Goal: Task Accomplishment & Management: Manage account settings

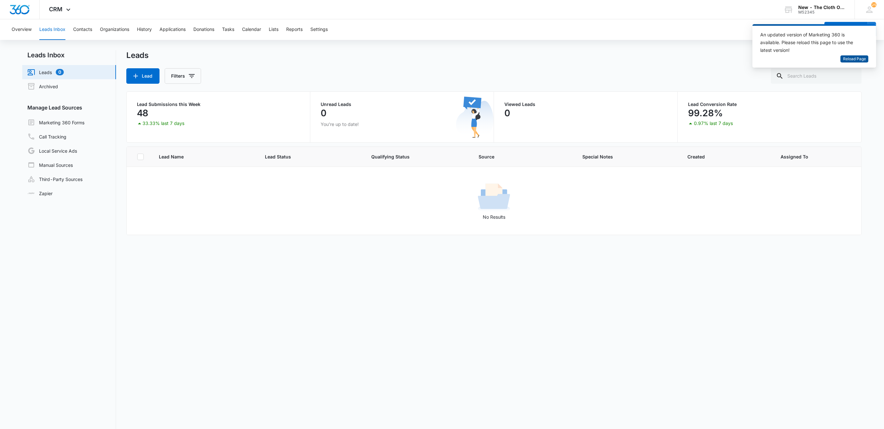
click at [867, 60] on button "Reload Page" at bounding box center [855, 58] width 28 height 7
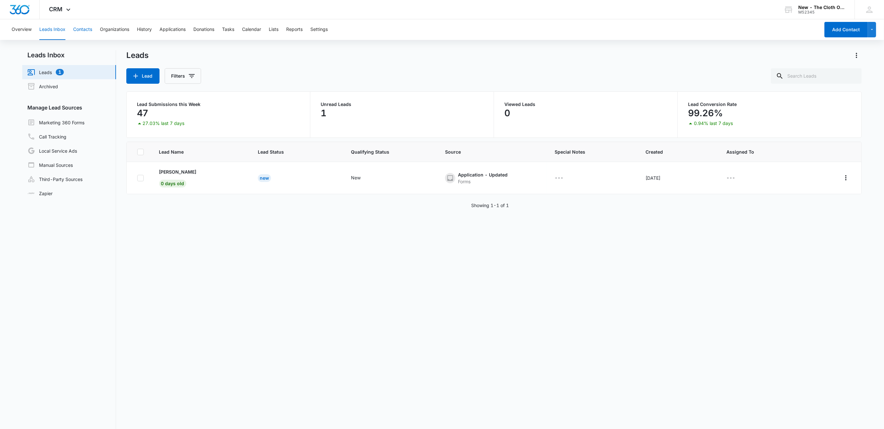
click at [74, 29] on button "Contacts" at bounding box center [82, 29] width 19 height 21
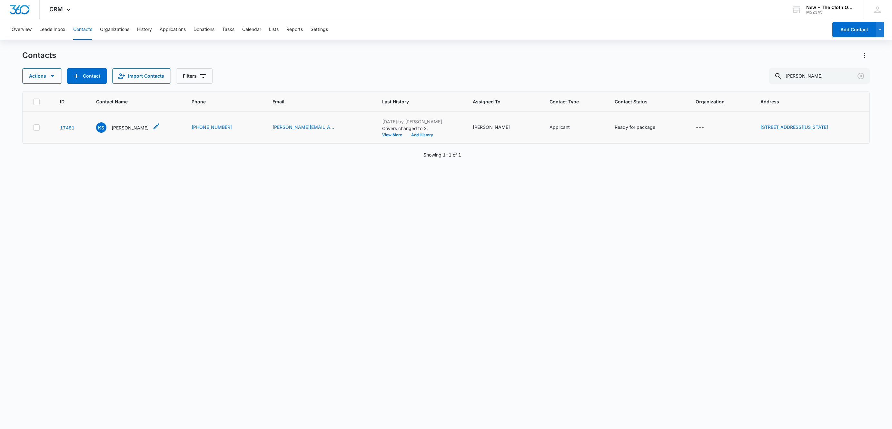
click at [124, 128] on p "Katherine Sparks" at bounding box center [130, 127] width 37 height 7
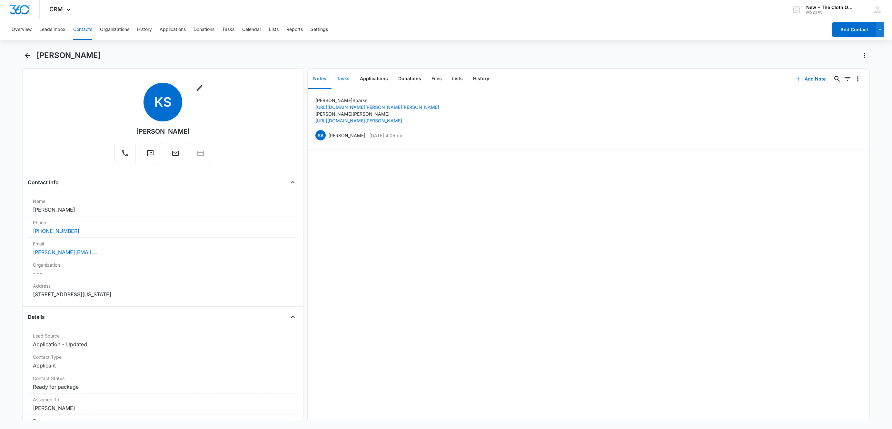
click at [345, 80] on button "Tasks" at bounding box center [342, 79] width 23 height 20
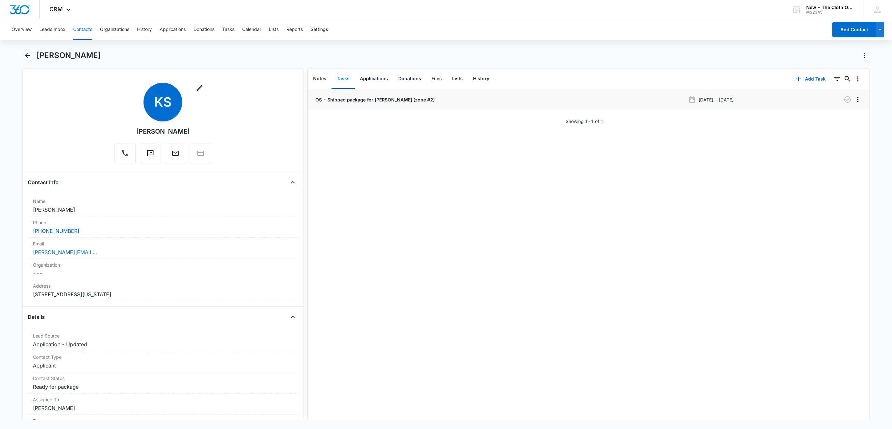
click at [341, 99] on p "OS - Shipped package for K. SPARKS (zone #2)" at bounding box center [374, 99] width 121 height 7
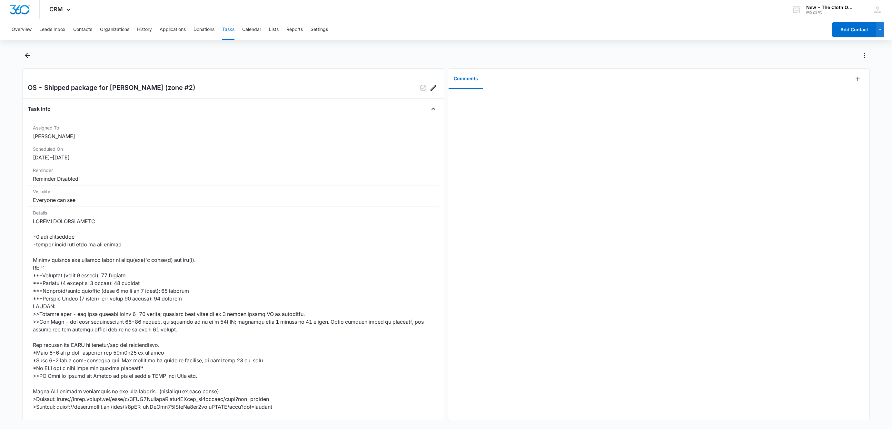
click at [843, 79] on div "Comments" at bounding box center [650, 79] width 404 height 21
click at [854, 80] on icon "Add Comment" at bounding box center [858, 79] width 8 height 8
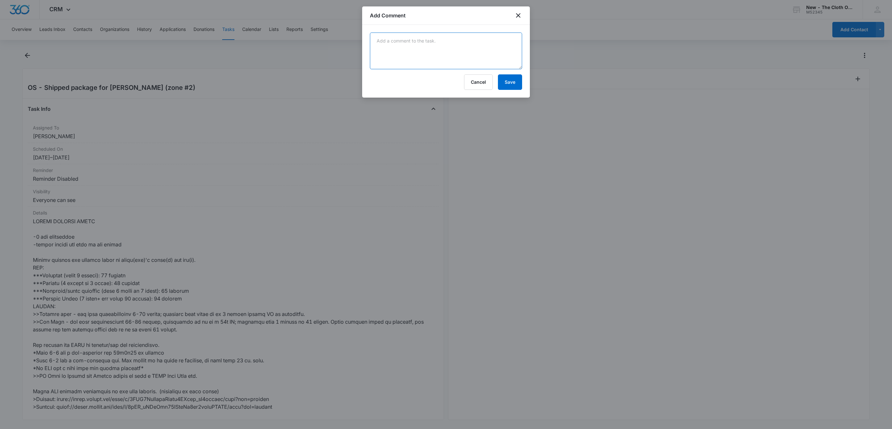
click at [489, 57] on textarea at bounding box center [446, 51] width 152 height 37
type textarea "12x8x10 7 lb 11 oz"
click at [515, 88] on button "Save" at bounding box center [510, 81] width 24 height 15
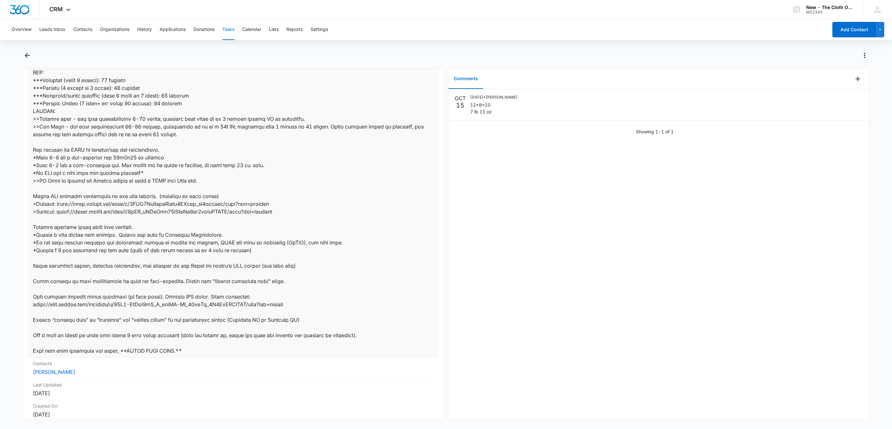
scroll to position [246, 0]
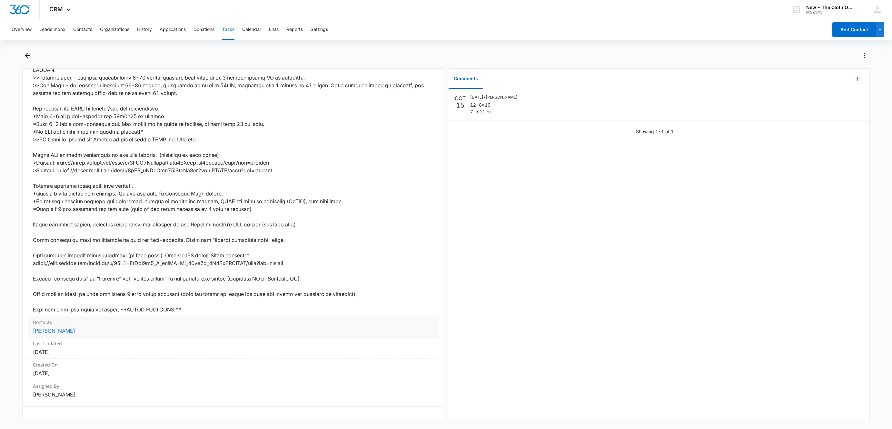
click at [62, 328] on link "Katherine Sparks" at bounding box center [54, 331] width 42 height 6
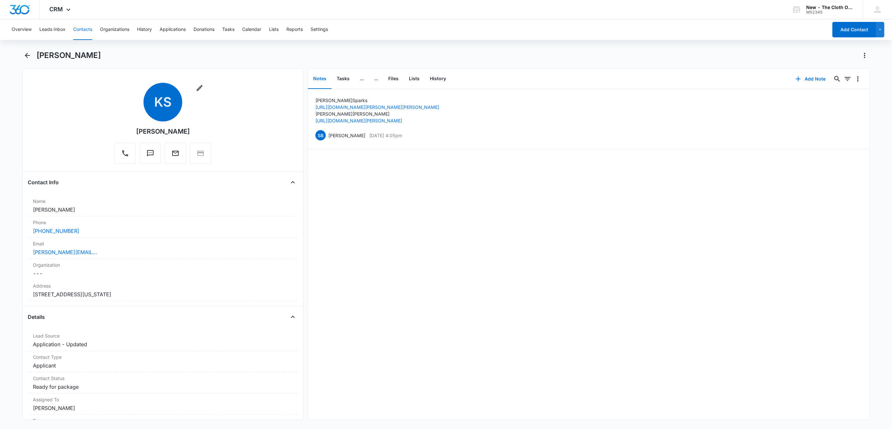
drag, startPoint x: 74, startPoint y: 207, endPoint x: 23, endPoint y: 210, distance: 52.0
click at [24, 209] on div "Remove KS Katherine Sparks Contact Info Name Cancel Save Changes Katherine Spar…" at bounding box center [162, 244] width 281 height 352
copy dd "Katherine Sparks"
drag, startPoint x: 102, startPoint y: 255, endPoint x: 7, endPoint y: 258, distance: 94.8
click at [7, 258] on main "Katherine Sparks Remove KS Katherine Sparks Contact Info Name Cancel Save Chang…" at bounding box center [446, 239] width 892 height 378
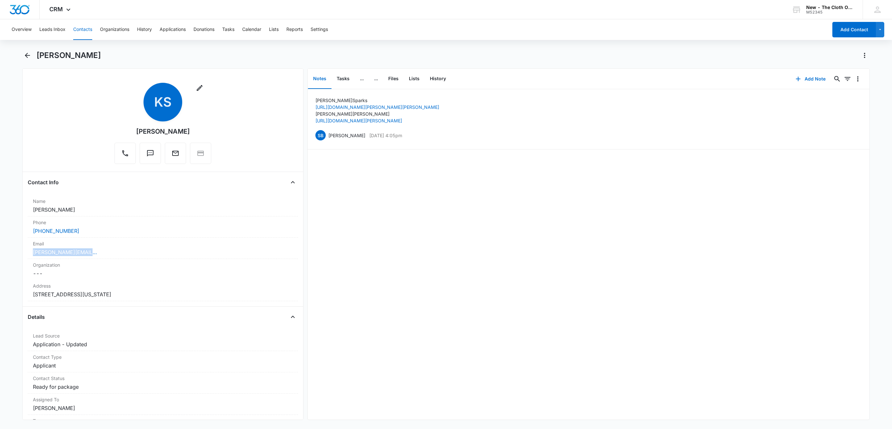
copy link "katherine.ramey@aol.com"
drag, startPoint x: 169, startPoint y: 299, endPoint x: 21, endPoint y: 296, distance: 147.4
click at [21, 296] on main "Katherine Sparks Remove KS Katherine Sparks Contact Info Name Cancel Save Chang…" at bounding box center [446, 239] width 892 height 378
copy dd "132 Tuscany Lane Frankfort Kentucky 40601"
click at [346, 76] on button "Tasks" at bounding box center [342, 79] width 23 height 20
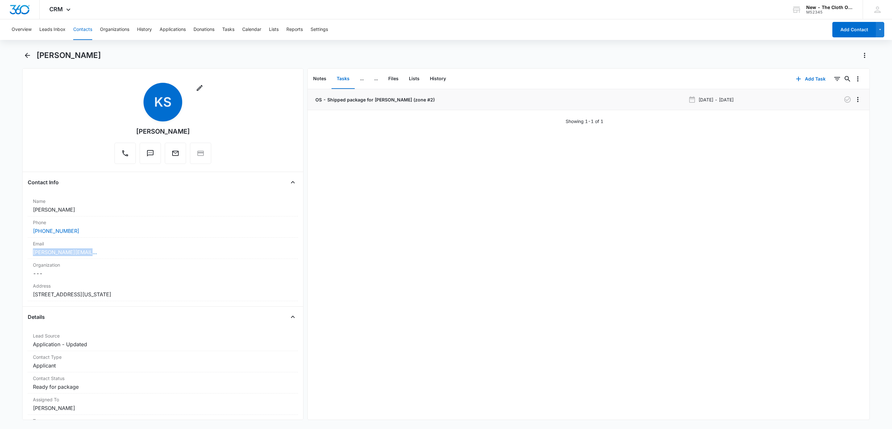
click at [348, 98] on p "OS - Shipped package for K. SPARKS (zone #2)" at bounding box center [374, 99] width 121 height 7
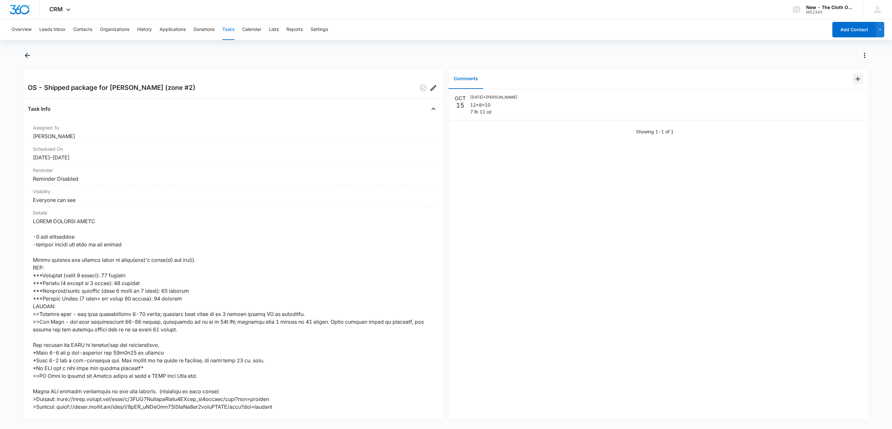
click at [854, 80] on icon "Add Comment" at bounding box center [858, 79] width 8 height 8
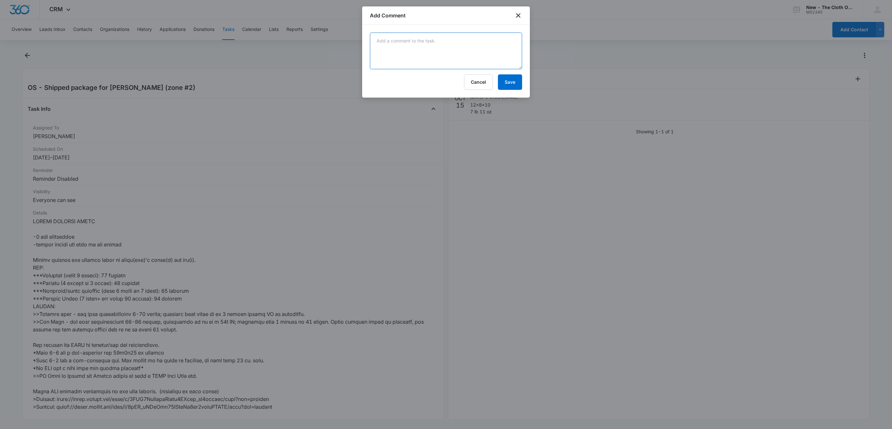
click at [485, 54] on textarea at bounding box center [446, 51] width 152 height 37
paste textarea "9434636106195276546120"
type textarea "9434636106195276546120"
click at [516, 89] on button "Save" at bounding box center [510, 81] width 24 height 15
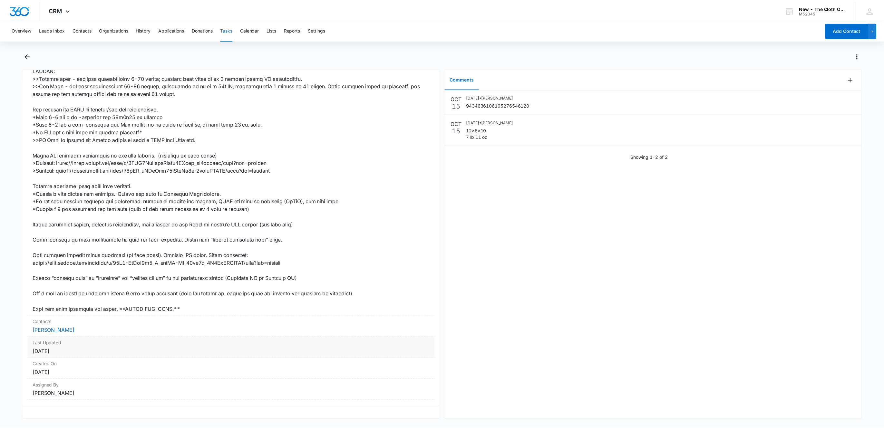
scroll to position [246, 0]
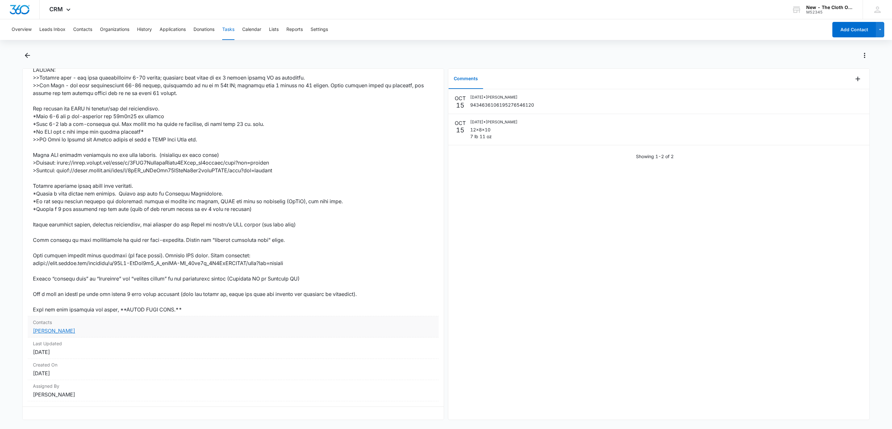
click at [64, 328] on link "Katherine Sparks" at bounding box center [54, 331] width 42 height 6
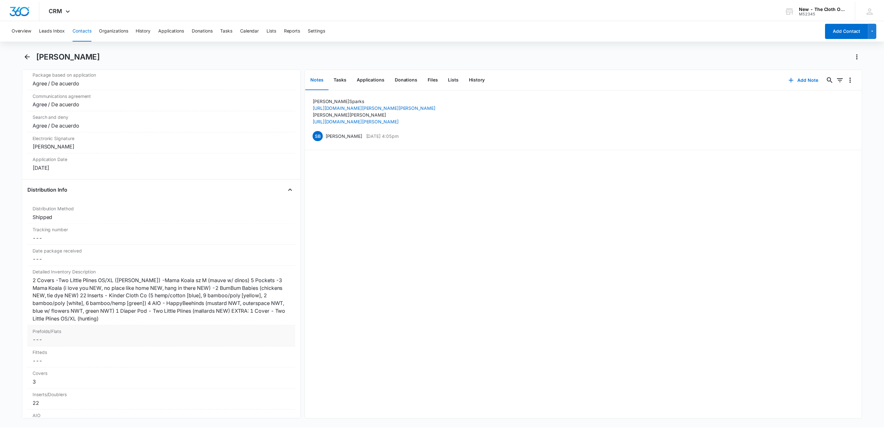
scroll to position [1499, 0]
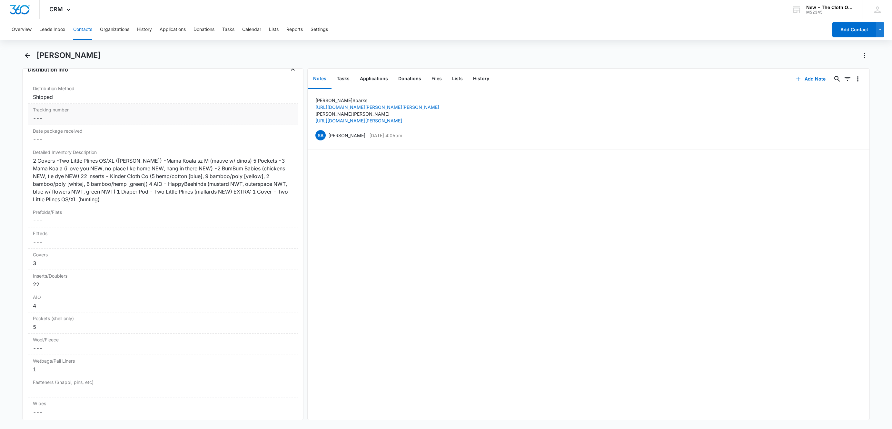
click at [55, 125] on div "Tracking number Cancel Save Changes ---" at bounding box center [163, 114] width 270 height 21
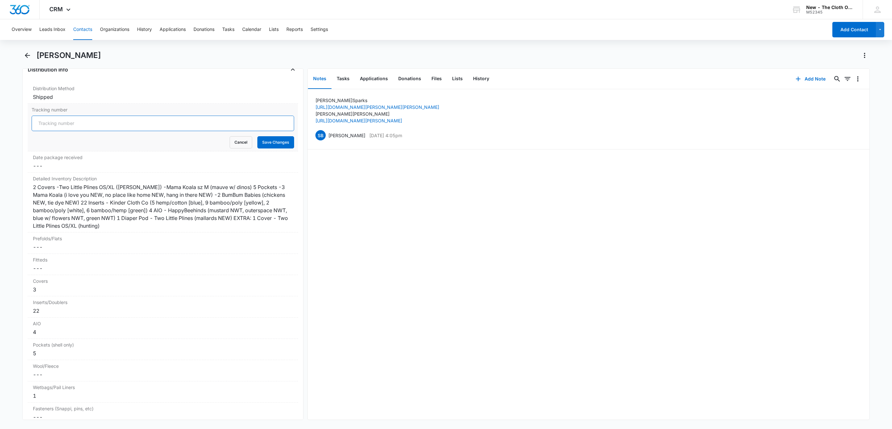
click at [55, 131] on input "Tracking number" at bounding box center [163, 123] width 262 height 15
paste input "9434636106195276546120"
type input "USPS 9434636106195276546120"
click at [257, 136] on button "Save Changes" at bounding box center [275, 142] width 37 height 12
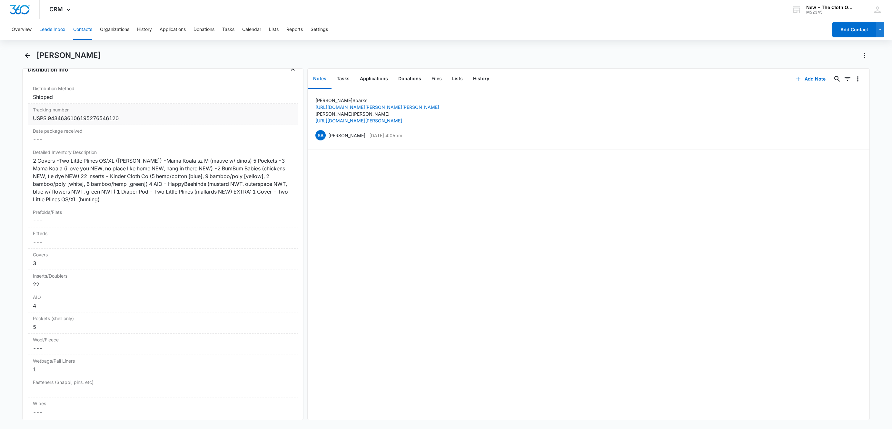
click at [53, 29] on button "Leads Inbox" at bounding box center [52, 29] width 26 height 21
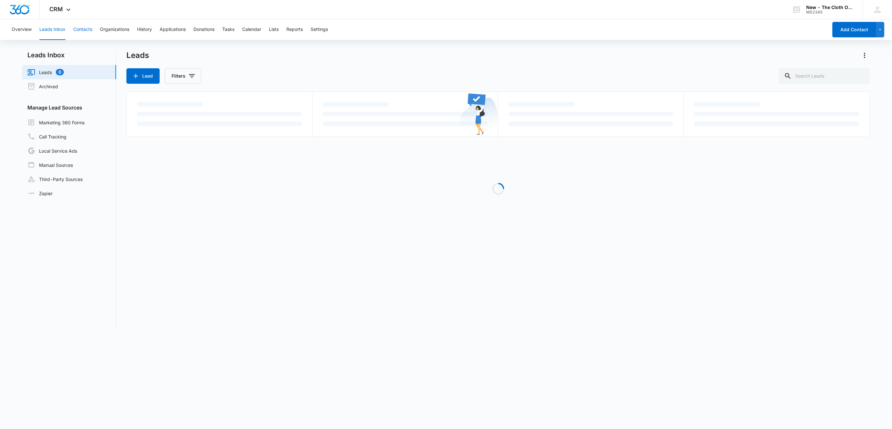
click at [84, 31] on button "Contacts" at bounding box center [82, 29] width 19 height 21
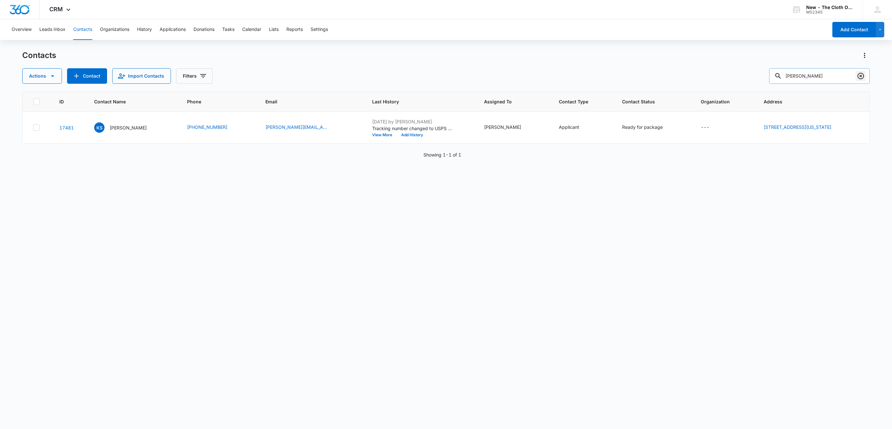
click at [861, 76] on icon "Clear" at bounding box center [861, 76] width 8 height 8
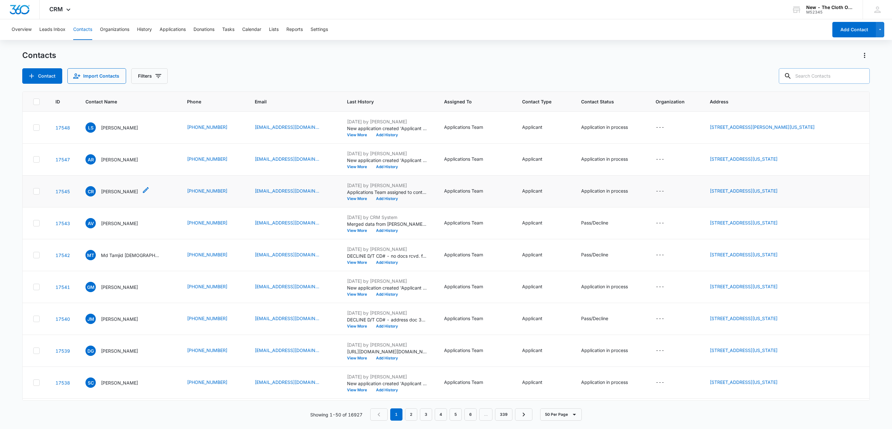
click at [131, 193] on p "[PERSON_NAME]" at bounding box center [119, 191] width 37 height 7
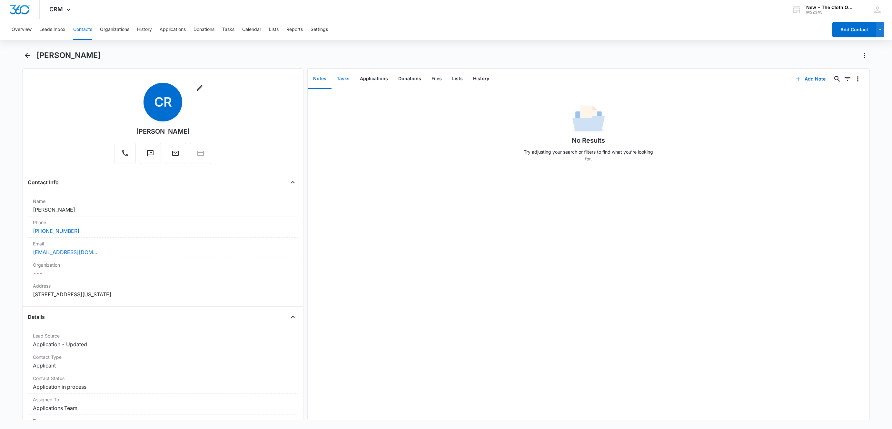
click at [347, 78] on button "Tasks" at bounding box center [342, 79] width 23 height 20
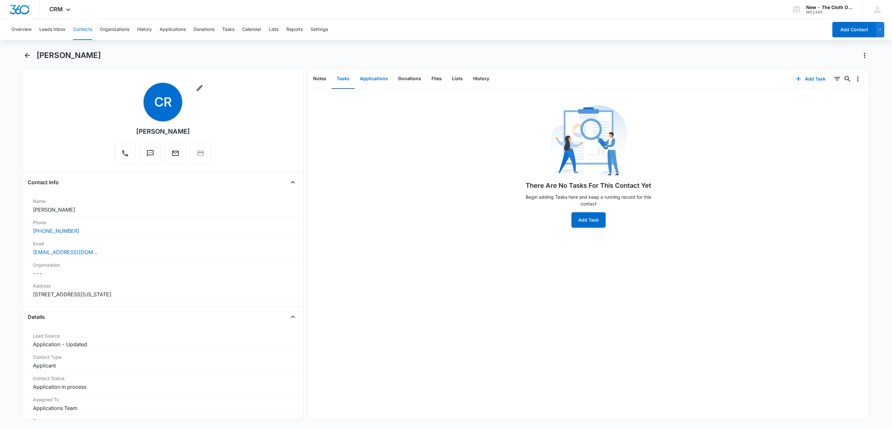
click at [377, 80] on button "Applications" at bounding box center [374, 79] width 38 height 20
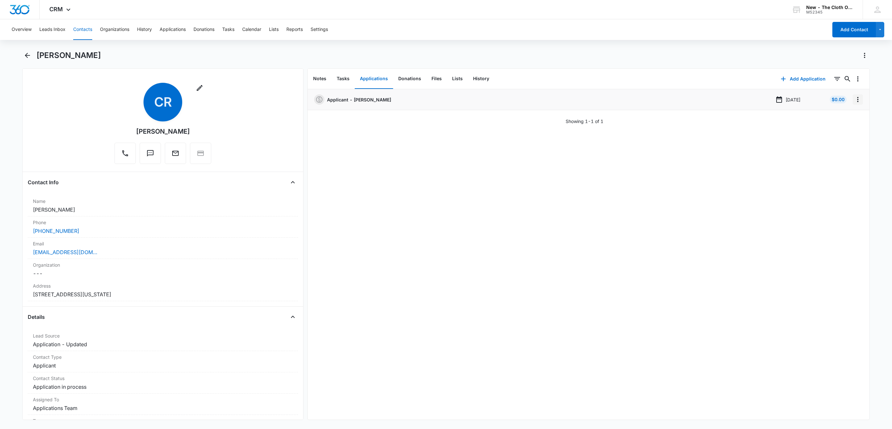
click at [854, 99] on icon "Overflow Menu" at bounding box center [858, 100] width 8 height 8
click at [850, 116] on button "Edit" at bounding box center [837, 118] width 37 height 10
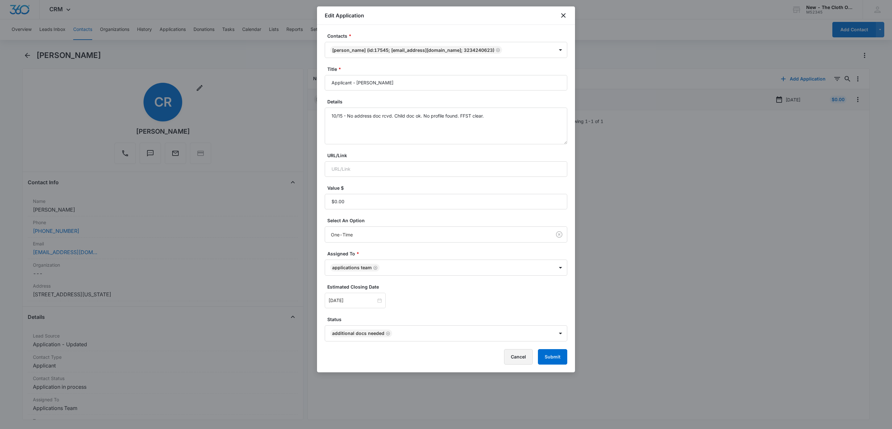
drag, startPoint x: 521, startPoint y: 354, endPoint x: 520, endPoint y: 358, distance: 3.9
click at [521, 358] on form "Contacts * Cameron Robinson (ID:17545; cameronrobinson219@gmail.com; 3234240623…" at bounding box center [446, 199] width 242 height 332
click at [520, 358] on button "Cancel" at bounding box center [518, 356] width 29 height 15
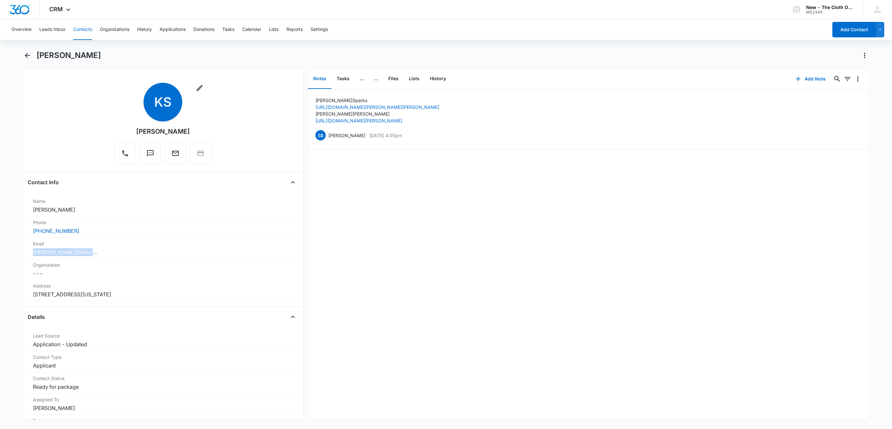
drag, startPoint x: 121, startPoint y: 257, endPoint x: 11, endPoint y: 251, distance: 110.5
click at [11, 255] on main "Katherine Sparks Remove KS Katherine Sparks Contact Info Name Cancel Save Chang…" at bounding box center [446, 239] width 892 height 378
copy link "katherine.ramey@aol.com"
click at [57, 32] on button "Leads Inbox" at bounding box center [52, 29] width 26 height 21
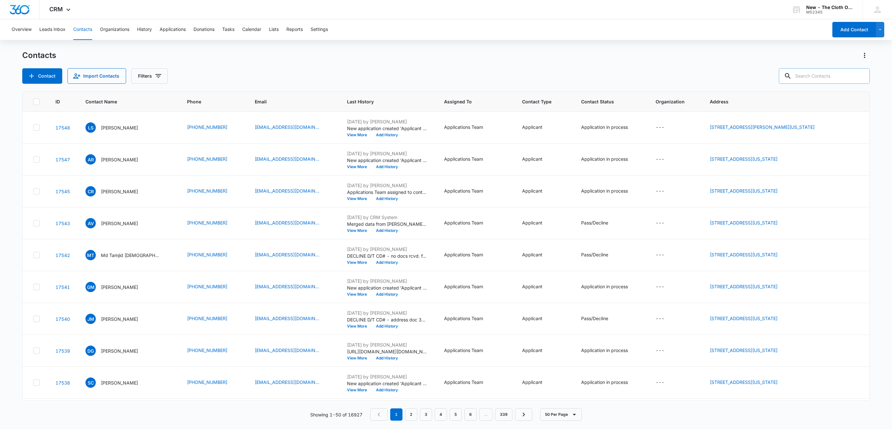
click at [810, 74] on input "text" at bounding box center [824, 75] width 91 height 15
paste input "Divya Tangirala"
type input "Divya Tangirala"
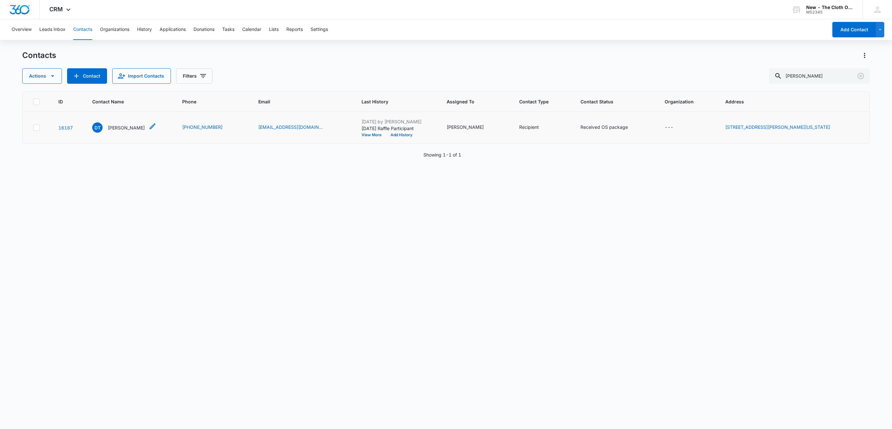
click at [124, 129] on p "Divya Tangirala" at bounding box center [126, 127] width 37 height 7
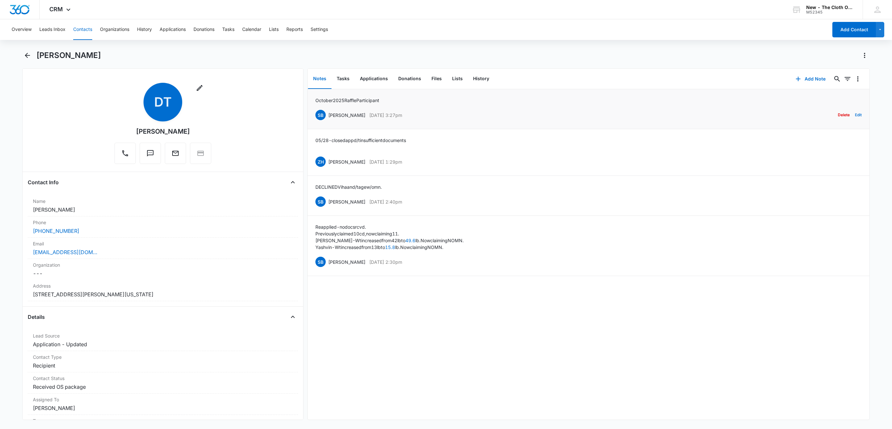
click at [855, 115] on button "Edit" at bounding box center [858, 115] width 7 height 12
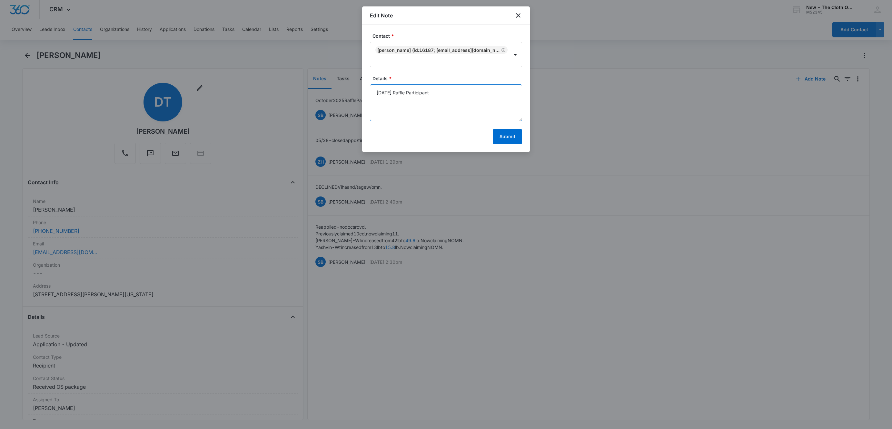
click at [376, 94] on textarea "October 2025 Raffle Participant" at bounding box center [446, 102] width 152 height 37
type textarea "OCTOBER RAFFLE WINNER October 2025 Raffle Participant"
click at [512, 136] on button "Submit" at bounding box center [507, 136] width 29 height 15
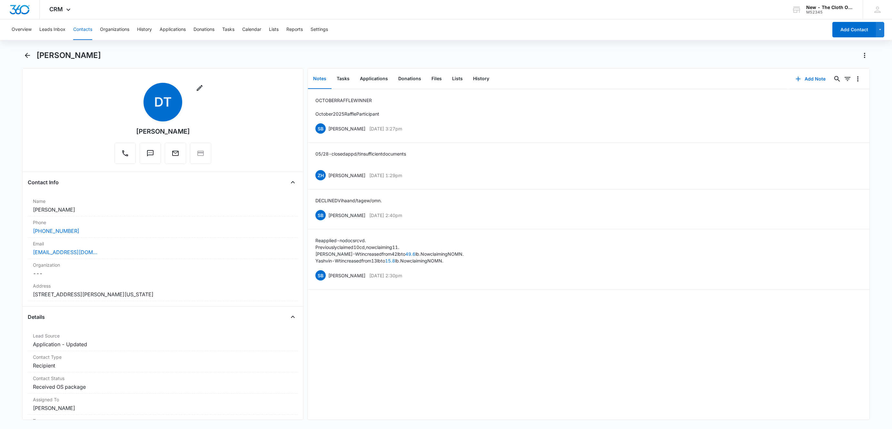
drag, startPoint x: 36, startPoint y: 56, endPoint x: 101, endPoint y: 59, distance: 64.9
click at [101, 59] on div "Divya Tangirala" at bounding box center [452, 55] width 833 height 10
copy h1 "Divya Tangirala"
click at [131, 256] on div "divyatangirala39@gmail.com" at bounding box center [163, 253] width 260 height 8
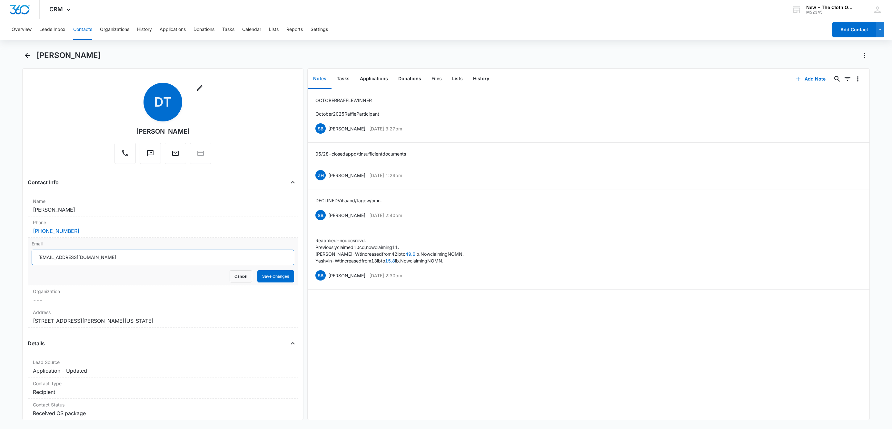
click at [179, 255] on input "divyatangirala39@gmail.com" at bounding box center [163, 257] width 262 height 15
click at [179, 254] on input "divyatangirala39@gmail.com" at bounding box center [163, 257] width 262 height 15
click at [230, 278] on button "Cancel" at bounding box center [241, 276] width 23 height 12
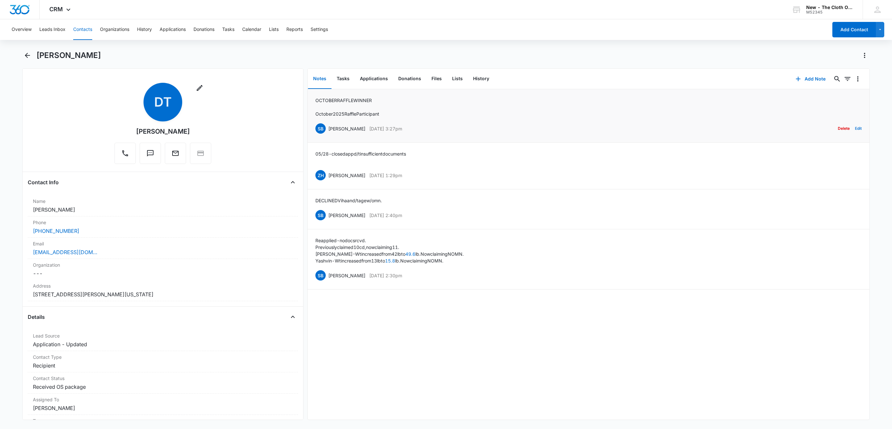
click at [855, 130] on button "Edit" at bounding box center [858, 129] width 7 height 12
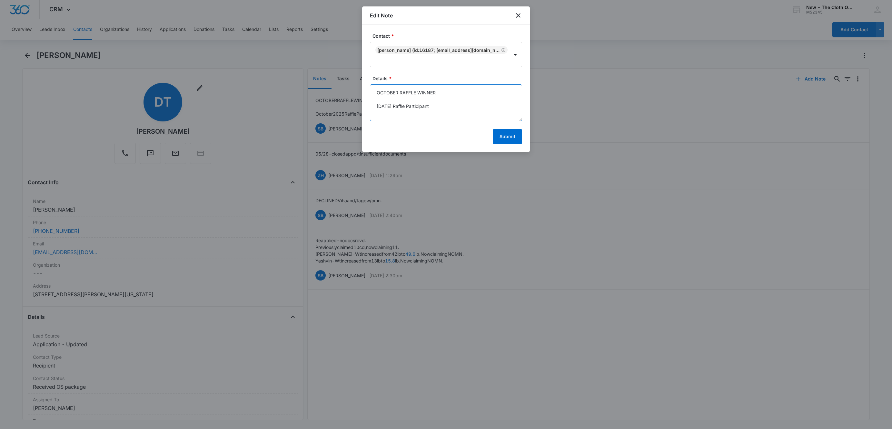
click at [397, 92] on textarea "OCTOBER RAFFLE WINNER October 2025 Raffle Participant" at bounding box center [446, 102] width 152 height 37
paste textarea "RAFFLE WINNER - OCTOBER 2025"
type textarea "RAFFLE WINNER - OCTOBER 2025 October 2025 Raffle Participant"
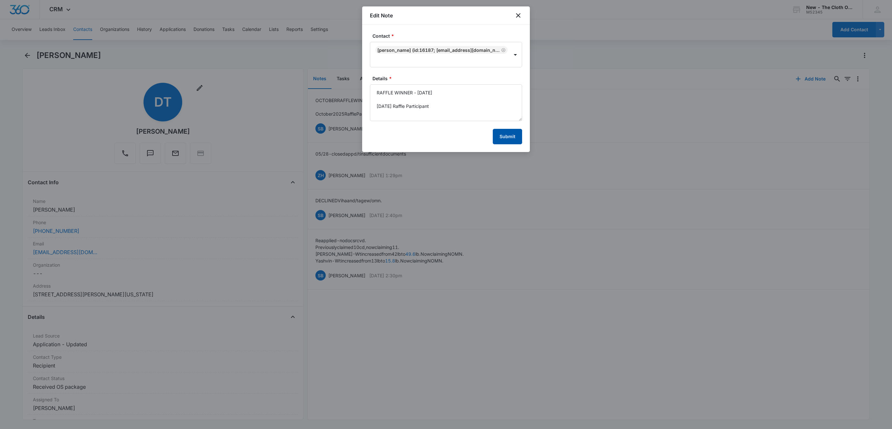
click at [507, 139] on button "Submit" at bounding box center [507, 136] width 29 height 15
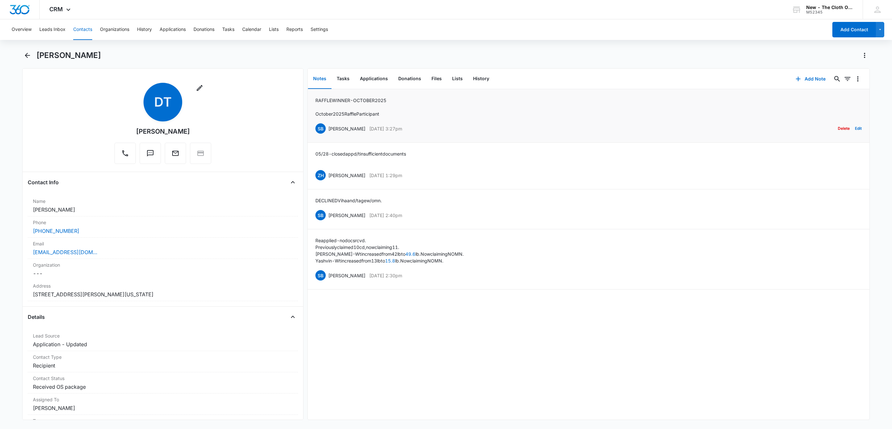
click at [856, 131] on li "RAFFLE WINNER - OCTOBER 2025 October 2025 Raffle Participant SB Sandra Bildstei…" at bounding box center [589, 116] width 562 height 54
click at [855, 133] on button "Edit" at bounding box center [858, 129] width 7 height 12
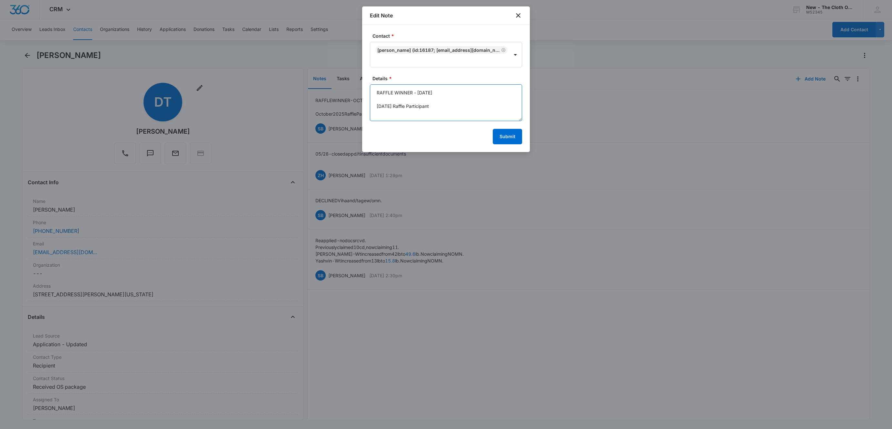
click at [390, 112] on textarea "RAFFLE WINNER - OCTOBER 2025 October 2025 Raffle Participant" at bounding box center [446, 102] width 152 height 37
paste textarea "divyatangirala41@gmail.com"
type textarea "RAFFLE WINNER - OCTOBER 2025 October 2025 Raffle Participant Email noted: divya…"
click at [503, 139] on button "Submit" at bounding box center [507, 136] width 29 height 15
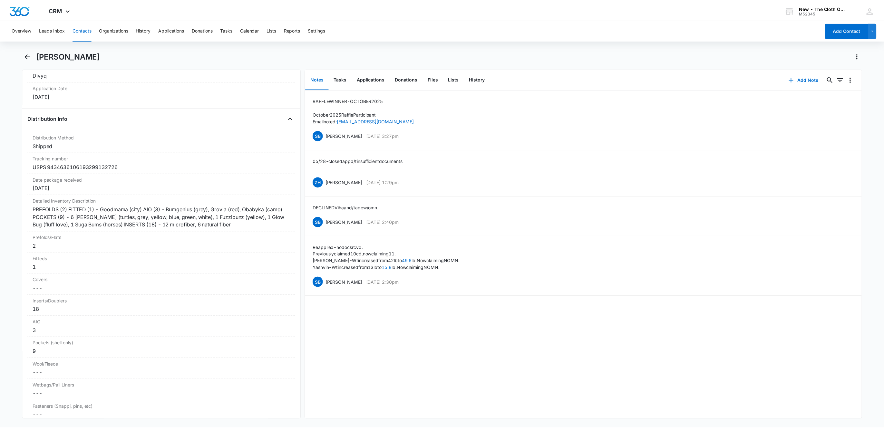
scroll to position [1499, 0]
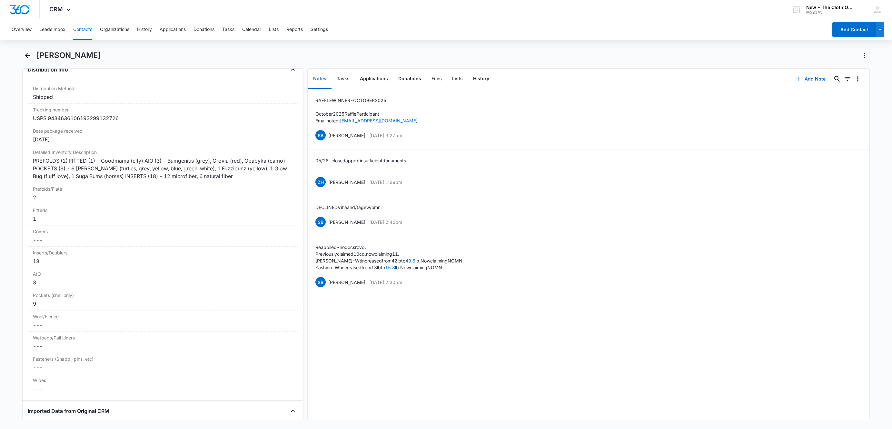
click at [75, 31] on button "Contacts" at bounding box center [82, 29] width 19 height 21
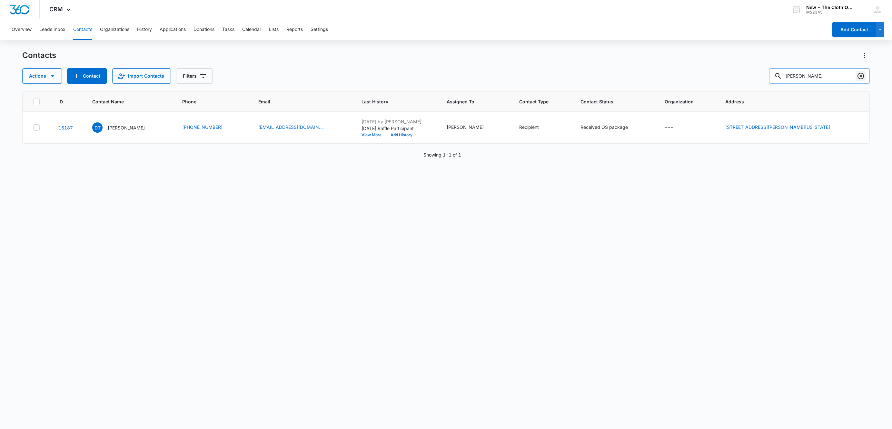
click at [862, 76] on icon "Clear" at bounding box center [861, 76] width 8 height 8
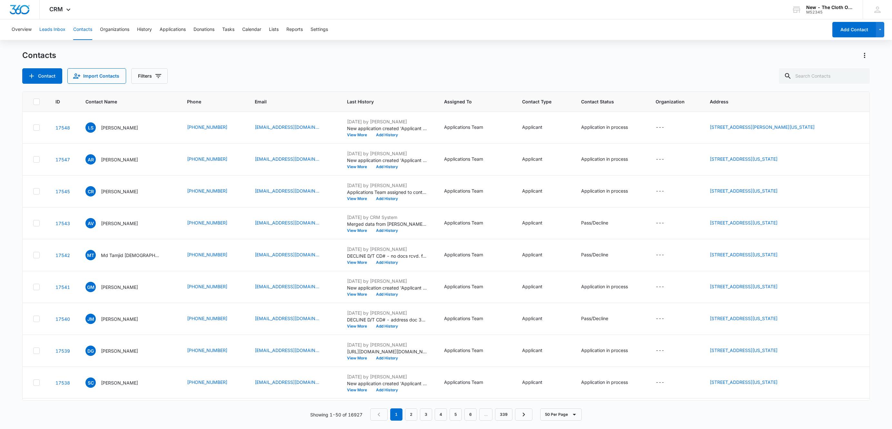
click at [50, 27] on button "Leads Inbox" at bounding box center [52, 29] width 26 height 21
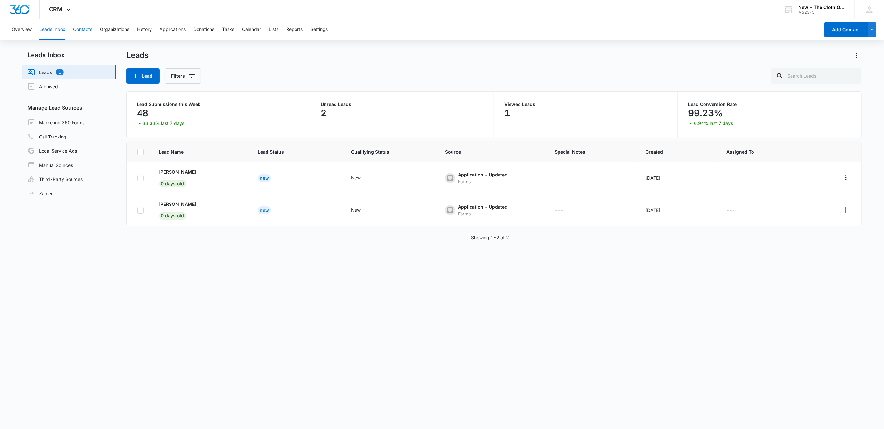
click at [84, 25] on button "Contacts" at bounding box center [82, 29] width 19 height 21
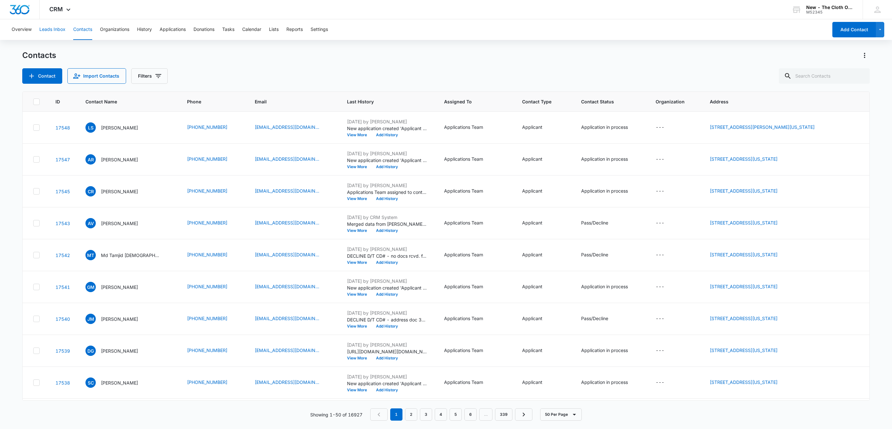
click at [54, 29] on button "Leads Inbox" at bounding box center [52, 29] width 26 height 21
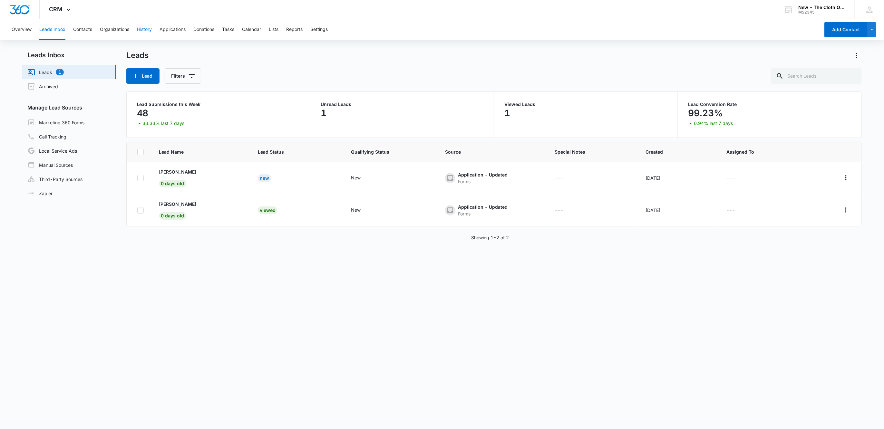
click at [139, 28] on button "History" at bounding box center [144, 29] width 15 height 21
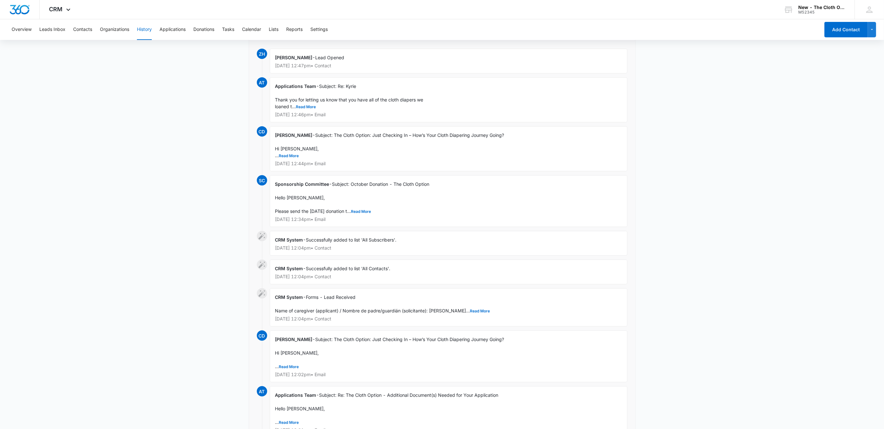
scroll to position [97, 0]
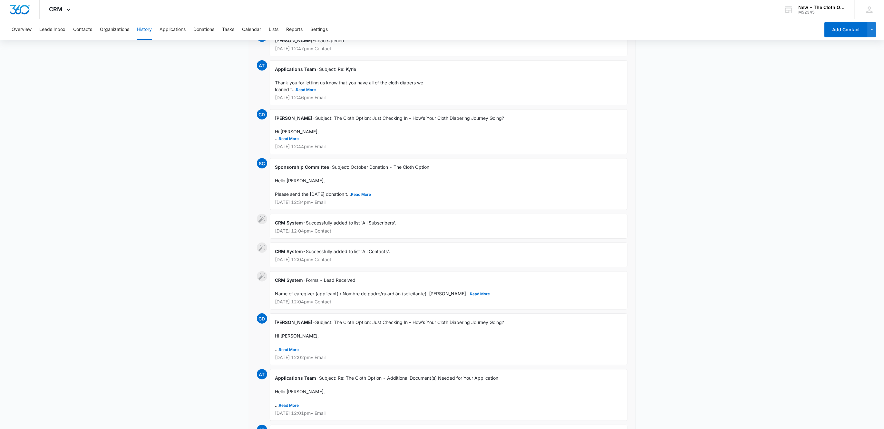
click at [293, 136] on div "Courtney Deats-Cascio - Subject: The Cloth Option: Just Checking In – How’s You…" at bounding box center [449, 131] width 358 height 45
click at [293, 139] on button "Read More" at bounding box center [289, 139] width 20 height 4
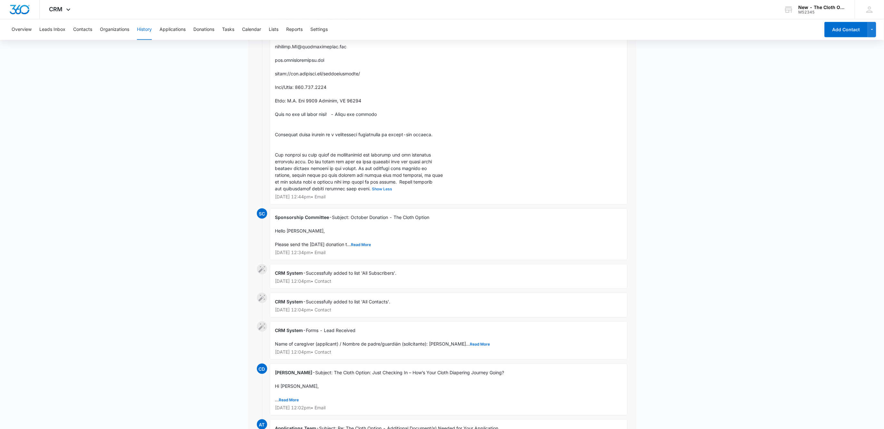
scroll to position [387, 0]
click at [87, 25] on button "Contacts" at bounding box center [82, 29] width 19 height 21
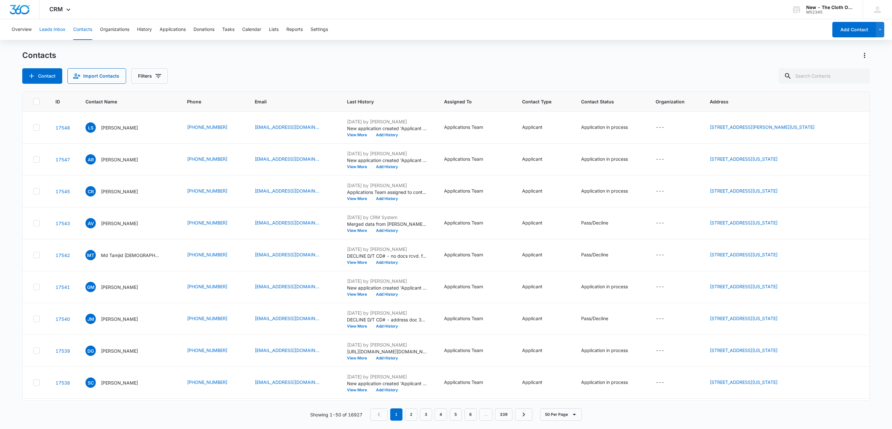
click at [53, 30] on button "Leads Inbox" at bounding box center [52, 29] width 26 height 21
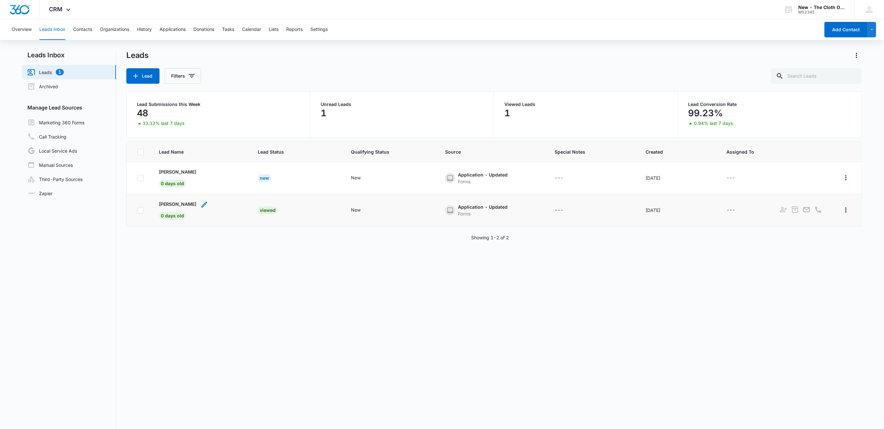
drag, startPoint x: 153, startPoint y: 202, endPoint x: 202, endPoint y: 207, distance: 49.6
click at [202, 207] on td "Makaylah Chandler 0 days old" at bounding box center [201, 210] width 99 height 32
copy p "Makaylah Chandler"
click at [192, 206] on p "Makaylah Chandler" at bounding box center [177, 204] width 37 height 7
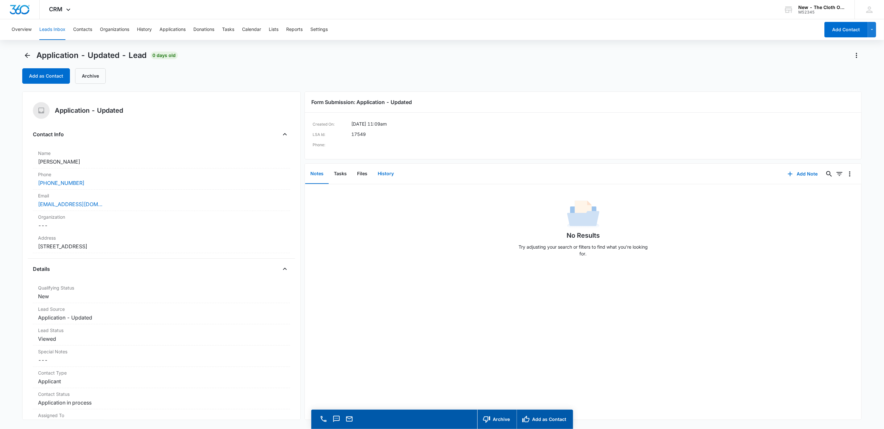
click at [394, 174] on button "History" at bounding box center [386, 174] width 26 height 20
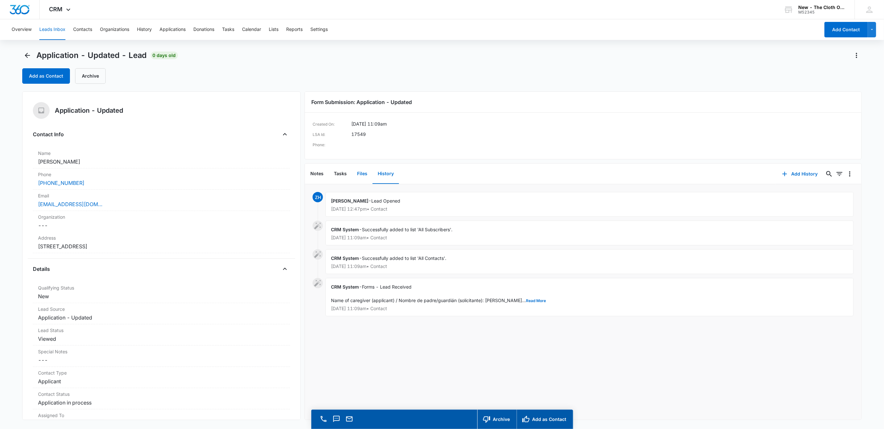
click at [360, 177] on button "Files" at bounding box center [362, 174] width 21 height 20
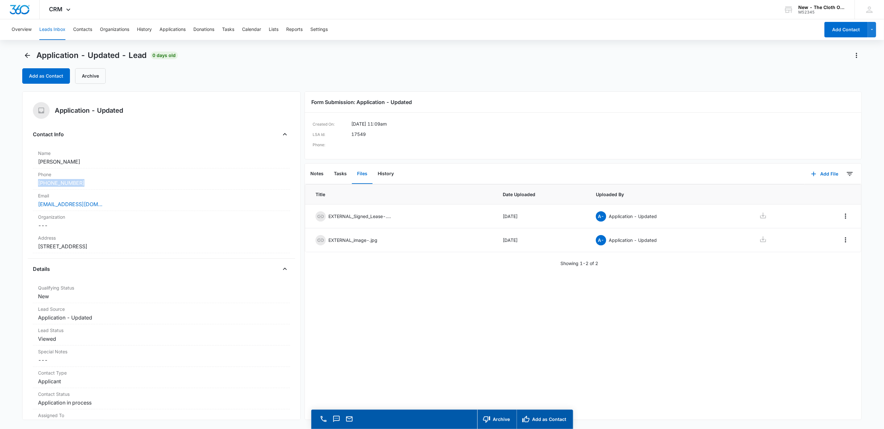
drag, startPoint x: 97, startPoint y: 182, endPoint x: 25, endPoint y: 177, distance: 72.7
click at [18, 185] on main "Application - Updated - Lead 0 days old Add as Contact Archive Application - Up…" at bounding box center [442, 249] width 884 height 398
copy link "(334) 494-5716"
click at [142, 212] on div "Organization Cancel Save Changes ---" at bounding box center [162, 221] width 258 height 21
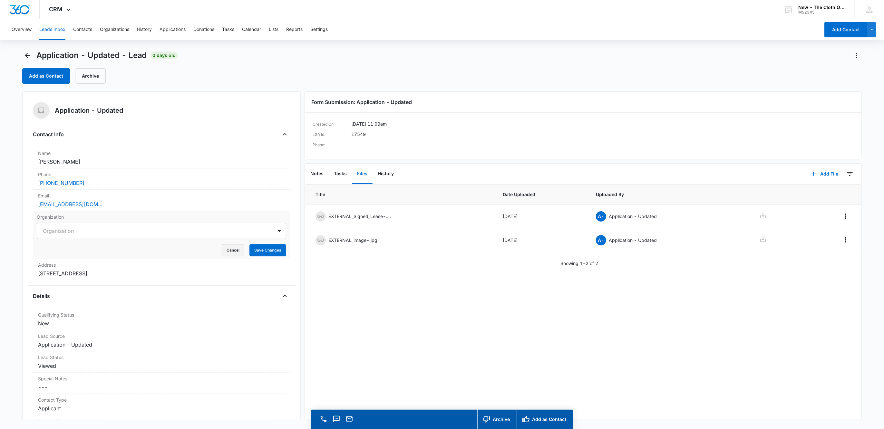
click at [222, 247] on button "Cancel" at bounding box center [233, 250] width 23 height 12
click at [193, 210] on div "Email Cancel Save Changes makaylahchandler16@gmail.com" at bounding box center [162, 200] width 258 height 21
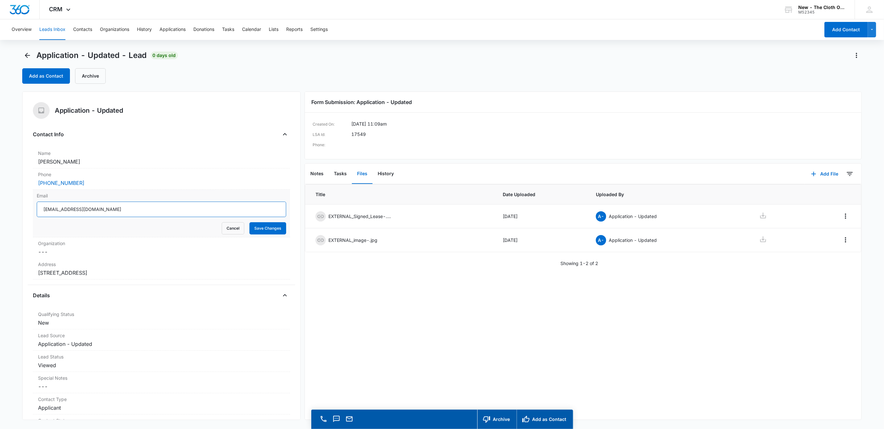
click at [143, 209] on input "makaylahchandler16@gmail.com" at bounding box center [162, 209] width 250 height 15
click at [225, 230] on button "Cancel" at bounding box center [233, 228] width 23 height 12
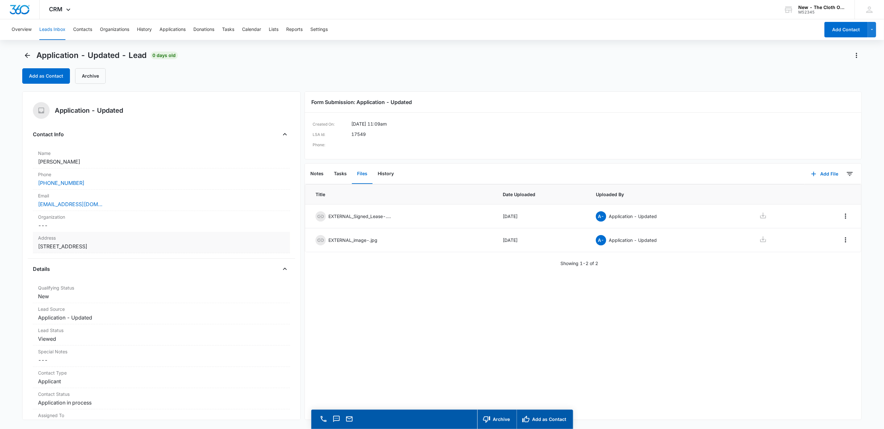
click at [196, 249] on dd "Cancel Save Changes 327 E Eufaula St 11 Ozark AL 36360 United States" at bounding box center [161, 247] width 247 height 8
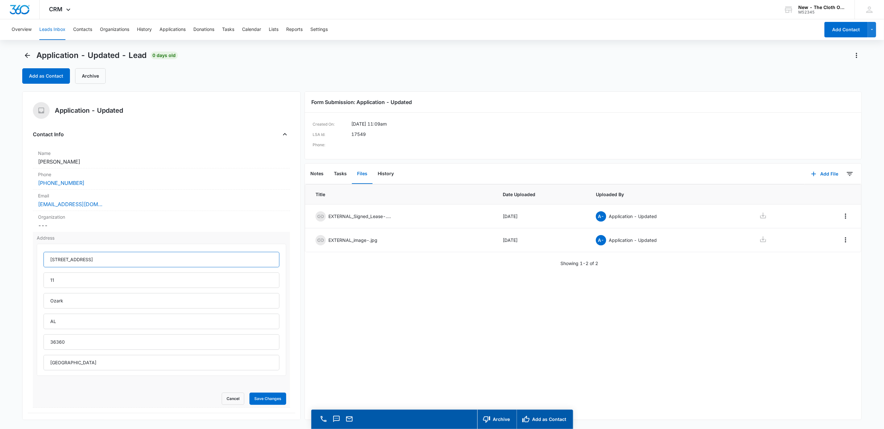
click at [106, 261] on input "327 E Eufaula St" at bounding box center [162, 259] width 236 height 15
click at [105, 261] on input "327 E Eufaula St" at bounding box center [162, 259] width 236 height 15
drag, startPoint x: 58, startPoint y: 323, endPoint x: 46, endPoint y: 323, distance: 11.9
click at [48, 323] on input "AL" at bounding box center [162, 321] width 236 height 15
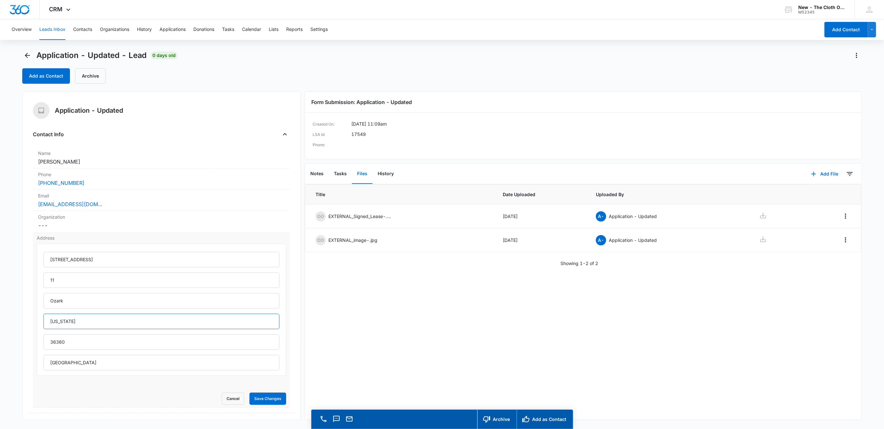
type input "Alabama"
click at [250, 393] on button "Save Changes" at bounding box center [268, 399] width 37 height 12
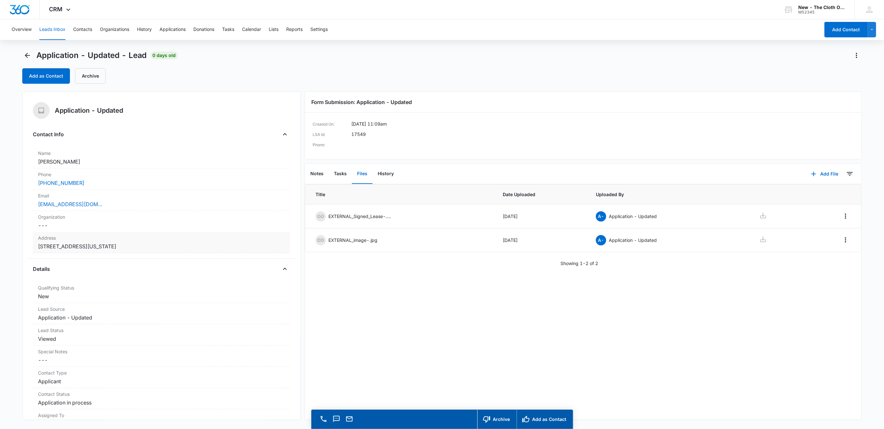
scroll to position [193, 0]
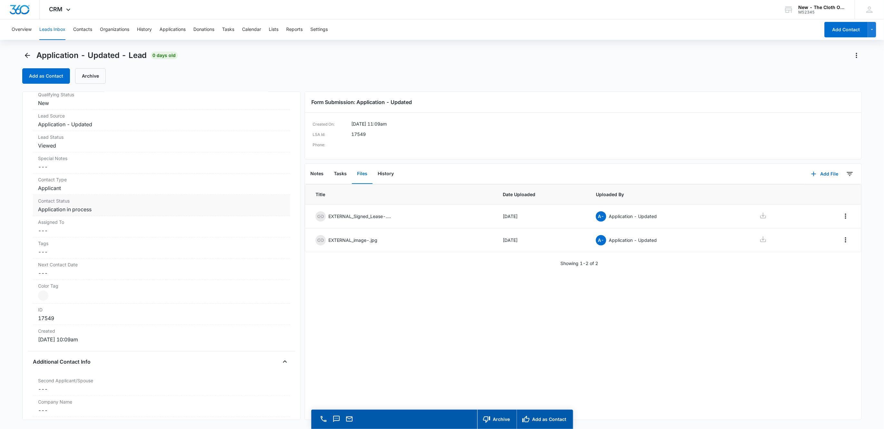
click at [60, 204] on label "Contact Status" at bounding box center [161, 201] width 247 height 7
click at [222, 237] on button "Cancel" at bounding box center [233, 234] width 23 height 12
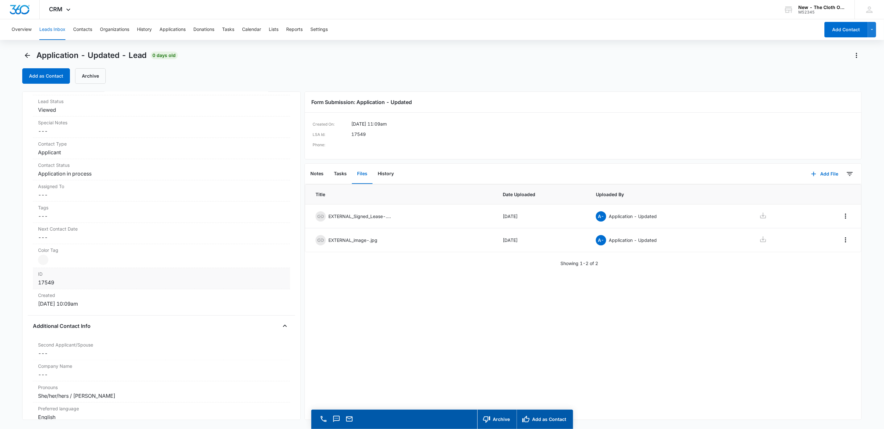
scroll to position [290, 0]
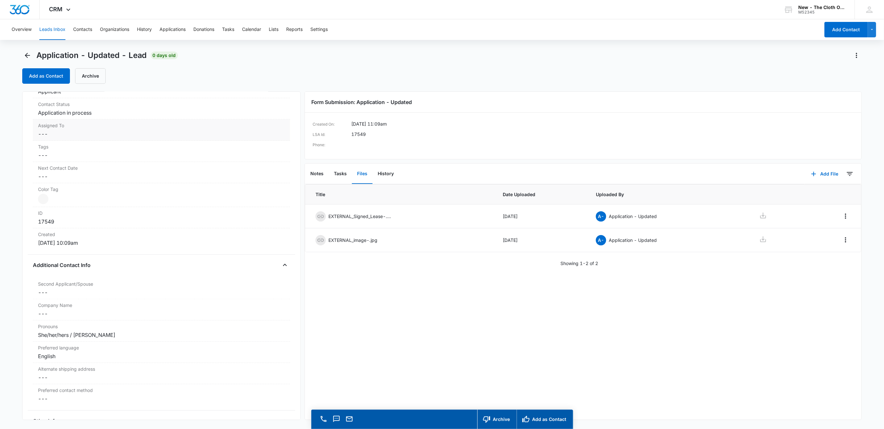
click at [46, 133] on dd "Cancel Save Changes ---" at bounding box center [161, 134] width 247 height 8
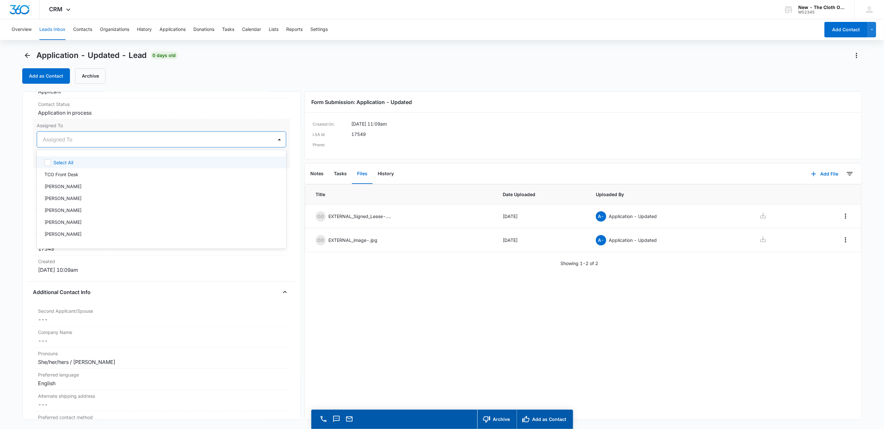
click at [59, 140] on div at bounding box center [154, 139] width 222 height 9
type input "app"
click at [85, 165] on div "Applications Team" at bounding box center [160, 162] width 233 height 7
click at [124, 138] on div at bounding box center [179, 139] width 172 height 9
click at [257, 165] on button "Save Changes" at bounding box center [268, 159] width 37 height 12
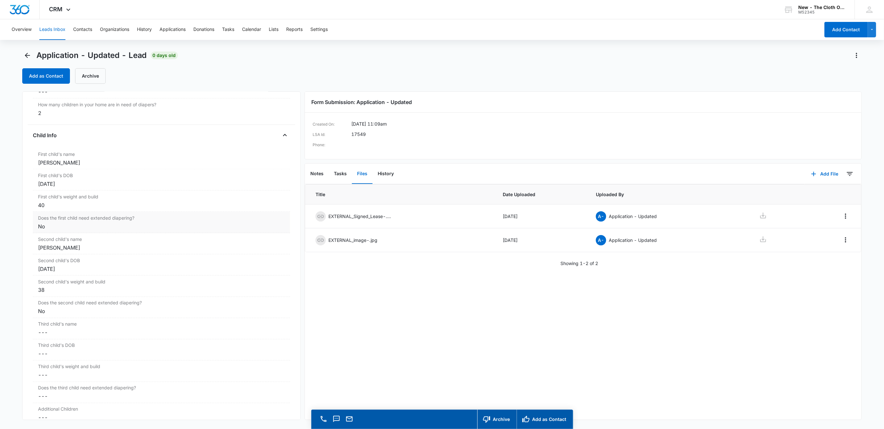
scroll to position [698, 0]
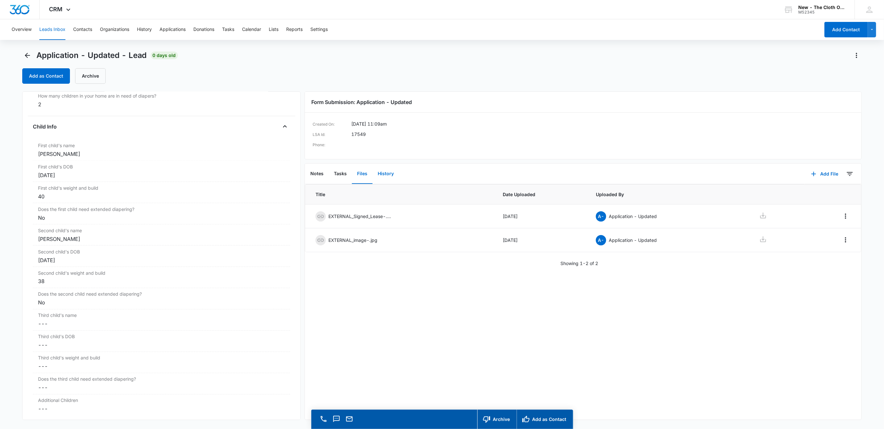
click at [398, 170] on button "History" at bounding box center [386, 174] width 26 height 20
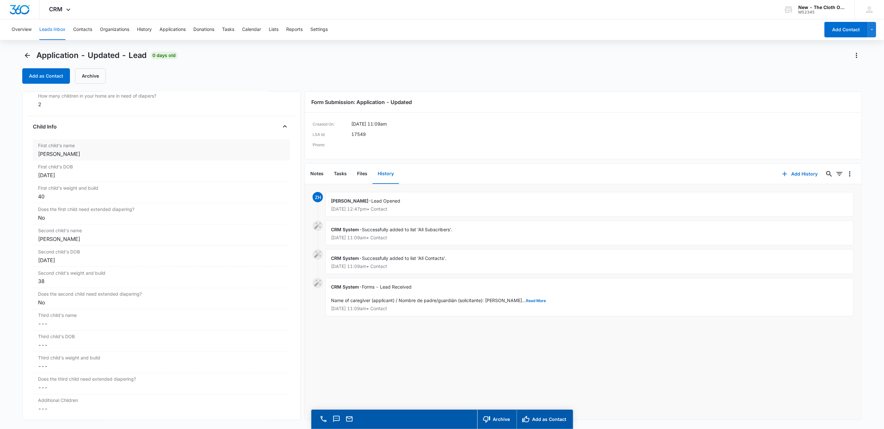
click at [108, 158] on div "Madelyn Harris" at bounding box center [161, 154] width 247 height 8
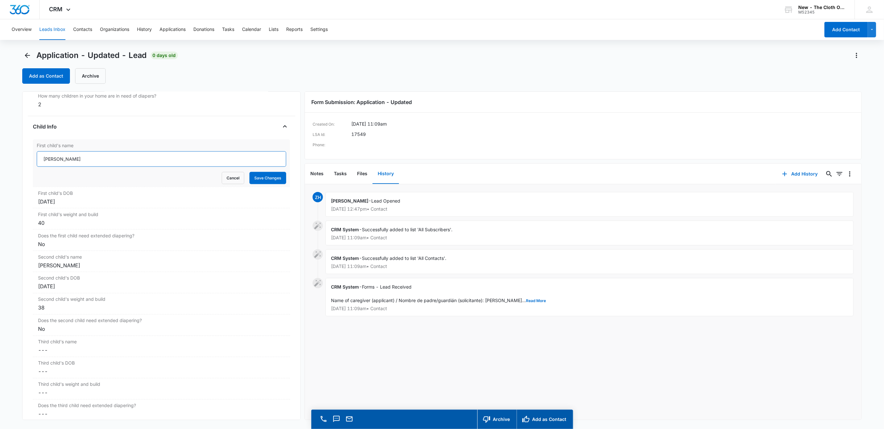
click at [108, 167] on input "Madelyn Harris" at bounding box center [162, 159] width 250 height 15
paste input "Cayson Chandler"
type input "Cayson Chandler"
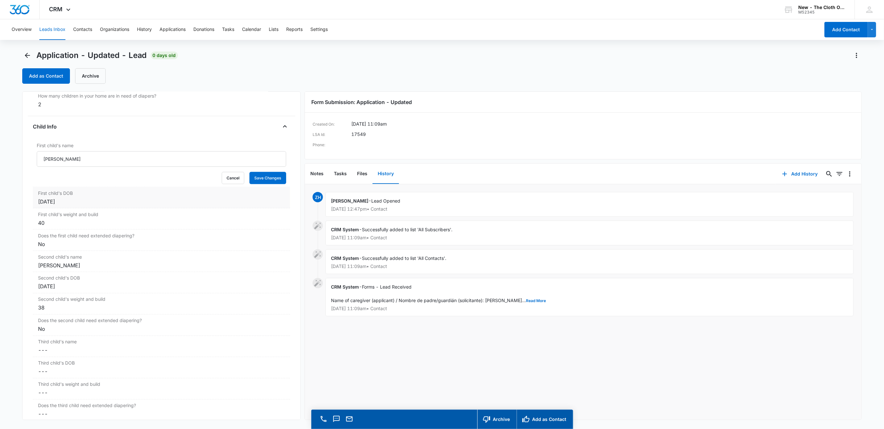
click at [80, 204] on div "Jun 15, 2022" at bounding box center [161, 202] width 247 height 8
click at [82, 215] on div "Jun 15, 2022" at bounding box center [67, 206] width 61 height 15
click at [86, 211] on div at bounding box center [67, 206] width 53 height 7
click at [121, 225] on span "button" at bounding box center [120, 226] width 3 height 3
click at [111, 229] on button "button" at bounding box center [113, 226] width 7 height 13
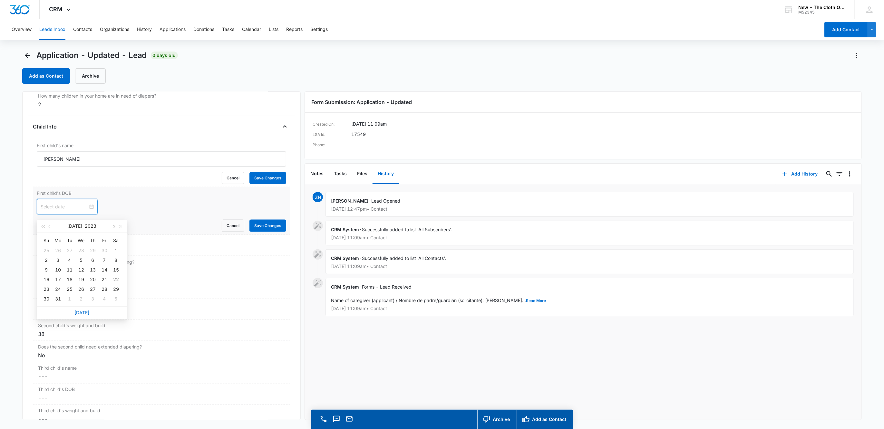
click at [111, 229] on button "button" at bounding box center [113, 226] width 7 height 13
type input "Nov 17, 2023"
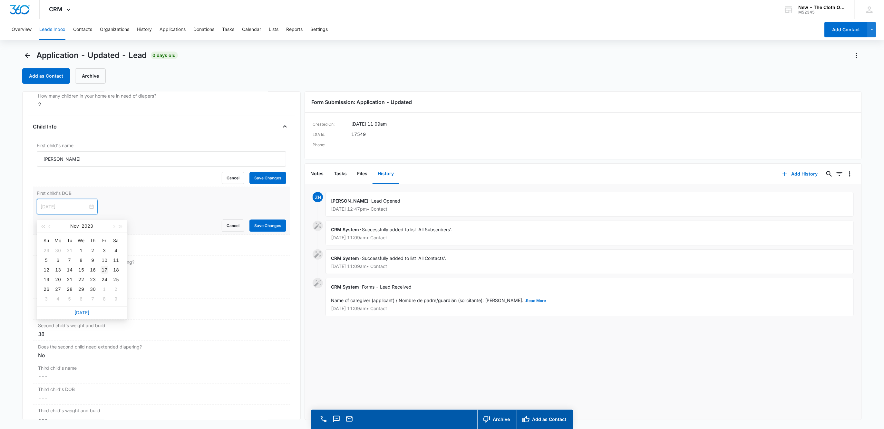
click at [105, 274] on div "17" at bounding box center [105, 270] width 8 height 8
click at [54, 253] on div "40" at bounding box center [161, 250] width 247 height 8
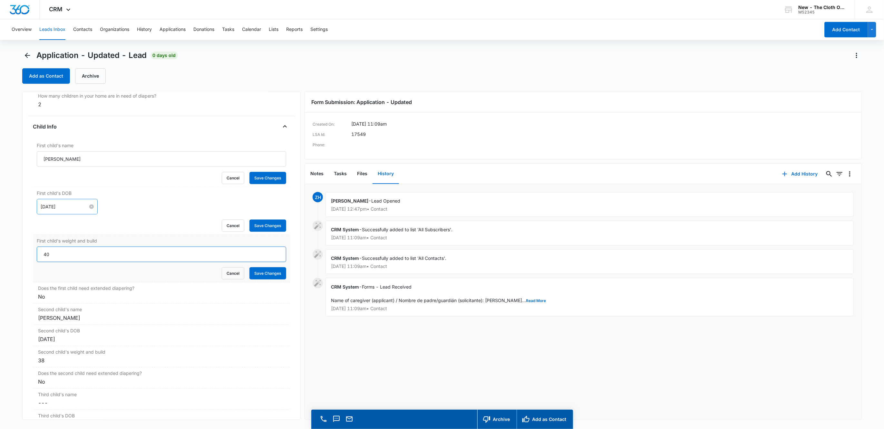
click at [54, 257] on input "40" at bounding box center [162, 254] width 250 height 15
type input "38"
click at [267, 278] on button "Save Changes" at bounding box center [268, 274] width 37 height 12
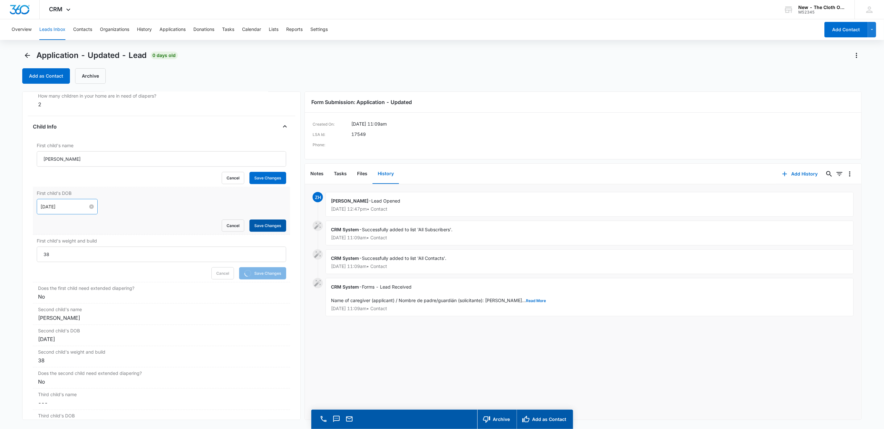
click at [256, 232] on button "Save Changes" at bounding box center [268, 226] width 37 height 12
click at [257, 183] on button "Save Changes" at bounding box center [268, 178] width 37 height 12
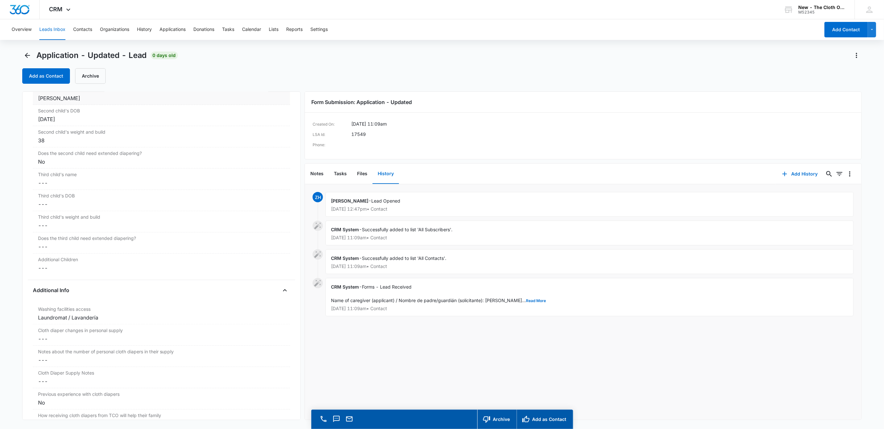
click at [82, 102] on div "Cayson Chandler" at bounding box center [161, 98] width 247 height 8
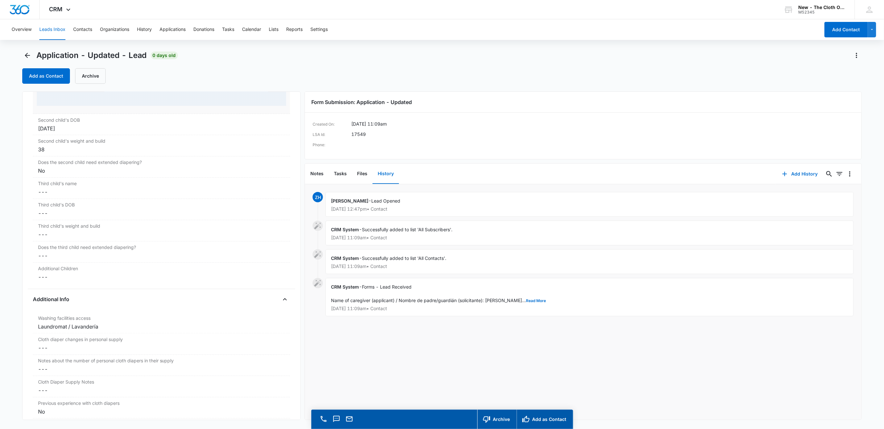
scroll to position [839, 0]
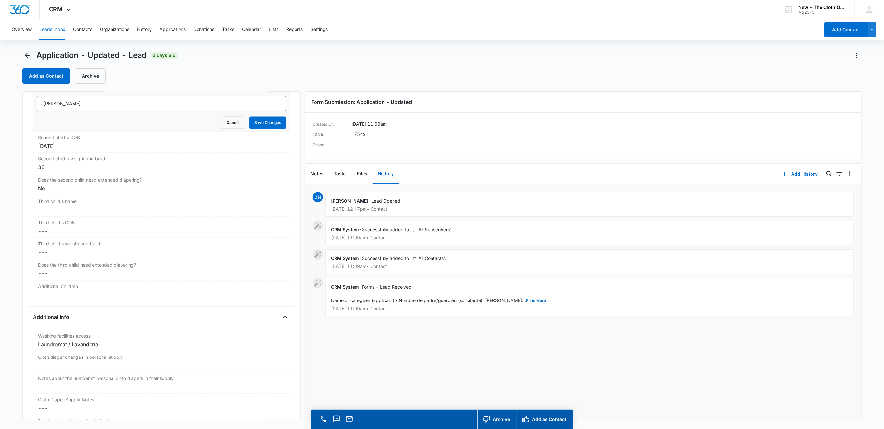
click at [97, 110] on input "Cayson Chandler" at bounding box center [162, 103] width 250 height 15
paste input "Madelyn Harris"
type input "Madelyn Harris"
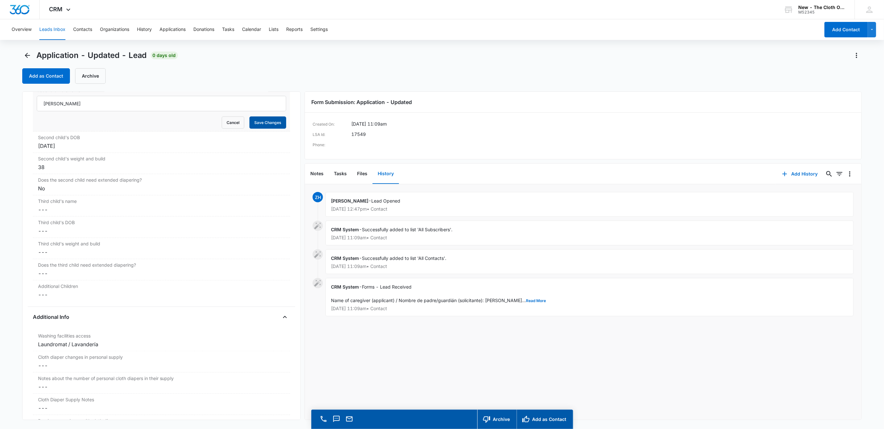
click at [266, 125] on button "Save Changes" at bounding box center [268, 123] width 37 height 12
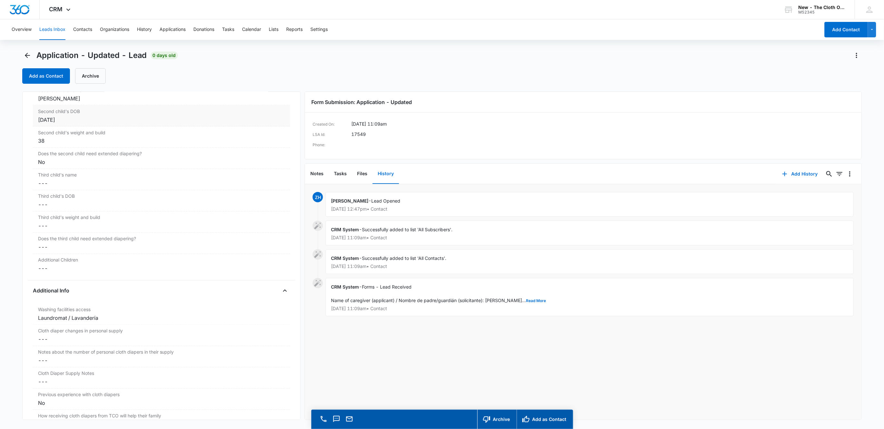
click at [79, 122] on div "Nov 17, 2023" at bounding box center [161, 120] width 247 height 8
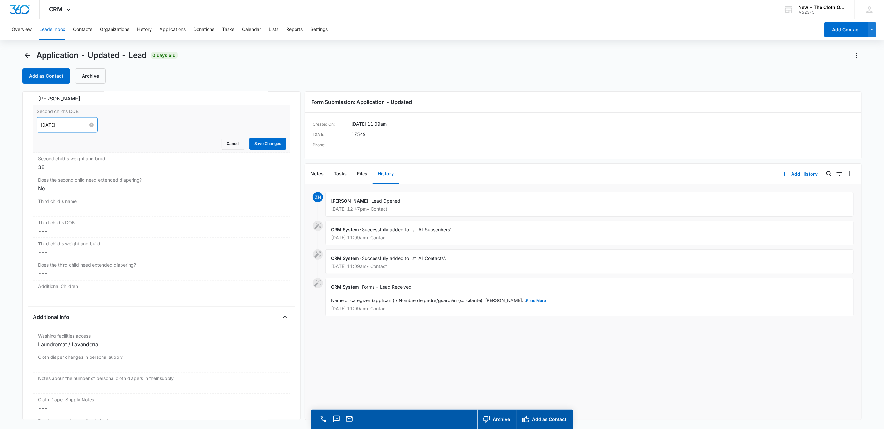
click at [66, 129] on input "Nov 17, 2023" at bounding box center [64, 125] width 47 height 7
click at [44, 144] on span "button" at bounding box center [42, 145] width 3 height 3
click at [49, 145] on span "button" at bounding box center [50, 145] width 3 height 3
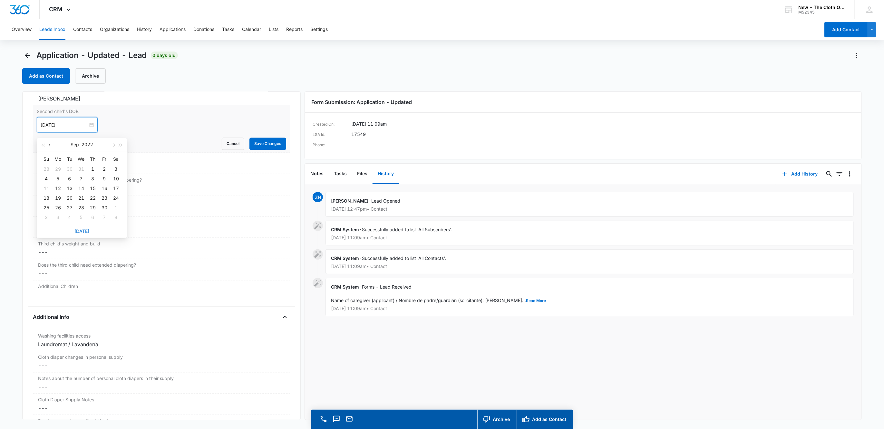
click at [49, 145] on span "button" at bounding box center [50, 145] width 3 height 3
type input "Jun 15, 2022"
click at [82, 185] on div "15" at bounding box center [81, 189] width 8 height 8
click at [118, 137] on form "Jun 15, 2022 Jun 2022 Su Mo Tu We Th Fr Sa 29 30 31 1 2 3 4 5 6 7 8 9 10 11 12 …" at bounding box center [162, 133] width 250 height 33
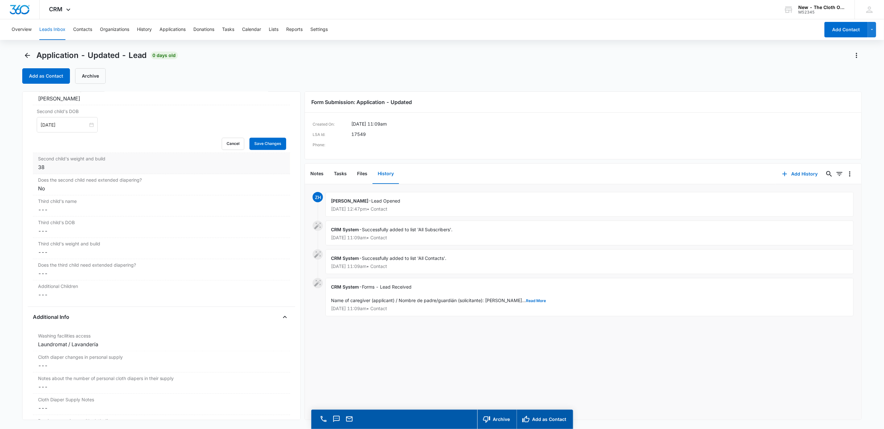
click at [73, 171] on div "38" at bounding box center [161, 168] width 247 height 8
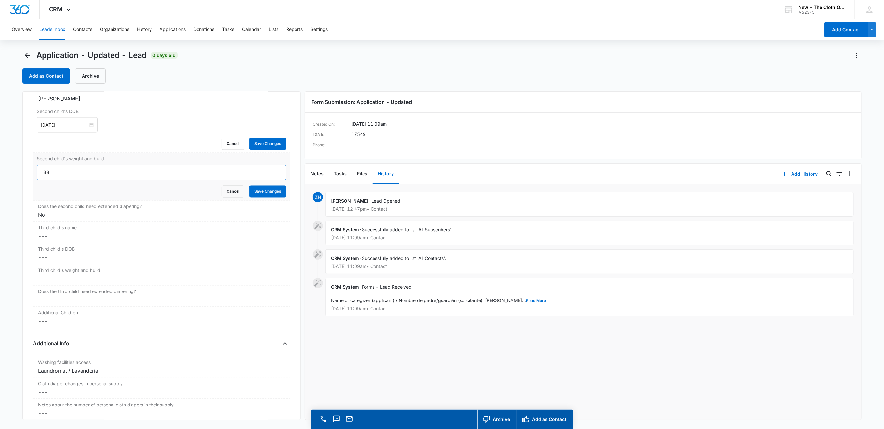
click at [60, 173] on input "38" at bounding box center [162, 172] width 250 height 15
click at [60, 174] on input "38" at bounding box center [162, 172] width 250 height 15
type input "40"
click at [250, 194] on button "Save Changes" at bounding box center [268, 192] width 37 height 12
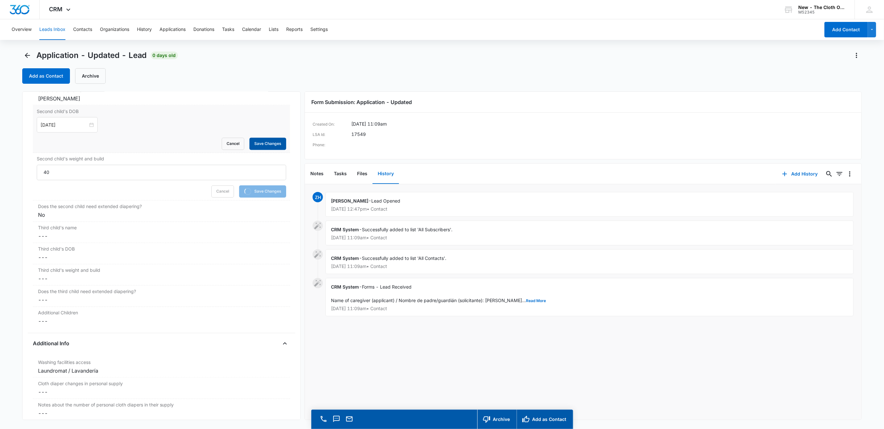
click at [252, 149] on button "Save Changes" at bounding box center [268, 144] width 37 height 12
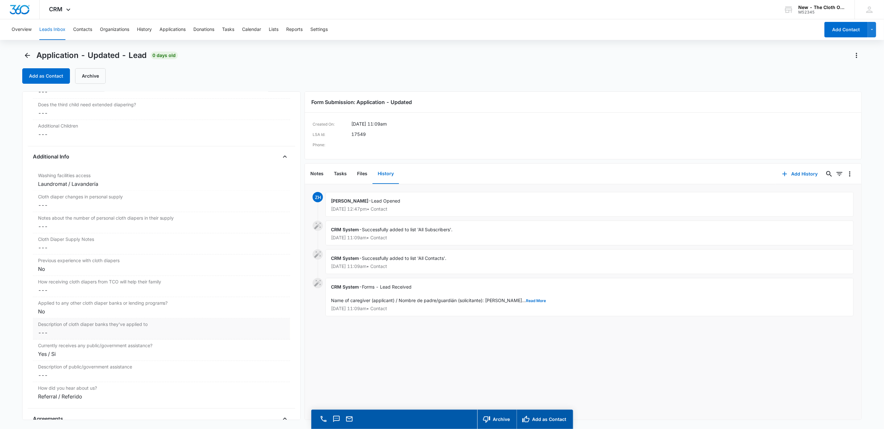
scroll to position [1028, 0]
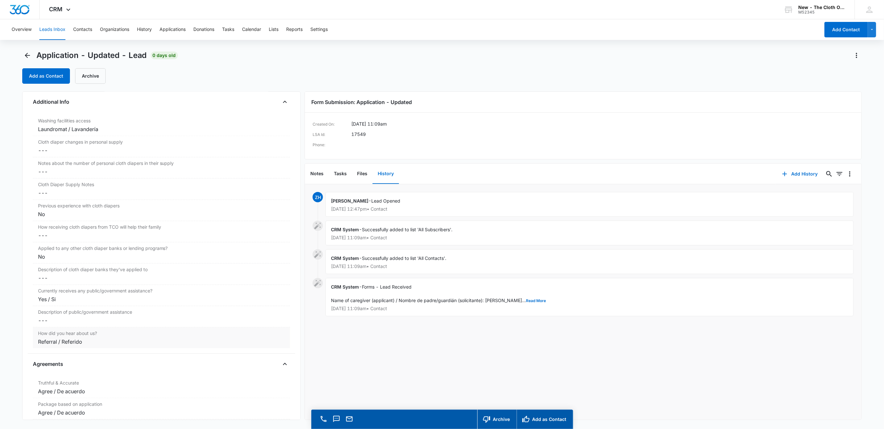
click at [102, 346] on div "Referral / Referido" at bounding box center [161, 342] width 247 height 8
click at [101, 352] on div at bounding box center [153, 347] width 220 height 9
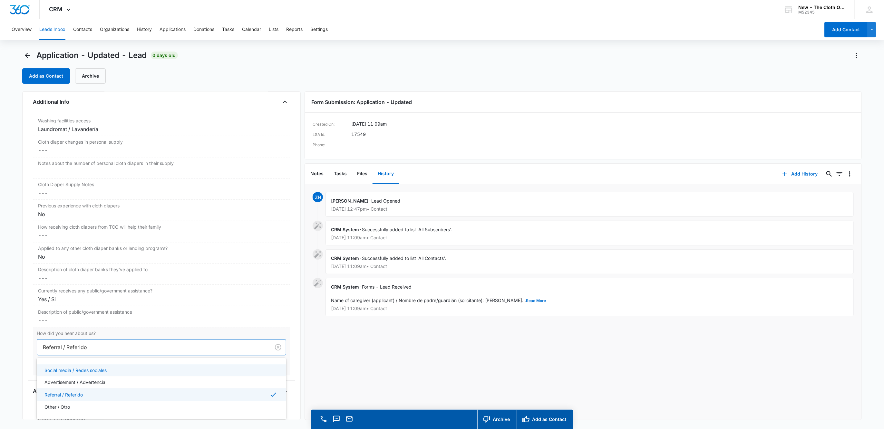
click at [88, 373] on div "Social media / Redes sociales" at bounding box center [162, 371] width 250 height 12
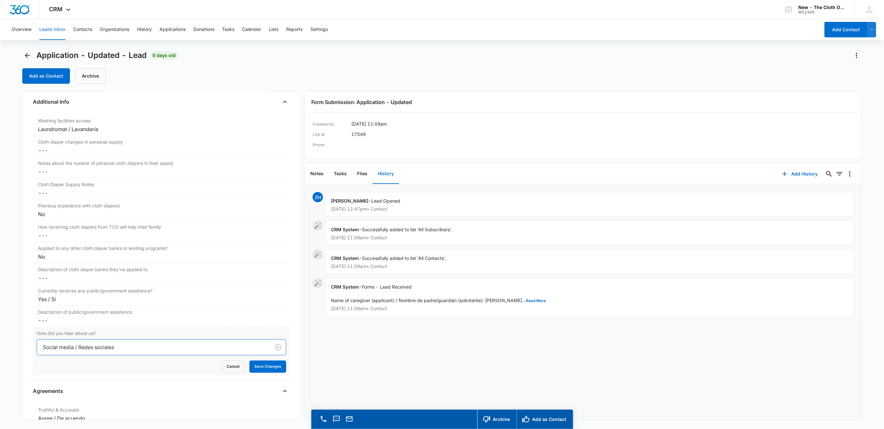
click at [26, 367] on div "Application - Updated Contact Info Name Cancel Save Changes Makaylah Chandler P…" at bounding box center [161, 256] width 279 height 329
click at [257, 373] on button "Save Changes" at bounding box center [268, 367] width 37 height 12
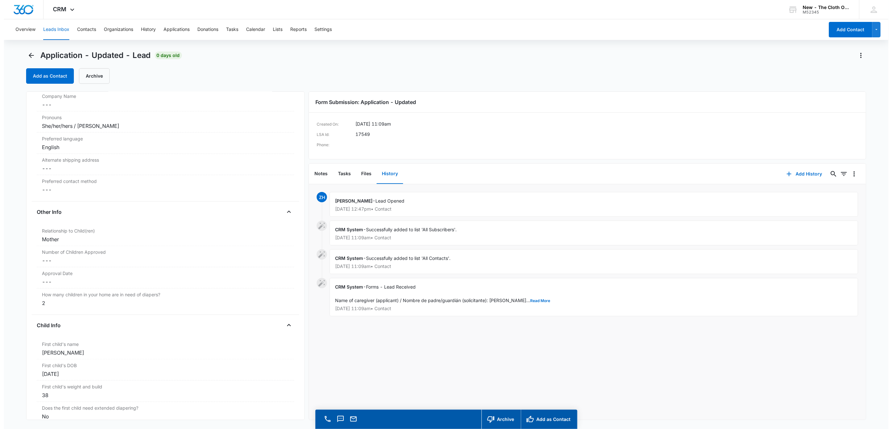
scroll to position [0, 0]
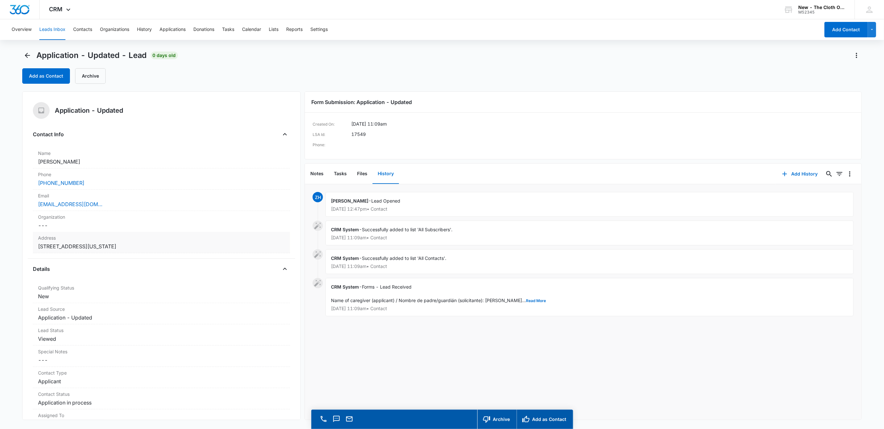
drag, startPoint x: 101, startPoint y: 160, endPoint x: -4, endPoint y: 160, distance: 104.1
click at [0, 160] on html "CRM Apps Reputation Websites Forms CRM Email Social Shop Payments POS Ads Intel…" at bounding box center [442, 214] width 884 height 429
copy dd "Makaylah Chandler"
drag, startPoint x: 365, startPoint y: 175, endPoint x: 413, endPoint y: 180, distance: 48.6
click at [365, 176] on button "Files" at bounding box center [362, 174] width 21 height 20
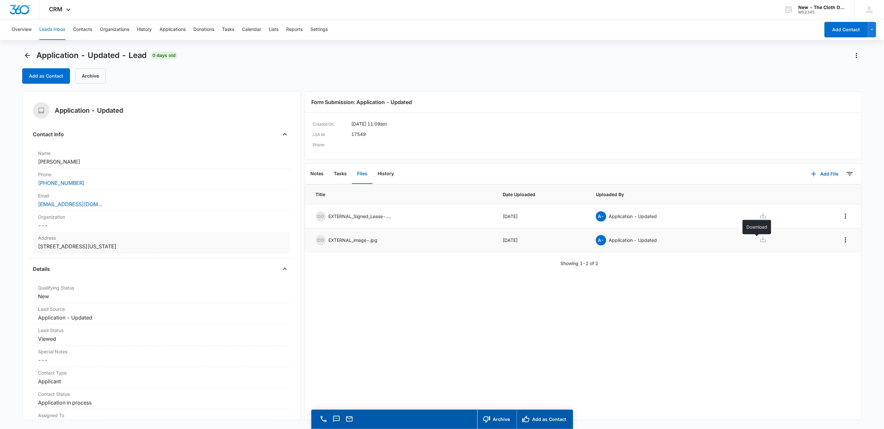
click at [760, 240] on icon at bounding box center [764, 240] width 8 height 8
click at [761, 217] on icon at bounding box center [764, 216] width 6 height 6
click at [42, 75] on button "Add as Contact" at bounding box center [46, 75] width 48 height 15
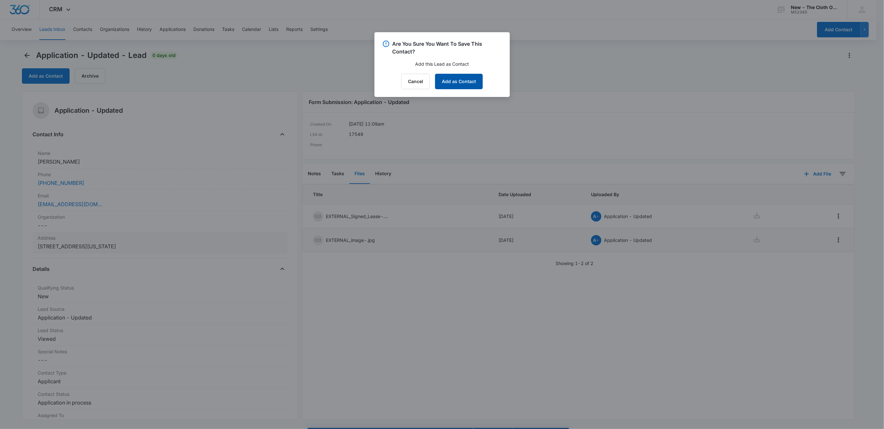
click at [478, 81] on button "Add as Contact" at bounding box center [459, 81] width 48 height 15
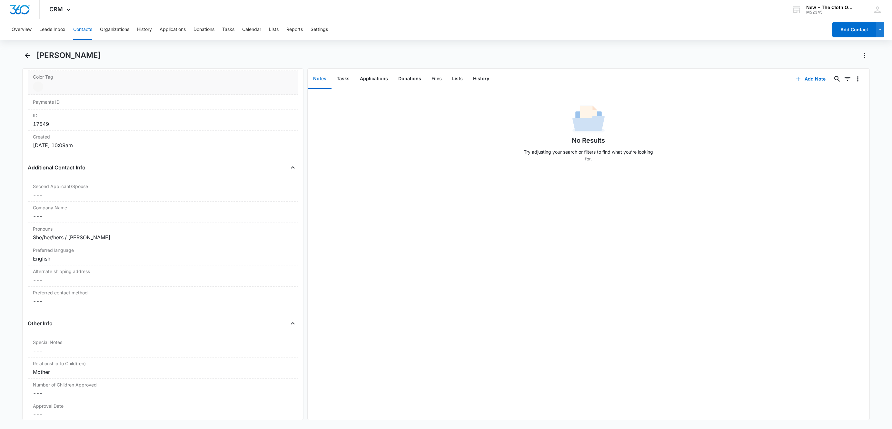
scroll to position [97, 0]
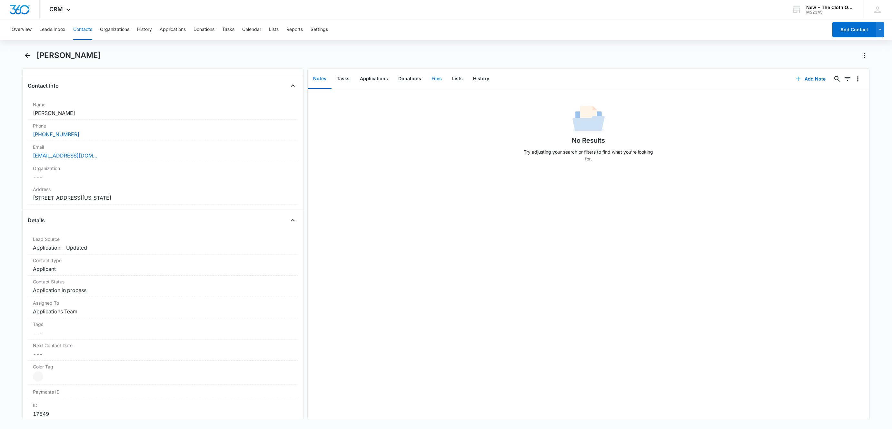
click at [434, 77] on button "Files" at bounding box center [436, 79] width 21 height 20
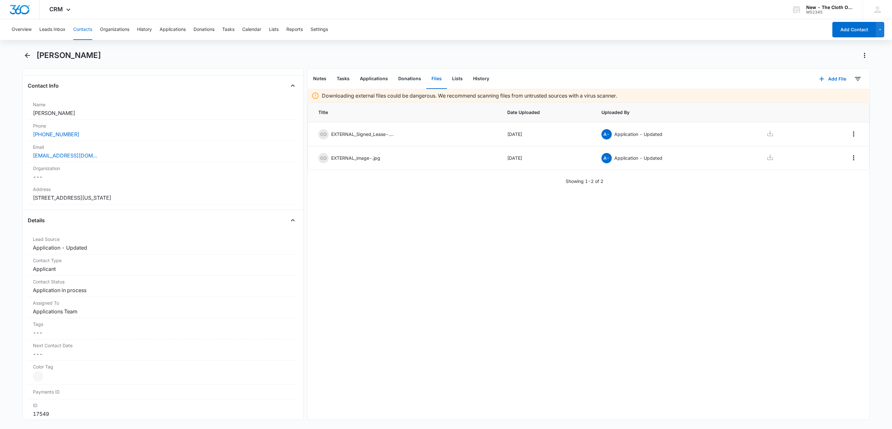
click at [86, 30] on button "Contacts" at bounding box center [82, 29] width 19 height 21
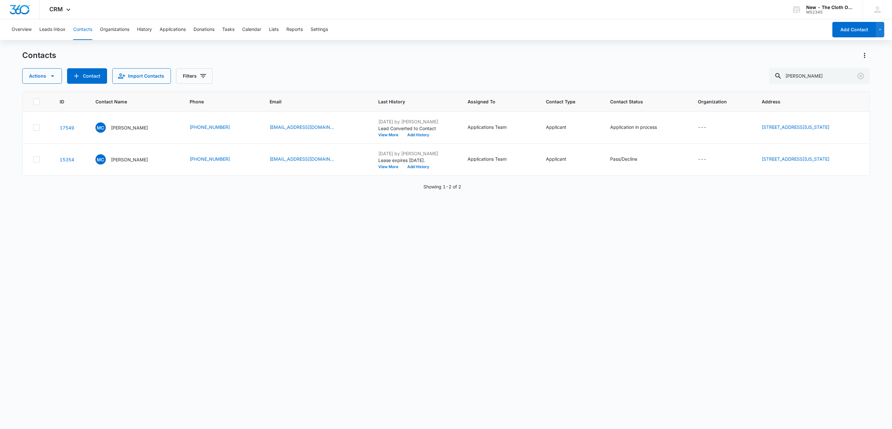
click at [35, 102] on icon at bounding box center [36, 101] width 4 height 3
click at [33, 102] on input "checkbox" at bounding box center [33, 102] width 0 height 0
click at [46, 78] on button "Actions" at bounding box center [42, 75] width 40 height 15
click at [41, 105] on div "Merge" at bounding box center [53, 106] width 47 height 5
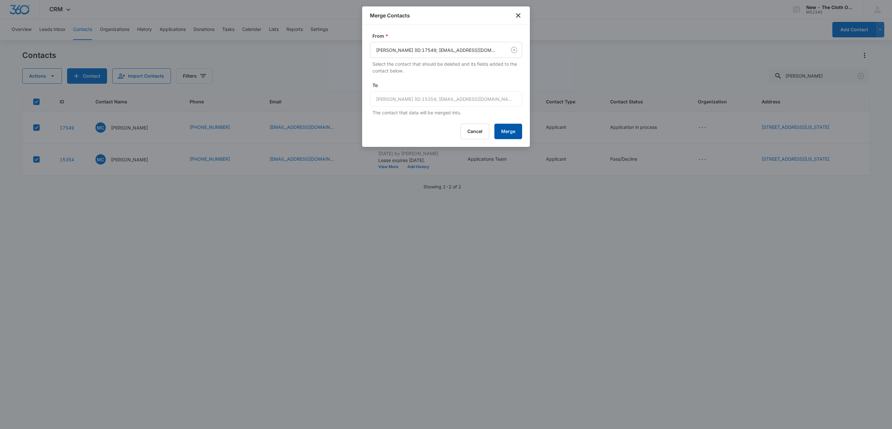
click at [508, 132] on button "Merge" at bounding box center [508, 131] width 28 height 15
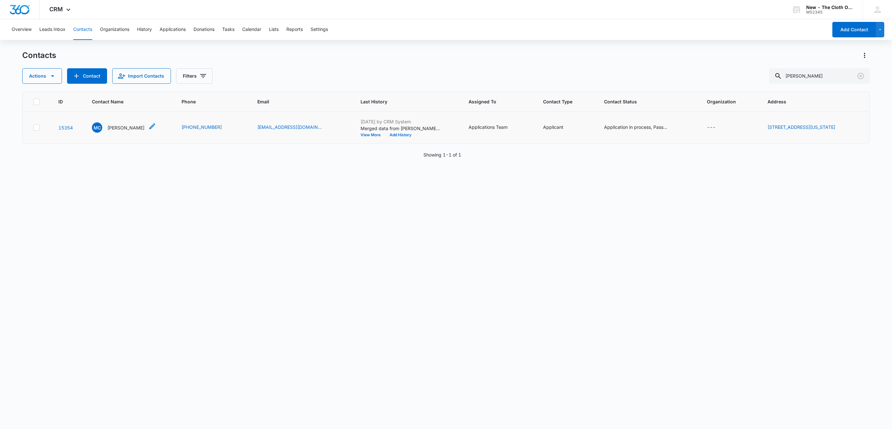
click at [122, 127] on p "Makaylah Chandler" at bounding box center [125, 127] width 37 height 7
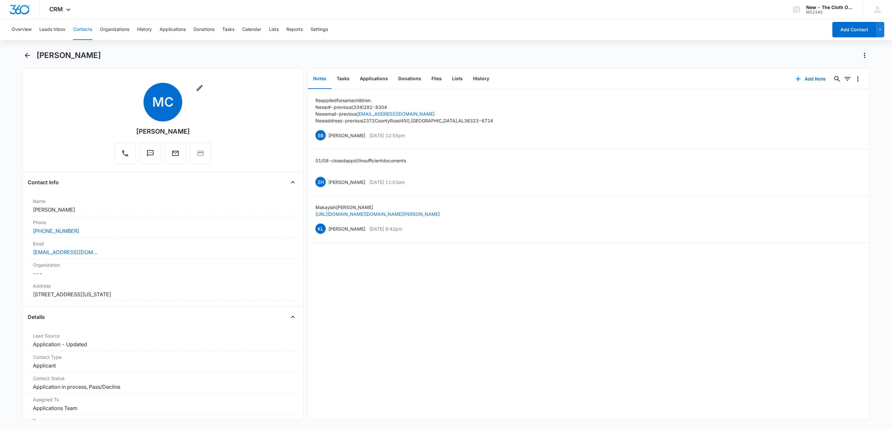
drag, startPoint x: 89, startPoint y: 207, endPoint x: 10, endPoint y: 208, distance: 79.0
click at [10, 208] on main "Makaylah Chandler Remove MC Makaylah Chandler Contact Info Name Cancel Save Cha…" at bounding box center [446, 239] width 892 height 378
copy dd "Makaylah Chandler"
drag, startPoint x: 100, startPoint y: 257, endPoint x: 11, endPoint y: 252, distance: 88.8
click at [11, 252] on main "Makaylah Chandler Remove MC Makaylah Chandler Contact Info Name Cancel Save Cha…" at bounding box center [446, 239] width 892 height 378
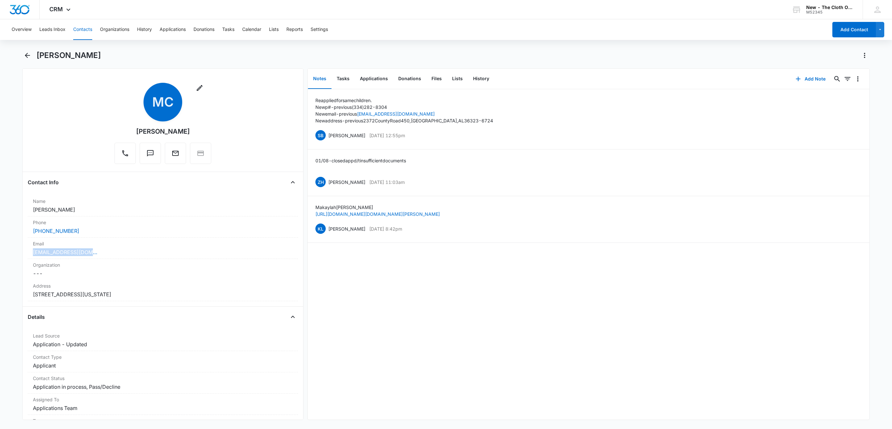
copy link "makharri0@gmail.com"
drag, startPoint x: 157, startPoint y: 300, endPoint x: 23, endPoint y: 299, distance: 133.5
click at [23, 299] on div "Remove MC Makaylah Chandler Contact Info Name Cancel Save Changes Makaylah Chan…" at bounding box center [162, 244] width 281 height 352
copy dd "327 E Eufaula St 11 Ozark Alabama 36360"
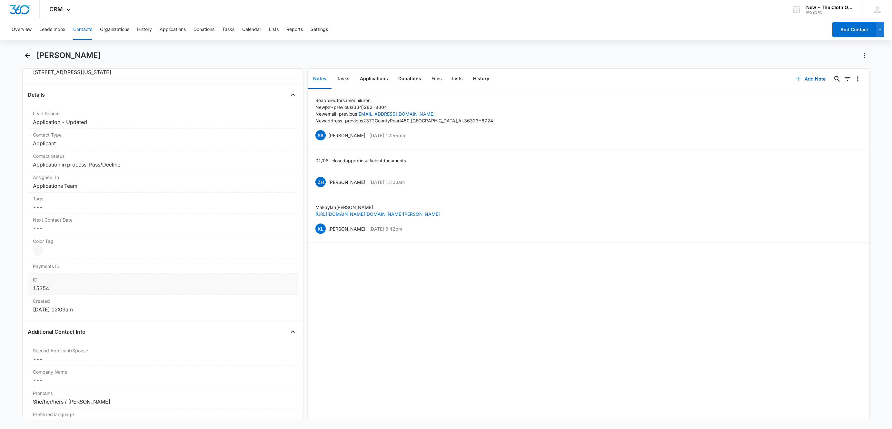
scroll to position [242, 0]
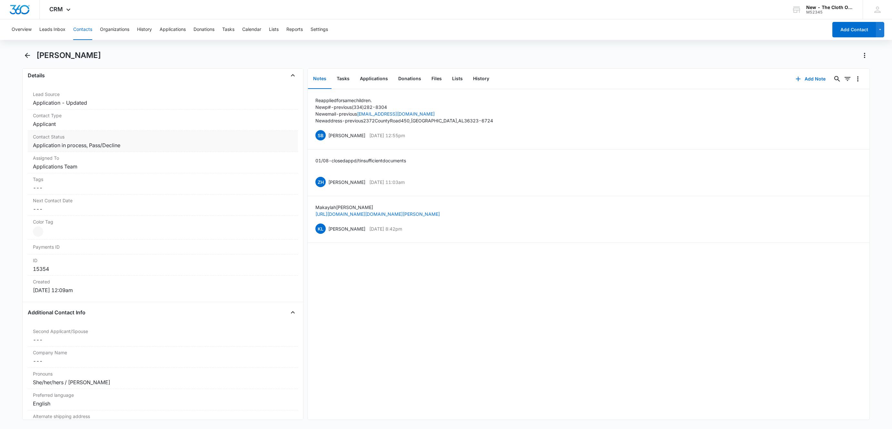
click at [130, 146] on dd "Cancel Save Changes Application in process, Pass/Decline" at bounding box center [163, 146] width 260 height 8
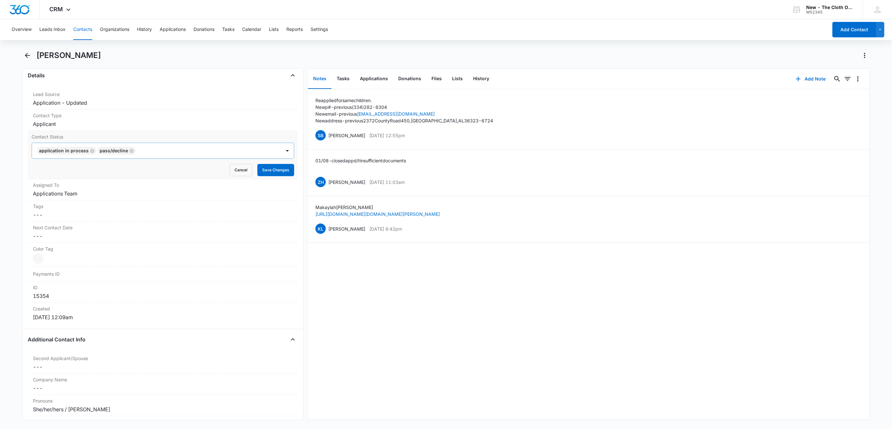
click at [131, 151] on icon "Remove Pass/Decline" at bounding box center [132, 151] width 4 height 4
click at [259, 171] on button "Save Changes" at bounding box center [275, 170] width 37 height 12
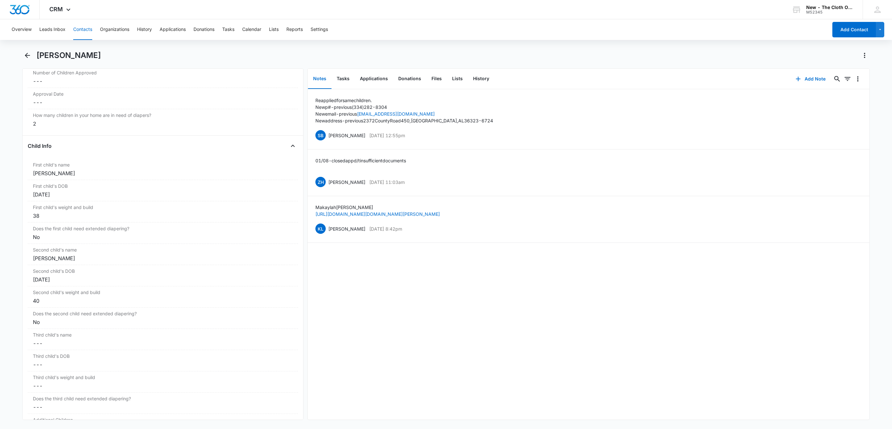
scroll to position [699, 0]
click at [29, 263] on div "Second child's name Cancel Save Changes Madelyn Harris" at bounding box center [163, 255] width 270 height 21
click at [32, 266] on input "Madelyn Harris" at bounding box center [163, 264] width 262 height 15
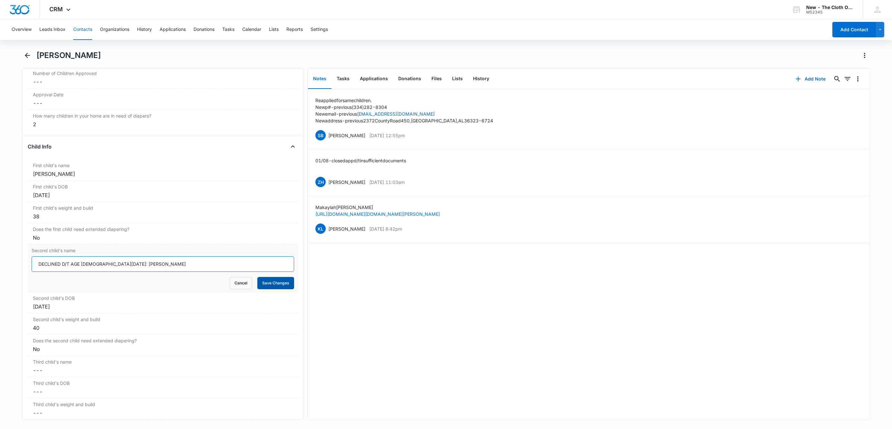
type input "DECLINED D/T AGE 10/15/25: Madelyn Harris"
click at [278, 289] on button "Save Changes" at bounding box center [275, 283] width 37 height 12
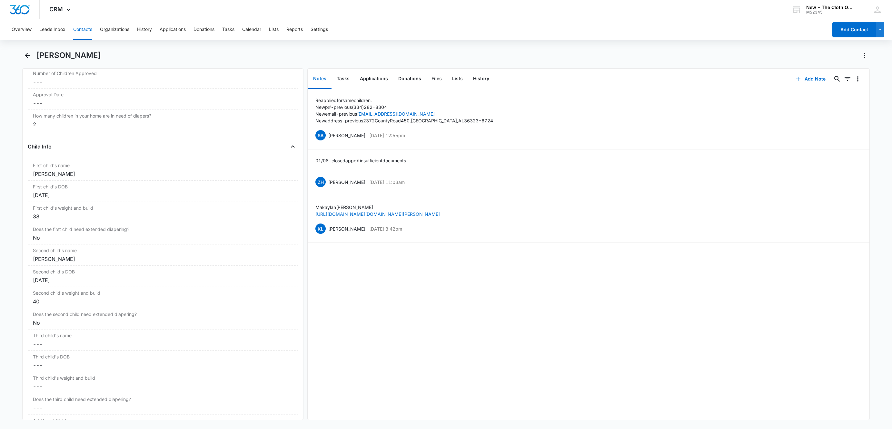
drag, startPoint x: 81, startPoint y: 175, endPoint x: 18, endPoint y: 175, distance: 62.2
click at [18, 175] on main "Makaylah Chandler Remove MC Makaylah Chandler Contact Info Name Cancel Save Cha…" at bounding box center [446, 239] width 892 height 378
copy div "Cayson Chandler"
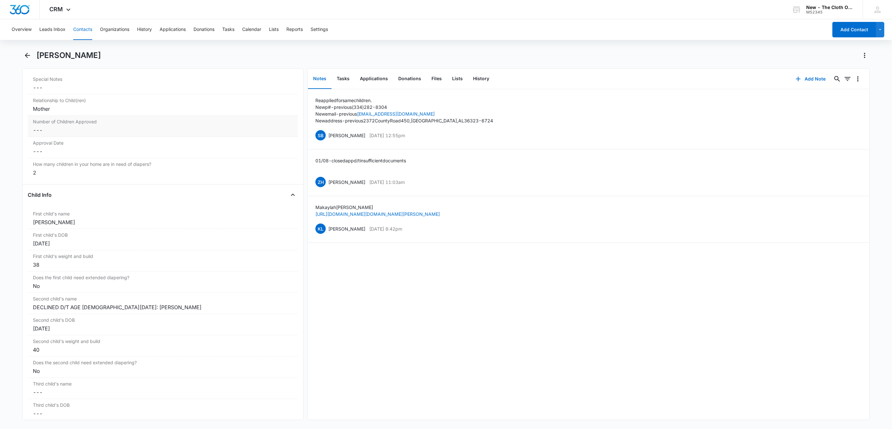
click at [45, 132] on dd "Cancel Save Changes ---" at bounding box center [163, 130] width 260 height 8
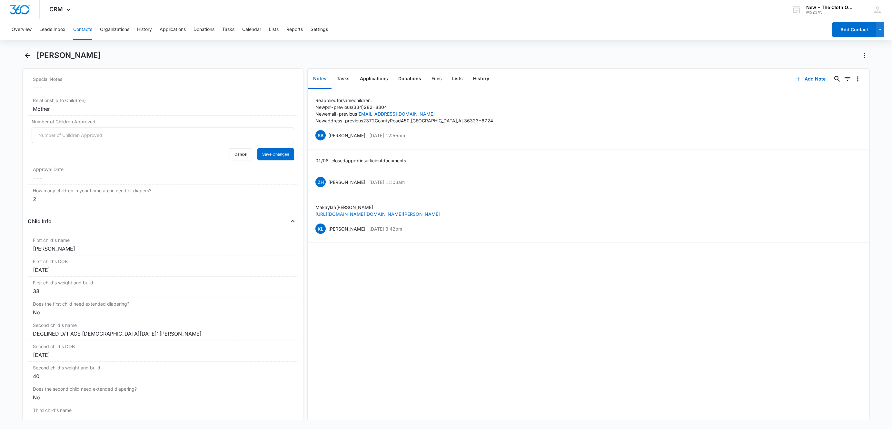
click at [47, 138] on input "Number of Children Approved" at bounding box center [163, 135] width 262 height 15
type input "1"
click at [257, 148] on button "Save Changes" at bounding box center [275, 154] width 37 height 12
click at [41, 189] on div "How many children in your home are in need of diapers? Cancel Save Changes 2" at bounding box center [163, 195] width 270 height 21
click at [232, 202] on button "Cancel" at bounding box center [241, 198] width 23 height 12
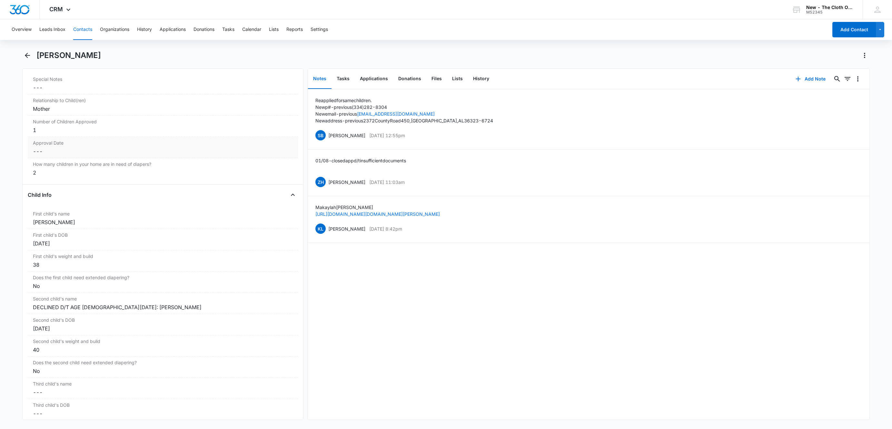
click at [61, 153] on dd "Cancel Save Changes ---" at bounding box center [163, 152] width 260 height 8
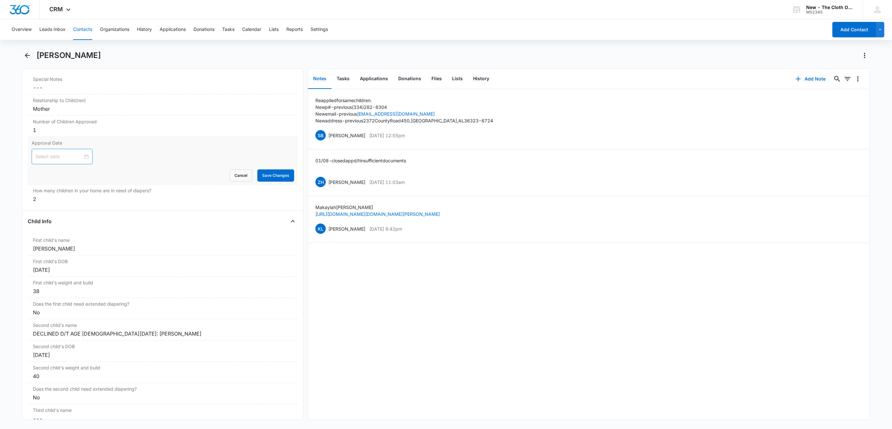
click at [51, 160] on input at bounding box center [58, 156] width 47 height 7
type input "Nov 5, 2025"
click at [77, 259] on div "Today" at bounding box center [77, 262] width 90 height 13
click at [78, 262] on link "Today" at bounding box center [76, 262] width 15 height 5
type input "Oct 15, 2025"
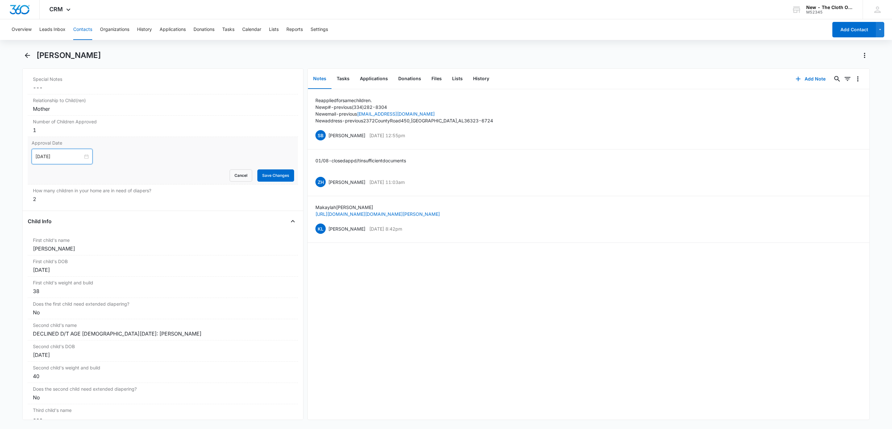
click at [151, 162] on div "Oct 15, 2025 Oct 2025 Su Mo Tu We Th Fr Sa 28 29 30 1 2 3 4 5 6 7 8 9 10 11 12 …" at bounding box center [163, 156] width 262 height 15
click at [257, 179] on button "Save Changes" at bounding box center [275, 176] width 37 height 12
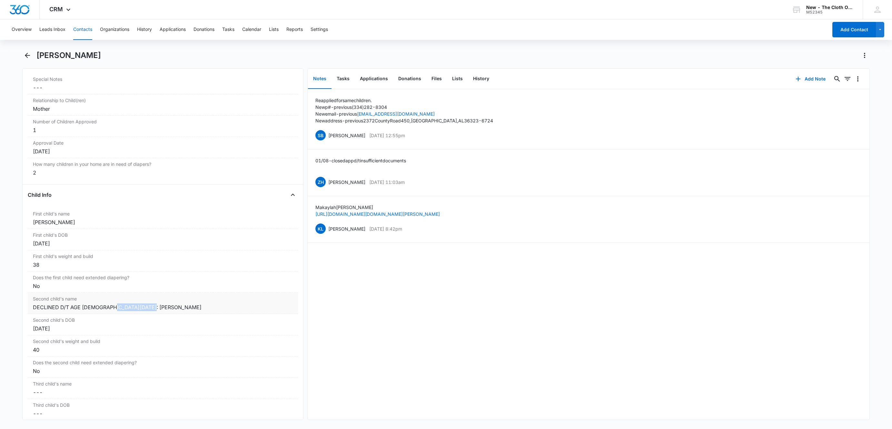
copy div "Madelyn Harris"
drag, startPoint x: 110, startPoint y: 311, endPoint x: -39, endPoint y: 304, distance: 148.5
click at [0, 304] on html "CRM Apps Reputation Websites Forms CRM Email Social Shop Payments POS Ads Intel…" at bounding box center [446, 214] width 892 height 429
click at [96, 54] on h1 "Makaylah Chandler" at bounding box center [68, 56] width 64 height 10
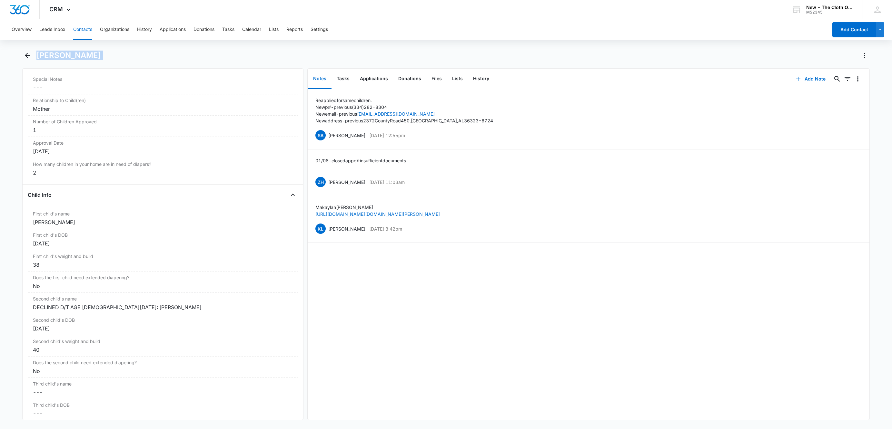
click at [96, 54] on h1 "Makaylah Chandler" at bounding box center [68, 56] width 64 height 10
copy div "Makaylah Chandler Remove"
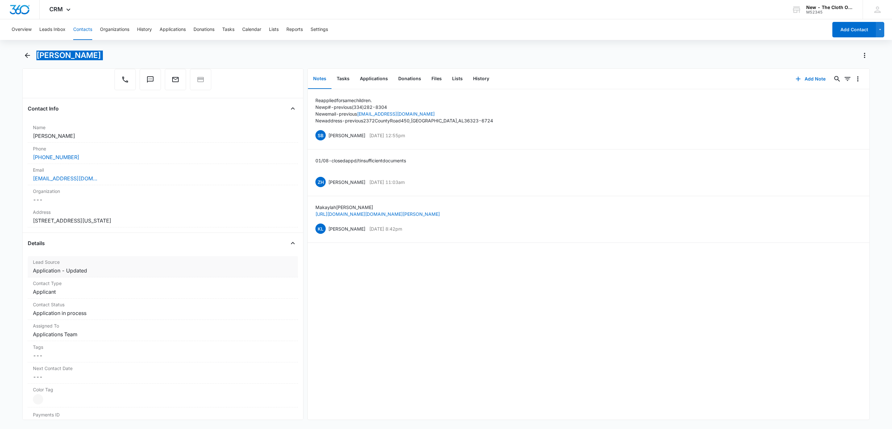
scroll to position [70, 0]
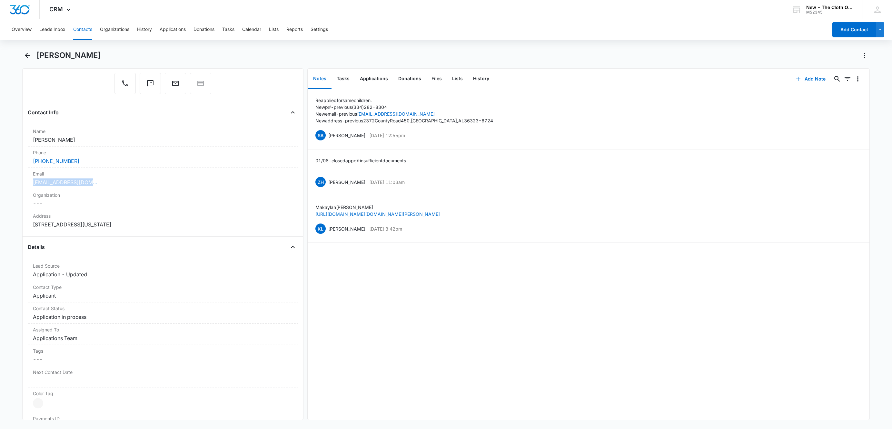
drag, startPoint x: 95, startPoint y: 182, endPoint x: 8, endPoint y: 185, distance: 87.4
click at [8, 185] on main "Makaylah Chandler Remove MC Makaylah Chandler Contact Info Name Cancel Save Cha…" at bounding box center [446, 239] width 892 height 378
click at [82, 54] on h1 "Makaylah Chandler" at bounding box center [68, 56] width 64 height 10
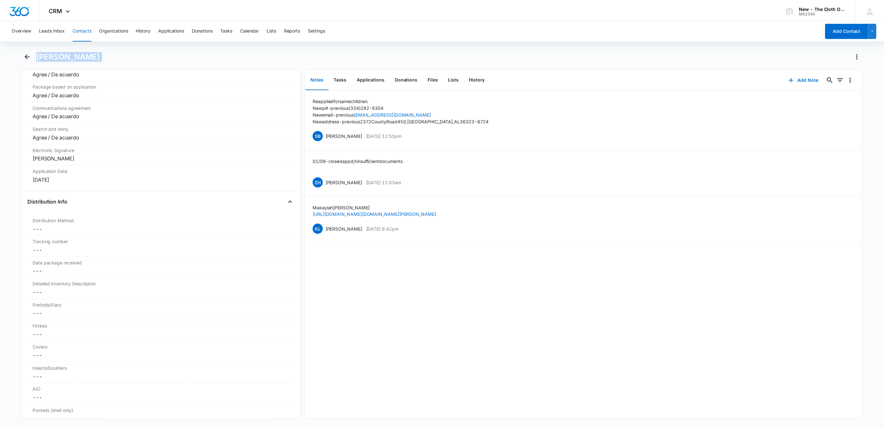
scroll to position [1376, 0]
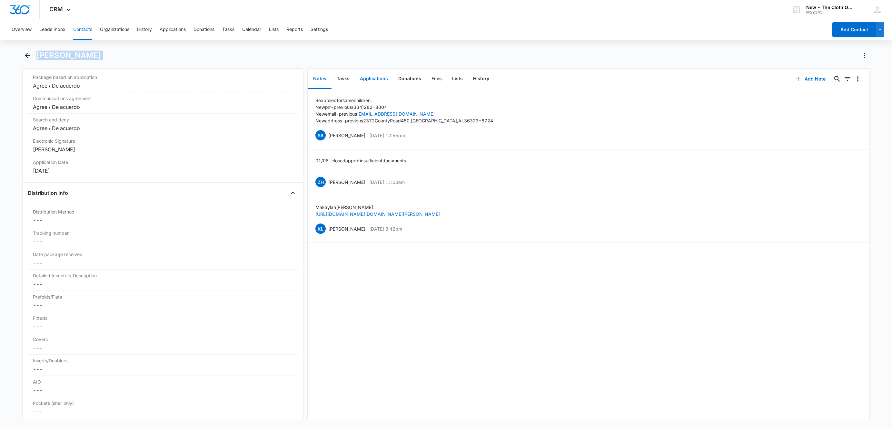
click at [377, 72] on button "Applications" at bounding box center [374, 79] width 38 height 20
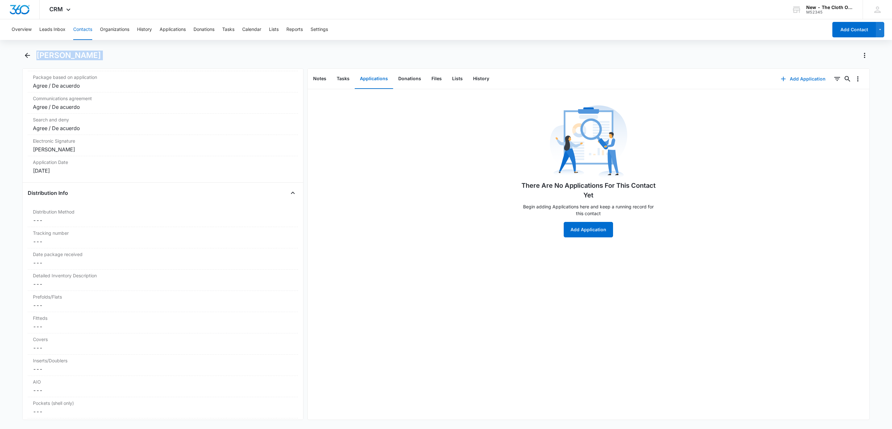
click at [805, 81] on button "Add Application" at bounding box center [803, 78] width 58 height 15
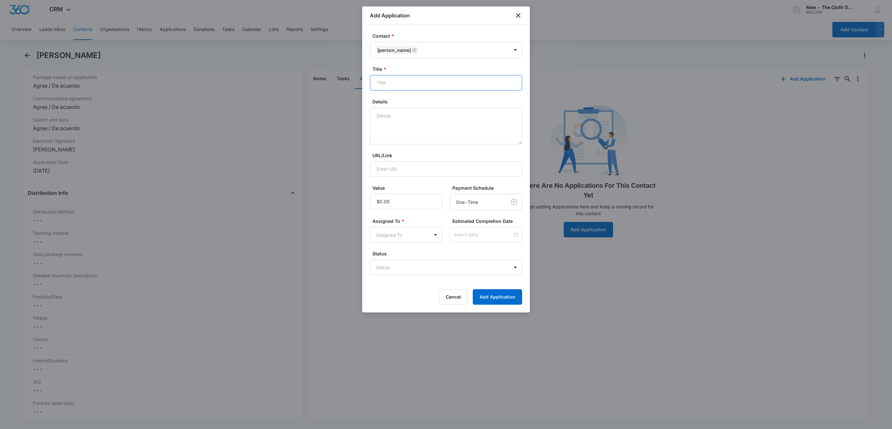
click at [447, 80] on input "Title *" at bounding box center [446, 82] width 152 height 15
paste input "Makaylah Chandler"
type input "Applicant - Makaylah Chandler"
type textarea "10/15 - Rcvd docs - ok. Profile in Notes. FFST clear. Approved."
click at [391, 276] on body "CRM Apps Reputation Websites Forms CRM Email Social Shop Payments POS Ads Intel…" at bounding box center [446, 214] width 892 height 429
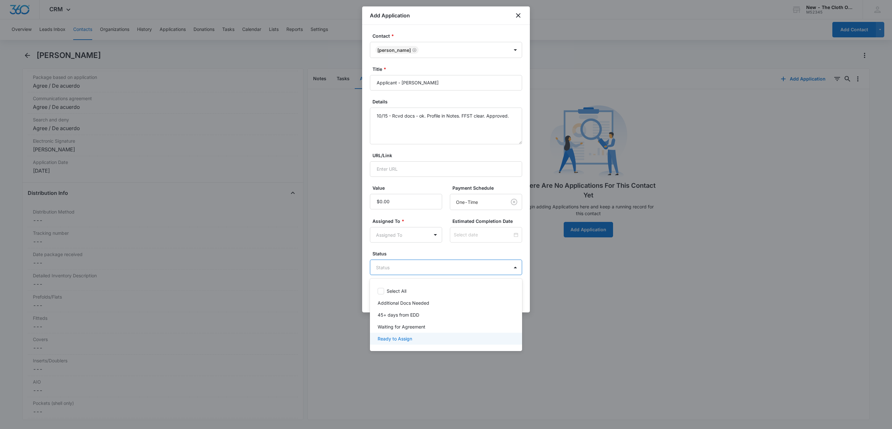
click at [385, 327] on p "Waiting for Agreement" at bounding box center [402, 327] width 48 height 7
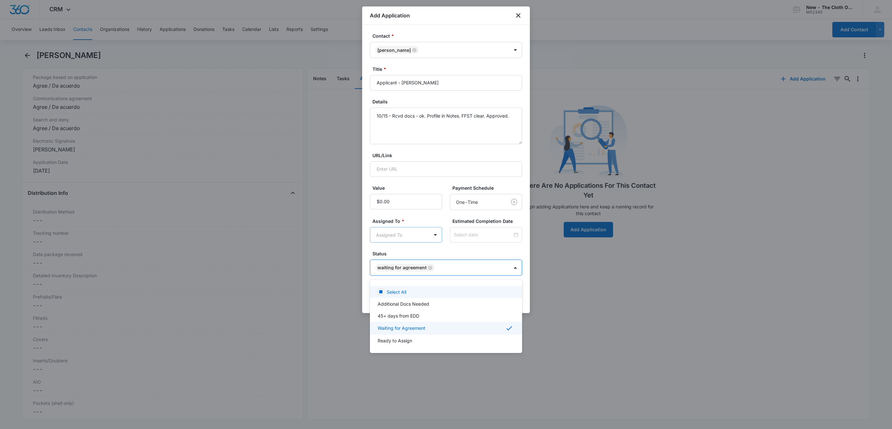
click at [394, 240] on div at bounding box center [446, 214] width 892 height 429
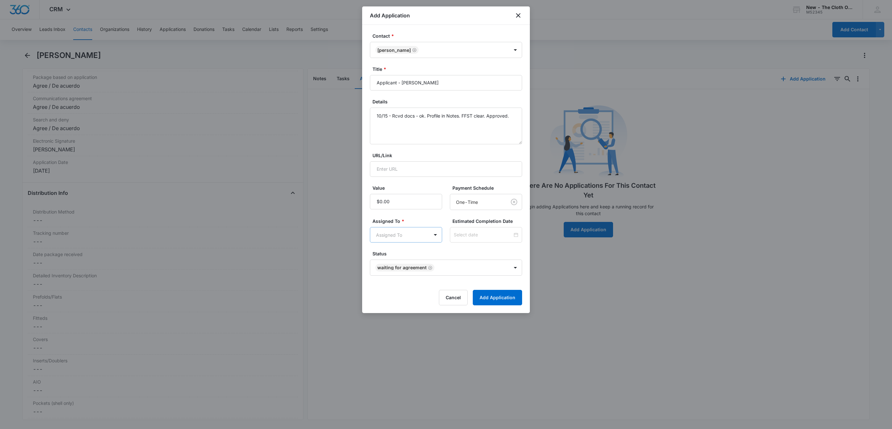
click at [394, 237] on body "CRM Apps Reputation Websites Forms CRM Email Social Shop Payments POS Ads Intel…" at bounding box center [446, 214] width 892 height 429
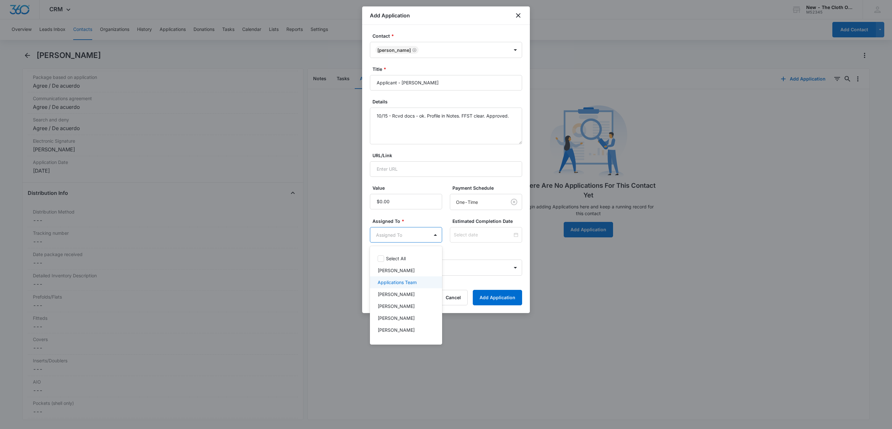
click at [419, 283] on div "Applications Team" at bounding box center [405, 282] width 55 height 7
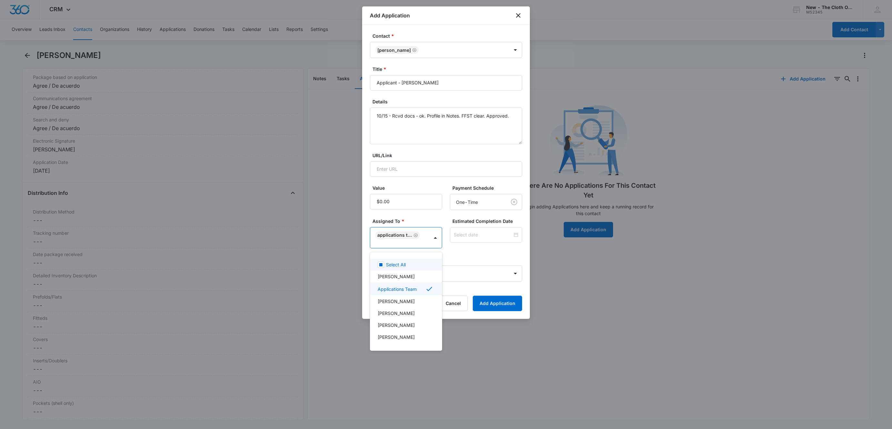
click at [472, 240] on div at bounding box center [446, 214] width 892 height 429
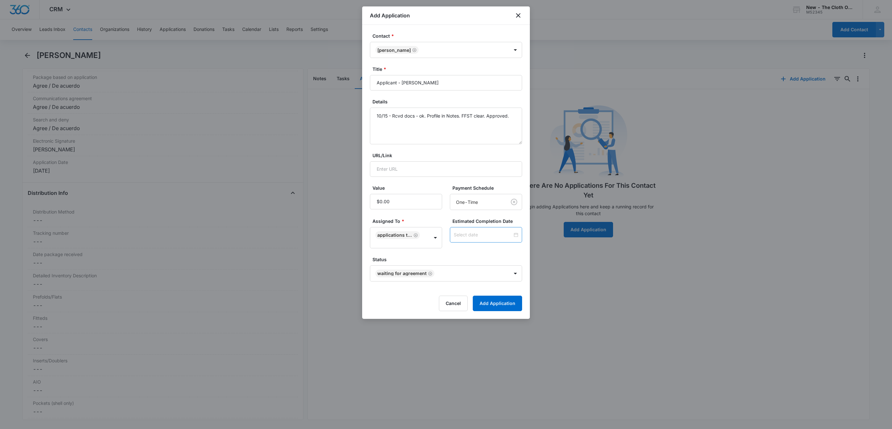
click at [473, 239] on input at bounding box center [483, 234] width 59 height 7
type input "Nov 5, 2025"
click at [475, 219] on link "Today" at bounding box center [476, 219] width 15 height 5
click at [474, 233] on input "Oct 15, 2025" at bounding box center [483, 234] width 59 height 7
type input "Oct 22, 2025"
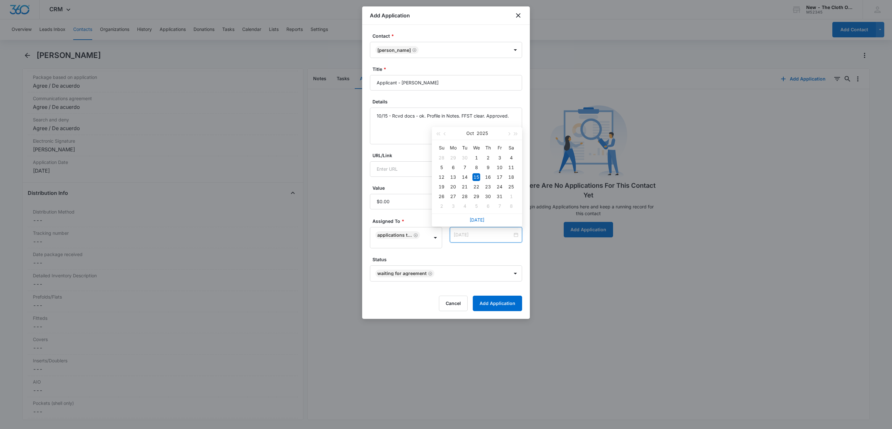
drag, startPoint x: 476, startPoint y: 188, endPoint x: 482, endPoint y: 212, distance: 24.8
click at [476, 187] on div "22" at bounding box center [476, 187] width 8 height 8
click at [471, 248] on div "Estimated Completion Date Oct 22, 2025 Oct 2025 Su Mo Tu We Th Fr Sa 28 29 30 1…" at bounding box center [486, 233] width 72 height 31
click at [493, 308] on button "Add Application" at bounding box center [497, 303] width 49 height 15
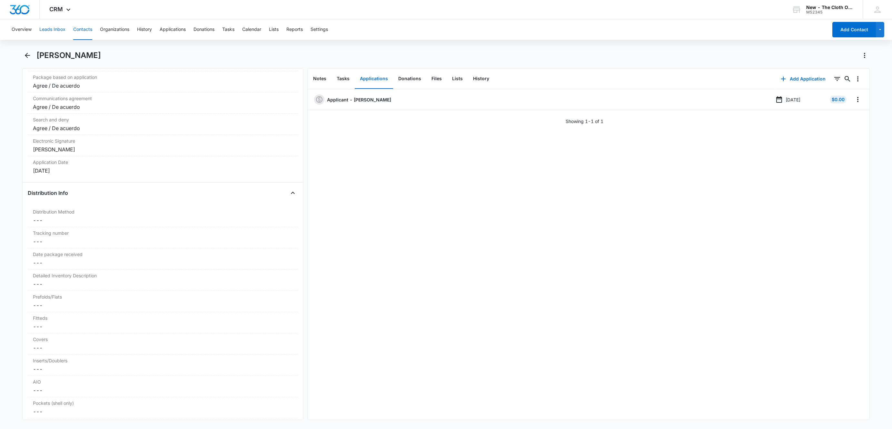
click at [49, 30] on button "Leads Inbox" at bounding box center [52, 29] width 26 height 21
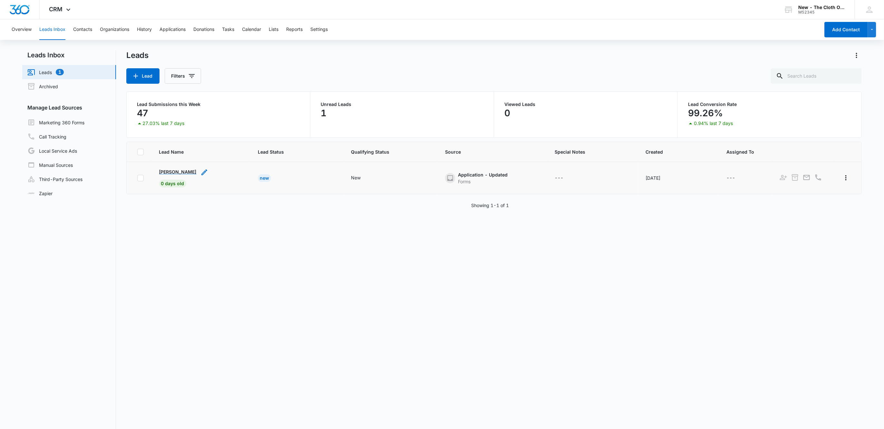
drag, startPoint x: 153, startPoint y: 169, endPoint x: 194, endPoint y: 171, distance: 40.7
click at [194, 171] on td "Destiny Rodefer 0 days old" at bounding box center [201, 178] width 99 height 32
click at [183, 170] on p "[PERSON_NAME]" at bounding box center [177, 172] width 37 height 7
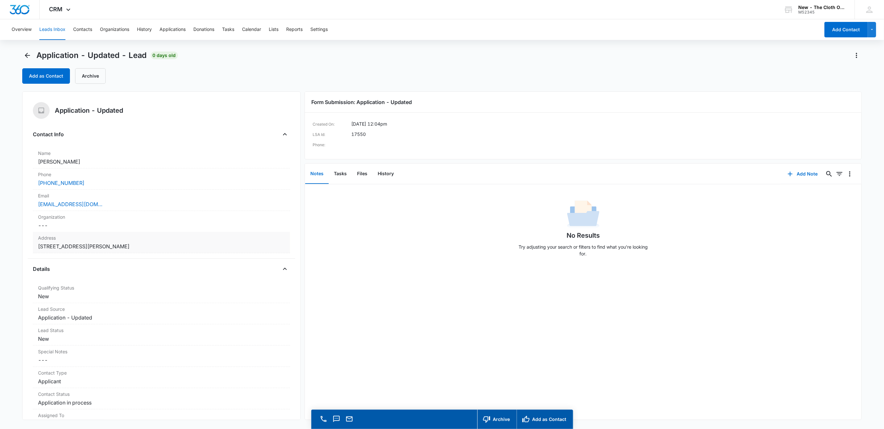
click at [208, 240] on label "Address" at bounding box center [161, 238] width 247 height 7
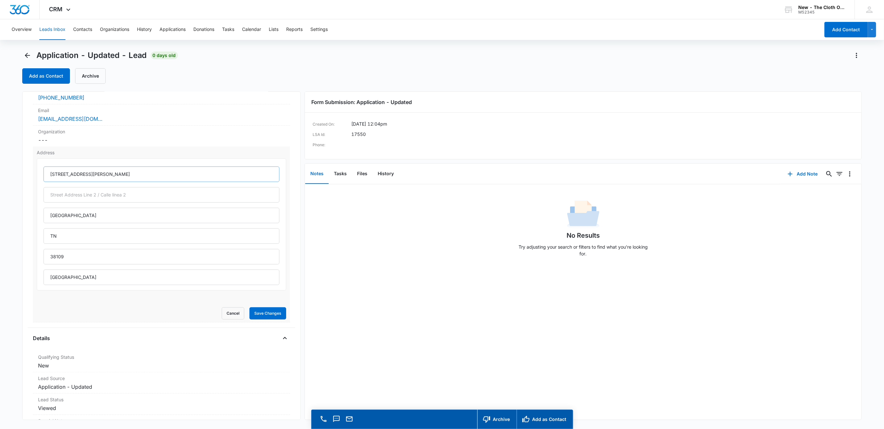
scroll to position [97, 0]
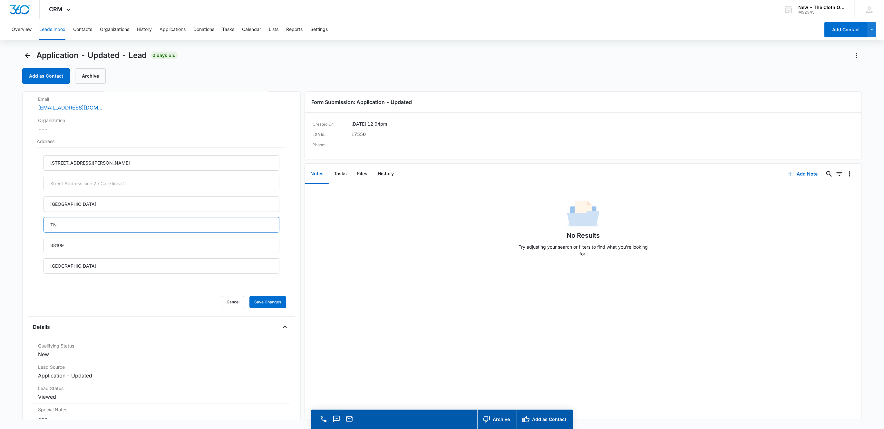
drag, startPoint x: 74, startPoint y: 222, endPoint x: 10, endPoint y: 226, distance: 64.3
click at [10, 226] on main "Application - Updated - Lead 0 days old Add as Contact Archive Application - Up…" at bounding box center [442, 249] width 884 height 398
type input "Tennessee"
click at [254, 303] on button "Save Changes" at bounding box center [268, 302] width 37 height 12
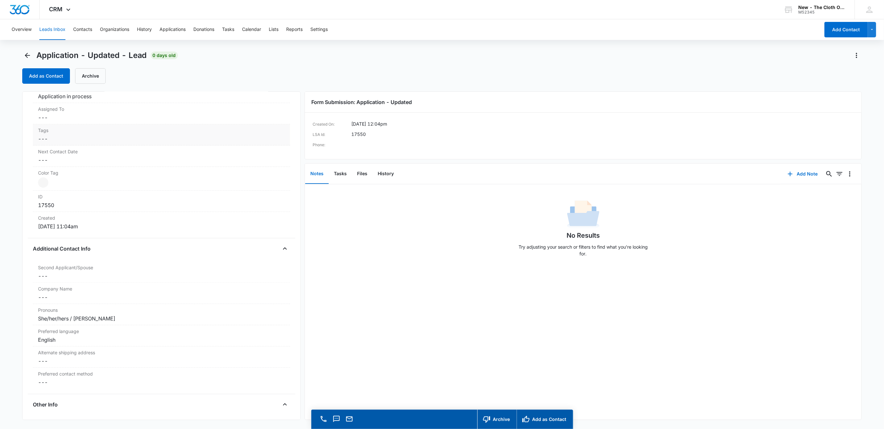
scroll to position [290, 0]
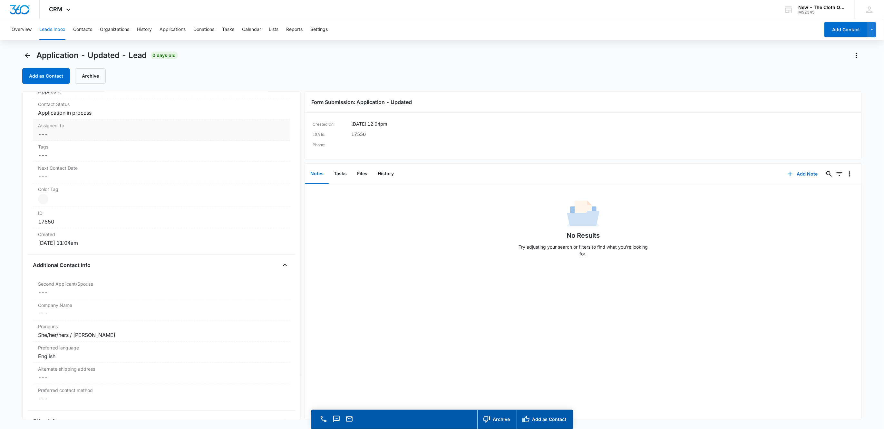
click at [54, 132] on dd "Cancel Save Changes ---" at bounding box center [161, 134] width 247 height 8
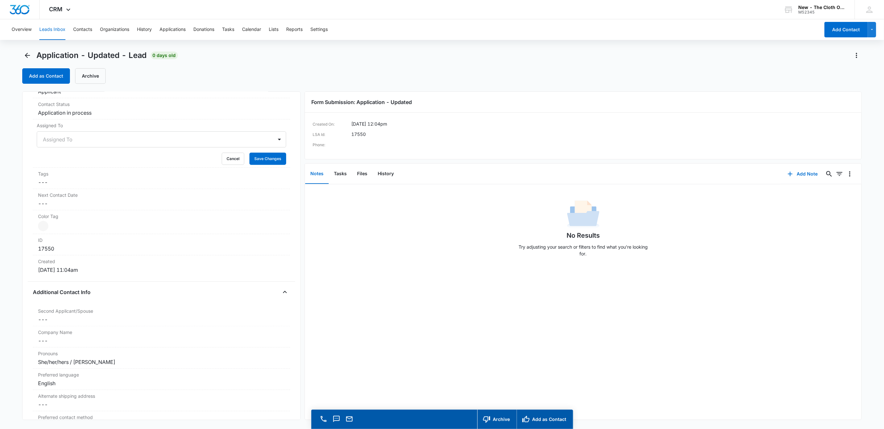
click at [54, 144] on div at bounding box center [154, 139] width 222 height 9
type input "app"
click at [139, 138] on div at bounding box center [179, 139] width 172 height 9
click at [256, 162] on button "Save Changes" at bounding box center [268, 159] width 37 height 12
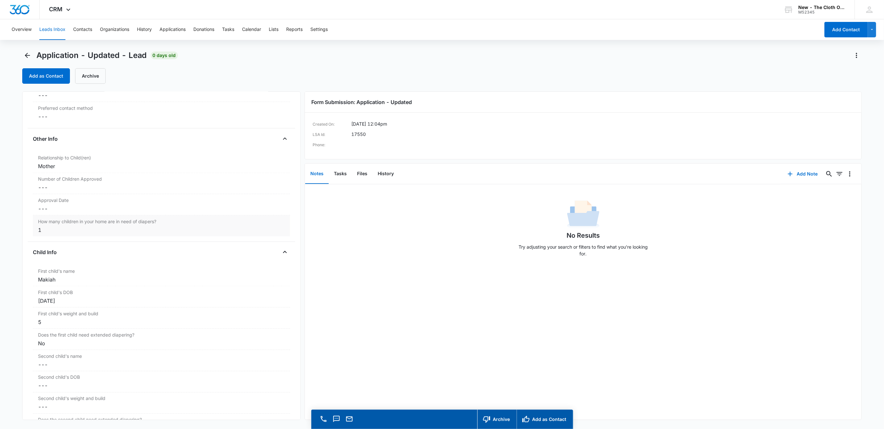
scroll to position [629, 0]
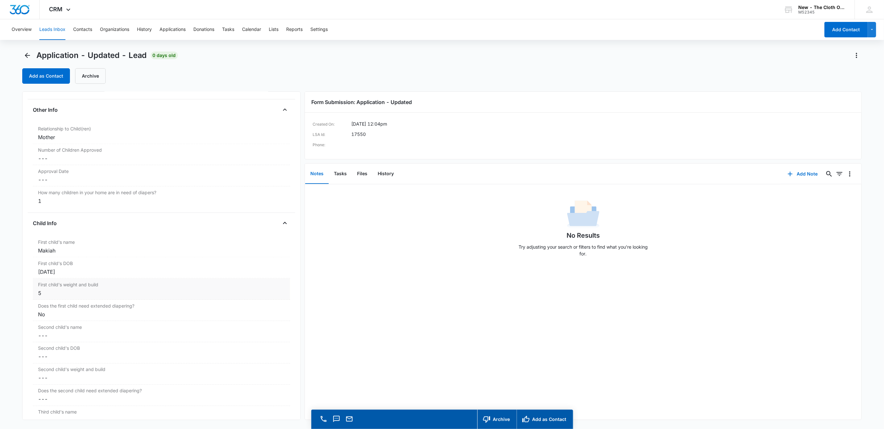
click at [51, 300] on div "First child's weight and build Cancel Save Changes 5" at bounding box center [162, 289] width 258 height 21
drag, startPoint x: 46, startPoint y: 305, endPoint x: 13, endPoint y: 301, distance: 33.7
click at [13, 301] on main "Application - Updated - Lead 0 days old Add as Contact Archive Application - Up…" at bounding box center [442, 249] width 884 height 398
click at [250, 311] on button "Save Changes" at bounding box center [268, 317] width 37 height 12
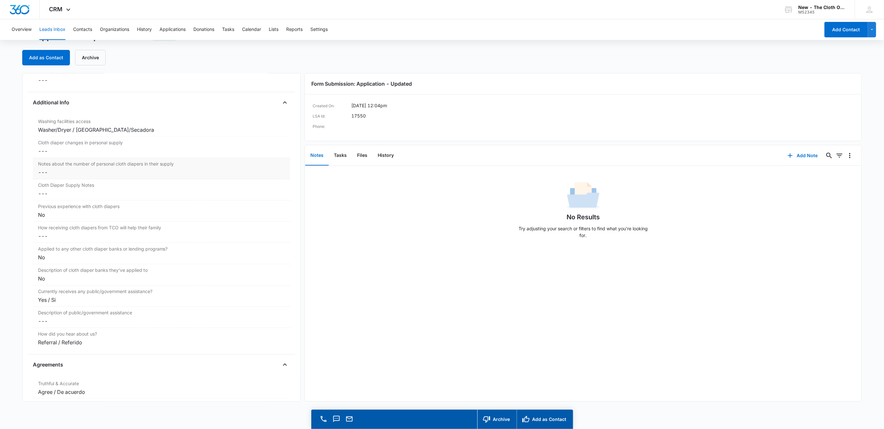
scroll to position [1011, 0]
click at [50, 153] on dd "Cancel Save Changes ---" at bounding box center [161, 150] width 247 height 8
click at [51, 162] on input "Cloth diaper changes in personal supply" at bounding box center [162, 154] width 250 height 15
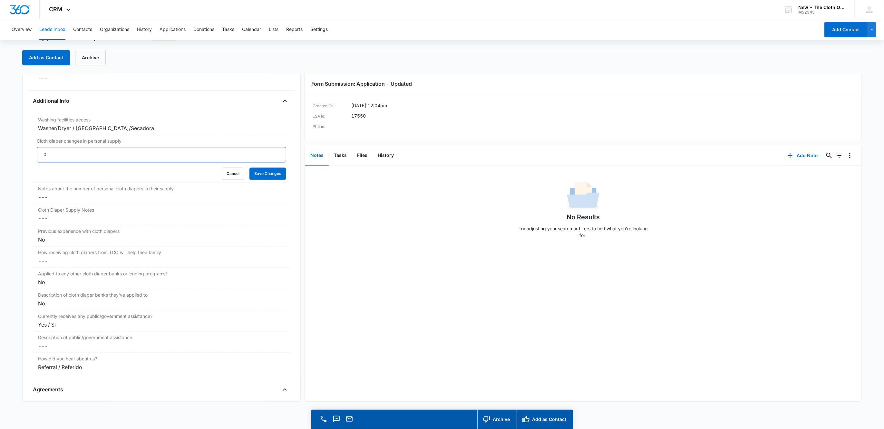
type input "0"
click at [250, 168] on button "Save Changes" at bounding box center [268, 174] width 37 height 12
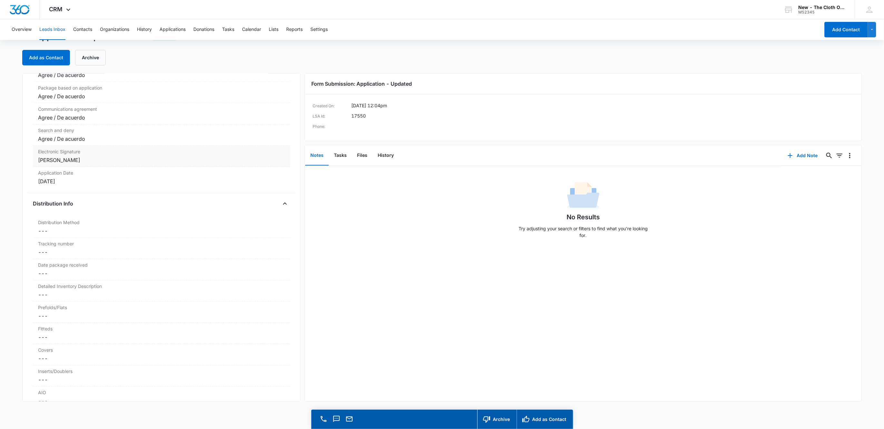
scroll to position [1322, 0]
click at [365, 149] on button "Files" at bounding box center [362, 156] width 21 height 20
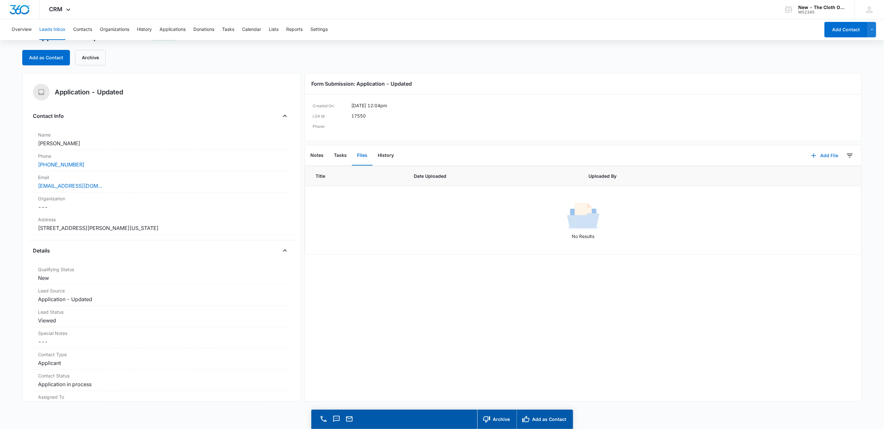
click at [810, 156] on icon "button" at bounding box center [814, 156] width 8 height 8
click at [319, 155] on button "Notes" at bounding box center [317, 156] width 24 height 20
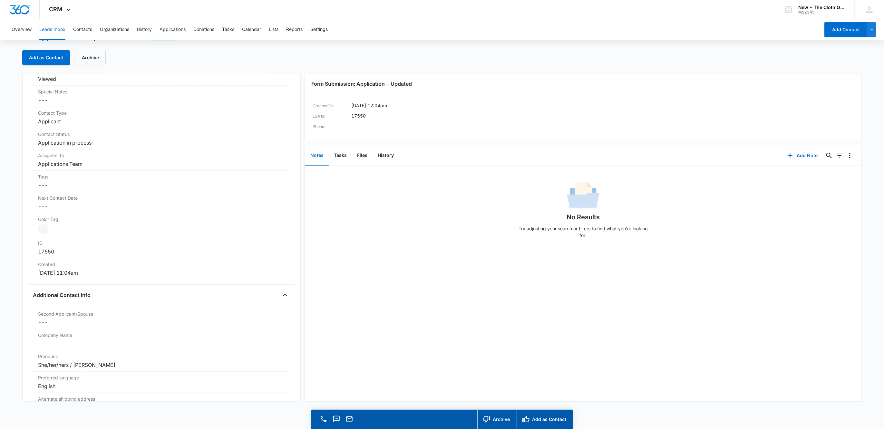
scroll to position [387, 0]
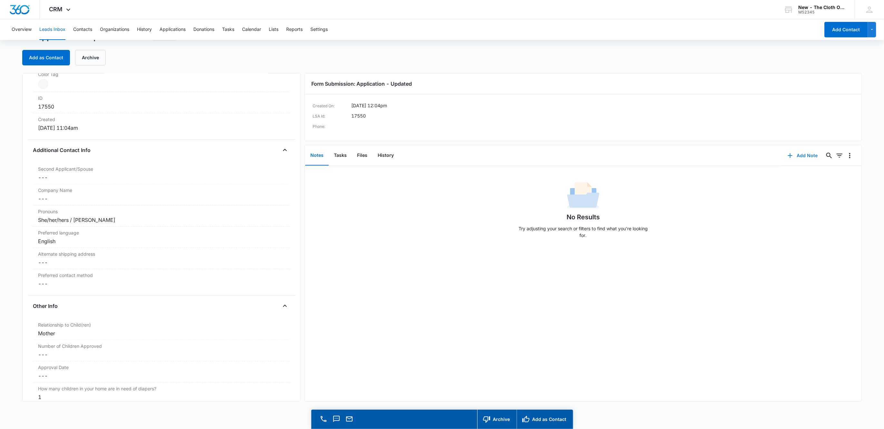
click at [788, 158] on icon "button" at bounding box center [790, 155] width 5 height 5
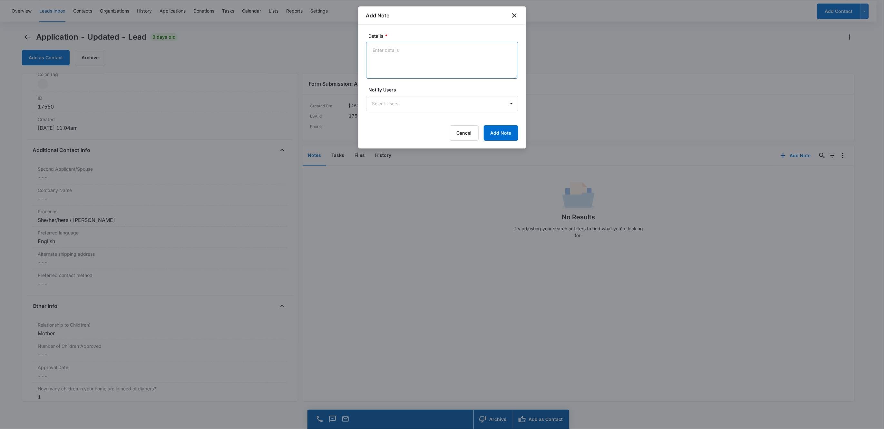
click at [451, 59] on textarea "Details *" at bounding box center [442, 60] width 152 height 37
paste textarea "https://www.facebook.com/destiny.ortiz19"
paste textarea "Destiny Anne"
paste textarea "https://www.facebook.com/montarious.cooper.5"
paste textarea "Yeti To"
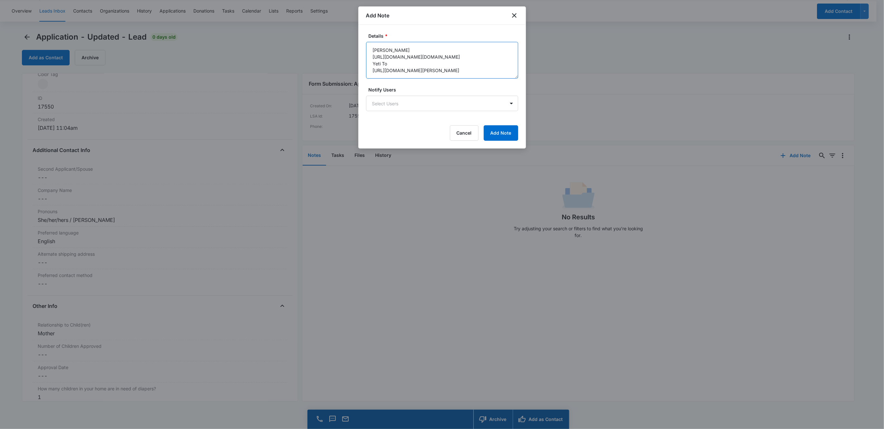
type textarea "Destiny Anne https://www.facebook.com/destiny.ortiz19 Yeti To https://www.faceb…"
click at [489, 142] on div "Details * Destiny Anne https://www.facebook.com/destiny.ortiz19 Yeti To https:/…" at bounding box center [443, 87] width 168 height 124
click at [490, 139] on button "Add Note" at bounding box center [501, 132] width 34 height 15
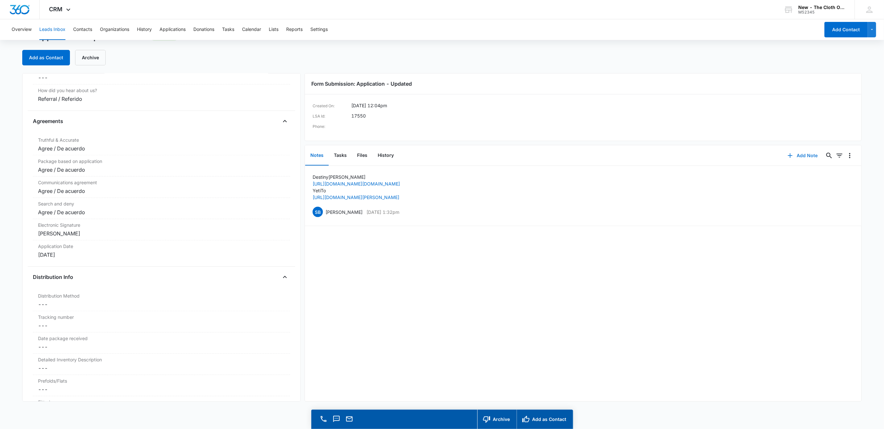
scroll to position [1257, 0]
click at [337, 156] on button "Tasks" at bounding box center [340, 156] width 23 height 20
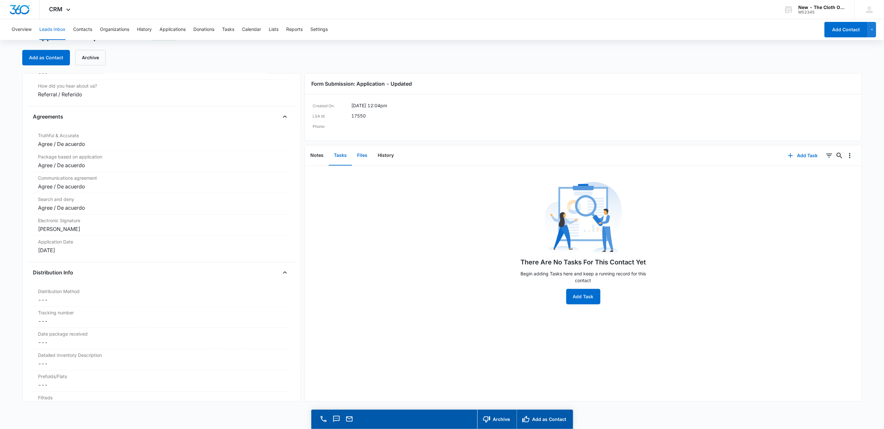
click at [364, 155] on button "Files" at bounding box center [362, 156] width 21 height 20
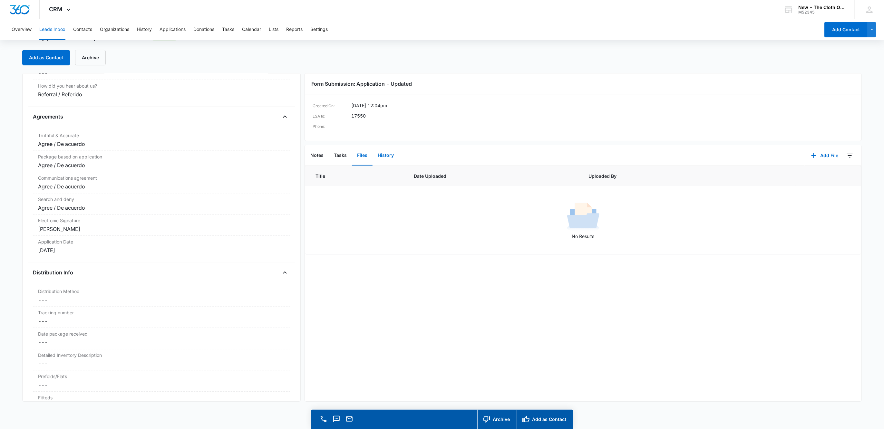
drag, startPoint x: 387, startPoint y: 156, endPoint x: 383, endPoint y: 157, distance: 4.4
click at [388, 156] on button "History" at bounding box center [386, 156] width 26 height 20
click at [317, 159] on button "Notes" at bounding box center [317, 156] width 24 height 20
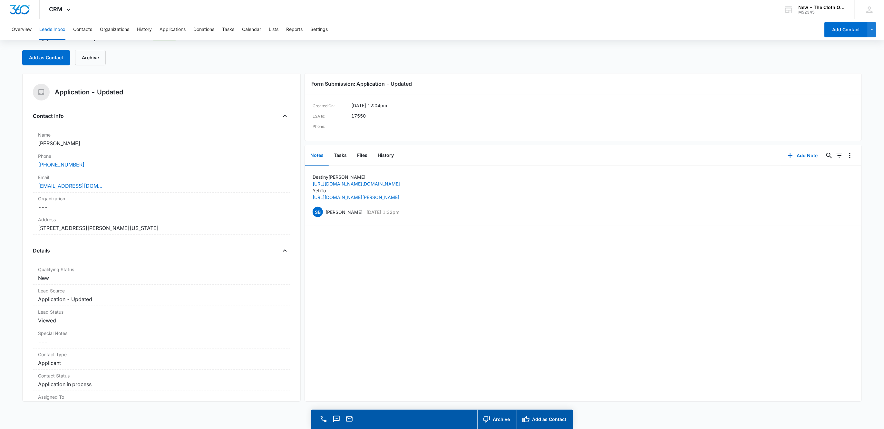
drag, startPoint x: 88, startPoint y: 143, endPoint x: 18, endPoint y: 143, distance: 70.6
click at [18, 143] on main "Application - Updated - Lead 0 days old Add as Contact Archive Application - Up…" at bounding box center [442, 231] width 884 height 398
click at [51, 63] on button "Add as Contact" at bounding box center [46, 57] width 48 height 15
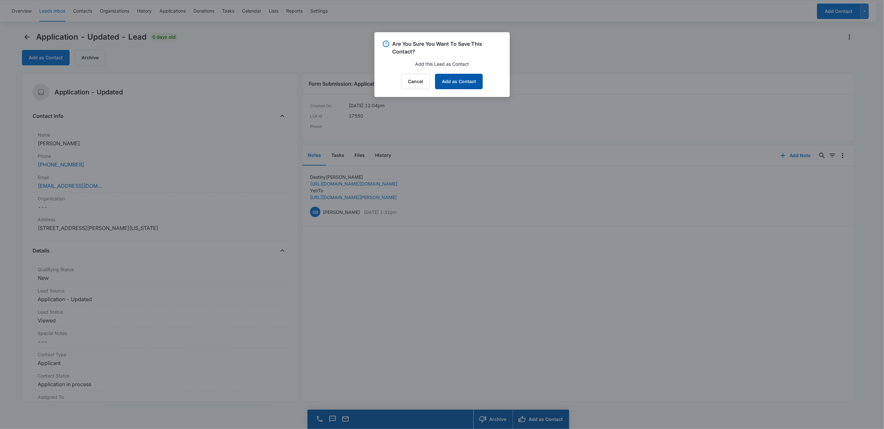
click at [456, 86] on button "Add as Contact" at bounding box center [459, 81] width 48 height 15
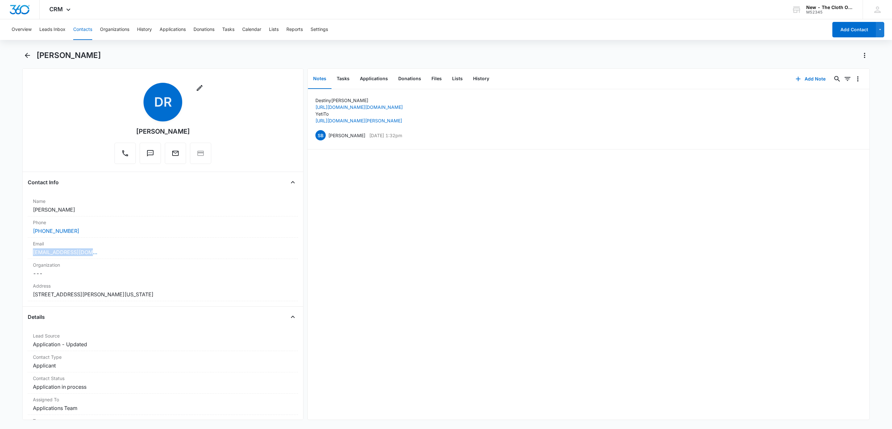
drag, startPoint x: 118, startPoint y: 256, endPoint x: 15, endPoint y: 251, distance: 103.6
click at [15, 251] on main "Destiny Rodefer Remove DR Destiny Rodefer Contact Info Name Cancel Save Changes…" at bounding box center [446, 239] width 892 height 378
drag, startPoint x: 344, startPoint y: 100, endPoint x: 316, endPoint y: 100, distance: 28.1
click at [316, 100] on p "Destiny Anne" at bounding box center [358, 100] width 87 height 7
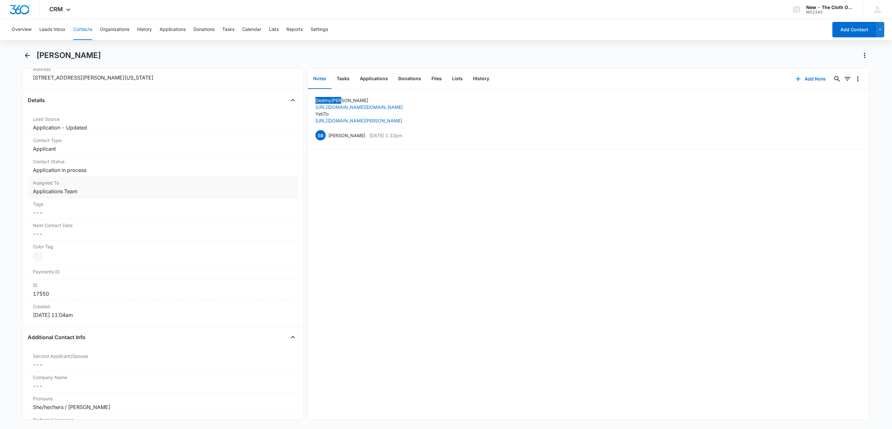
scroll to position [242, 0]
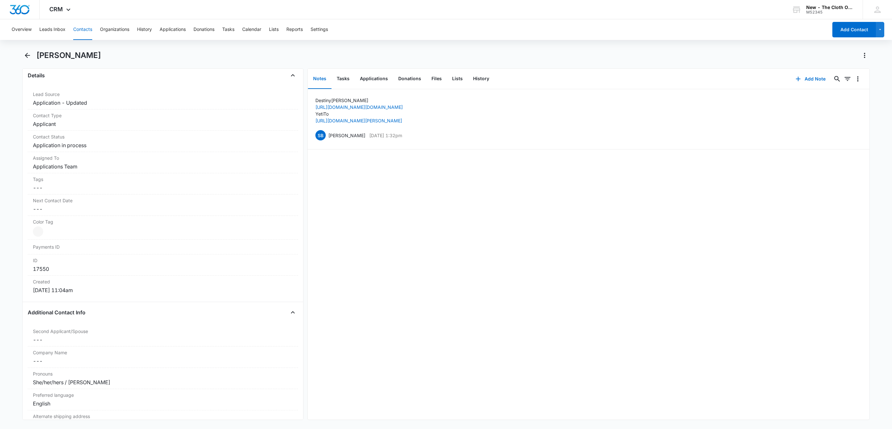
click at [80, 58] on h1 "[PERSON_NAME]" at bounding box center [68, 56] width 64 height 10
click at [384, 84] on button "Applications" at bounding box center [374, 79] width 38 height 20
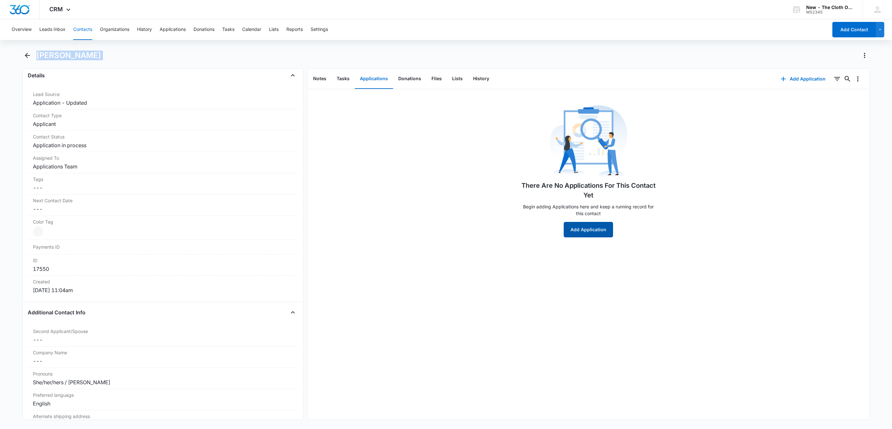
click at [589, 233] on button "Add Application" at bounding box center [588, 229] width 49 height 15
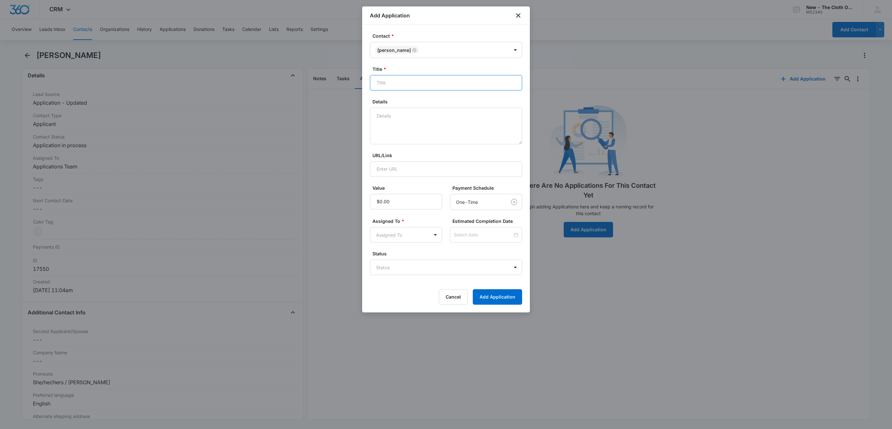
click at [393, 85] on input "Title *" at bounding box center [446, 82] width 152 height 15
paste input "[PERSON_NAME]"
type input "Applicant - Destiny Rodefer"
type textarea "10/15 - No docs rcvd. Profile in Notes. FFST clear."
click at [386, 277] on form "Contact * Destiny Rodefer Title * Applicant - Destiny Rodefer Details 10/15 - N…" at bounding box center [446, 169] width 152 height 272
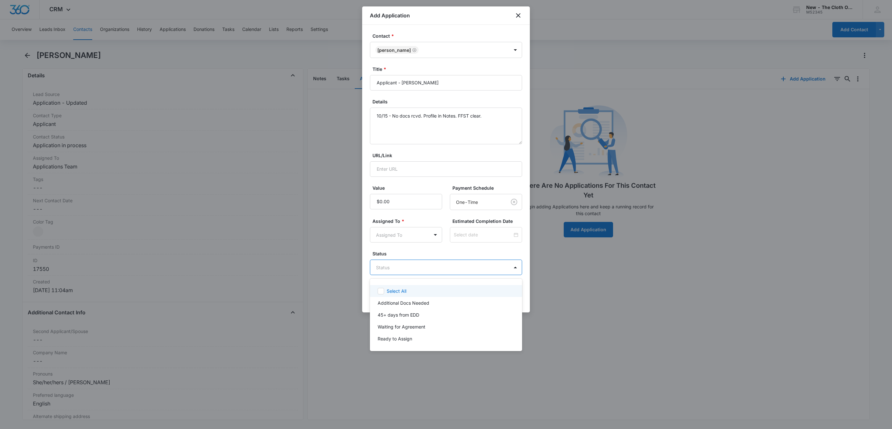
drag, startPoint x: 384, startPoint y: 274, endPoint x: 388, endPoint y: 284, distance: 10.6
click at [384, 275] on body "CRM Apps Reputation Websites Forms CRM Email Social Shop Payments POS Ads Intel…" at bounding box center [446, 214] width 892 height 429
click at [397, 306] on p "Additional Docs Needed" at bounding box center [404, 303] width 52 height 7
click at [390, 241] on div at bounding box center [446, 214] width 892 height 429
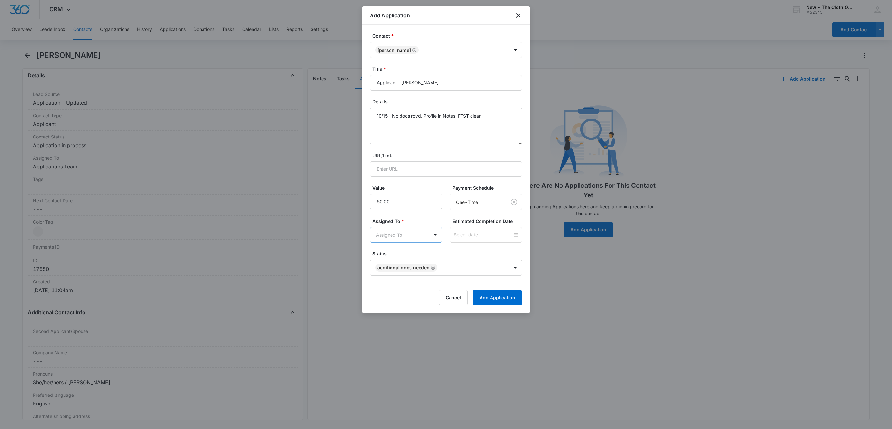
click at [390, 241] on body "CRM Apps Reputation Websites Forms CRM Email Social Shop Payments POS Ads Intel…" at bounding box center [446, 214] width 892 height 429
type input "app"
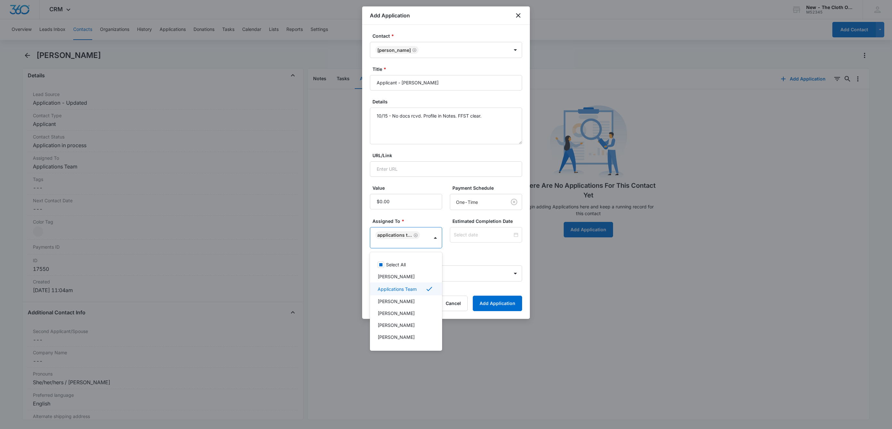
click at [480, 232] on div at bounding box center [446, 214] width 892 height 429
click at [480, 232] on input at bounding box center [483, 234] width 59 height 7
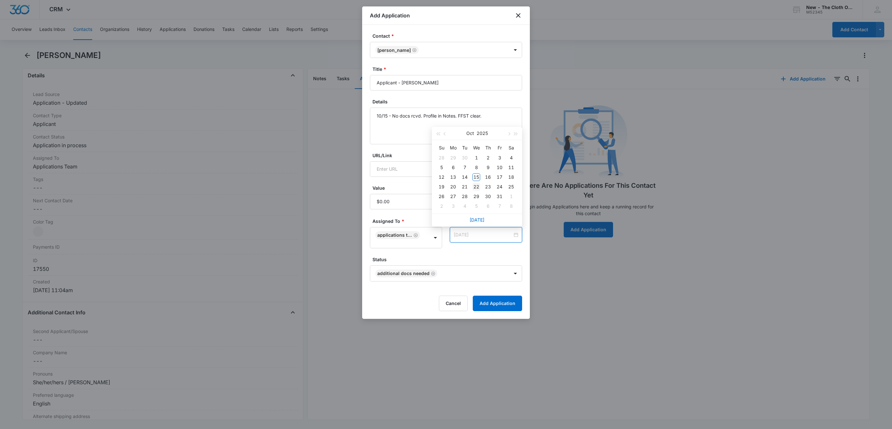
type input "Oct 22, 2025"
click at [475, 186] on div "22" at bounding box center [476, 187] width 8 height 8
click at [478, 247] on div "Estimated Completion Date Oct 22, 2025 Oct 2025 Su Mo Tu We Th Fr Sa 28 29 30 1…" at bounding box center [486, 233] width 72 height 31
drag, startPoint x: 488, startPoint y: 311, endPoint x: 487, endPoint y: 307, distance: 4.5
click at [489, 311] on button "Add Application" at bounding box center [497, 303] width 49 height 15
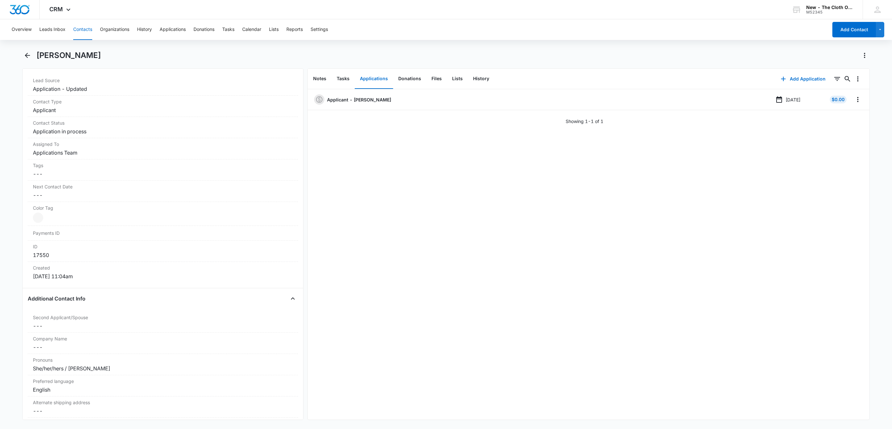
scroll to position [387, 0]
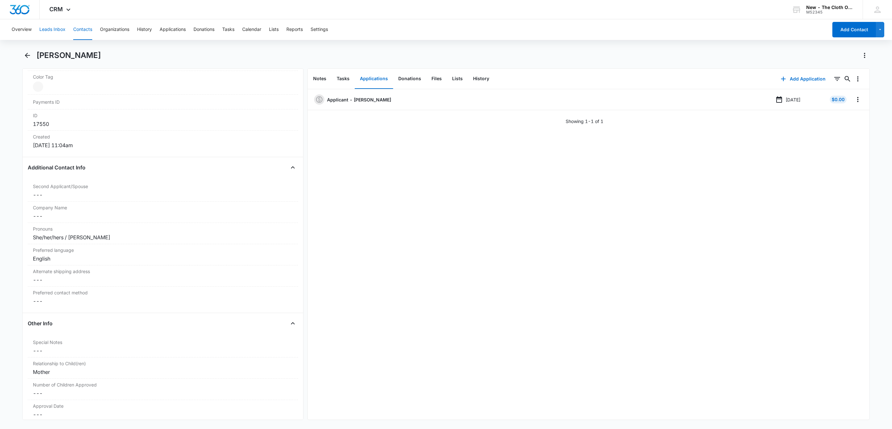
click at [57, 27] on button "Leads Inbox" at bounding box center [52, 29] width 26 height 21
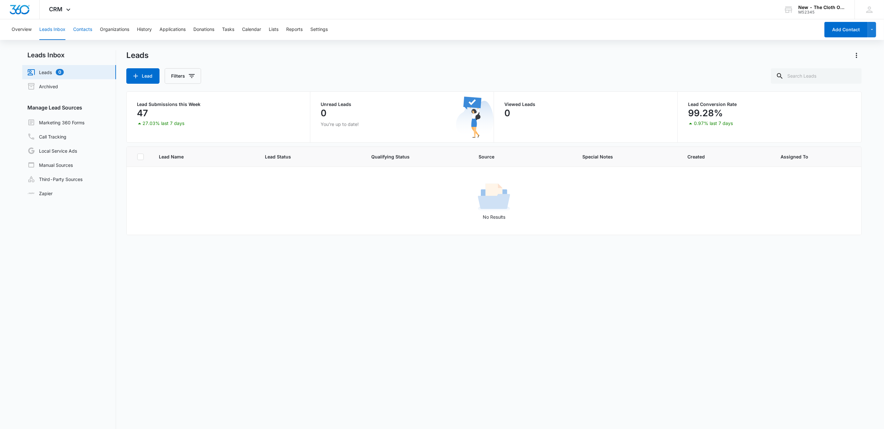
click at [83, 26] on button "Contacts" at bounding box center [82, 29] width 19 height 21
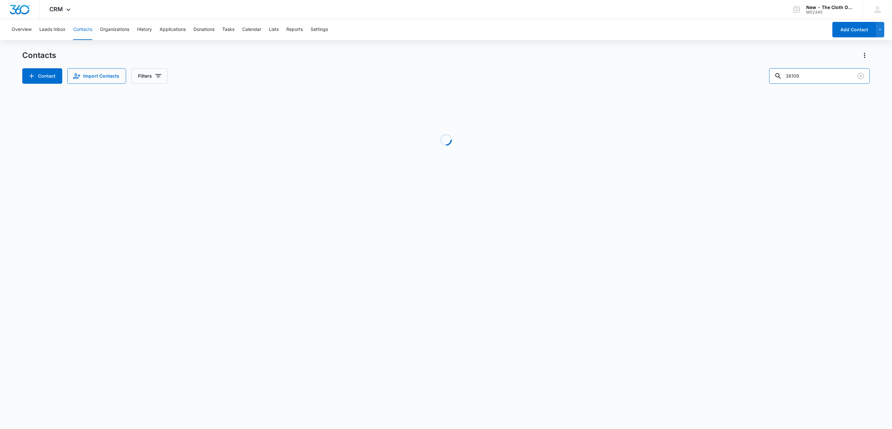
drag, startPoint x: 840, startPoint y: 76, endPoint x: 709, endPoint y: 74, distance: 130.9
click at [709, 74] on div "Contact Import Contacts Filters 38109" at bounding box center [445, 75] width 847 height 15
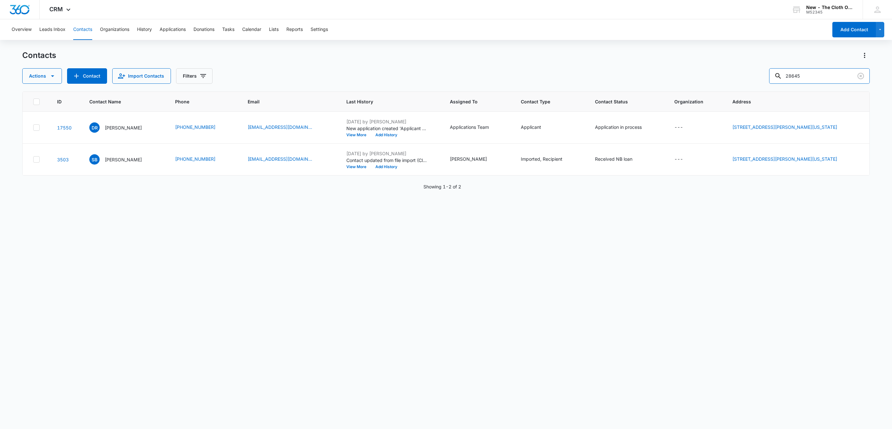
type input "28645"
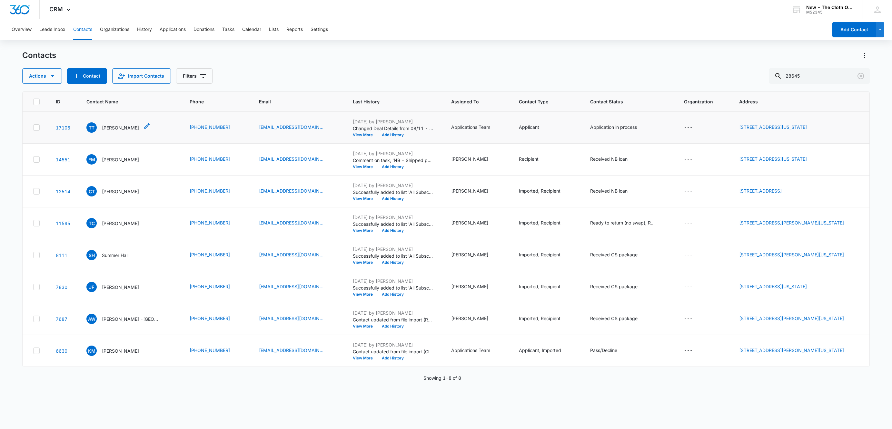
click at [107, 126] on p "Taylor Triplett" at bounding box center [120, 127] width 37 height 7
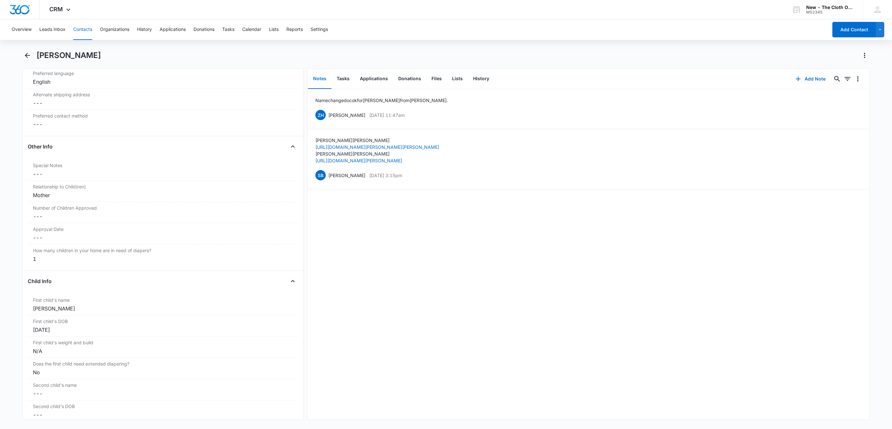
scroll to position [580, 0]
click at [379, 73] on button "Applications" at bounding box center [374, 79] width 38 height 20
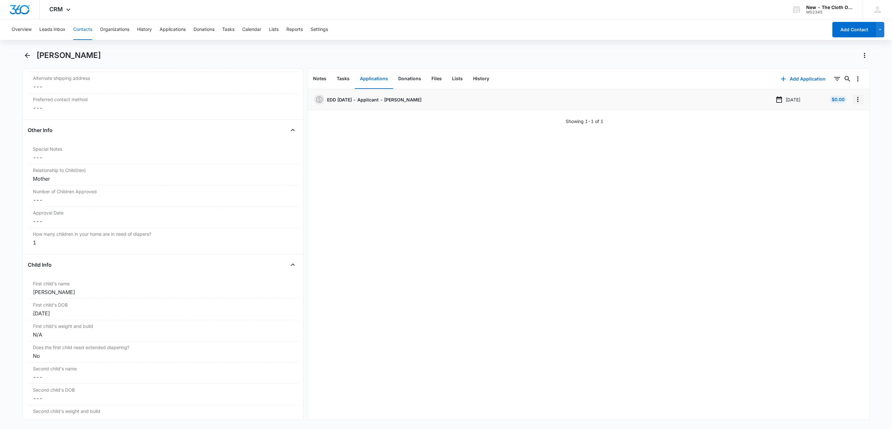
click at [854, 101] on icon "Overflow Menu" at bounding box center [858, 100] width 8 height 8
click at [847, 115] on button "Edit" at bounding box center [837, 118] width 37 height 10
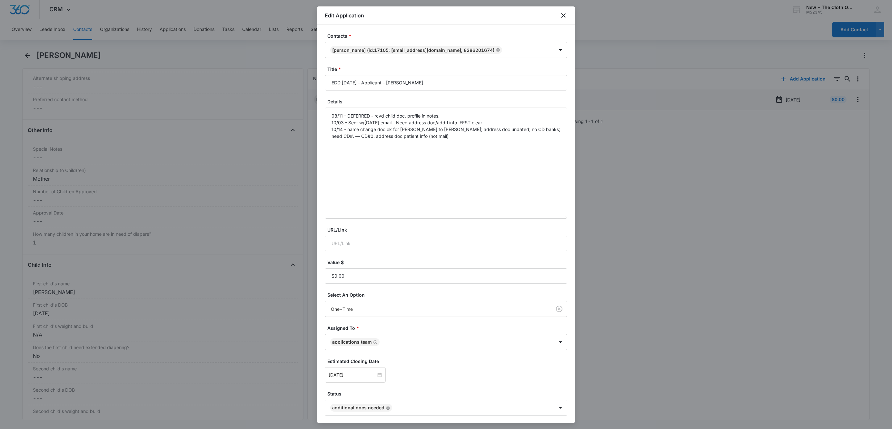
drag, startPoint x: 565, startPoint y: 142, endPoint x: 561, endPoint y: 217, distance: 75.2
click at [561, 217] on div "Contacts * Taylor Triplett (ID:17105; Taygilbert19@gmail.com; 8286201674) Title…" at bounding box center [446, 224] width 258 height 398
click at [460, 141] on textarea "08/11 - DEFERRED - rcvd child doc. profile in notes. 10/03 - Sent w/in 45 days …" at bounding box center [446, 164] width 242 height 112
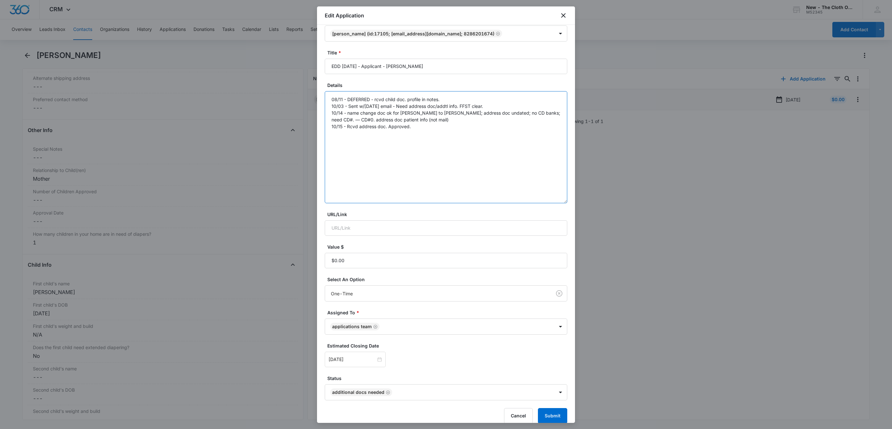
scroll to position [25, 0]
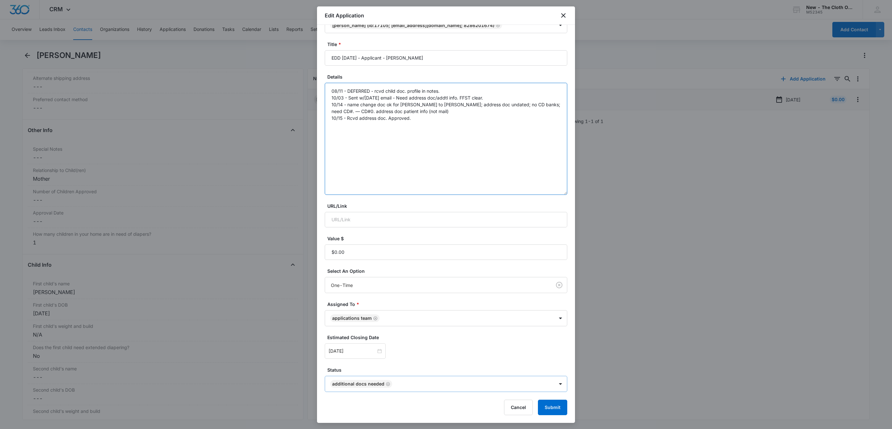
click at [387, 385] on icon "Remove Additional Docs Needed" at bounding box center [388, 384] width 5 height 5
type textarea "08/11 - DEFERRED - rcvd child doc. profile in notes. 10/03 - Sent w/in 45 days …"
click at [387, 385] on body "CRM Apps Reputation Websites Forms CRM Email Social Shop Payments POS Ads Intel…" at bounding box center [446, 214] width 892 height 429
type input "wa"
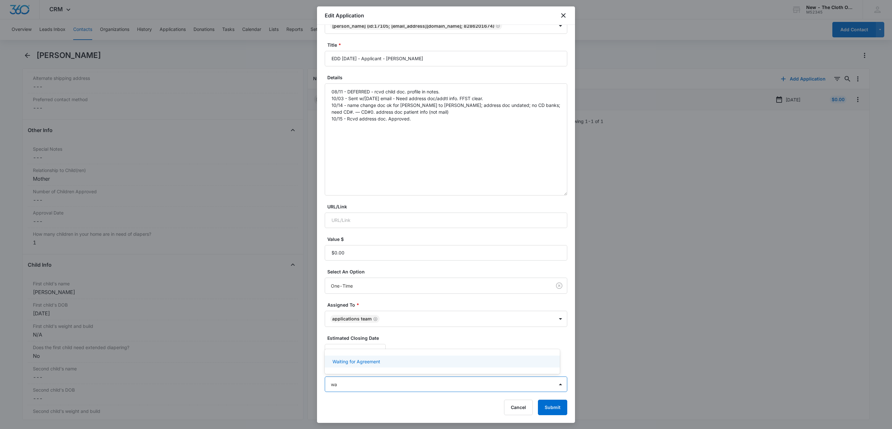
drag, startPoint x: 372, startPoint y: 367, endPoint x: 370, endPoint y: 390, distance: 23.3
click at [372, 366] on div "Waiting for Agreement" at bounding box center [442, 362] width 235 height 12
click at [361, 403] on div at bounding box center [446, 214] width 892 height 429
click at [357, 352] on input "Oct 21, 2025" at bounding box center [352, 351] width 47 height 7
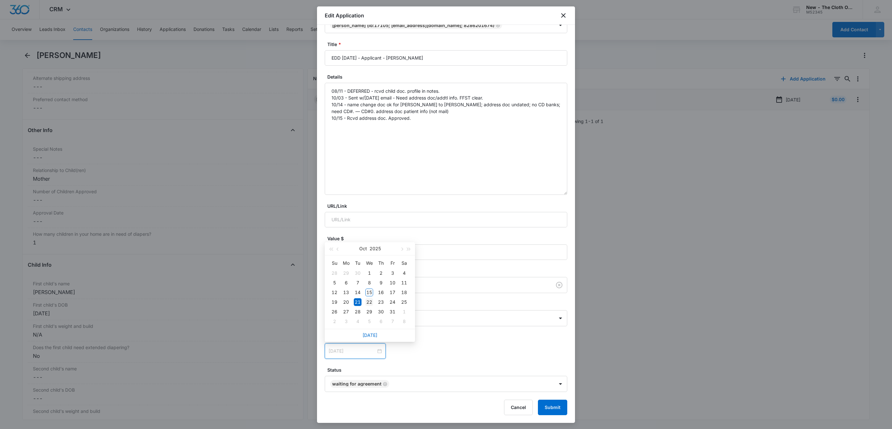
type input "Oct 22, 2025"
drag, startPoint x: 369, startPoint y: 300, endPoint x: 372, endPoint y: 303, distance: 4.3
click at [370, 301] on div "22" at bounding box center [369, 303] width 8 height 8
click at [543, 404] on button "Submit" at bounding box center [552, 407] width 29 height 15
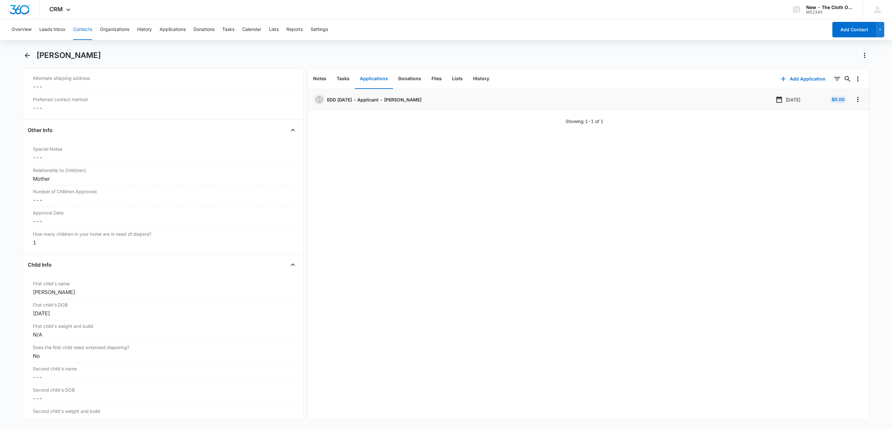
drag, startPoint x: 79, startPoint y: 296, endPoint x: 20, endPoint y: 293, distance: 59.7
click at [20, 293] on main "Taylor Triplett Remove TT Taylor Triplett Contact Info Name Cancel Save Changes…" at bounding box center [446, 239] width 892 height 378
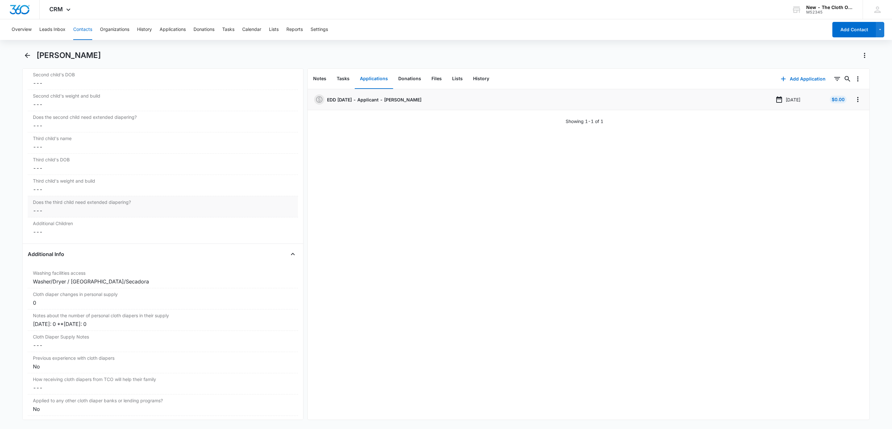
scroll to position [1016, 0]
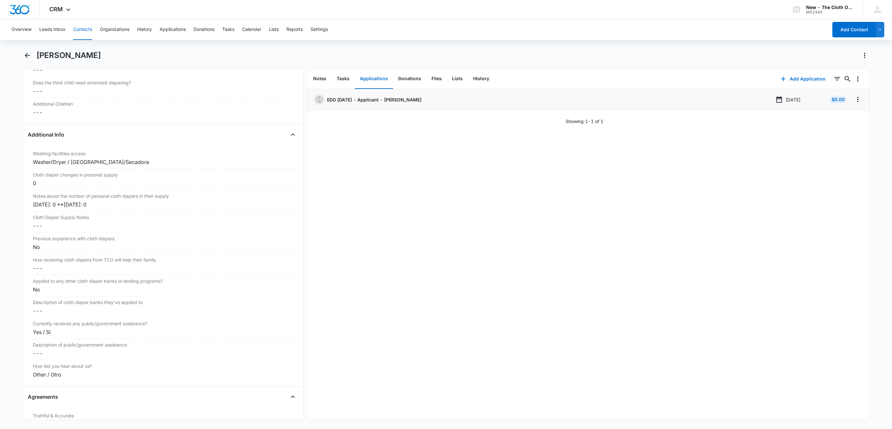
click at [59, 62] on div "Taylor Triplett" at bounding box center [445, 59] width 847 height 18
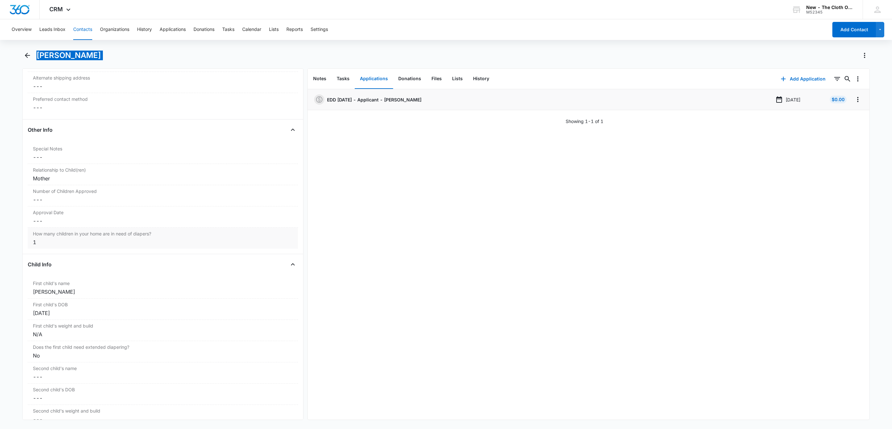
scroll to position [580, 0]
click at [38, 200] on div "Number of Children Approved Cancel Save Changes ---" at bounding box center [163, 196] width 270 height 21
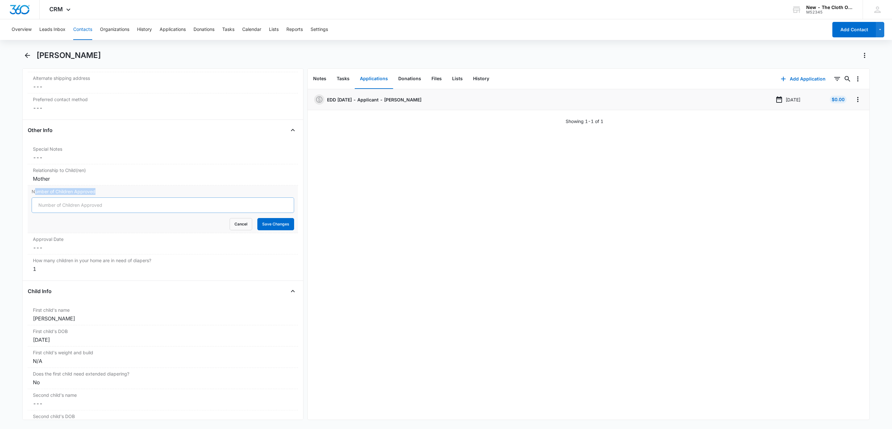
click at [47, 207] on input "Number of Children Approved" at bounding box center [163, 205] width 262 height 15
type input "1"
click at [257, 218] on button "Save Changes" at bounding box center [275, 224] width 37 height 12
click at [46, 243] on label "Approval Date" at bounding box center [163, 239] width 260 height 7
click at [49, 257] on input at bounding box center [58, 253] width 47 height 7
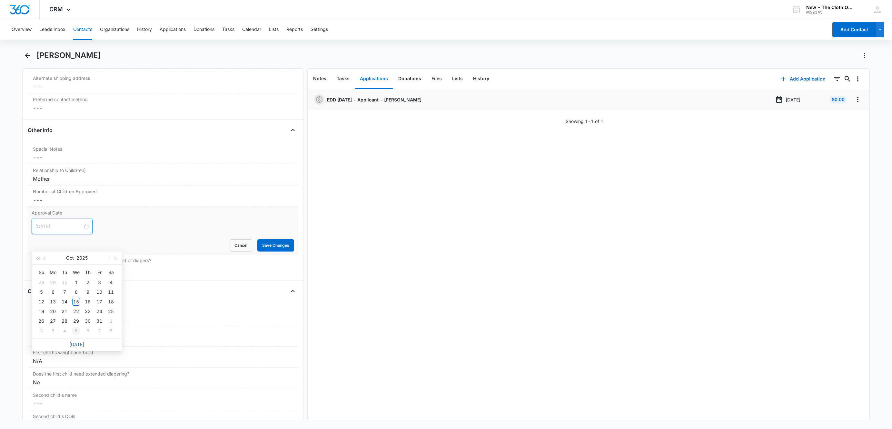
type input "Nov 5, 2025"
click at [77, 345] on link "Today" at bounding box center [76, 344] width 15 height 5
type input "Oct 15, 2025"
click at [271, 251] on button "Save Changes" at bounding box center [275, 246] width 37 height 12
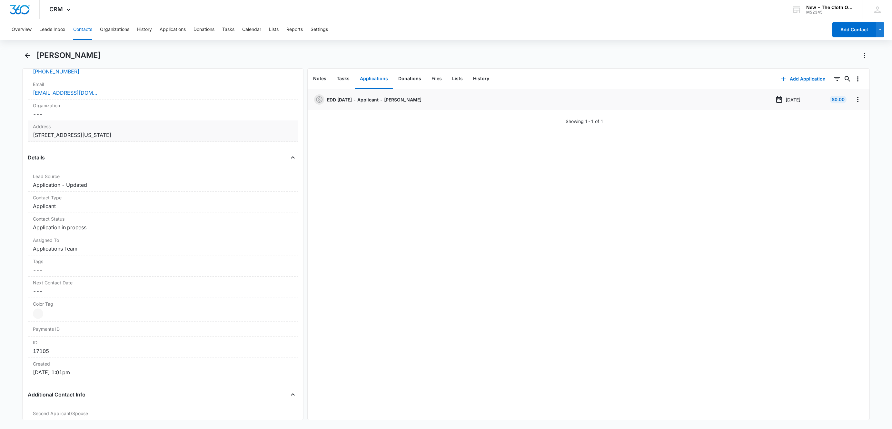
scroll to position [145, 0]
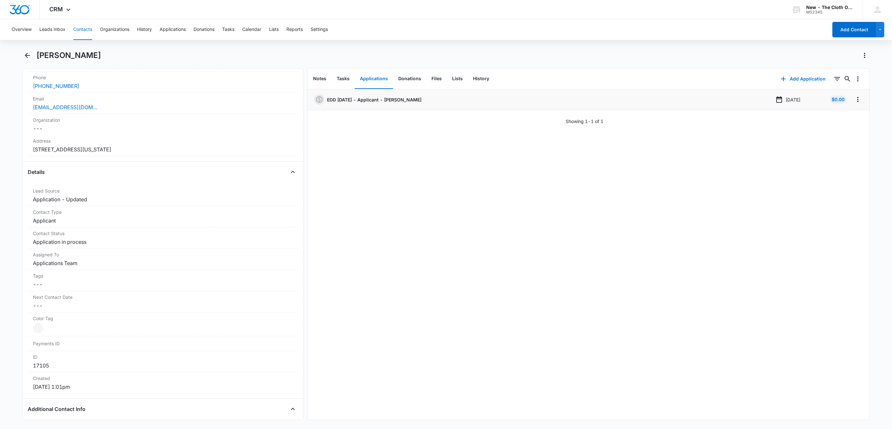
drag, startPoint x: 174, startPoint y: 145, endPoint x: -57, endPoint y: 149, distance: 230.9
click at [0, 149] on html "CRM Apps Reputation Websites Forms CRM Email Social Shop Payments POS Ads Intel…" at bounding box center [446, 214] width 892 height 429
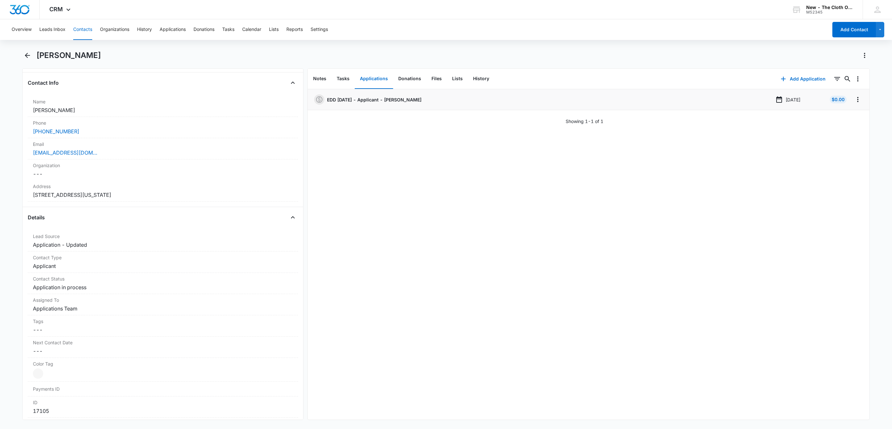
scroll to position [97, 0]
drag, startPoint x: 94, startPoint y: 159, endPoint x: 12, endPoint y: 157, distance: 82.2
click at [12, 157] on main "Taylor Triplett Remove TT Taylor Triplett Contact Info Name Cancel Save Changes…" at bounding box center [446, 239] width 892 height 378
drag, startPoint x: 75, startPoint y: 32, endPoint x: 87, endPoint y: 36, distance: 12.8
click at [75, 32] on button "Contacts" at bounding box center [82, 29] width 19 height 21
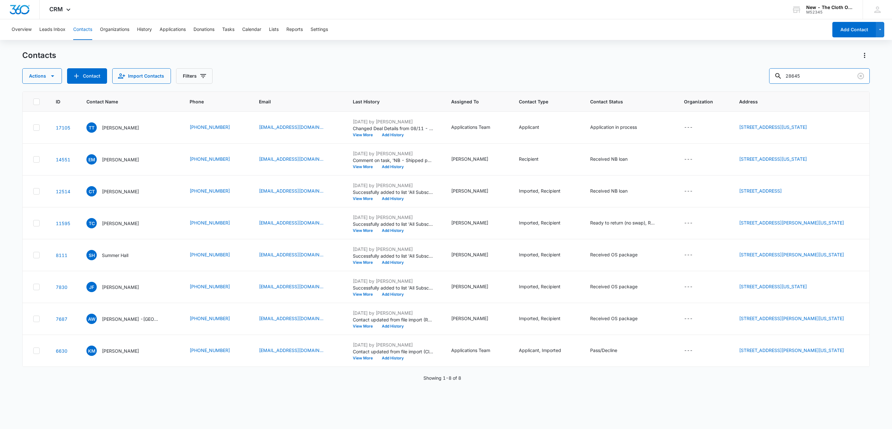
drag, startPoint x: 821, startPoint y: 73, endPoint x: 667, endPoint y: 83, distance: 153.5
click at [676, 80] on div "Actions Contact Import Contacts Filters 28645" at bounding box center [445, 75] width 847 height 15
paste input "Adrian King"
type input "Adrian King"
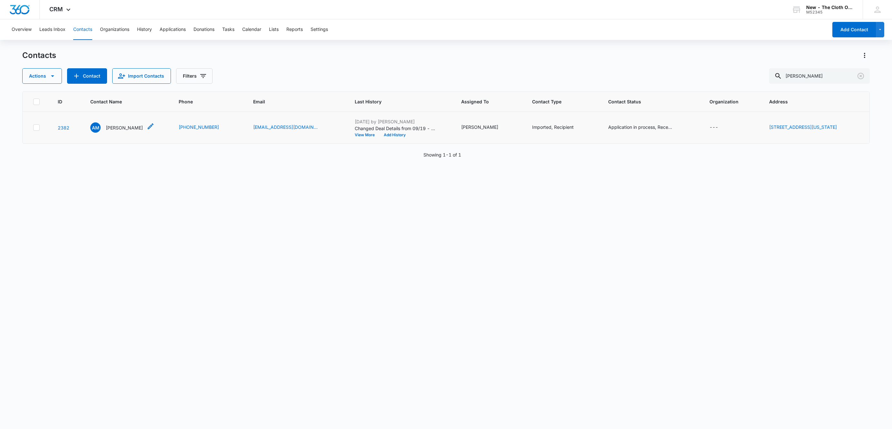
click at [119, 124] on p "Adrian Mason" at bounding box center [124, 127] width 37 height 7
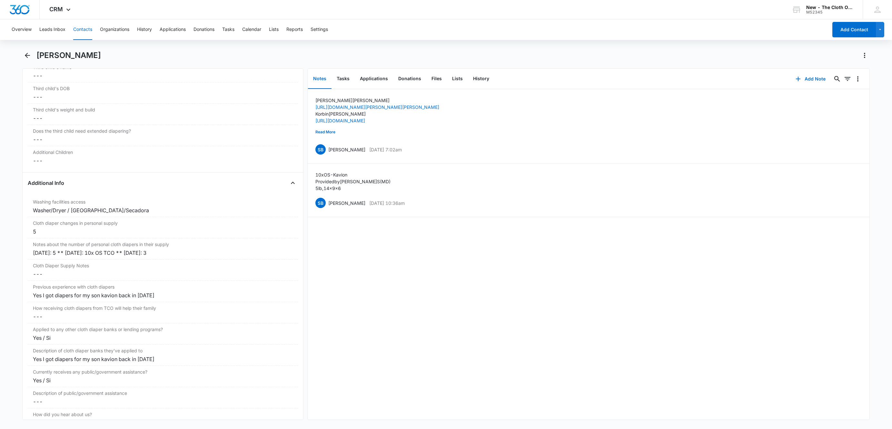
scroll to position [1016, 0]
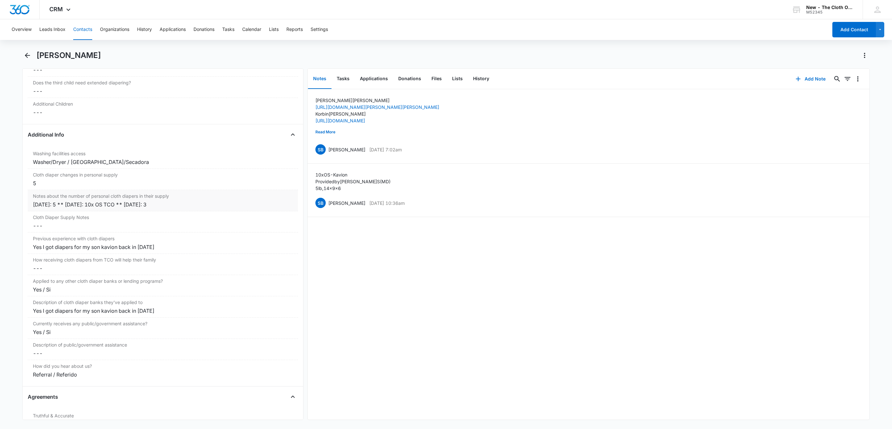
click at [33, 209] on div "09/19/25: 5 ** 09/01/22: 10x OS TCO ** 07/26/22: 3" at bounding box center [163, 205] width 260 height 8
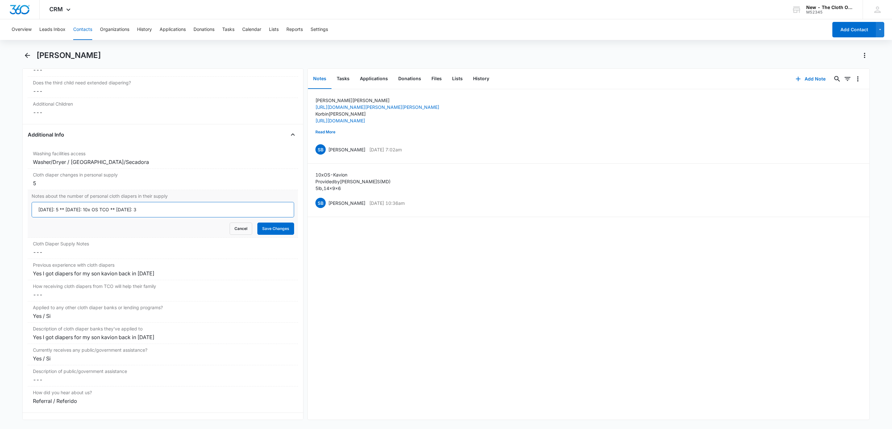
click at [33, 215] on input "09/19/25: 5 ** 09/01/22: 10x OS TCO ** 07/26/22: 3" at bounding box center [163, 209] width 262 height 15
type input "10/15/25: 14 w/ TCO loan ** 09/19/25: 5 ** 09/01/22: 10x OS TCO ** 07/26/22: 3"
click at [267, 235] on button "Save Changes" at bounding box center [275, 229] width 37 height 12
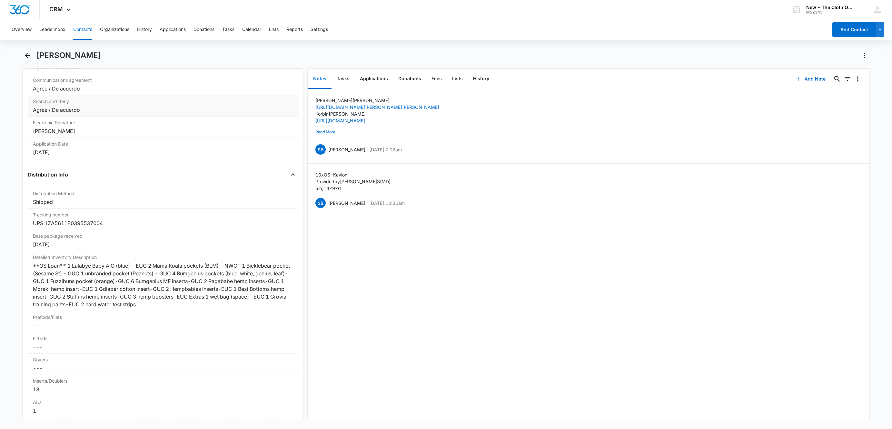
scroll to position [1402, 0]
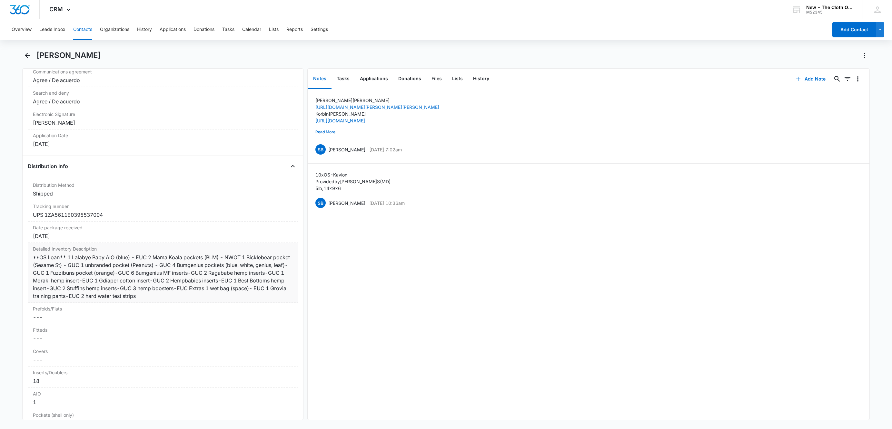
click at [286, 271] on div "Detailed Inventory Description Cancel Save Changes **OS Loan** 1 Lalabye Baby A…" at bounding box center [163, 273] width 270 height 60
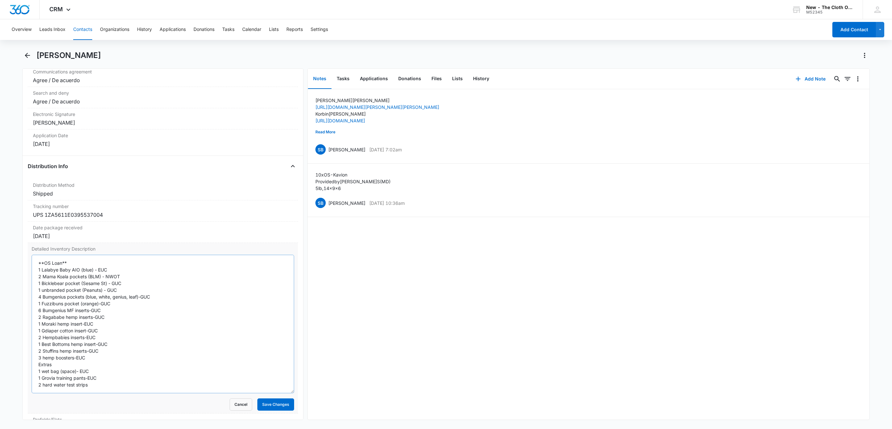
drag, startPoint x: 282, startPoint y: 298, endPoint x: 269, endPoint y: 398, distance: 101.1
click at [272, 394] on textarea "**OS Loan** 1 Lalabye Baby AIO (blue) - EUC 2 Mama Koala pockets (BLM) - NWOT 1…" at bounding box center [163, 324] width 262 height 139
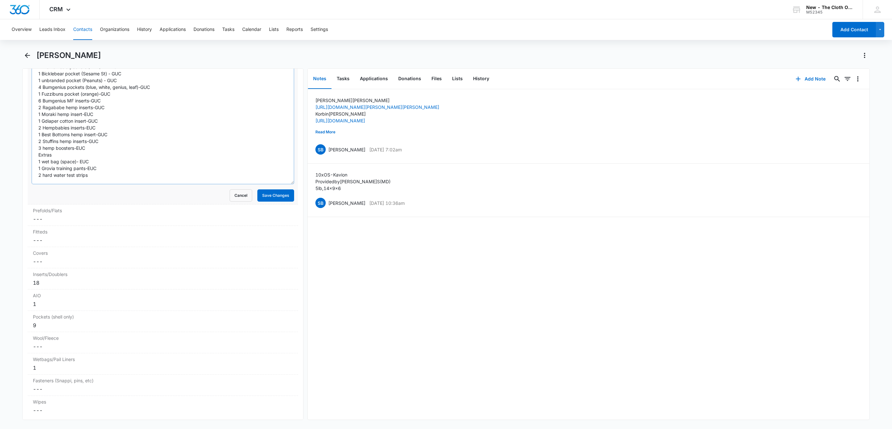
scroll to position [1596, 0]
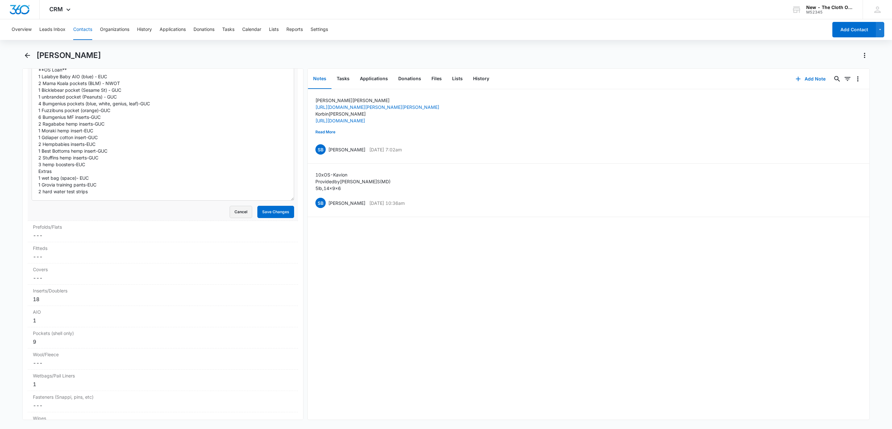
click at [230, 218] on button "Cancel" at bounding box center [241, 212] width 23 height 12
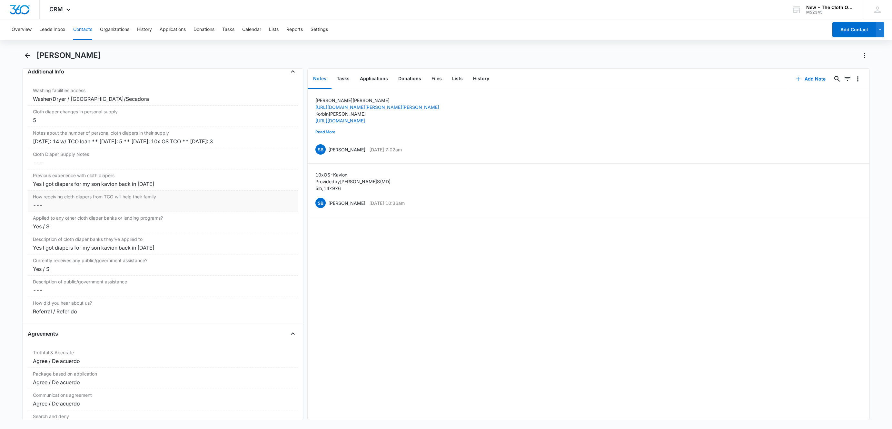
scroll to position [1064, 0]
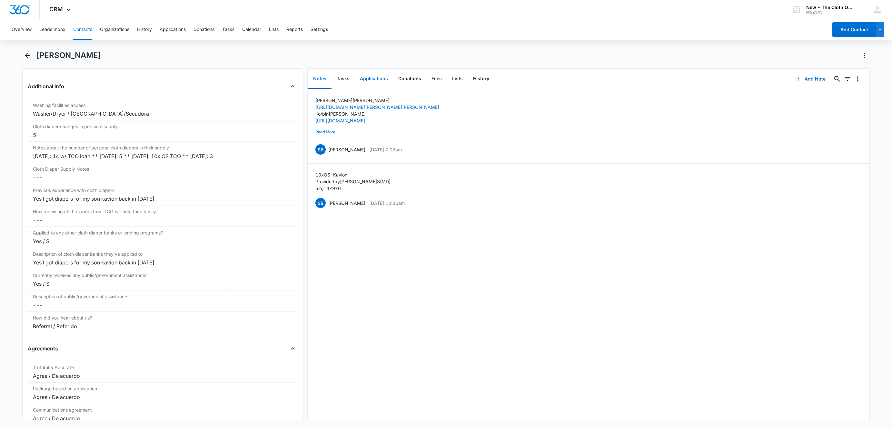
click at [380, 79] on button "Applications" at bounding box center [374, 79] width 38 height 20
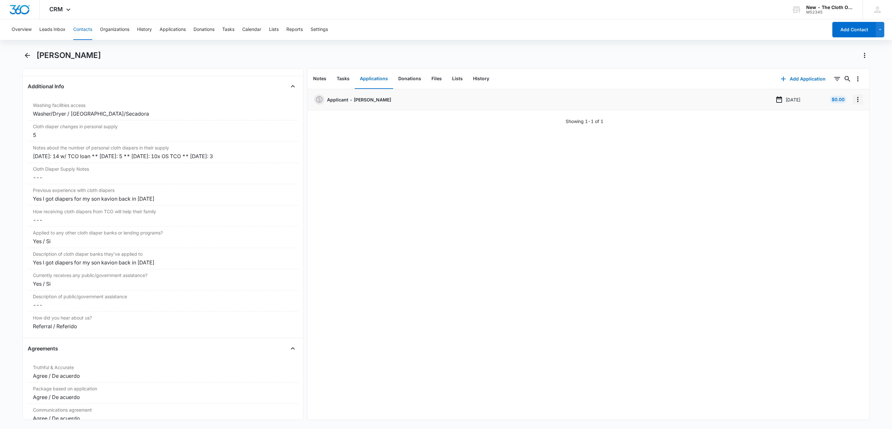
click at [854, 102] on icon "Overflow Menu" at bounding box center [858, 100] width 8 height 8
click at [849, 114] on button "Edit" at bounding box center [837, 118] width 37 height 10
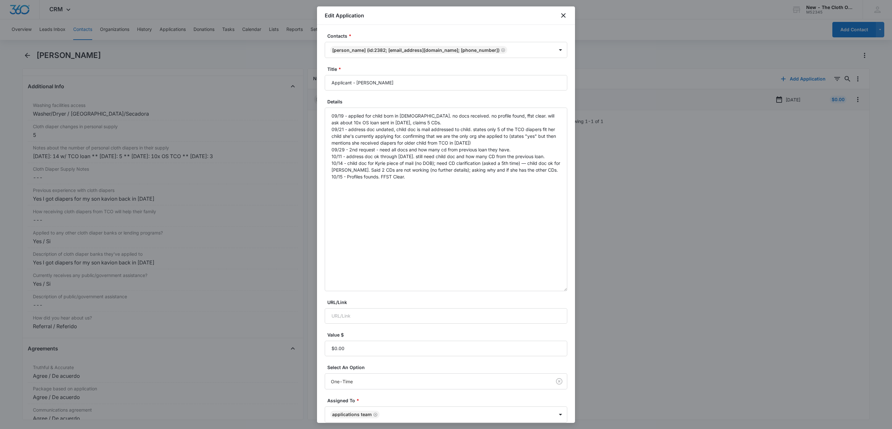
drag, startPoint x: 560, startPoint y: 140, endPoint x: 567, endPoint y: 289, distance: 148.5
click at [567, 289] on div "Contacts * Adrian Mason (ID:2382; aking685@yahoo.com; (469) 235-0601) Title * A…" at bounding box center [446, 224] width 258 height 398
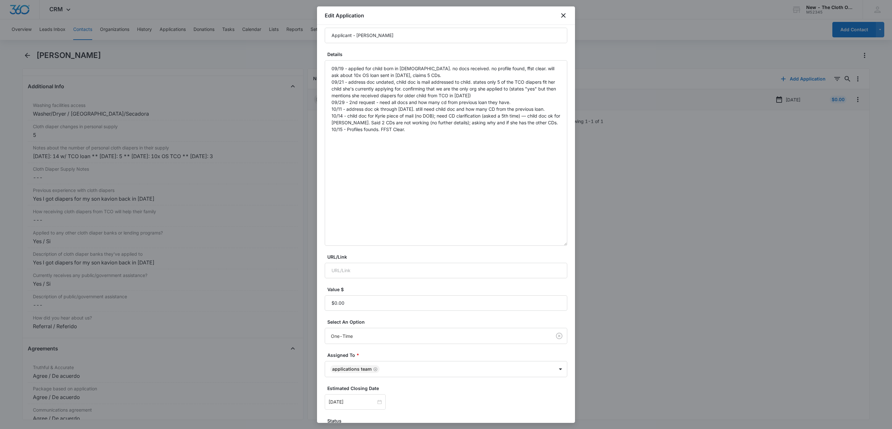
scroll to position [99, 0]
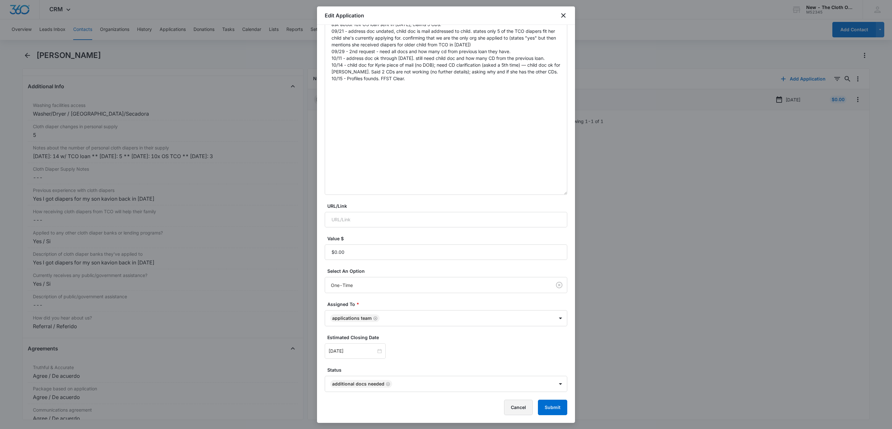
click at [506, 404] on button "Cancel" at bounding box center [518, 407] width 29 height 15
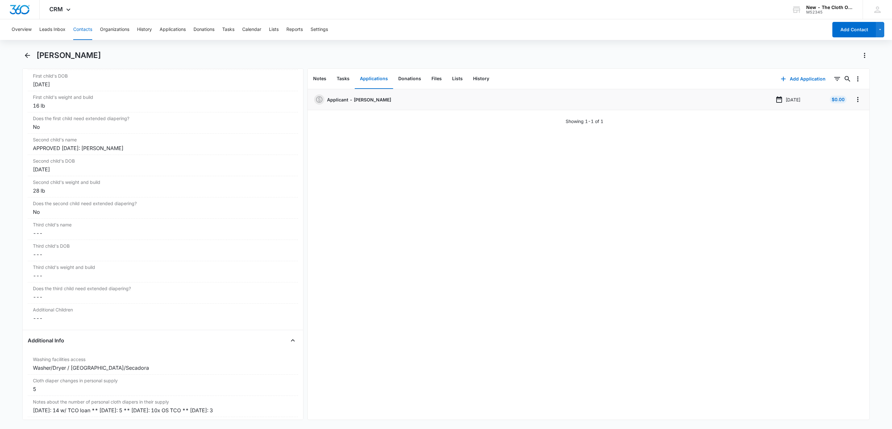
scroll to position [725, 0]
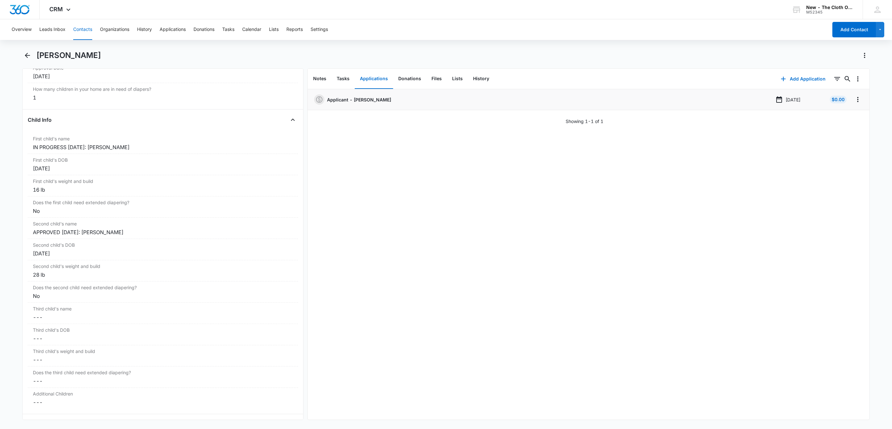
click at [78, 26] on button "Contacts" at bounding box center [82, 29] width 19 height 21
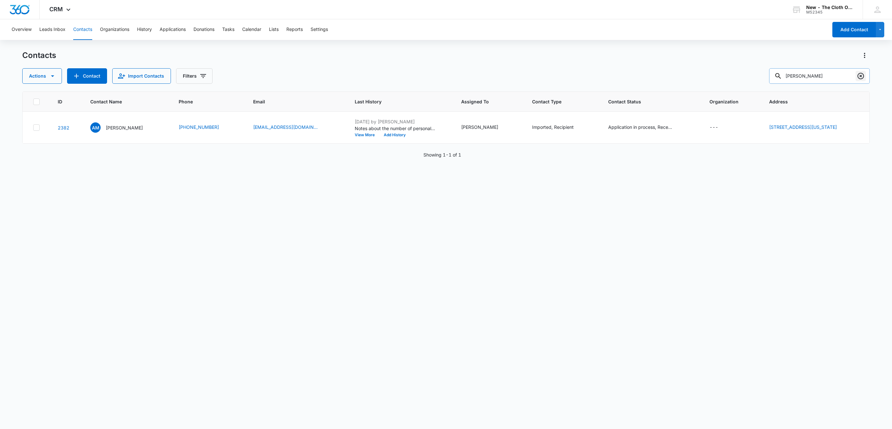
click at [860, 76] on icon "Clear" at bounding box center [860, 76] width 6 height 6
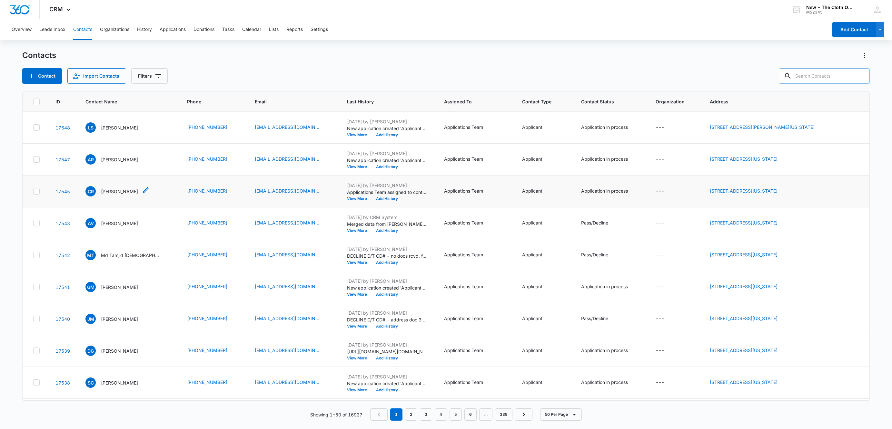
click at [115, 189] on p "[PERSON_NAME]" at bounding box center [119, 191] width 37 height 7
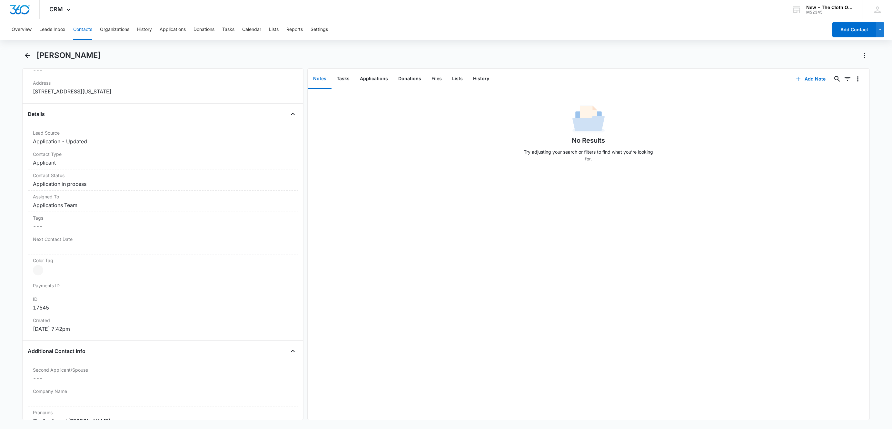
scroll to position [193, 0]
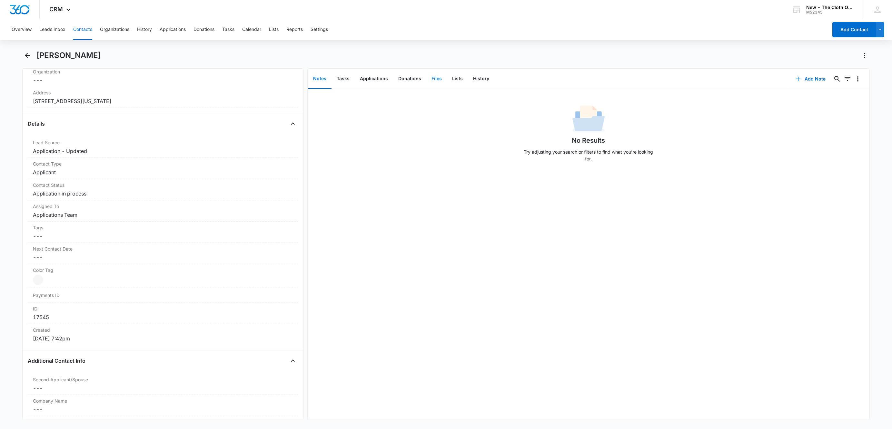
click at [428, 76] on button "Files" at bounding box center [436, 79] width 21 height 20
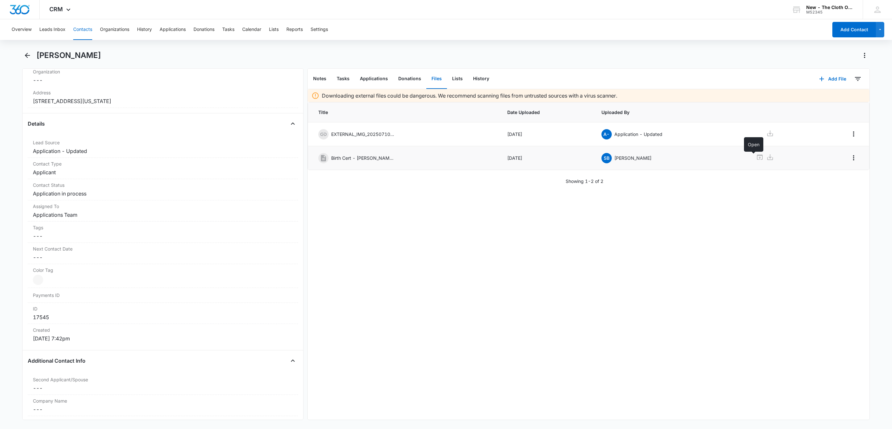
click at [757, 159] on icon at bounding box center [760, 157] width 6 height 5
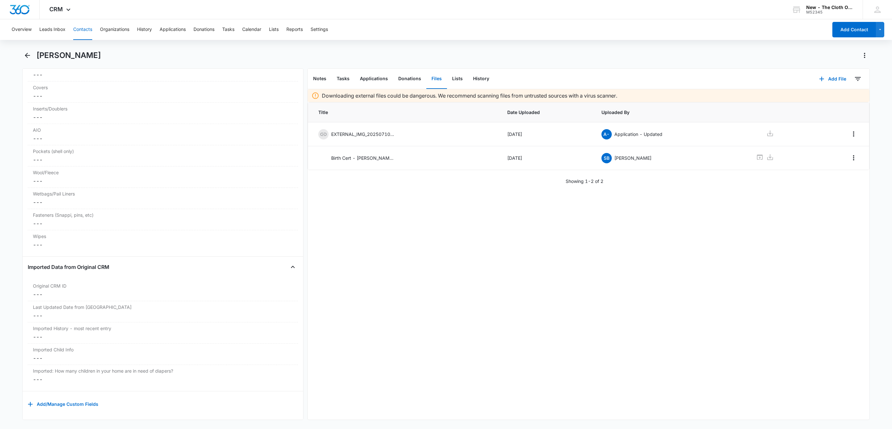
scroll to position [1646, 0]
drag, startPoint x: 78, startPoint y: 28, endPoint x: 591, endPoint y: 2, distance: 514.2
click at [78, 28] on button "Contacts" at bounding box center [82, 29] width 19 height 21
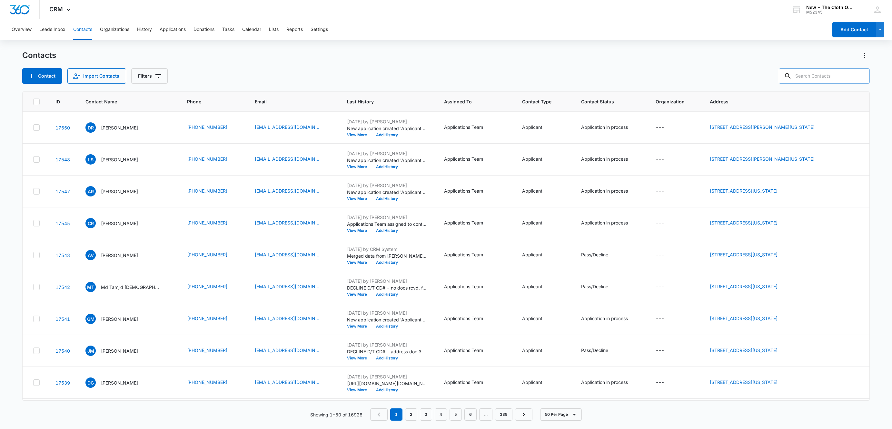
click at [819, 78] on input "text" at bounding box center [824, 75] width 91 height 15
paste input "aking685@yahoo.com"
type input "aking685@yahoo.com"
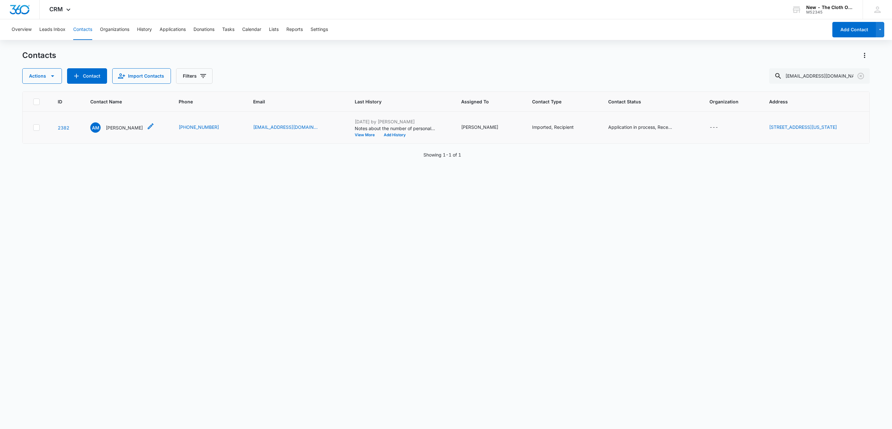
click at [121, 124] on p "Adrian Mason" at bounding box center [124, 127] width 37 height 7
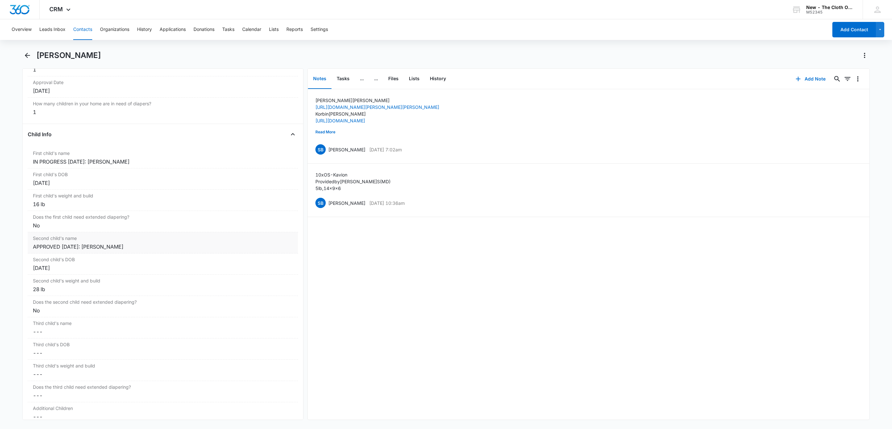
scroll to position [725, 0]
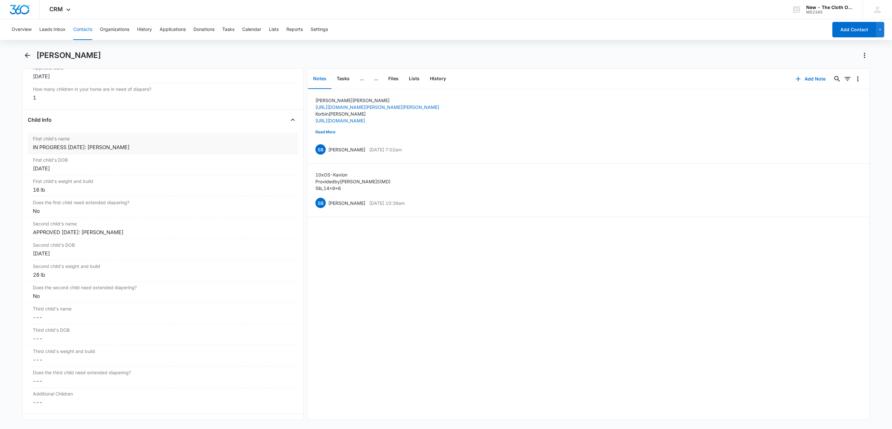
click at [95, 154] on div "First child's name Cancel Save Changes IN PROGRESS 09/19/2025: Kyrie Mason" at bounding box center [163, 143] width 270 height 21
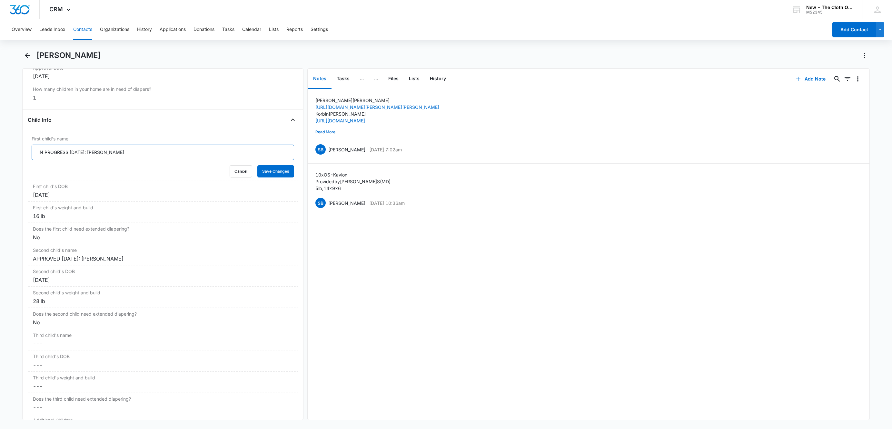
drag, startPoint x: 96, startPoint y: 155, endPoint x: -39, endPoint y: 161, distance: 135.2
click at [0, 161] on html "CRM Apps Reputation Websites Forms CRM Email Social Shop Payments POS Ads Intel…" at bounding box center [446, 214] width 892 height 429
type input "DECLINED D/T CD# 10/15/2025: Kyrie Mason"
click at [270, 175] on button "Save Changes" at bounding box center [275, 171] width 37 height 12
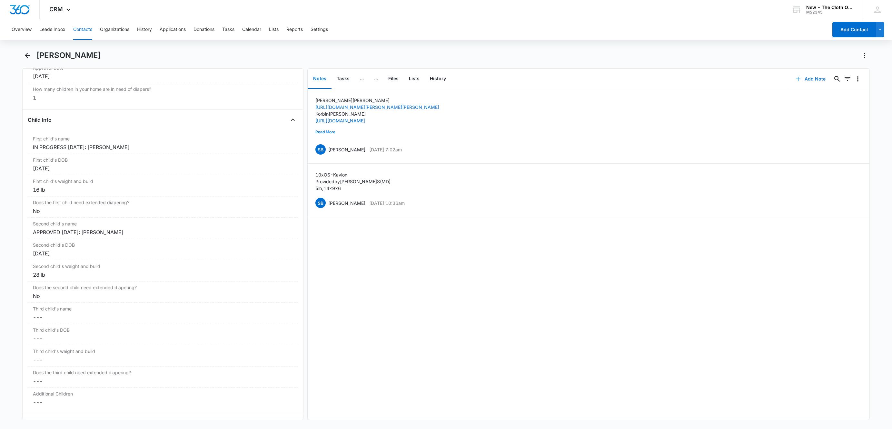
click at [807, 82] on button "Add Note" at bounding box center [810, 78] width 43 height 15
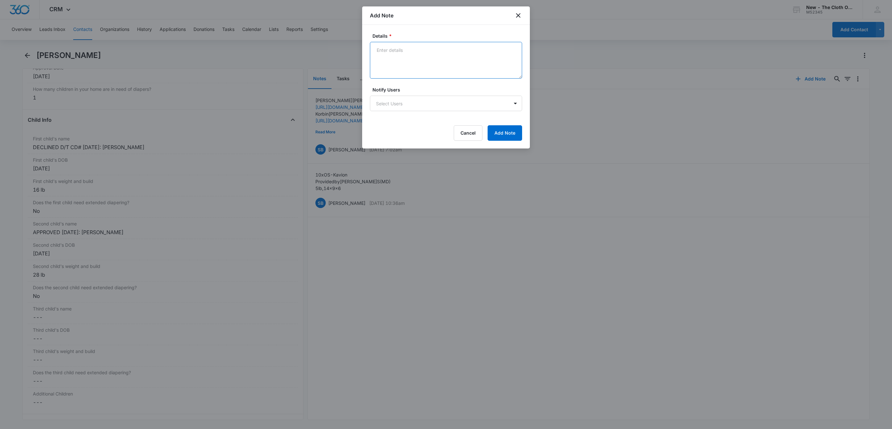
click at [442, 61] on textarea "Details *" at bounding box center [446, 60] width 152 height 37
type textarea "Declined app for Kyrie d/t cd# (14)"
click at [505, 136] on button "Add Note" at bounding box center [504, 132] width 34 height 15
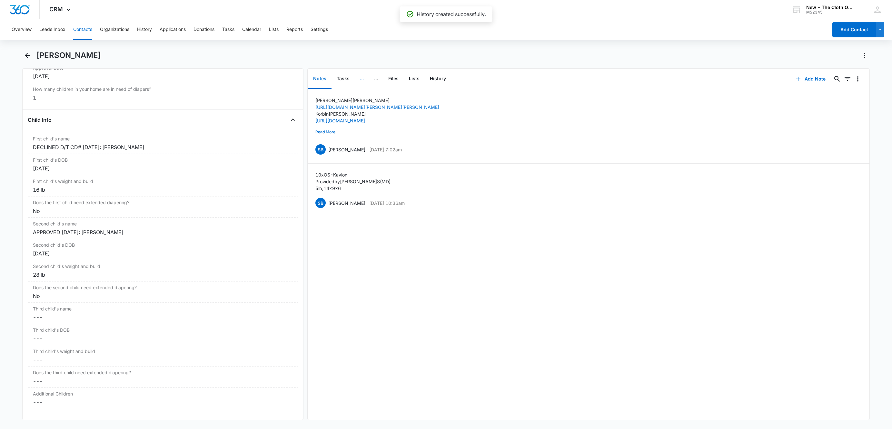
click at [364, 82] on button "..." at bounding box center [362, 79] width 14 height 20
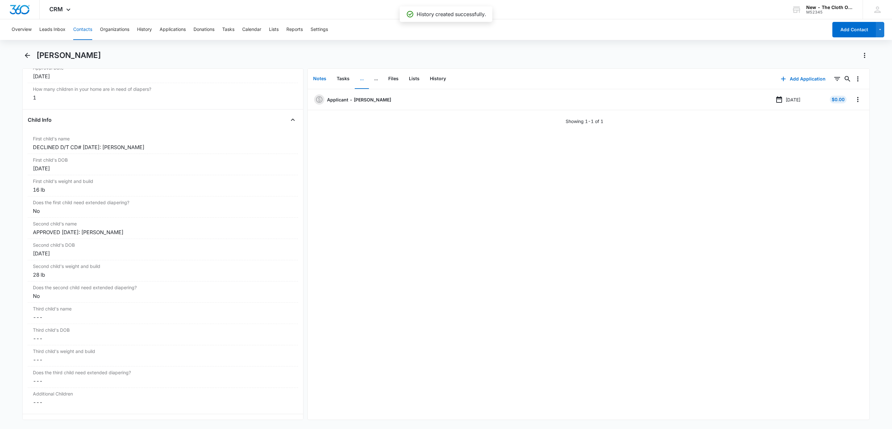
drag, startPoint x: 318, startPoint y: 80, endPoint x: 330, endPoint y: 85, distance: 13.3
click at [318, 80] on button "Notes" at bounding box center [320, 79] width 24 height 20
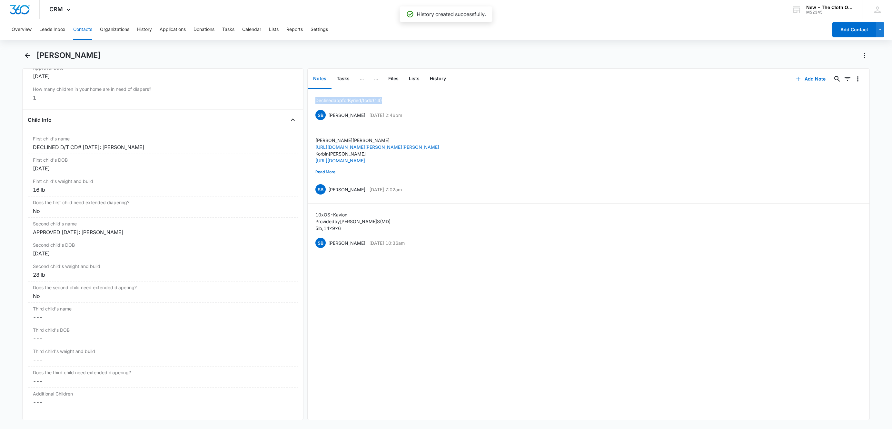
drag, startPoint x: 361, startPoint y: 99, endPoint x: 306, endPoint y: 96, distance: 55.5
click at [307, 96] on div "Remove AM Adrian Mason Contact Info Name Cancel Save Changes Adrian Mason Phone…" at bounding box center [445, 244] width 847 height 352
click at [359, 80] on button "..." at bounding box center [362, 79] width 14 height 20
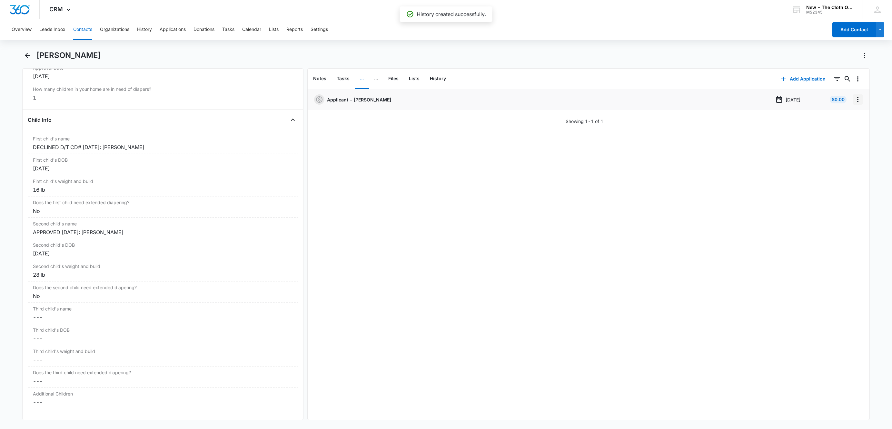
click at [854, 102] on icon "Overflow Menu" at bounding box center [858, 100] width 8 height 8
click at [846, 118] on button "Edit" at bounding box center [837, 118] width 37 height 10
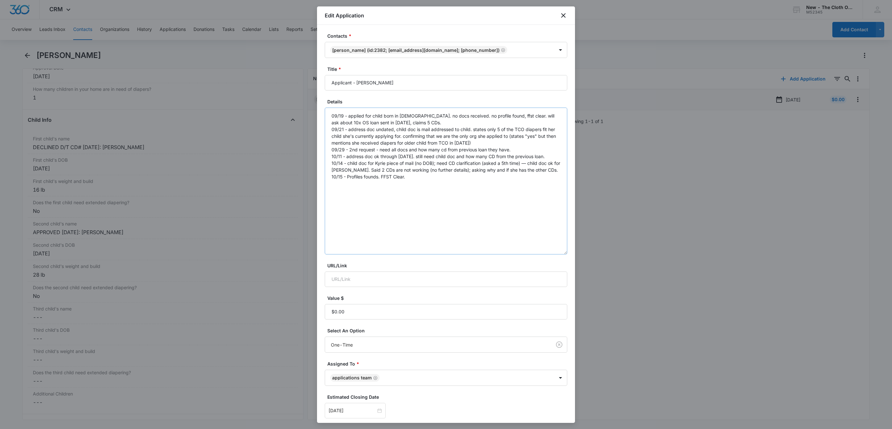
drag, startPoint x: 563, startPoint y: 142, endPoint x: 547, endPoint y: 223, distance: 82.8
click at [562, 250] on div "Contacts * Adrian Mason (ID:2382; aking685@yahoo.com; (469) 235-0601) Title * A…" at bounding box center [446, 224] width 258 height 398
click at [508, 187] on textarea "09/19 - applied for child born in January 2025. no docs received. no profile fo…" at bounding box center [446, 180] width 242 height 145
paste textarea "Declined app for Kyrie d/t cd# (14)"
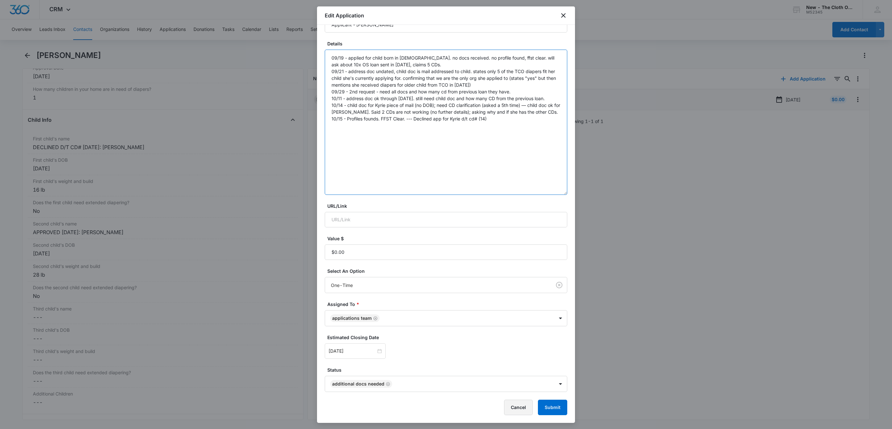
scroll to position [59, 0]
type textarea "09/19 - applied for child born in January 2025. no docs received. no profile fo…"
click at [545, 407] on button "Submit" at bounding box center [552, 407] width 29 height 15
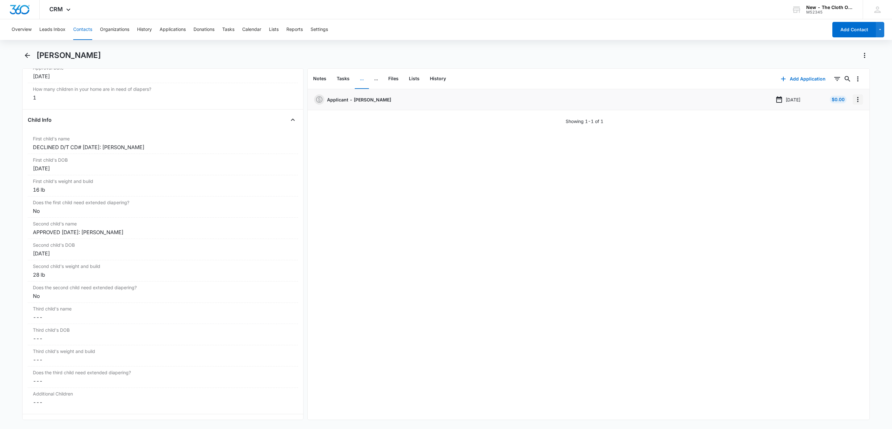
click at [854, 102] on icon "Overflow Menu" at bounding box center [858, 100] width 8 height 8
click at [841, 129] on button "Delete" at bounding box center [837, 128] width 37 height 10
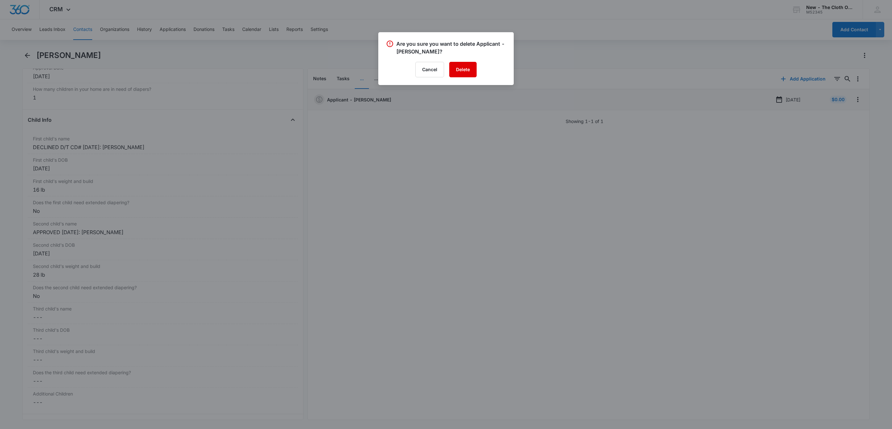
click at [463, 65] on button "Delete" at bounding box center [462, 69] width 27 height 15
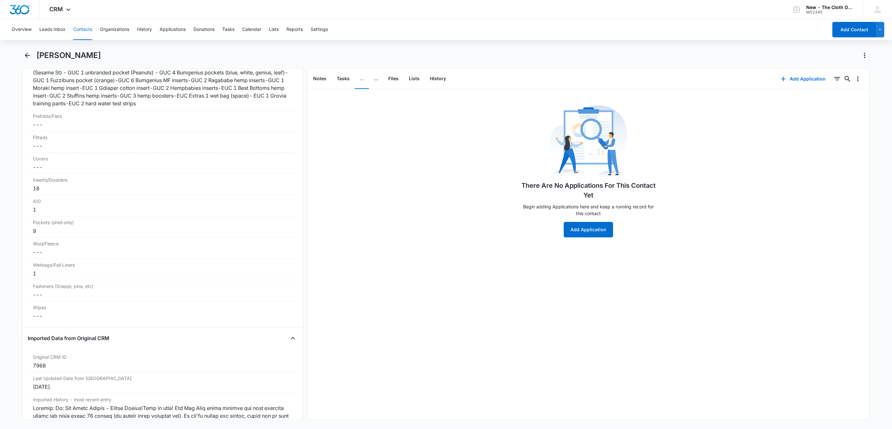
scroll to position [1596, 0]
drag, startPoint x: 79, startPoint y: 31, endPoint x: 96, endPoint y: 35, distance: 17.6
click at [79, 31] on button "Contacts" at bounding box center [82, 29] width 19 height 21
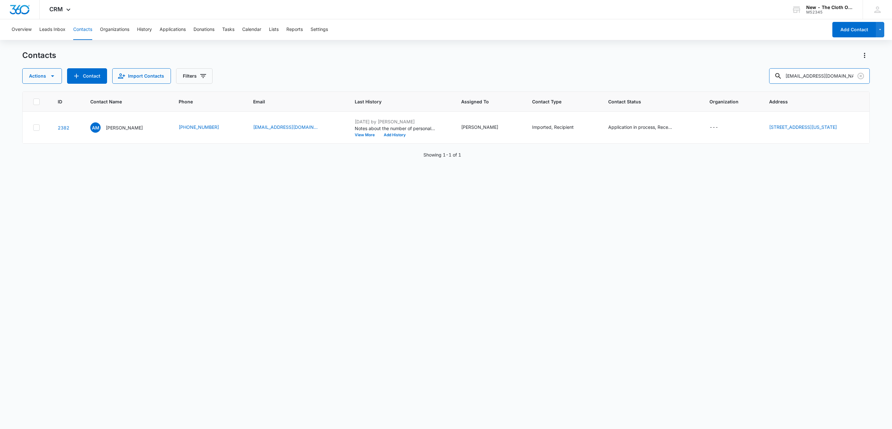
drag, startPoint x: 852, startPoint y: 77, endPoint x: 717, endPoint y: 72, distance: 135.5
click at [718, 72] on div "Actions Contact Import Contacts Filters aking685@yahoo.com" at bounding box center [445, 75] width 847 height 15
paste input "driyanki301@gmail"
type input "[EMAIL_ADDRESS][DOMAIN_NAME]"
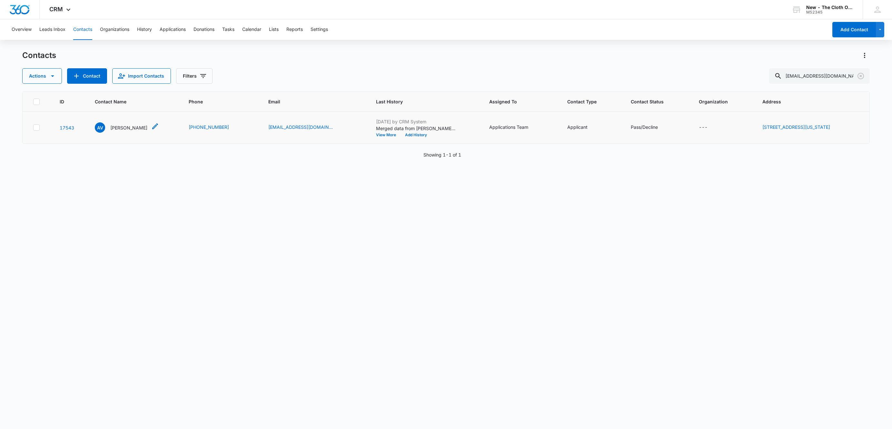
click at [126, 124] on div "AV Adriana Vázquez" at bounding box center [121, 128] width 53 height 10
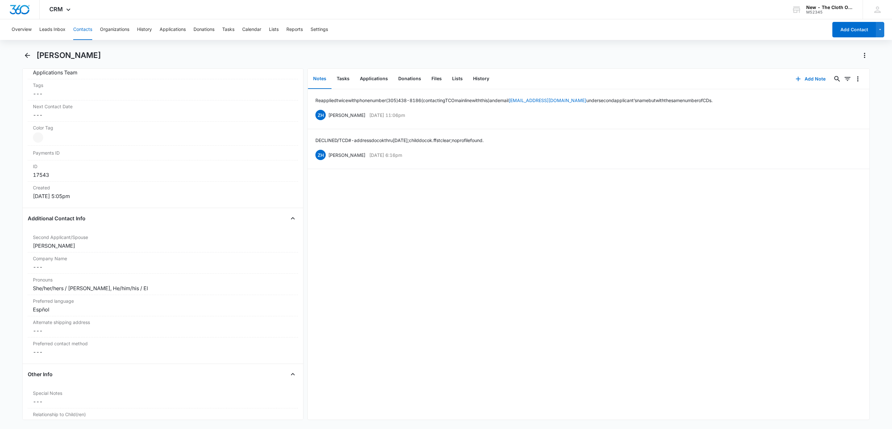
scroll to position [339, 0]
click at [141, 290] on div "She/her/hers / Ella, He/him/his / El" at bounding box center [163, 286] width 260 height 8
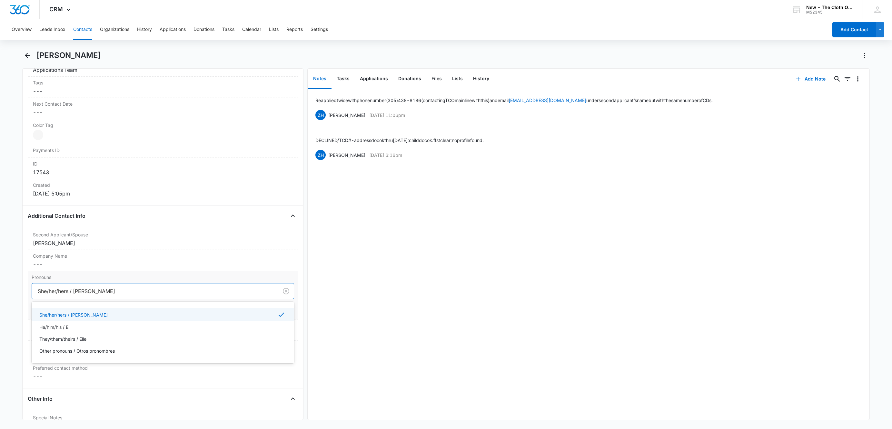
click at [81, 295] on div at bounding box center [154, 291] width 232 height 9
click at [16, 291] on main "Adriana Vázquez Remove AV Adriana Vázquez Contact Info Name Cancel Save Changes…" at bounding box center [446, 239] width 892 height 378
click at [269, 315] on button "Save Changes" at bounding box center [275, 311] width 37 height 12
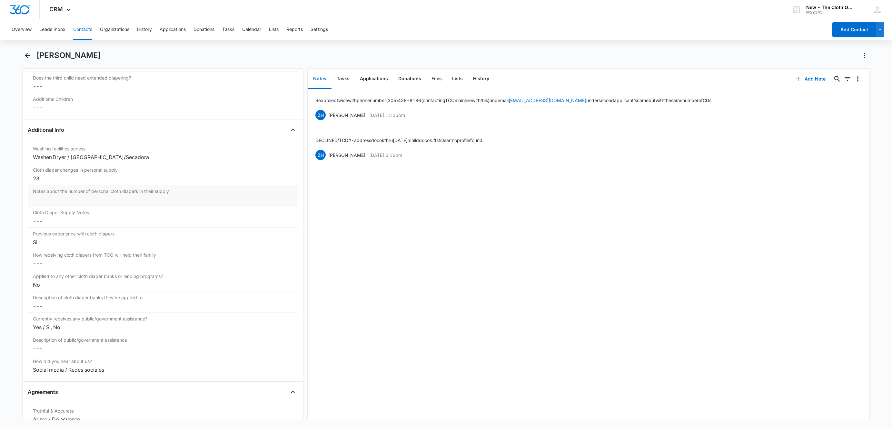
scroll to position [1037, 0]
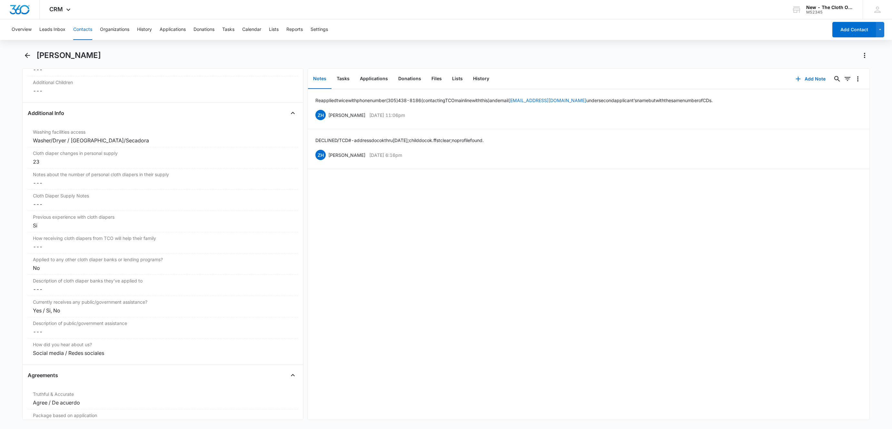
click at [81, 34] on button "Contacts" at bounding box center [82, 29] width 19 height 21
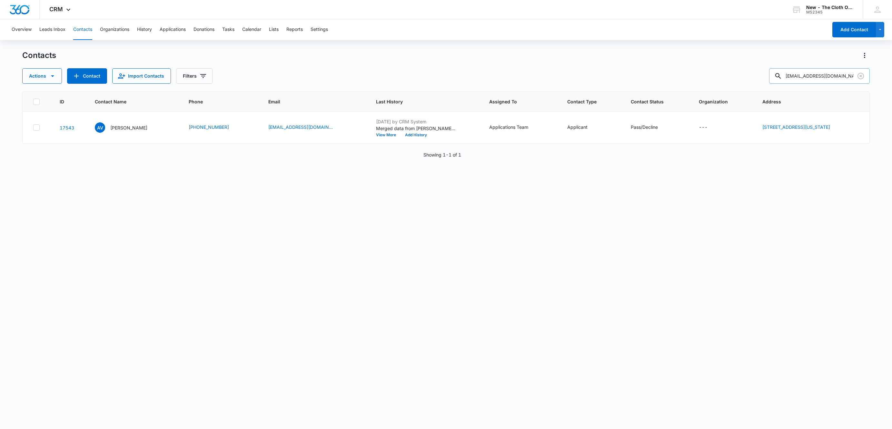
click at [783, 75] on div at bounding box center [778, 75] width 10 height 15
click at [782, 75] on icon at bounding box center [778, 76] width 8 height 8
click at [795, 75] on input "[EMAIL_ADDRESS][DOMAIN_NAME]" at bounding box center [819, 75] width 101 height 15
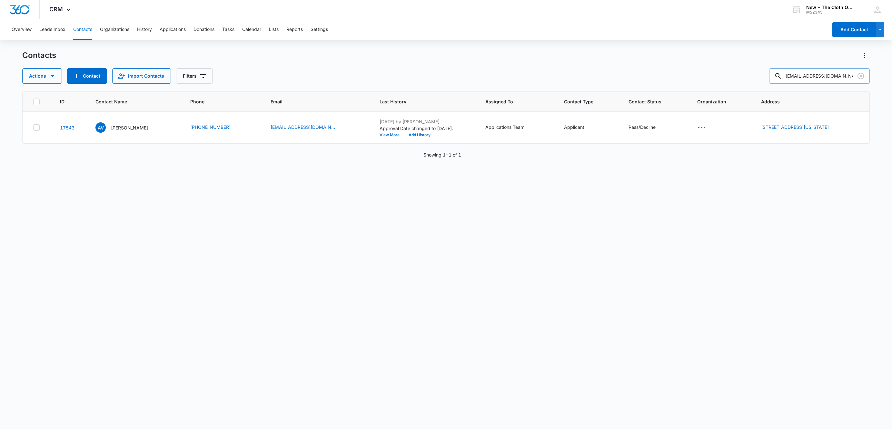
paste input "makharri0"
type input "makharri0@gmail.com"
click at [123, 123] on div "MC Makaylah Chandler" at bounding box center [119, 128] width 53 height 10
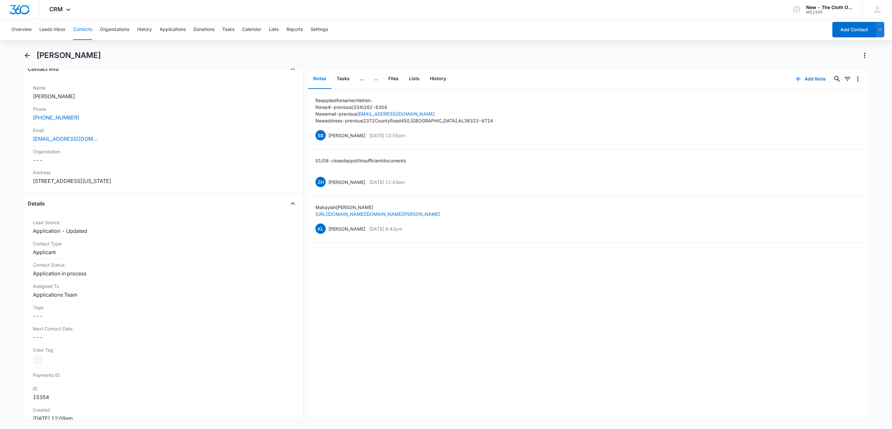
scroll to position [97, 0]
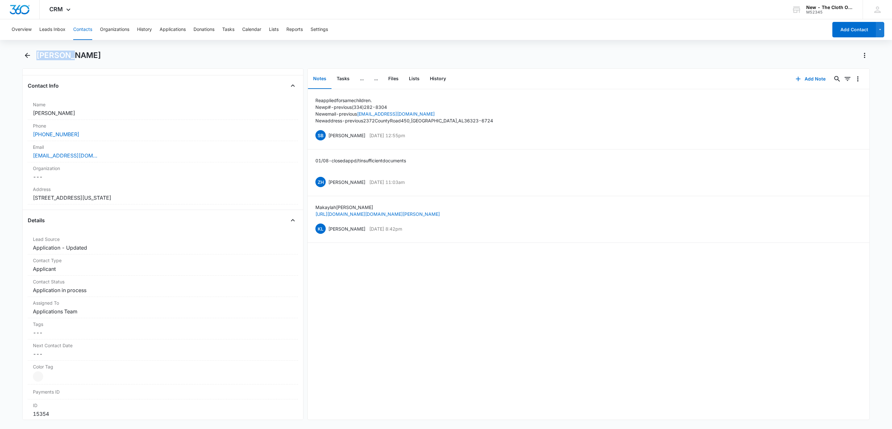
drag, startPoint x: 72, startPoint y: 56, endPoint x: 39, endPoint y: 56, distance: 32.9
click at [39, 56] on h1 "Makaylah Chandler" at bounding box center [68, 56] width 64 height 10
drag, startPoint x: 95, startPoint y: 161, endPoint x: 20, endPoint y: 154, distance: 75.5
click at [19, 155] on main "Makaylah Chandler Remove MC Makaylah Chandler Contact Info Name Cancel Save Cha…" at bounding box center [446, 239] width 892 height 378
drag, startPoint x: 83, startPoint y: 134, endPoint x: 23, endPoint y: 136, distance: 59.4
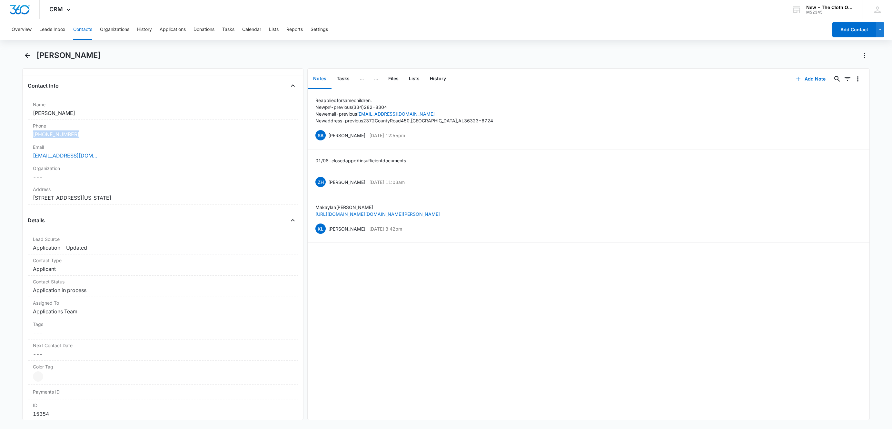
click at [23, 136] on div "Remove MC Makaylah Chandler Contact Info Name Cancel Save Changes Makaylah Chan…" at bounding box center [162, 244] width 281 height 352
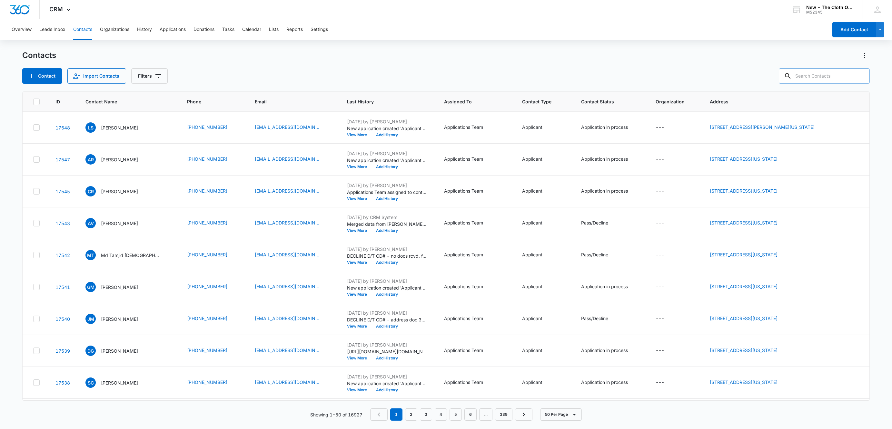
click at [817, 71] on input "text" at bounding box center [824, 75] width 91 height 15
paste input "[PERSON_NAME]"
type input "[PERSON_NAME]"
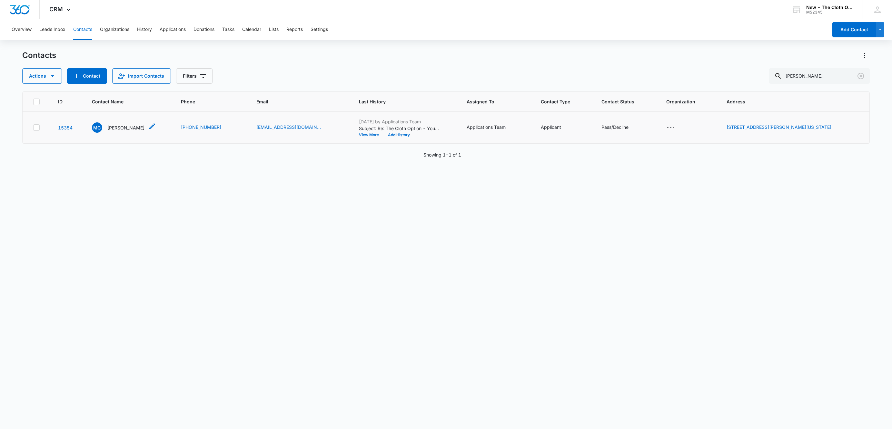
click at [119, 124] on p "[PERSON_NAME]" at bounding box center [125, 127] width 37 height 7
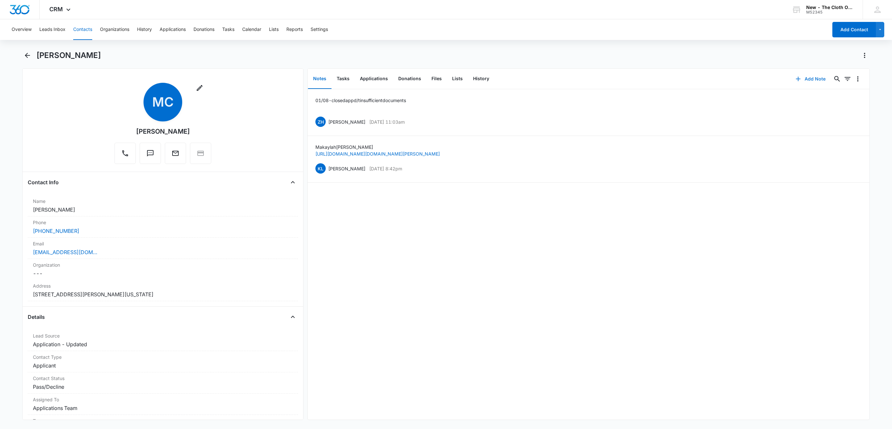
click at [798, 74] on button "Add Note" at bounding box center [810, 78] width 43 height 15
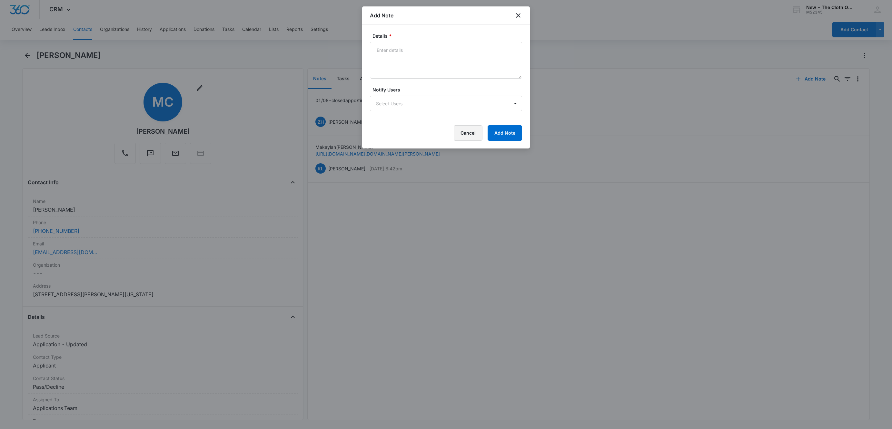
click at [463, 136] on button "Cancel" at bounding box center [468, 132] width 29 height 15
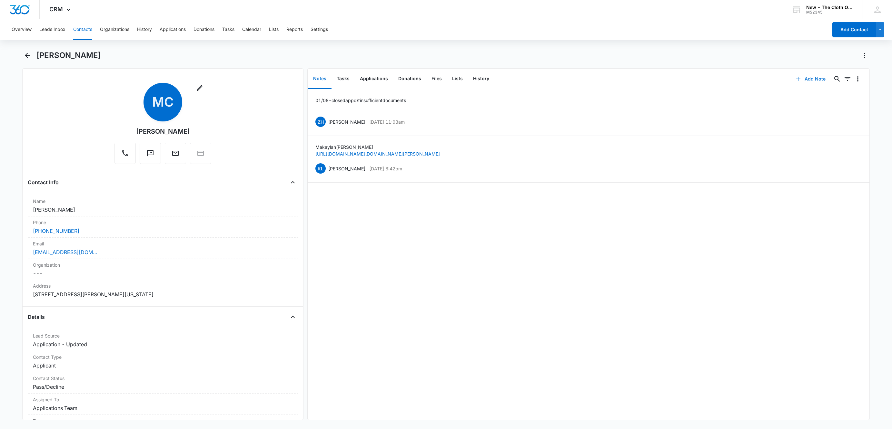
click at [789, 79] on button "Add Note" at bounding box center [810, 78] width 43 height 15
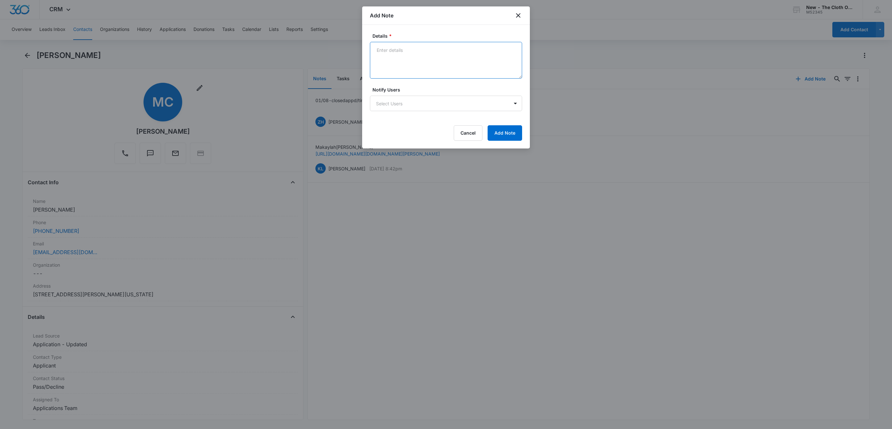
click at [466, 64] on textarea "Details *" at bounding box center [446, 60] width 152 height 37
click at [433, 46] on textarea "Reapplied New p# - previous [PHONE_NUMBER] New email - previous [EMAIL_ADDRESS]…" at bounding box center [446, 60] width 152 height 37
type textarea "Reapplied for same children. New p# - previous [PHONE_NUMBER] New email - previ…"
click at [505, 130] on button "Add Note" at bounding box center [504, 132] width 34 height 15
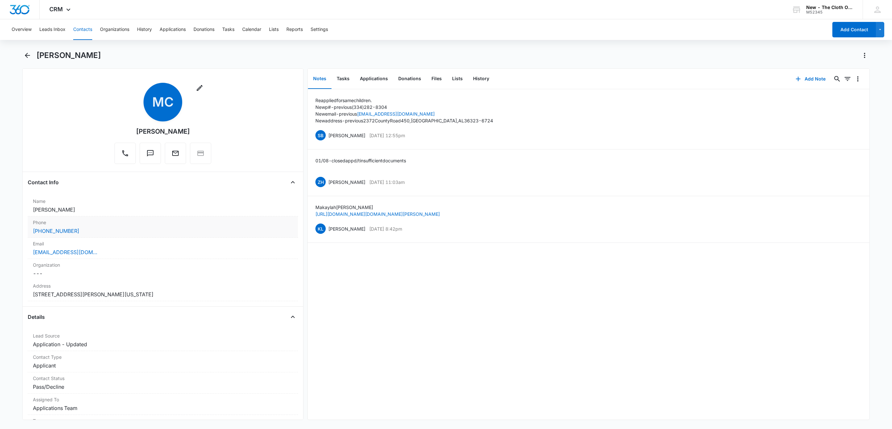
click at [93, 232] on div "[PHONE_NUMBER]" at bounding box center [163, 231] width 260 height 8
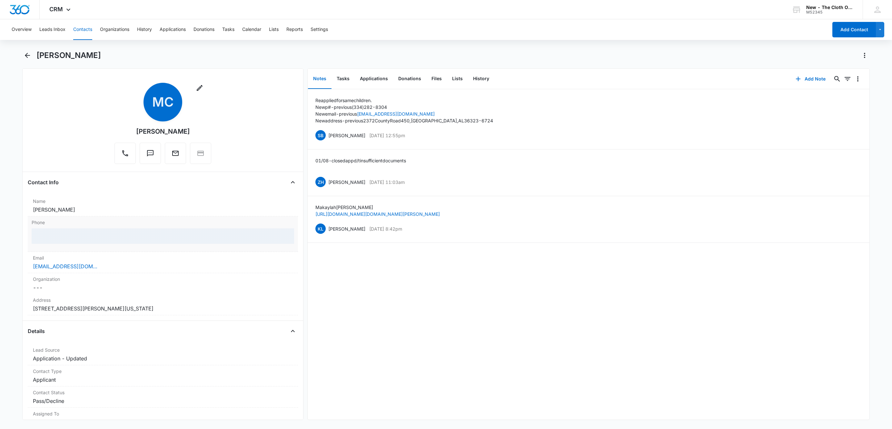
click at [99, 238] on div at bounding box center [163, 236] width 262 height 15
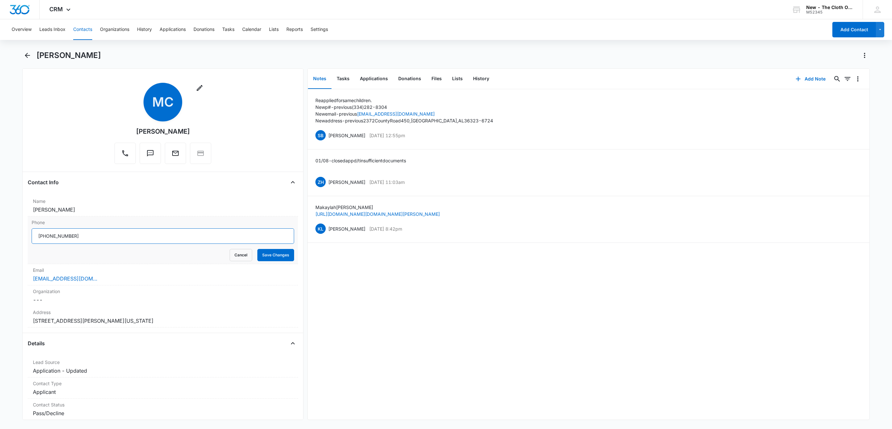
click at [98, 238] on input "Phone" at bounding box center [163, 236] width 262 height 15
paste input "[PHONE_NUMBER]"
type input "[PHONE_NUMBER]"
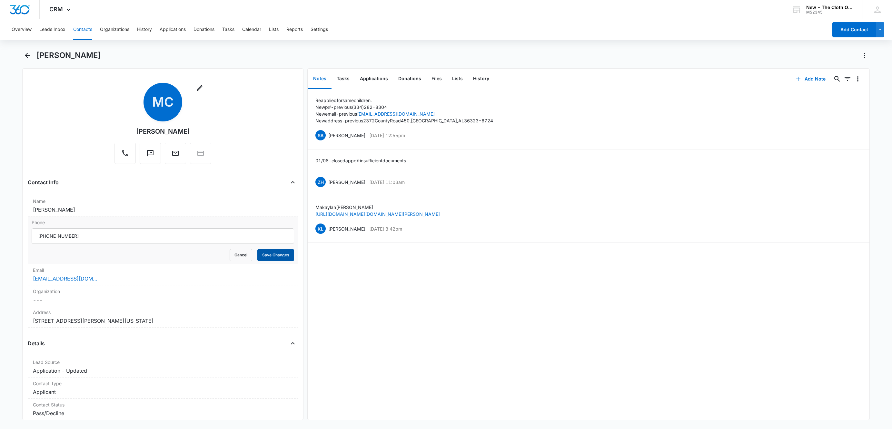
click at [257, 258] on button "Save Changes" at bounding box center [275, 255] width 37 height 12
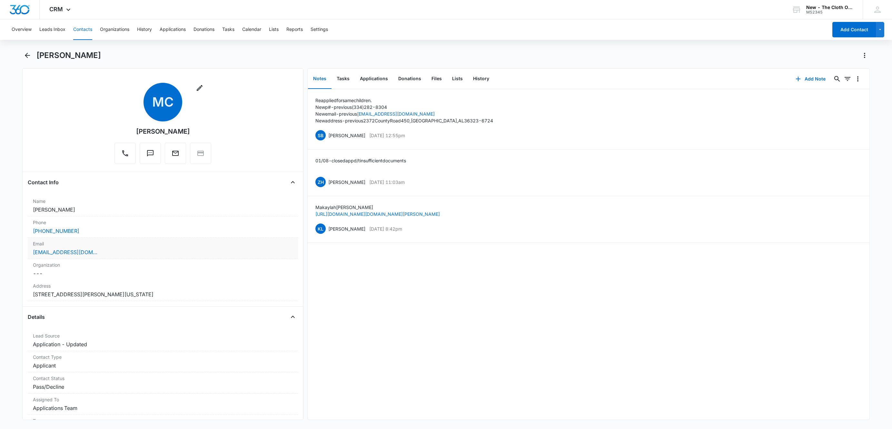
click at [123, 250] on div "makharris0@gmail.com" at bounding box center [163, 253] width 260 height 8
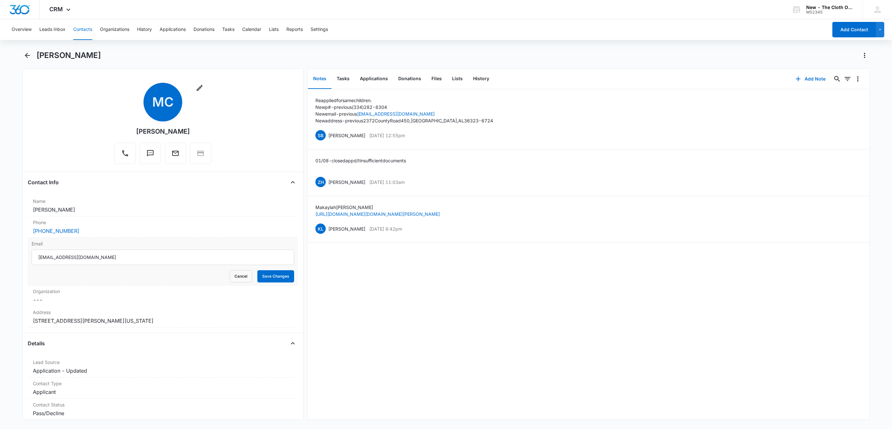
click at [136, 259] on input "makharris0@gmail.com" at bounding box center [163, 257] width 262 height 15
type input "makaylahchandler16@gmail.com"
click at [275, 283] on button "Save Changes" at bounding box center [275, 276] width 37 height 12
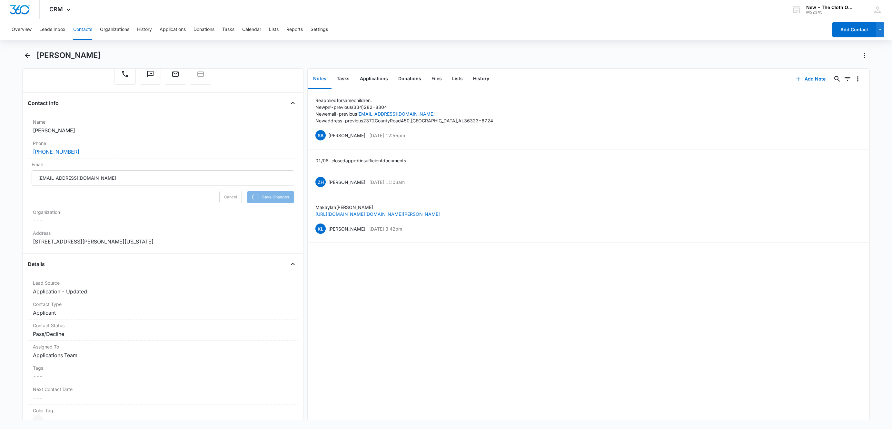
scroll to position [97, 0]
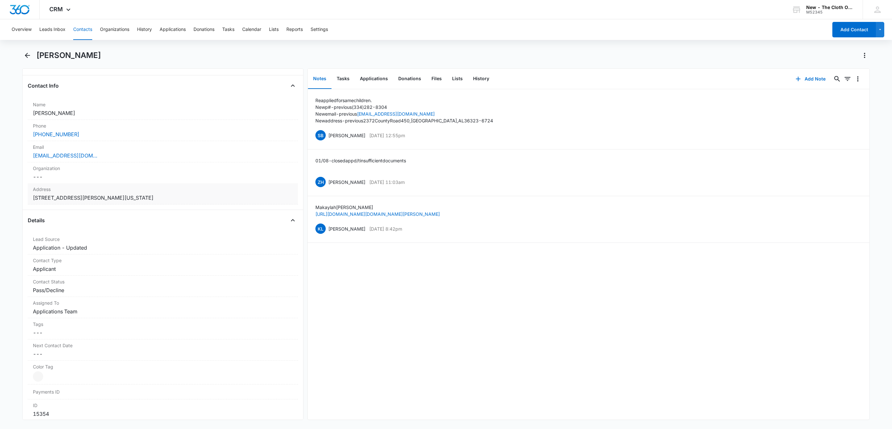
click at [190, 202] on dd "Cancel Save Changes 2372 County Road 450 Elba Alabama 36323-6724" at bounding box center [163, 198] width 260 height 8
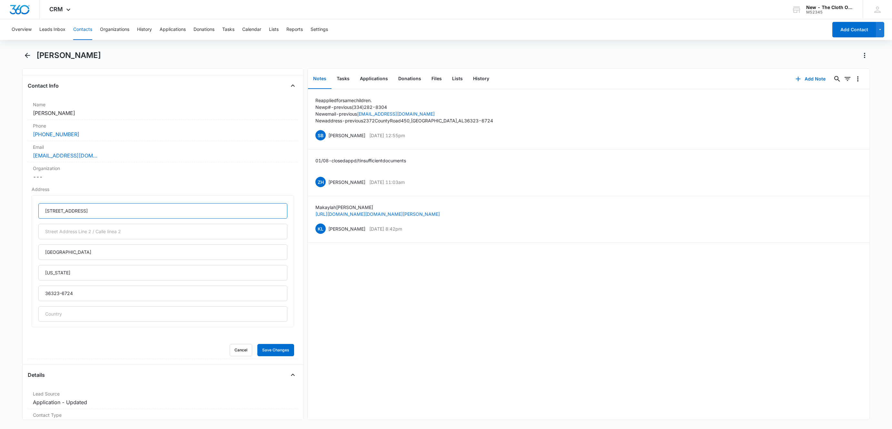
click at [203, 207] on input "2372 County Road 450" at bounding box center [162, 210] width 249 height 15
click at [202, 207] on input "2372 County Road 450" at bounding box center [162, 210] width 249 height 15
click at [221, 211] on input "text" at bounding box center [162, 210] width 249 height 15
paste input "327 E Eufaula St"
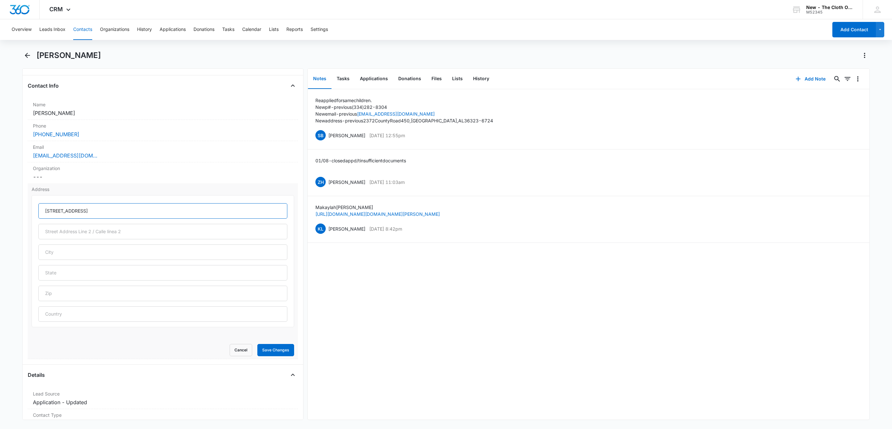
type input "327 E Eufaula St"
type input "11"
type input "Ozark"
type input "Alabama"
type input "36360"
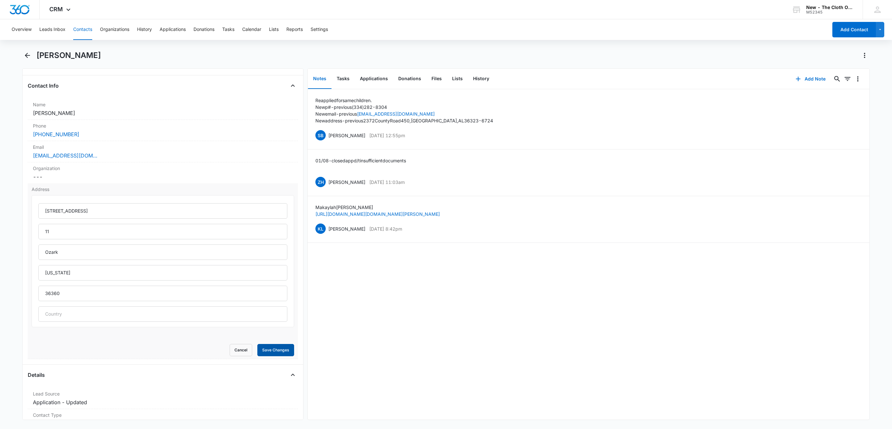
click at [270, 351] on button "Save Changes" at bounding box center [275, 350] width 37 height 12
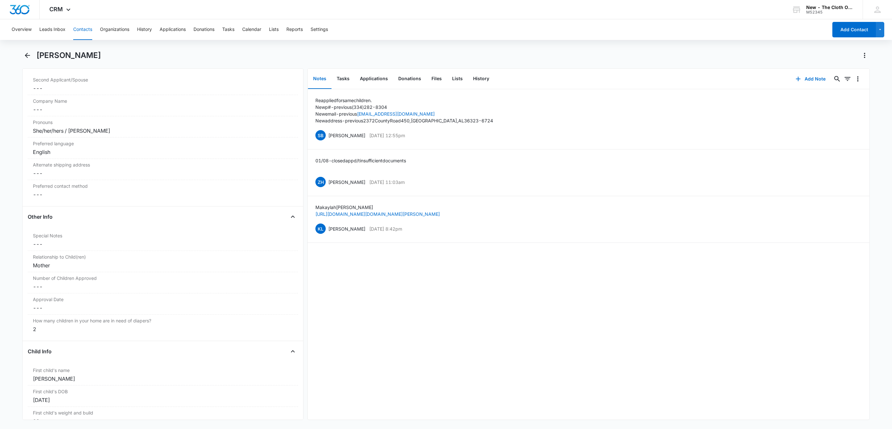
scroll to position [762, 0]
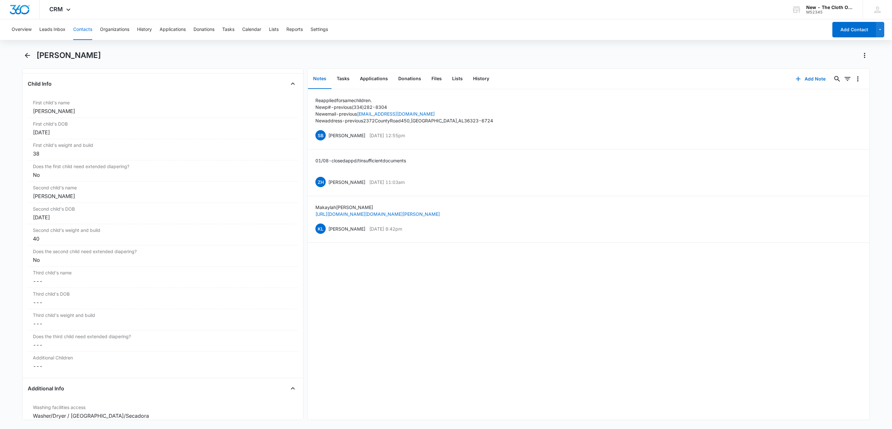
drag, startPoint x: 94, startPoint y: 113, endPoint x: -1, endPoint y: 115, distance: 95.1
click at [0, 115] on html "CRM Apps Reputation Websites Forms CRM Email Social Shop Payments POS Ads Intel…" at bounding box center [446, 214] width 892 height 429
copy div "Cayson Chandler"
drag, startPoint x: 77, startPoint y: 202, endPoint x: 15, endPoint y: 204, distance: 61.3
click at [15, 204] on main "Makaylah Chandler Remove MC Makaylah Chandler Contact Info Name Cancel Save Cha…" at bounding box center [446, 239] width 892 height 378
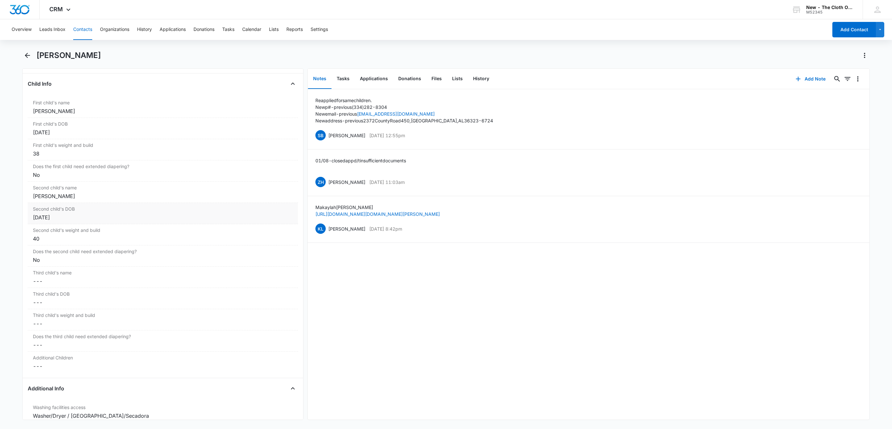
copy div "Madelyn Harris"
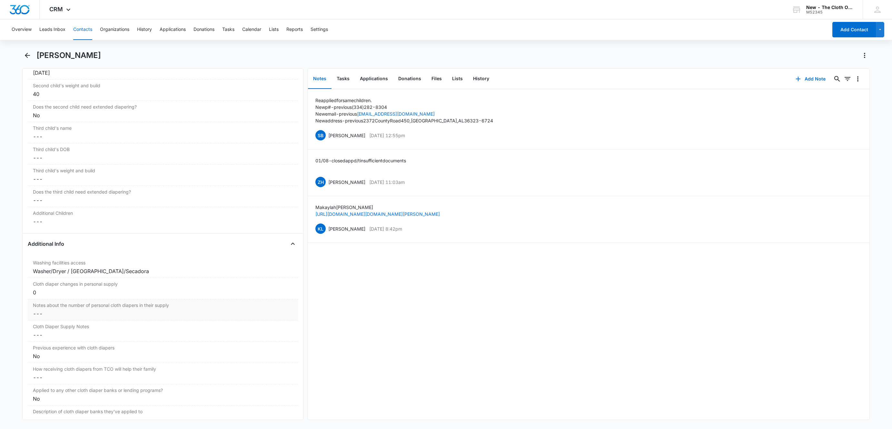
scroll to position [955, 0]
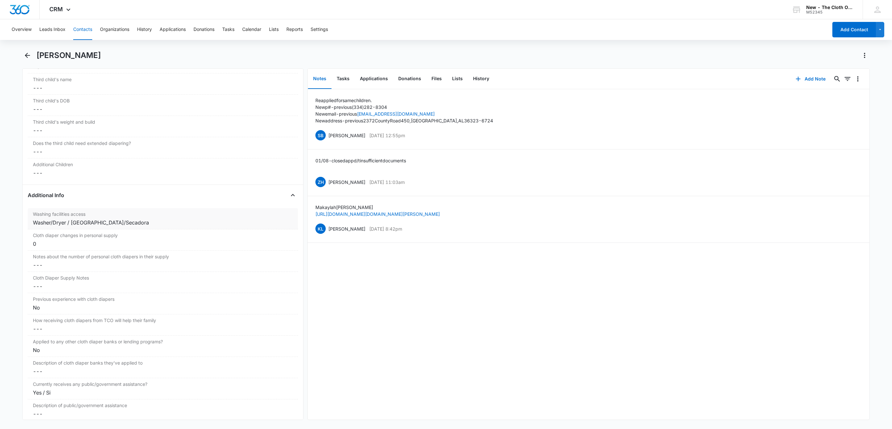
click at [59, 226] on div "Washer/Dryer / [GEOGRAPHIC_DATA]/Secadora" at bounding box center [163, 223] width 260 height 8
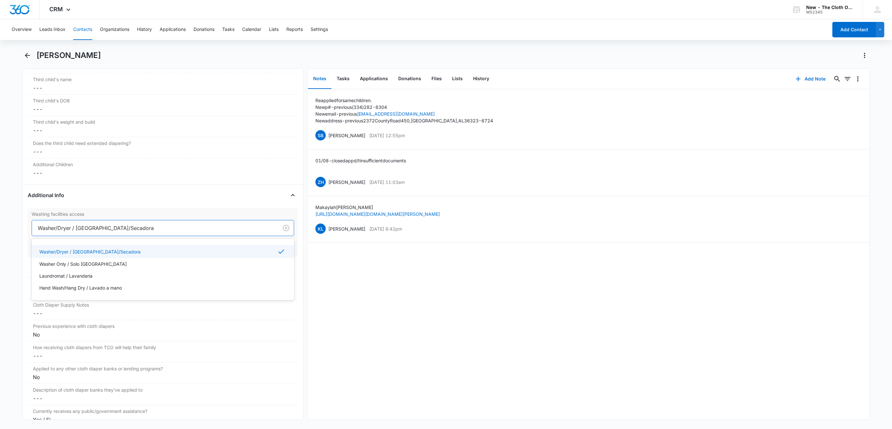
click at [59, 231] on div at bounding box center [154, 228] width 232 height 9
click at [56, 280] on p "Laundromat / Lavandería" at bounding box center [65, 276] width 53 height 7
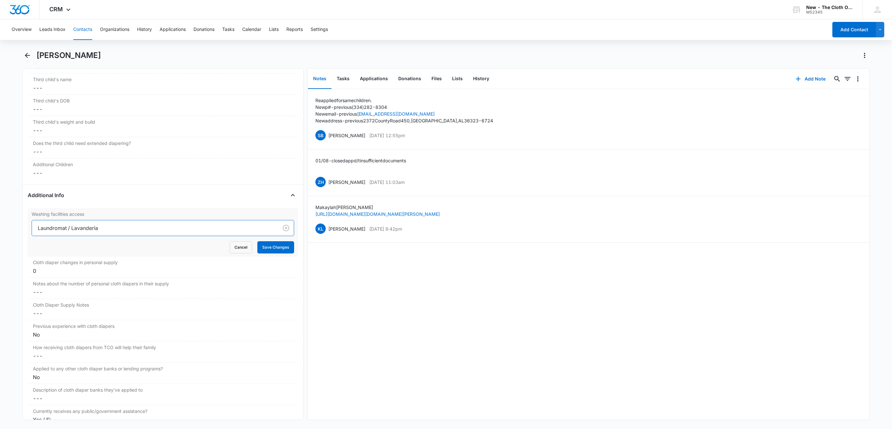
click at [24, 240] on div "Remove MC Makaylah Chandler Contact Info Name Cancel Save Changes Makaylah Chan…" at bounding box center [162, 244] width 281 height 352
click at [276, 254] on button "Save Changes" at bounding box center [275, 247] width 37 height 12
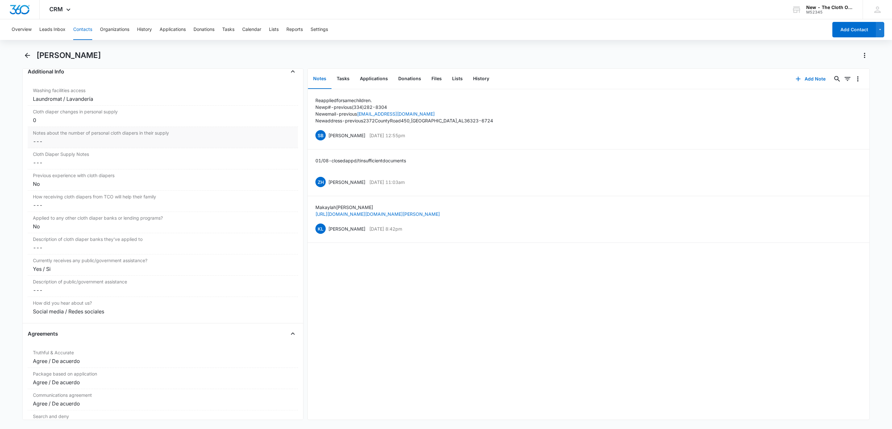
scroll to position [1003, 0]
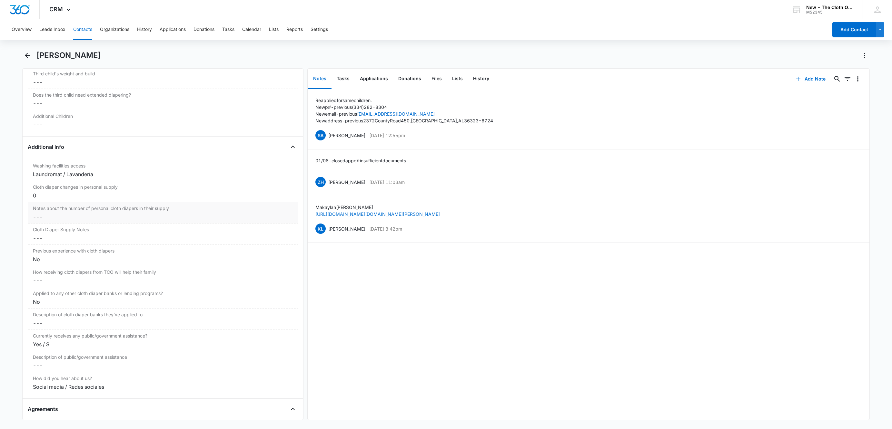
click at [61, 221] on dd "Cancel Save Changes ---" at bounding box center [163, 217] width 260 height 8
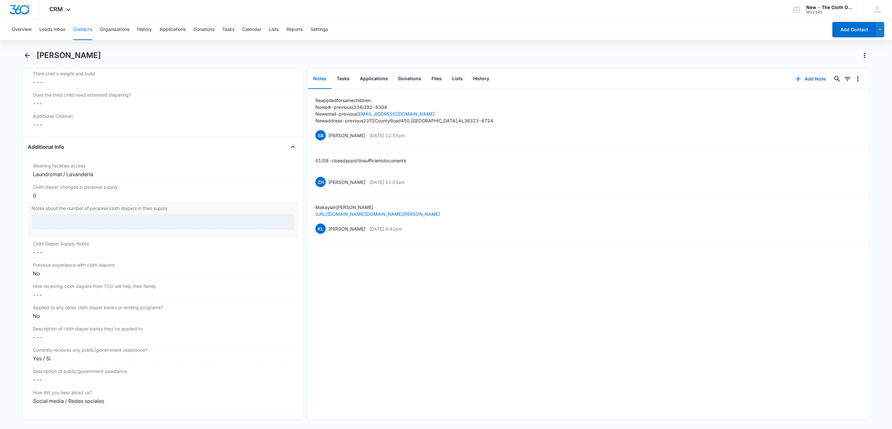
click at [61, 228] on div at bounding box center [163, 221] width 262 height 15
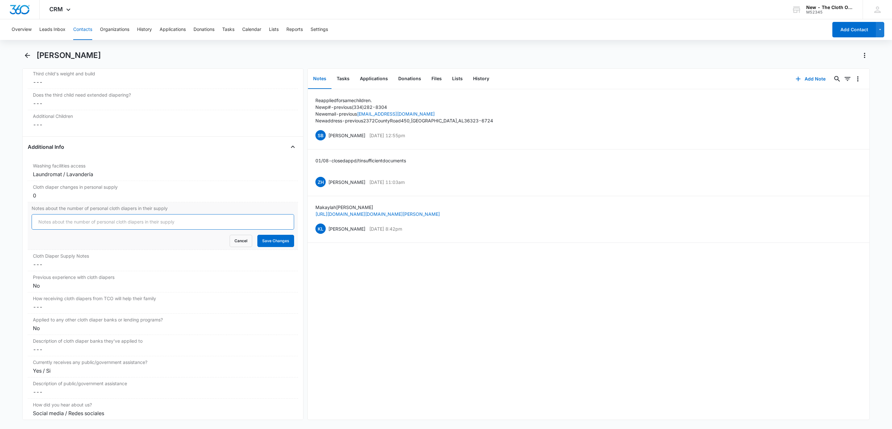
click at [61, 228] on input "Notes about the number of personal cloth diapers in their supply" at bounding box center [163, 221] width 262 height 15
type input "10/15/25: 0 ** 12/05/25: 0"
click at [257, 235] on button "Save Changes" at bounding box center [275, 241] width 37 height 12
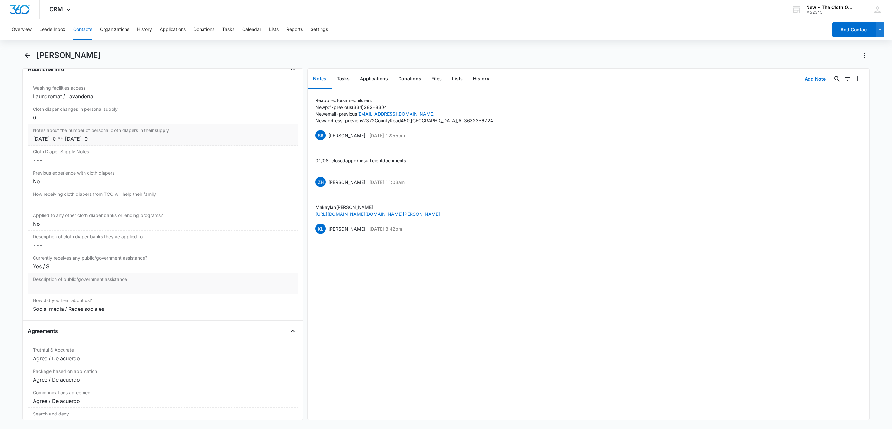
scroll to position [1100, 0]
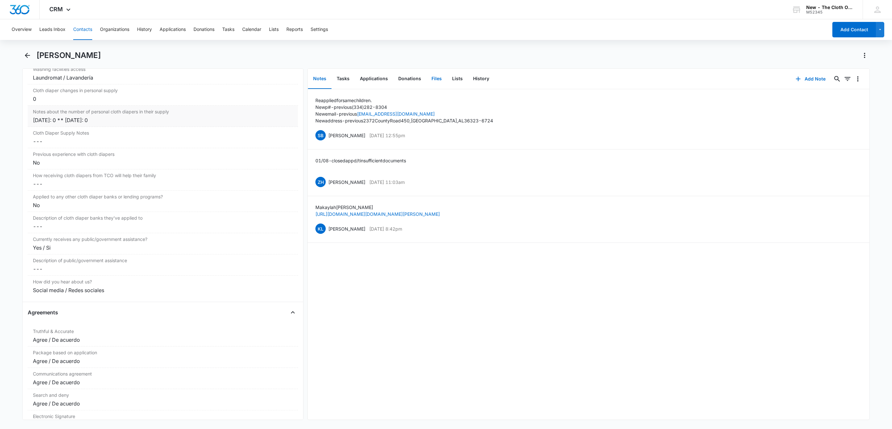
drag, startPoint x: 425, startPoint y: 74, endPoint x: 430, endPoint y: 75, distance: 5.6
click at [426, 74] on button "Files" at bounding box center [436, 79] width 21 height 20
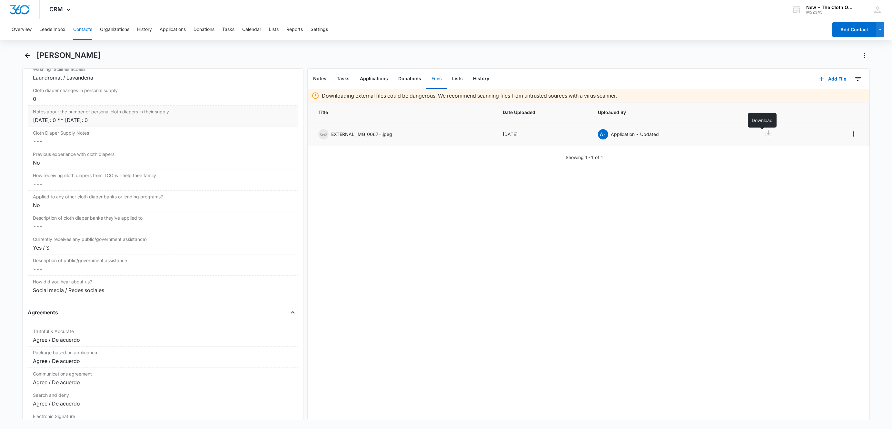
click at [765, 137] on icon at bounding box center [768, 134] width 8 height 8
click at [826, 80] on button "Add File" at bounding box center [832, 78] width 40 height 15
click at [821, 98] on div "Upload Files" at bounding box center [824, 99] width 26 height 5
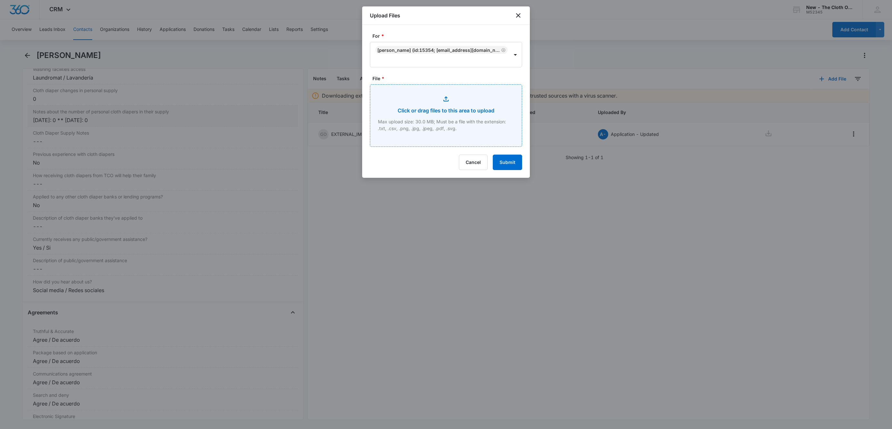
click at [444, 107] on input "File *" at bounding box center [446, 116] width 152 height 62
type input "C:\fakepath\Makaylah Chandler1.jpg"
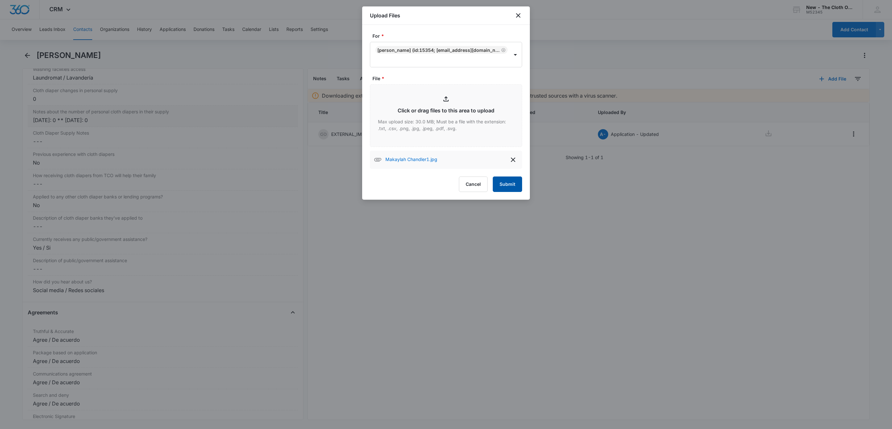
click at [509, 186] on button "Submit" at bounding box center [507, 184] width 29 height 15
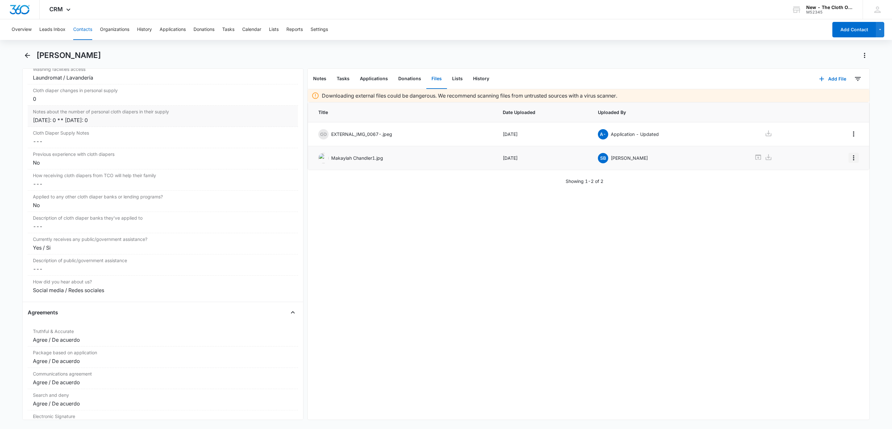
click at [850, 160] on icon "Overflow Menu" at bounding box center [854, 158] width 8 height 8
click at [847, 178] on button "Edit" at bounding box center [832, 177] width 37 height 10
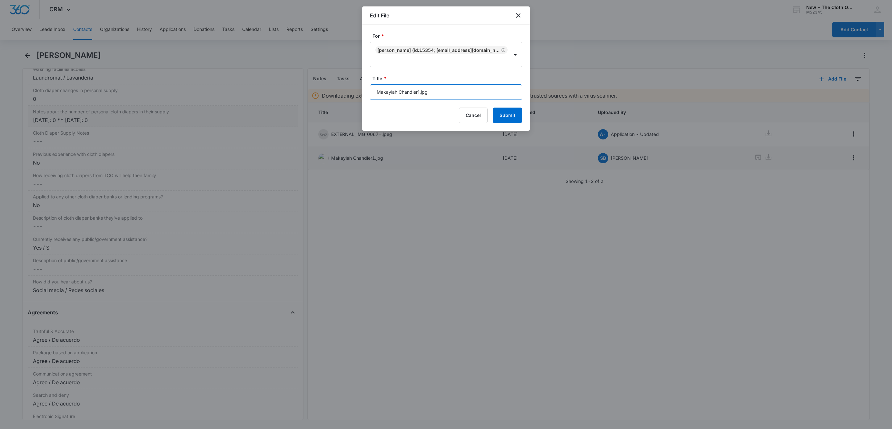
drag, startPoint x: 419, startPoint y: 93, endPoint x: 303, endPoint y: 91, distance: 115.8
click at [305, 91] on body "CRM Apps Reputation Websites Forms CRM Email Social Shop Payments POS Ads Intel…" at bounding box center [446, 214] width 892 height 429
type input "Children Docs.jpg"
click at [493, 108] on button "Submit" at bounding box center [507, 115] width 29 height 15
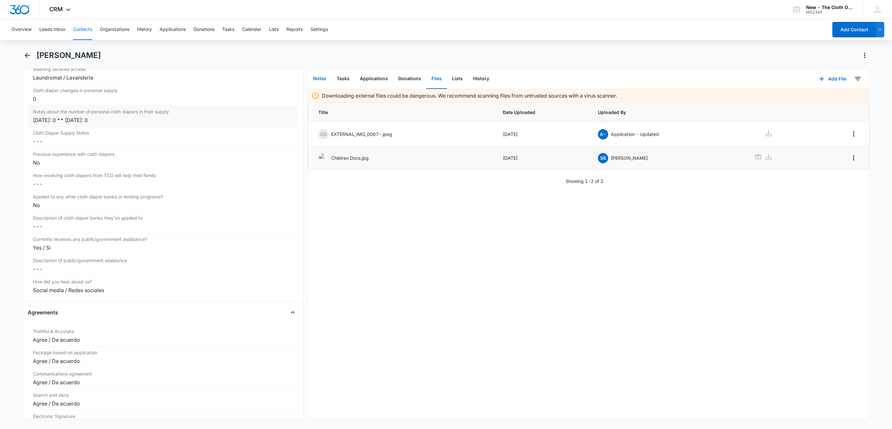
click at [316, 78] on button "Notes" at bounding box center [320, 79] width 24 height 20
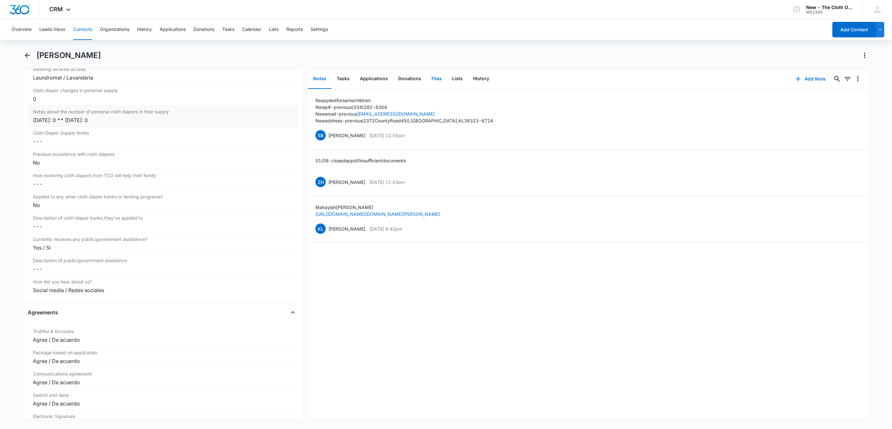
click at [436, 80] on button "Files" at bounding box center [436, 79] width 21 height 20
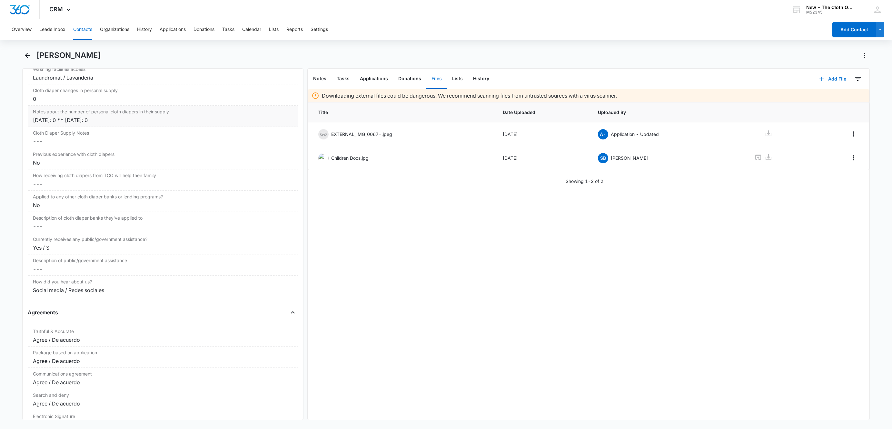
click at [826, 73] on button "Add File" at bounding box center [832, 78] width 40 height 15
click at [824, 95] on button "Upload Files" at bounding box center [827, 99] width 49 height 10
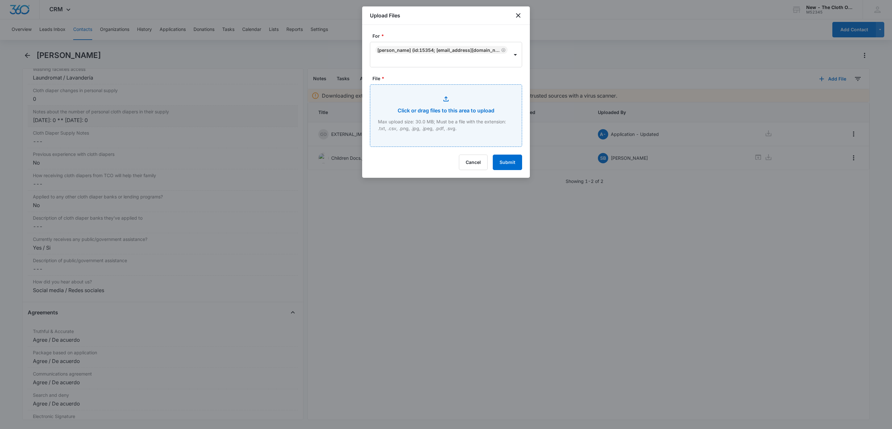
click at [425, 123] on input "File *" at bounding box center [446, 116] width 152 height 62
type input "C:\fakepath\Makaylah Chandler3.jpeg"
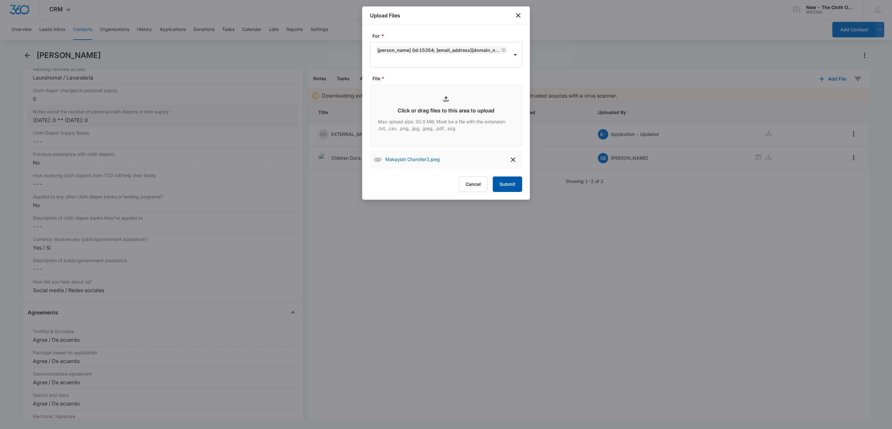
click at [513, 188] on button "Submit" at bounding box center [507, 184] width 29 height 15
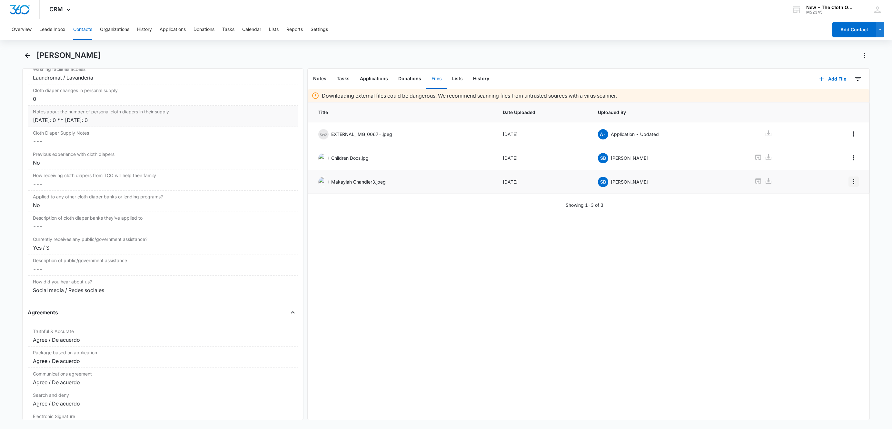
click at [850, 184] on button "Overflow Menu" at bounding box center [853, 182] width 10 height 10
click at [845, 201] on button "Edit" at bounding box center [832, 202] width 37 height 10
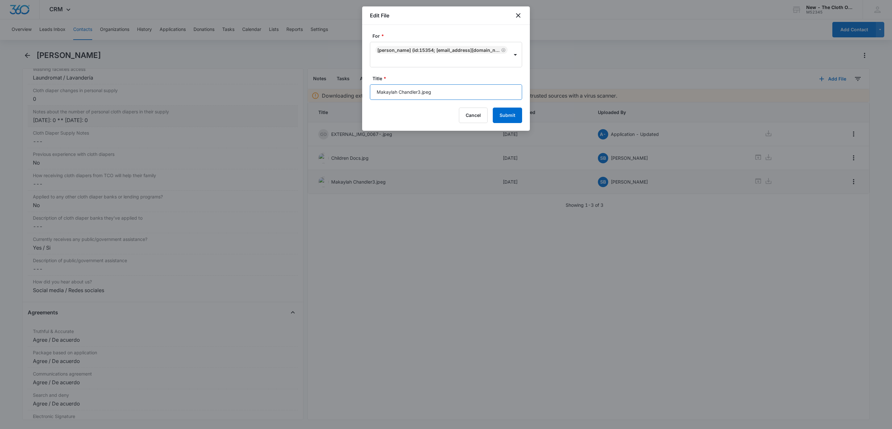
click at [371, 90] on input "Makaylah Chandler3.jpeg" at bounding box center [446, 91] width 152 height 15
type input "DL - Makaylah Chandler.jpeg"
click at [493, 108] on button "Submit" at bounding box center [507, 115] width 29 height 15
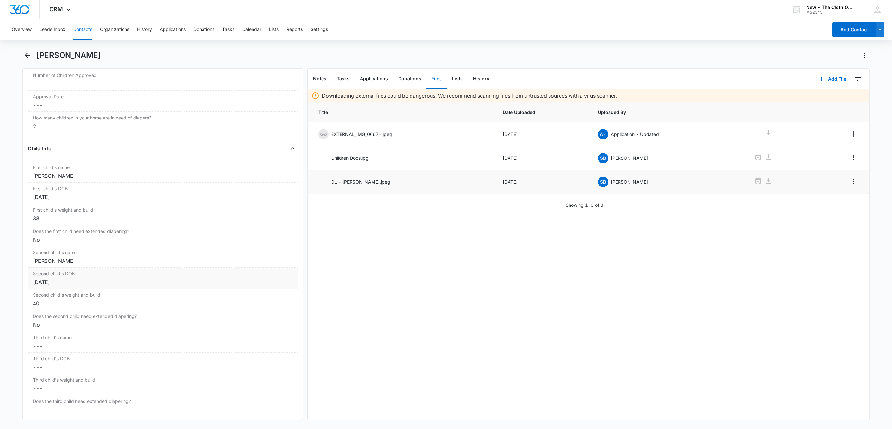
scroll to position [713, 0]
click at [84, 420] on div "Remove MC Makaylah Chandler Contact Info Name Cancel Save Changes Makaylah Chan…" at bounding box center [162, 244] width 281 height 352
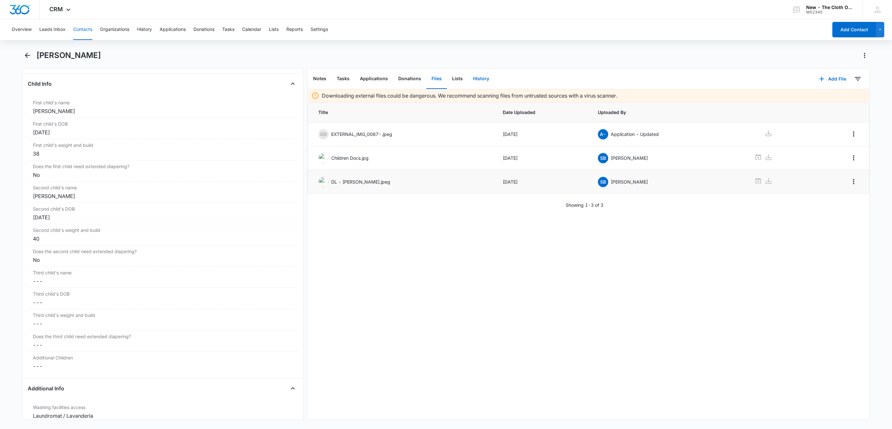
click at [488, 74] on button "History" at bounding box center [481, 79] width 26 height 20
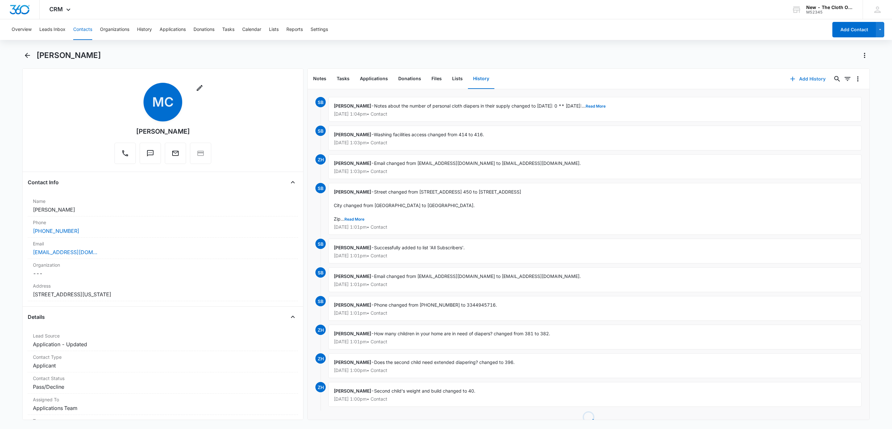
click at [800, 79] on button "Add History" at bounding box center [807, 78] width 48 height 15
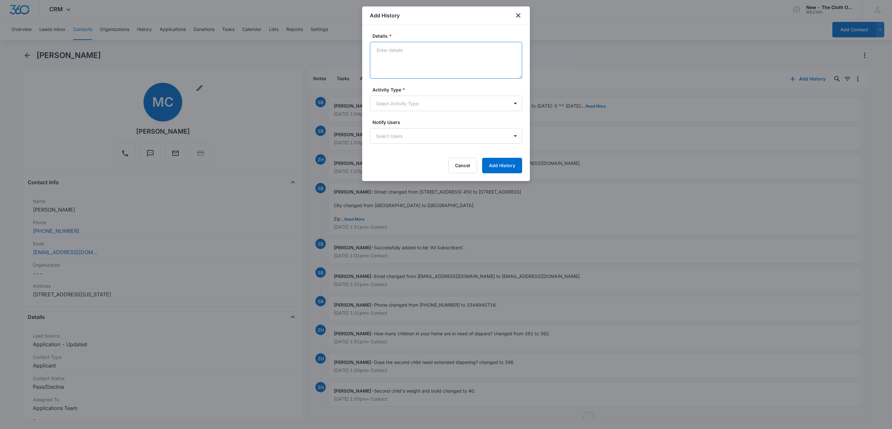
click at [422, 61] on textarea "Details *" at bounding box center [446, 60] width 152 height 37
type textarea "Lease expires 08/31/2026."
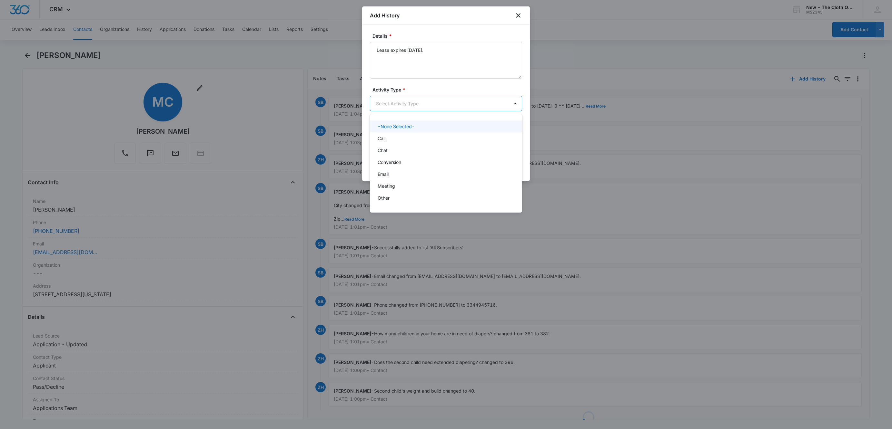
click at [424, 108] on body "CRM Apps Reputation Websites Forms CRM Email Social Shop Payments POS Ads Intel…" at bounding box center [446, 214] width 892 height 429
click at [408, 198] on div "Other" at bounding box center [445, 198] width 135 height 7
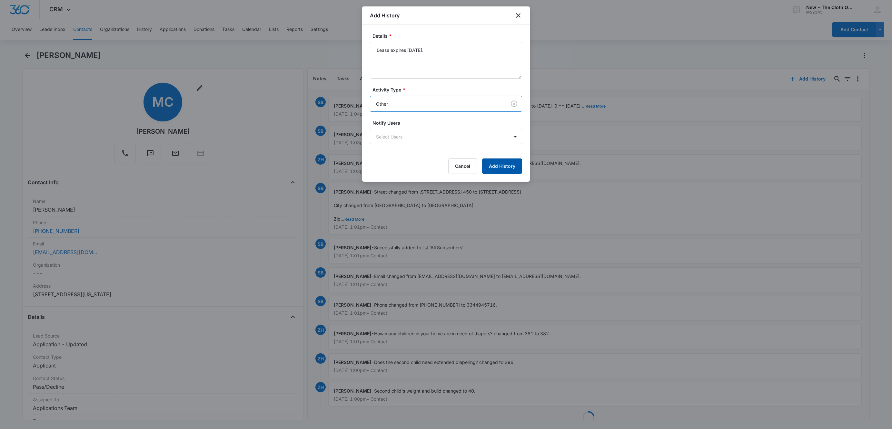
click at [505, 165] on button "Add History" at bounding box center [502, 166] width 40 height 15
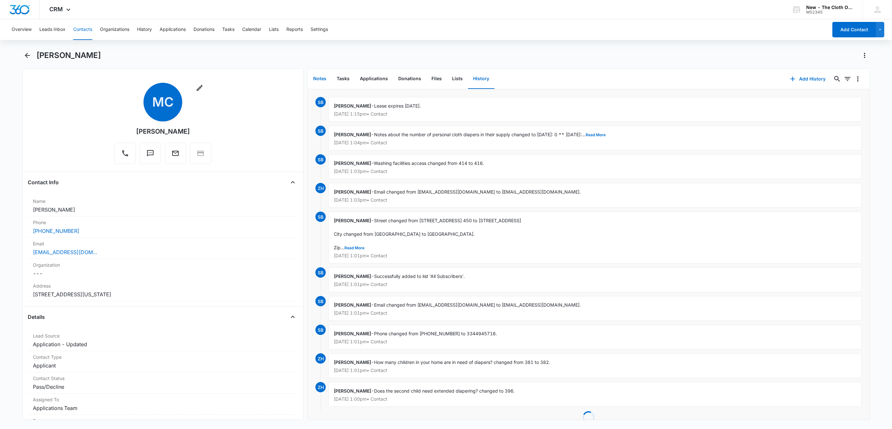
click at [320, 77] on button "Notes" at bounding box center [320, 79] width 24 height 20
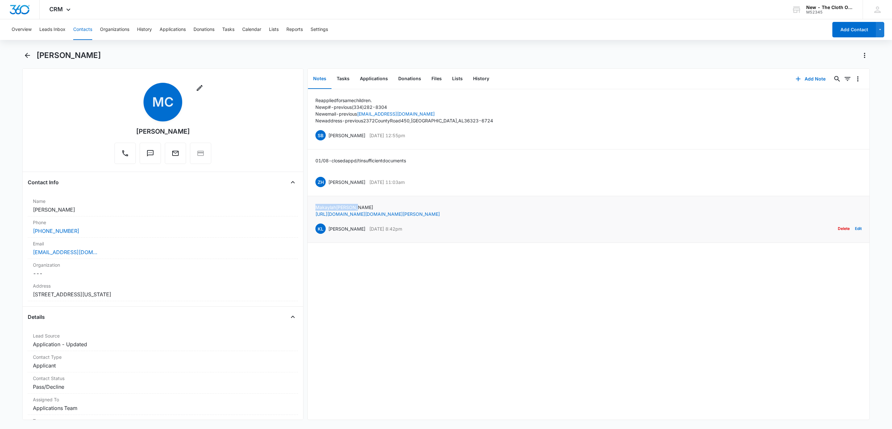
drag, startPoint x: 357, startPoint y: 209, endPoint x: 315, endPoint y: 209, distance: 41.9
click at [315, 209] on p "Makaylah Chandler" at bounding box center [377, 207] width 124 height 7
copy p "Makaylah Chandler"
click at [432, 75] on button "Files" at bounding box center [436, 79] width 21 height 20
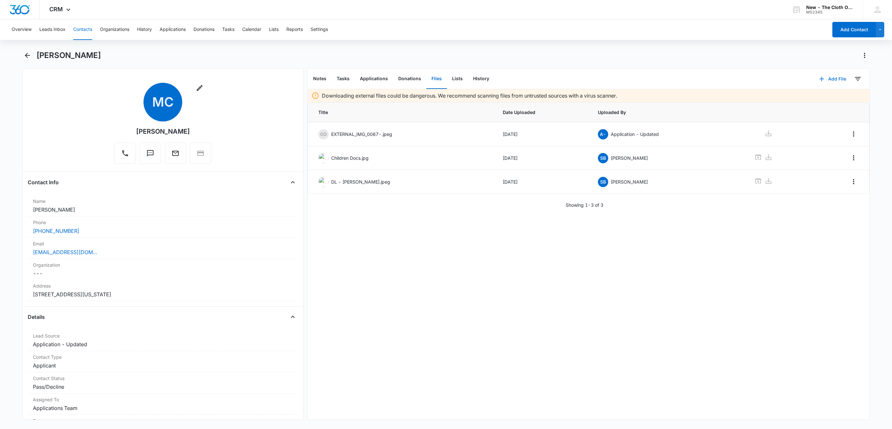
click at [826, 73] on button "Add File" at bounding box center [832, 78] width 40 height 15
click at [819, 100] on div "Upload Files" at bounding box center [824, 99] width 26 height 5
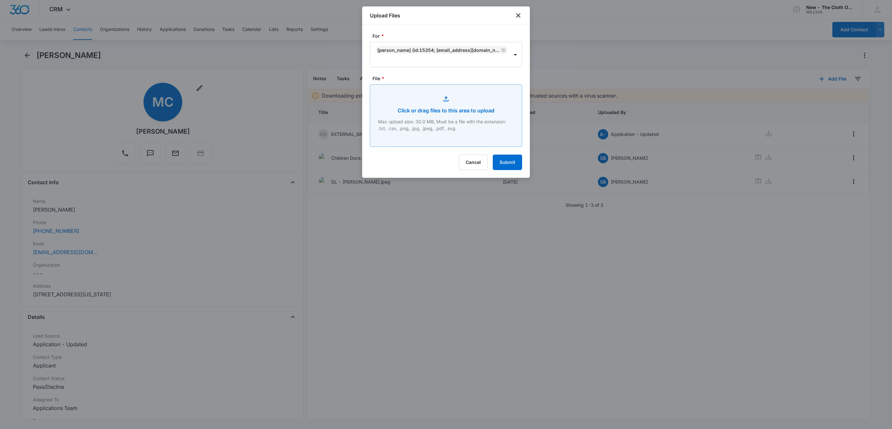
click at [468, 129] on input "File *" at bounding box center [446, 116] width 152 height 62
type input "C:\fakepath\Makaylah Chandler2.pdf"
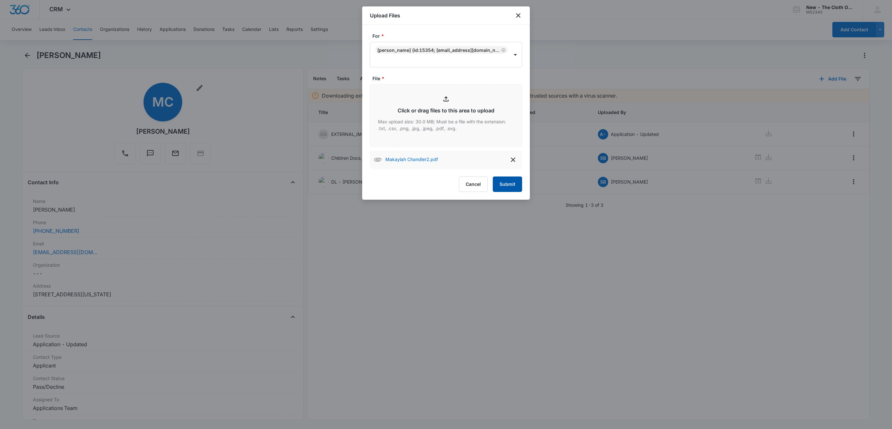
click at [510, 183] on button "Submit" at bounding box center [507, 184] width 29 height 15
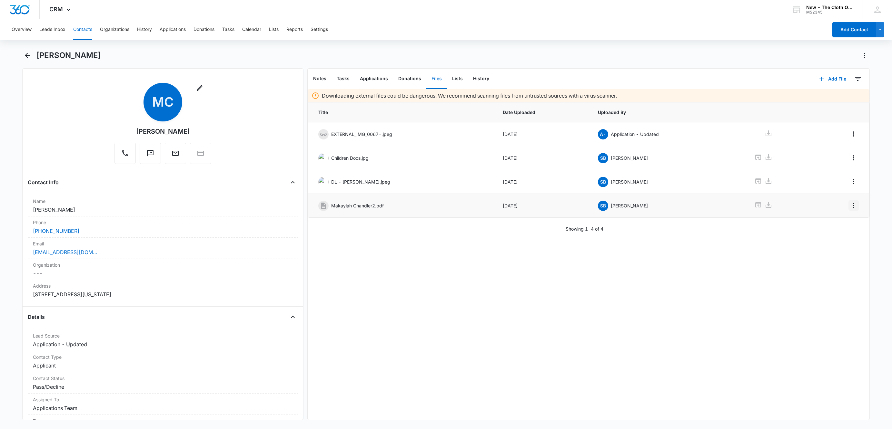
click at [850, 205] on icon "Overflow Menu" at bounding box center [854, 206] width 8 height 8
click at [836, 227] on button "Edit" at bounding box center [832, 226] width 37 height 10
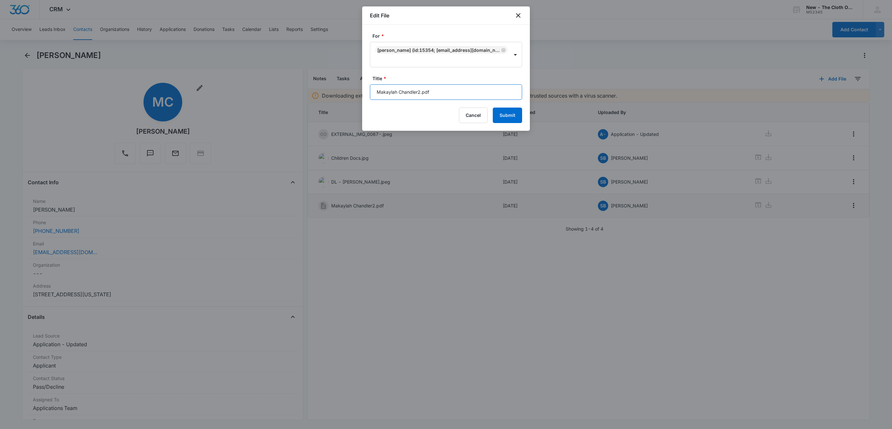
drag, startPoint x: 392, startPoint y: 91, endPoint x: 311, endPoint y: 93, distance: 80.6
click at [311, 93] on body "CRM Apps Reputation Websites Forms CRM Email Social Shop Payments POS Ads Intel…" at bounding box center [446, 214] width 892 height 429
type input "Lease Ex 08.31.26.pdf"
click at [493, 108] on button "Submit" at bounding box center [507, 115] width 29 height 15
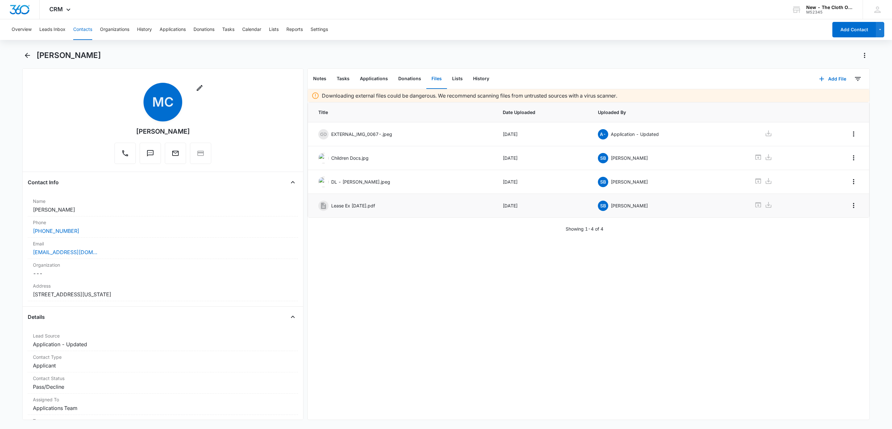
click at [83, 30] on button "Contacts" at bounding box center [82, 29] width 19 height 21
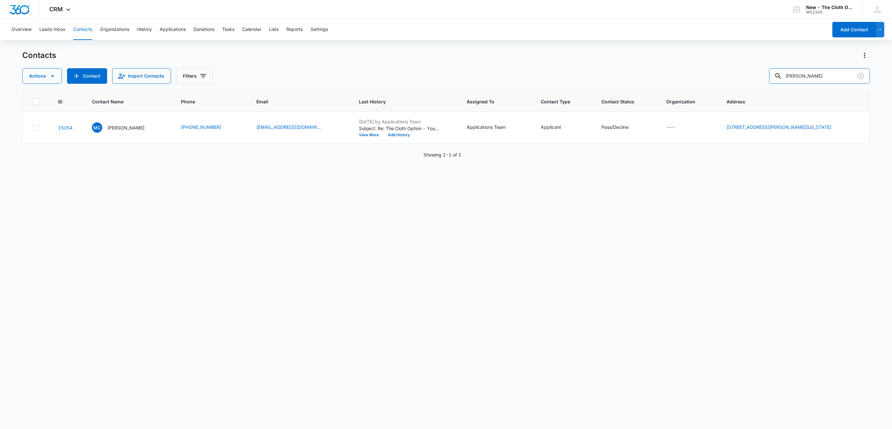
drag, startPoint x: 849, startPoint y: 80, endPoint x: 721, endPoint y: 82, distance: 128.7
click at [721, 82] on div "Actions Contact Import Contacts Filters Makaylah Chandler" at bounding box center [445, 75] width 847 height 15
paste input "Destiny Rodef"
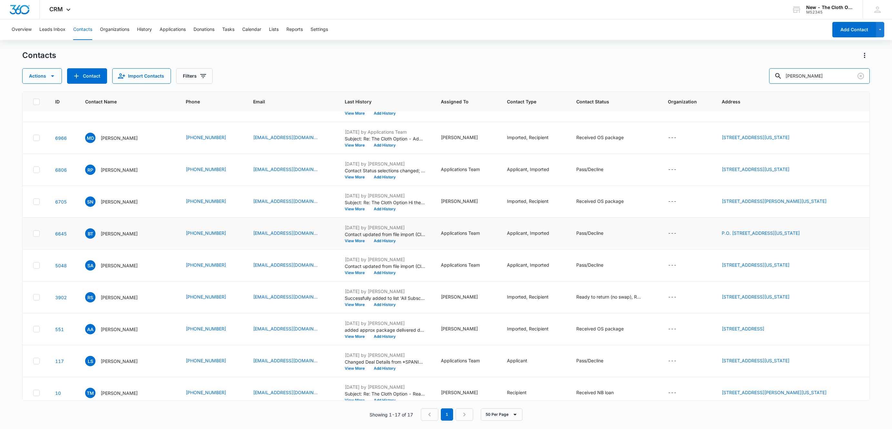
scroll to position [256, 0]
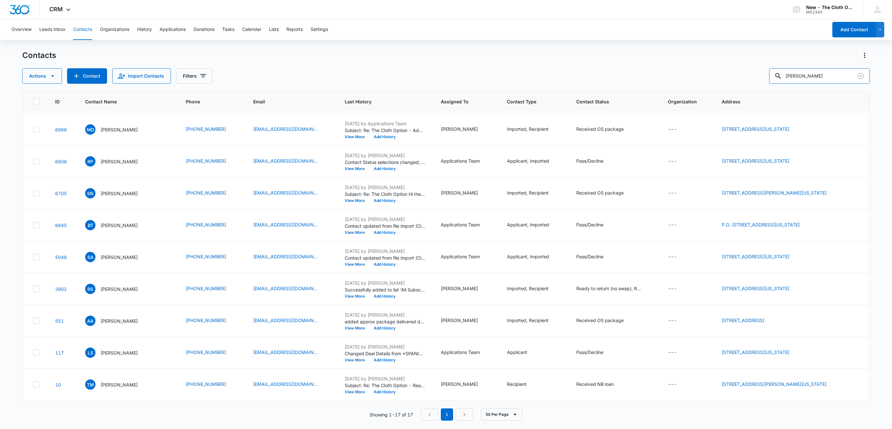
click at [726, 72] on div "Actions Contact Import Contacts Filters Rodefer" at bounding box center [445, 75] width 847 height 15
type input "38109"
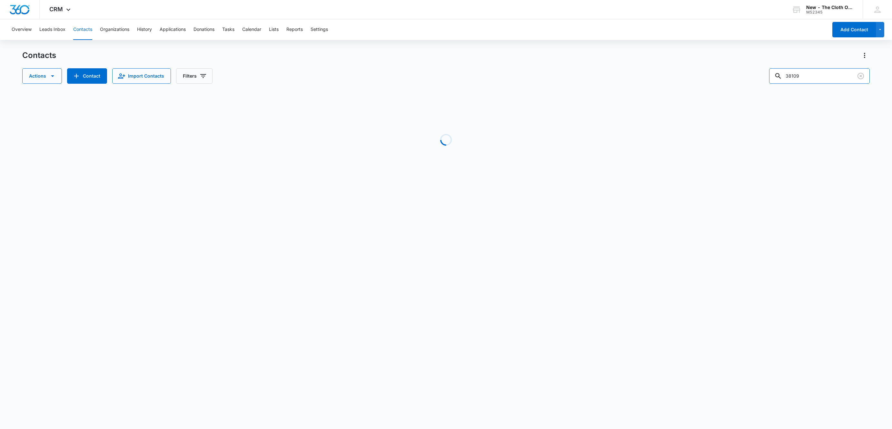
scroll to position [0, 0]
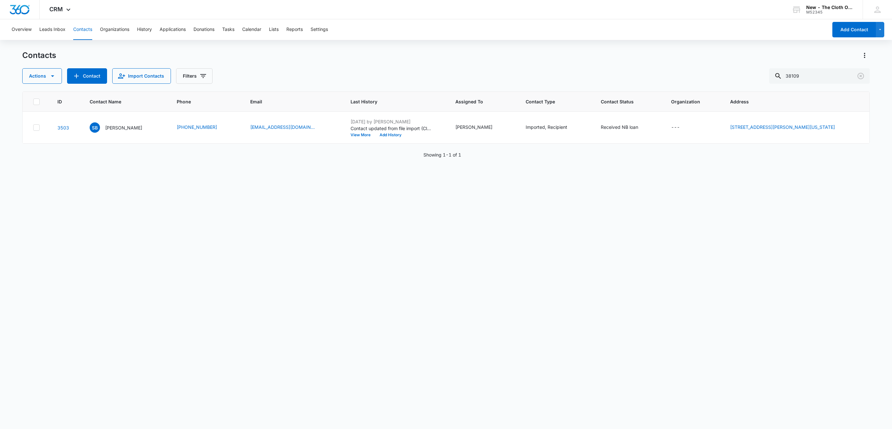
drag, startPoint x: 810, startPoint y: 78, endPoint x: 757, endPoint y: 87, distance: 54.0
click at [757, 87] on div "Contacts Actions Contact Import Contacts Filters 38109 ID Contact Name Phone Em…" at bounding box center [445, 239] width 847 height 379
type input "Kajikawa"
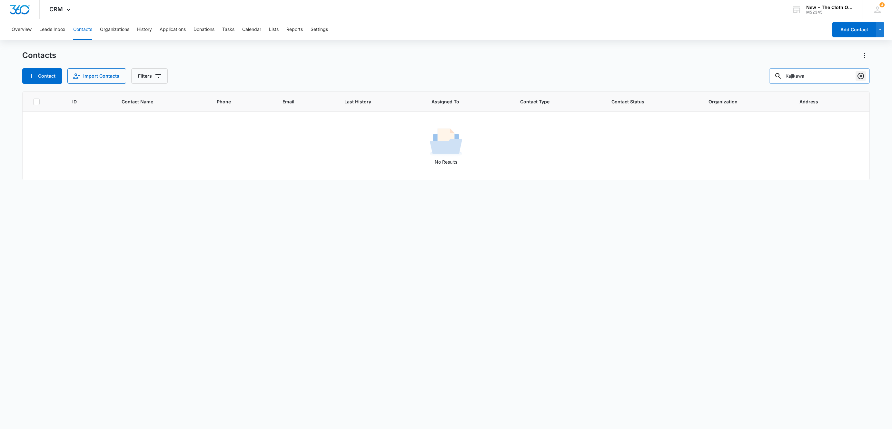
click at [862, 75] on icon "Clear" at bounding box center [861, 76] width 8 height 8
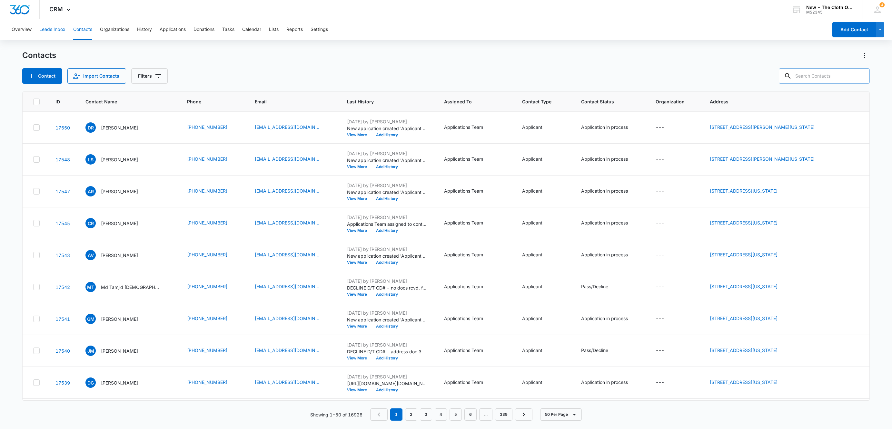
click at [52, 28] on button "Leads Inbox" at bounding box center [52, 29] width 26 height 21
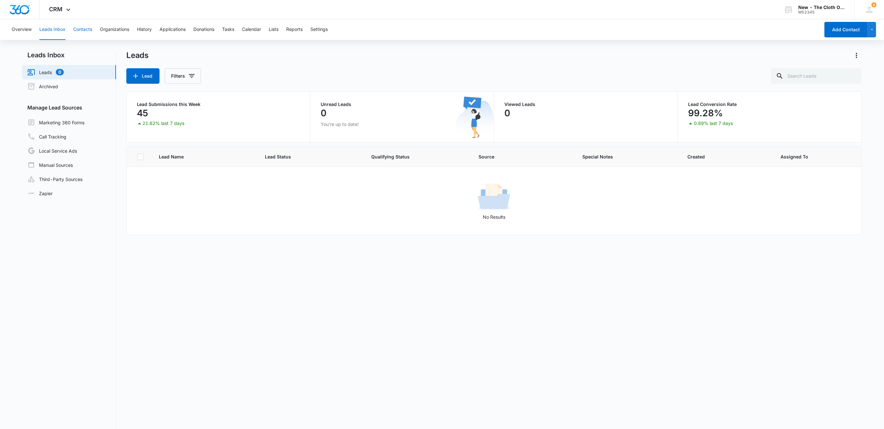
click at [86, 28] on button "Contacts" at bounding box center [82, 29] width 19 height 21
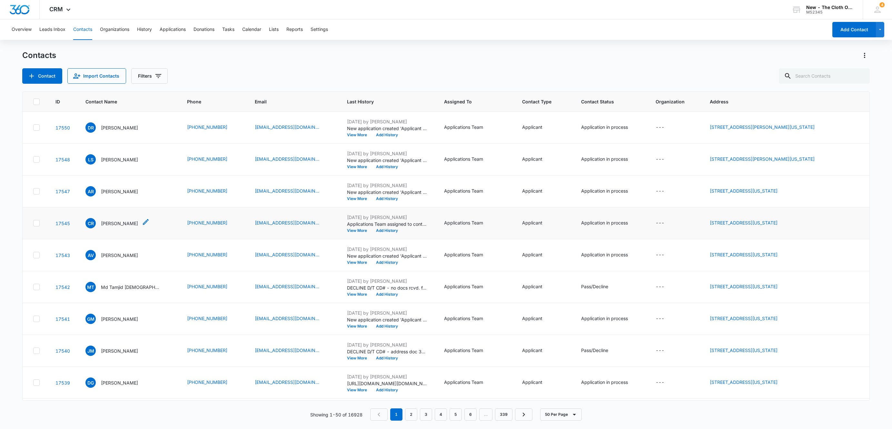
click at [107, 220] on div "CR Cameron Robinson" at bounding box center [111, 223] width 53 height 10
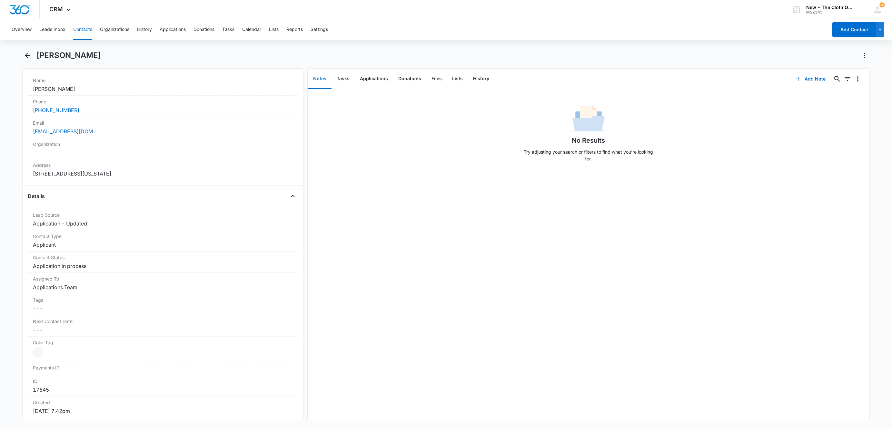
scroll to position [290, 0]
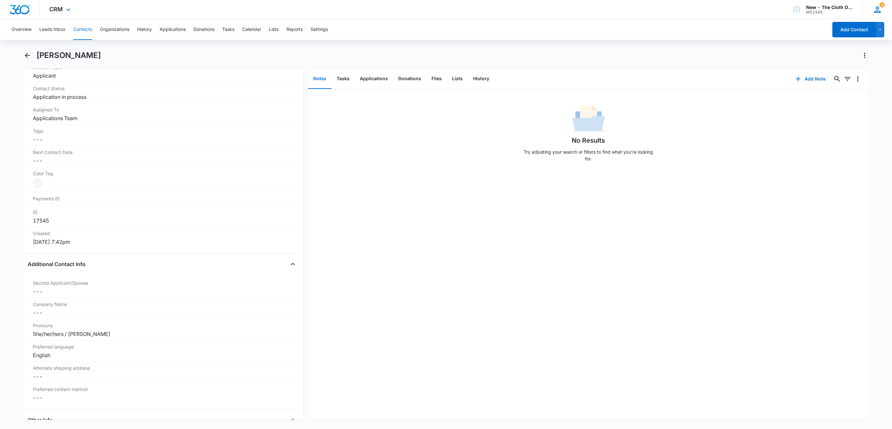
click at [875, 10] on icon at bounding box center [877, 10] width 10 height 10
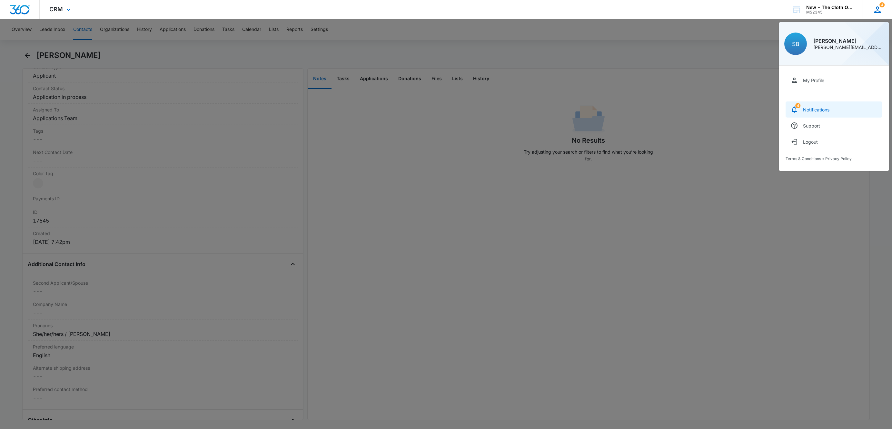
click at [809, 106] on link "4 Notifications" at bounding box center [833, 110] width 97 height 16
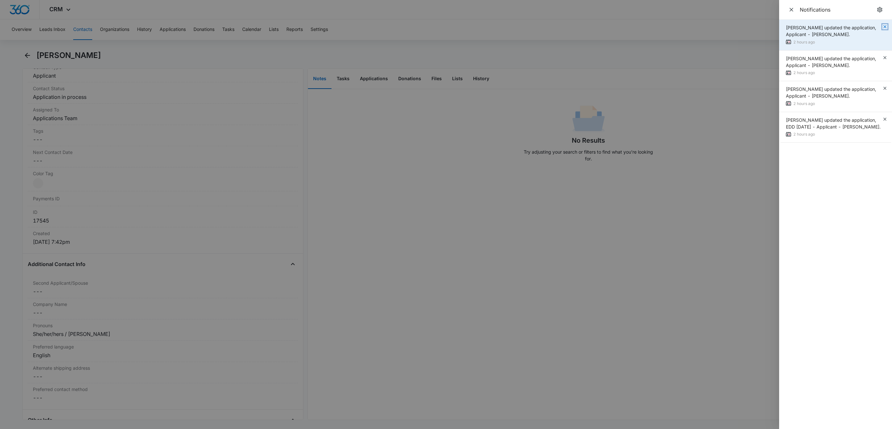
click at [886, 25] on icon "button" at bounding box center [884, 26] width 3 height 3
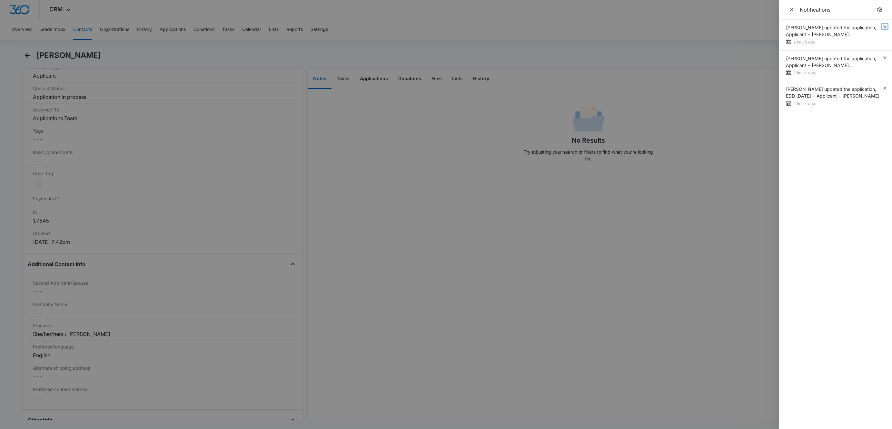
click at [886, 25] on icon "button" at bounding box center [884, 26] width 3 height 3
click at [793, 13] on icon "Close" at bounding box center [791, 9] width 6 height 6
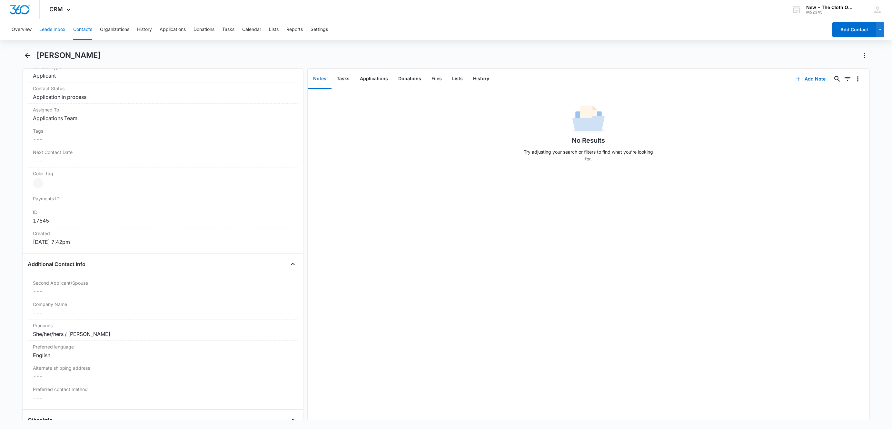
click at [55, 27] on button "Leads Inbox" at bounding box center [52, 29] width 26 height 21
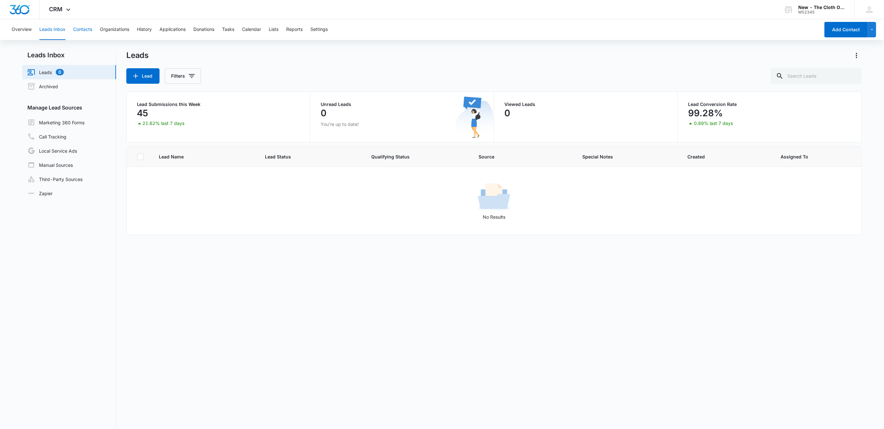
click at [83, 25] on button "Contacts" at bounding box center [82, 29] width 19 height 21
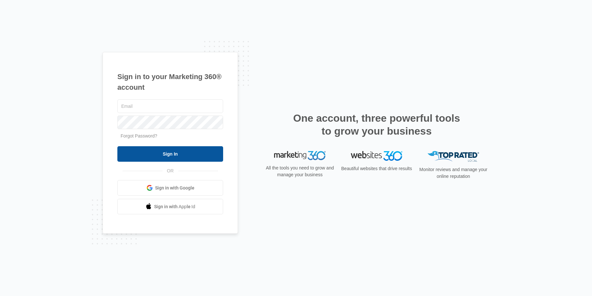
type input "[PERSON_NAME][EMAIL_ADDRESS][DOMAIN_NAME]"
click at [197, 150] on input "Sign In" at bounding box center [170, 153] width 106 height 15
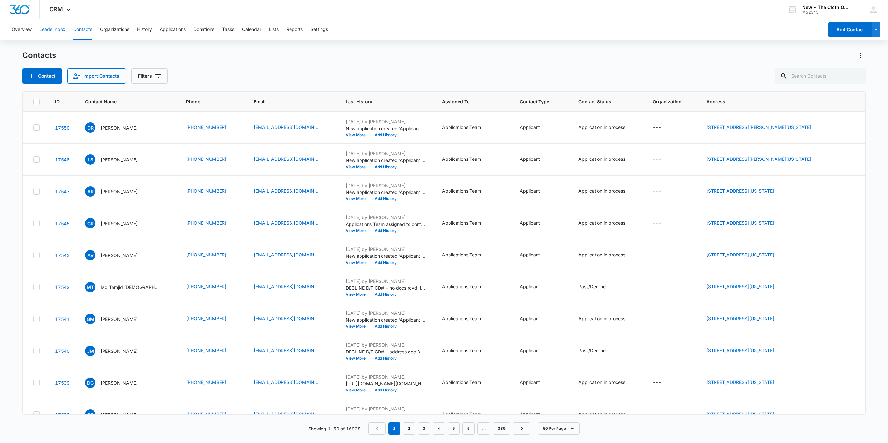
click at [45, 31] on button "Leads Inbox" at bounding box center [52, 29] width 26 height 21
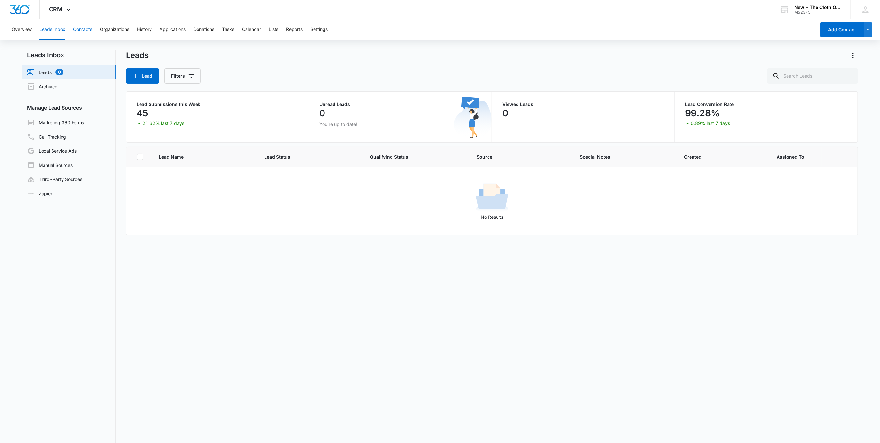
drag, startPoint x: 83, startPoint y: 31, endPoint x: 180, endPoint y: 43, distance: 98.4
click at [83, 31] on button "Contacts" at bounding box center [82, 29] width 19 height 21
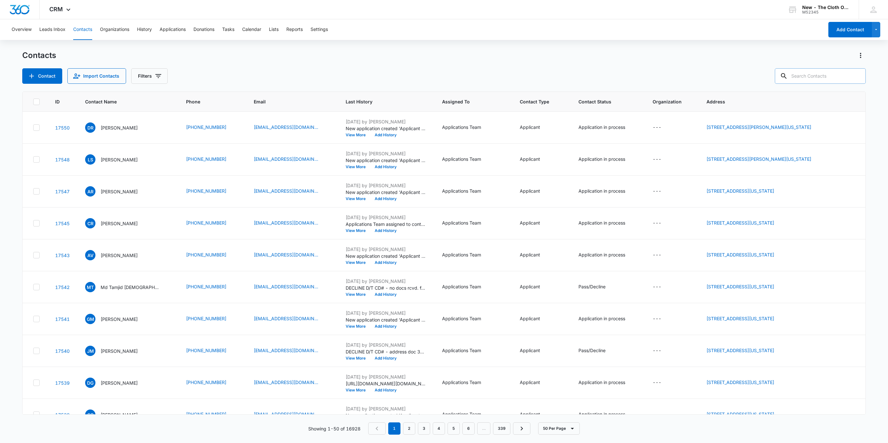
click at [817, 71] on input "text" at bounding box center [820, 75] width 91 height 15
paste input "[EMAIL_ADDRESS][DOMAIN_NAME]"
type input "[EMAIL_ADDRESS][DOMAIN_NAME]"
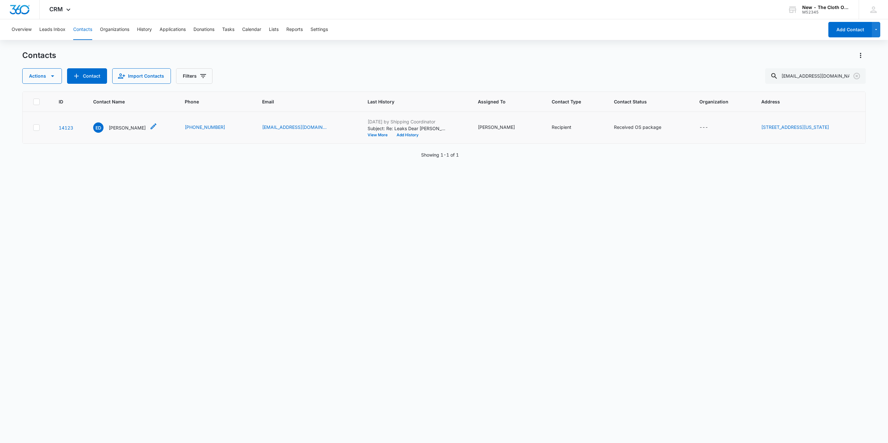
click at [114, 128] on p "[PERSON_NAME]" at bounding box center [127, 127] width 37 height 7
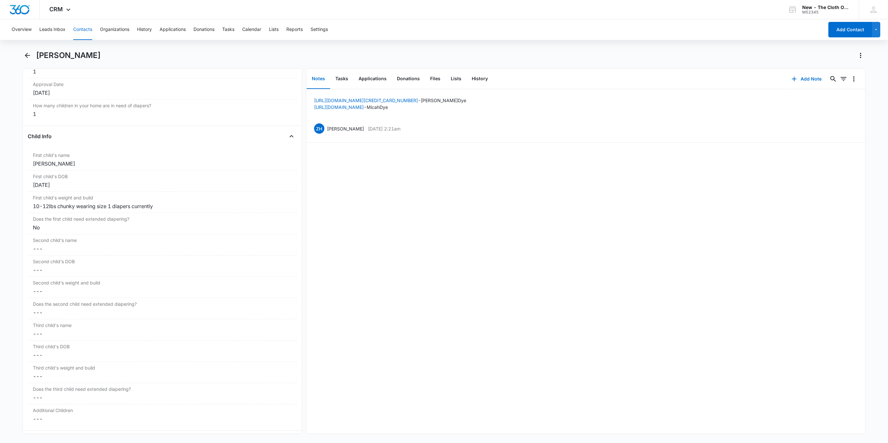
scroll to position [725, 0]
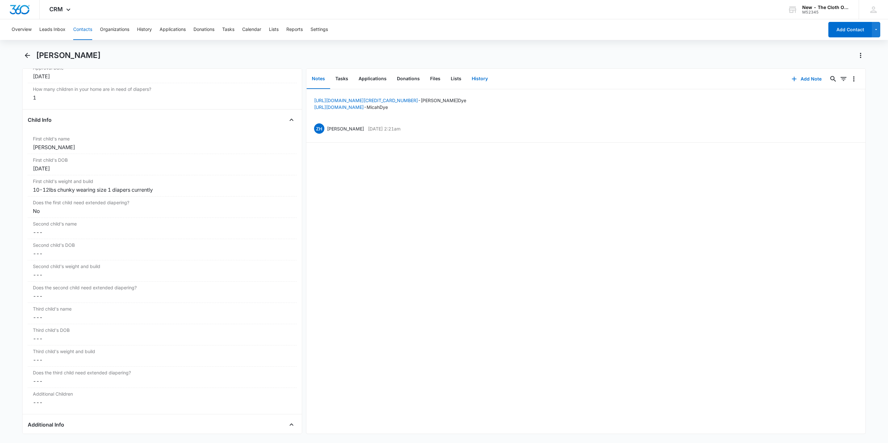
click at [481, 83] on button "History" at bounding box center [480, 79] width 26 height 20
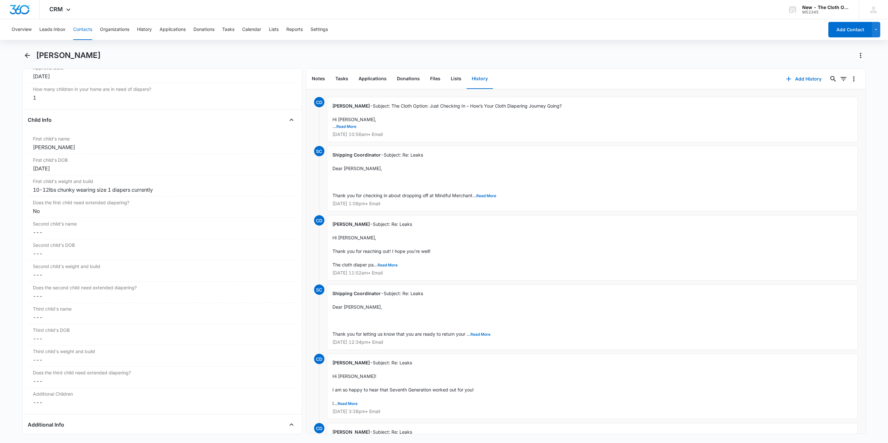
click at [487, 198] on div "Shipping Coordinator - Subject: Re: Leaks Dear [PERSON_NAME], Thank you for che…" at bounding box center [592, 178] width 531 height 65
click at [485, 197] on button "Read More" at bounding box center [486, 196] width 20 height 4
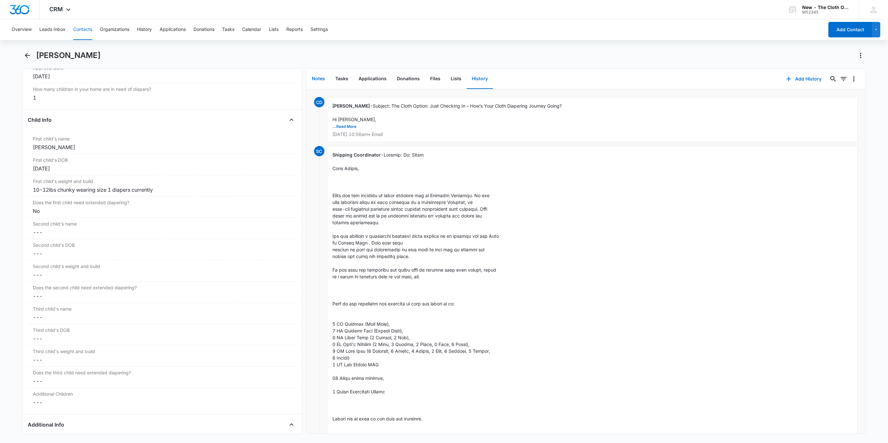
click at [320, 75] on button "Notes" at bounding box center [319, 79] width 24 height 20
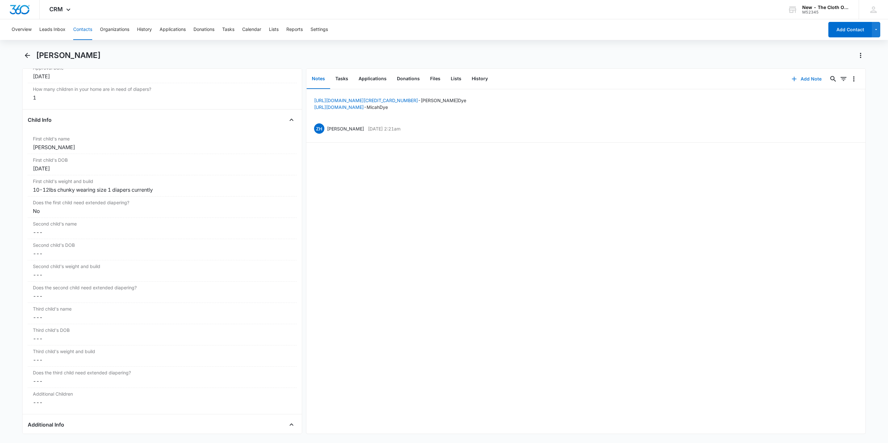
click at [790, 80] on icon "button" at bounding box center [794, 79] width 8 height 8
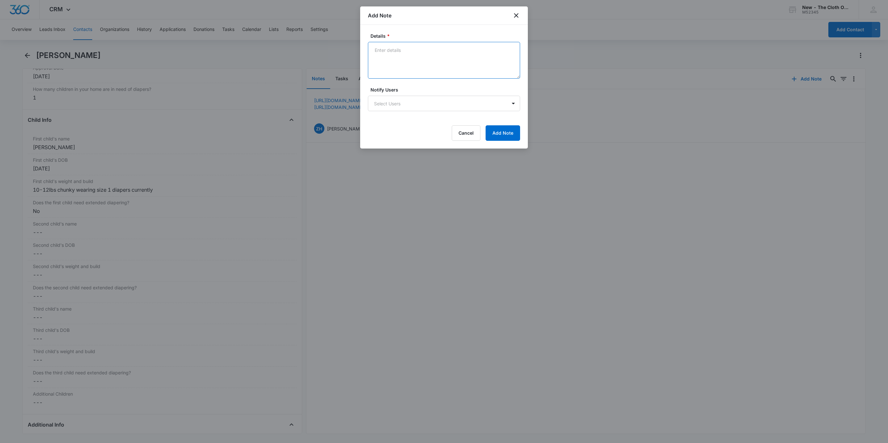
click at [384, 59] on textarea "Details *" at bounding box center [444, 60] width 152 height 37
type textarea "0"
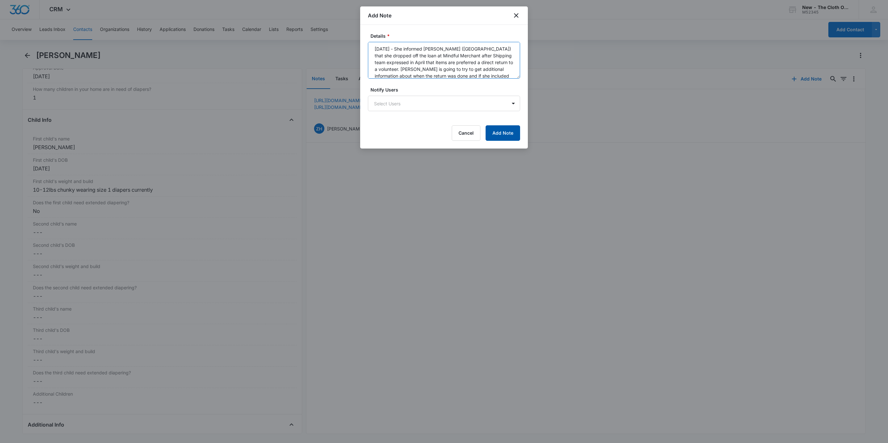
scroll to position [8, 0]
type textarea "[DATE] - She informed [PERSON_NAME] ([GEOGRAPHIC_DATA]) that she dropped off th…"
click at [509, 132] on button "Add Note" at bounding box center [503, 132] width 34 height 15
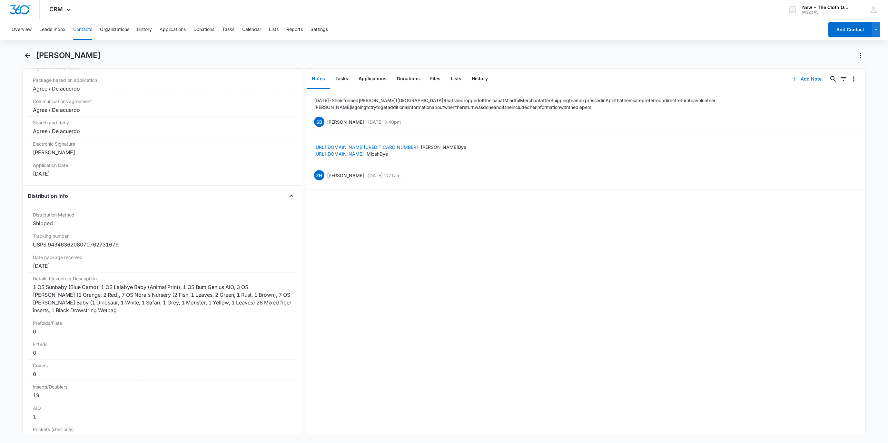
scroll to position [1451, 0]
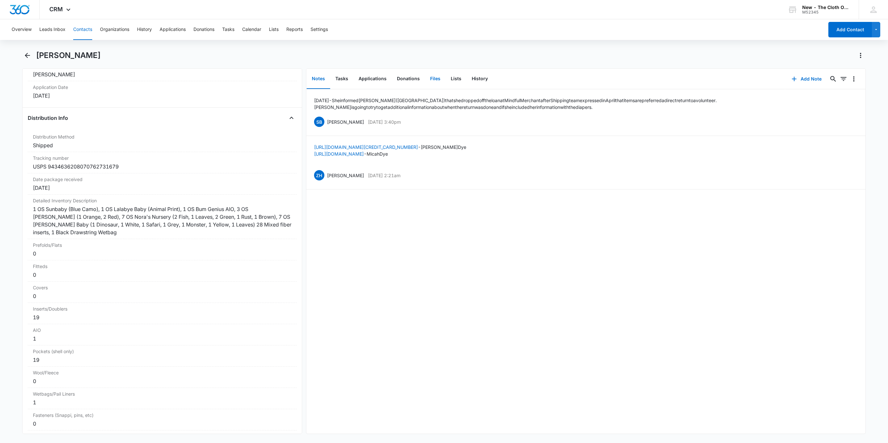
click at [428, 79] on button "Files" at bounding box center [435, 79] width 21 height 20
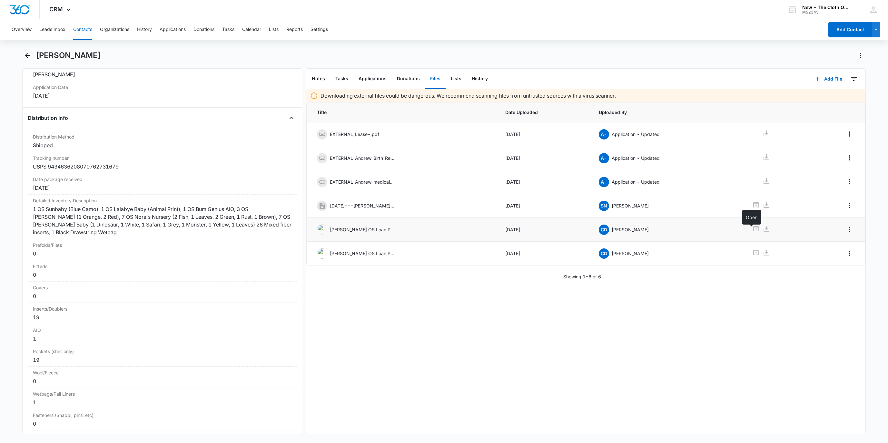
click at [752, 231] on icon at bounding box center [756, 229] width 8 height 8
